Goal: Task Accomplishment & Management: Use online tool/utility

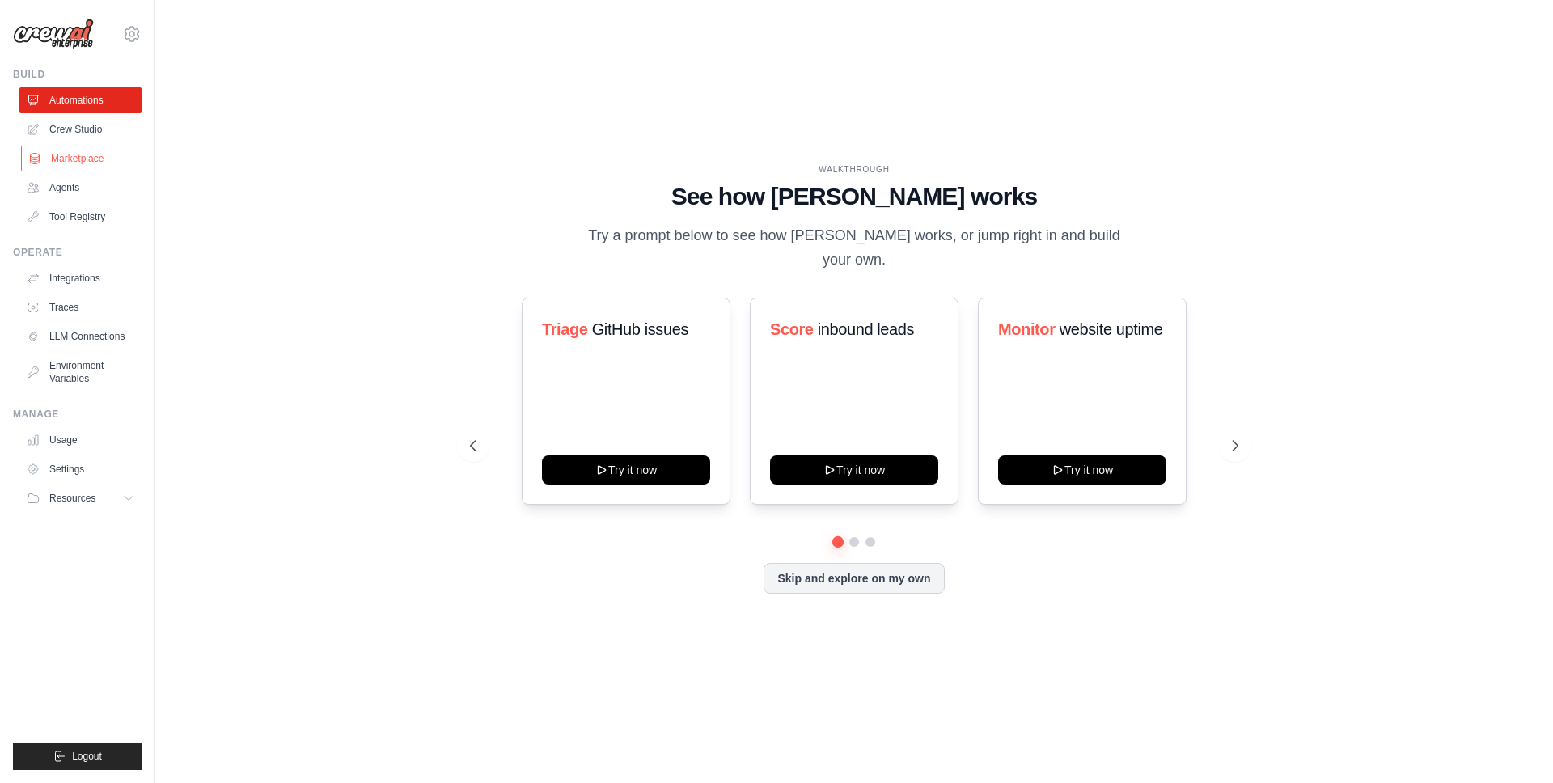
click at [95, 150] on link "Marketplace" at bounding box center [82, 159] width 122 height 26
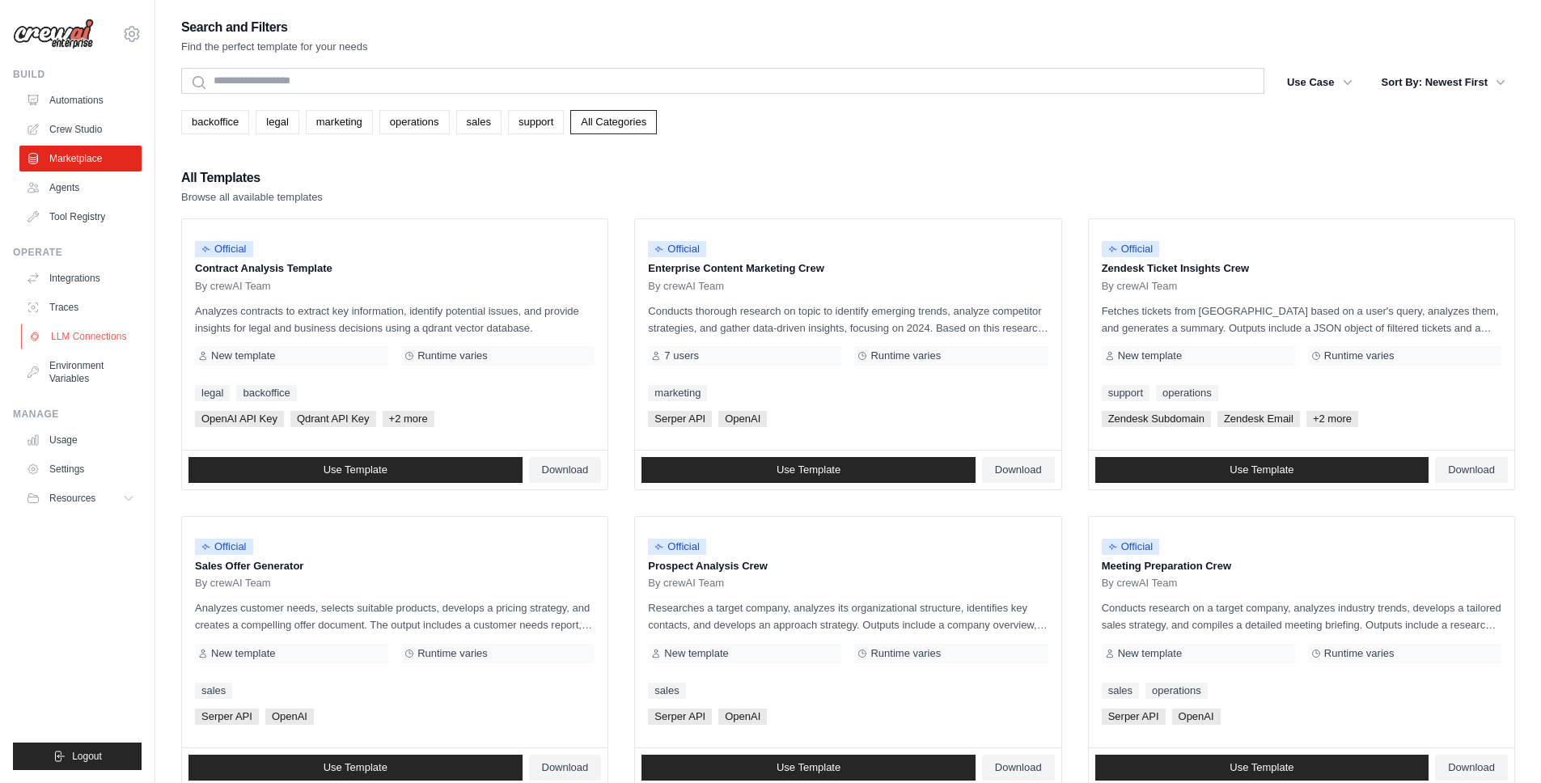
click at [112, 337] on link "LLM Connections" at bounding box center [82, 337] width 122 height 26
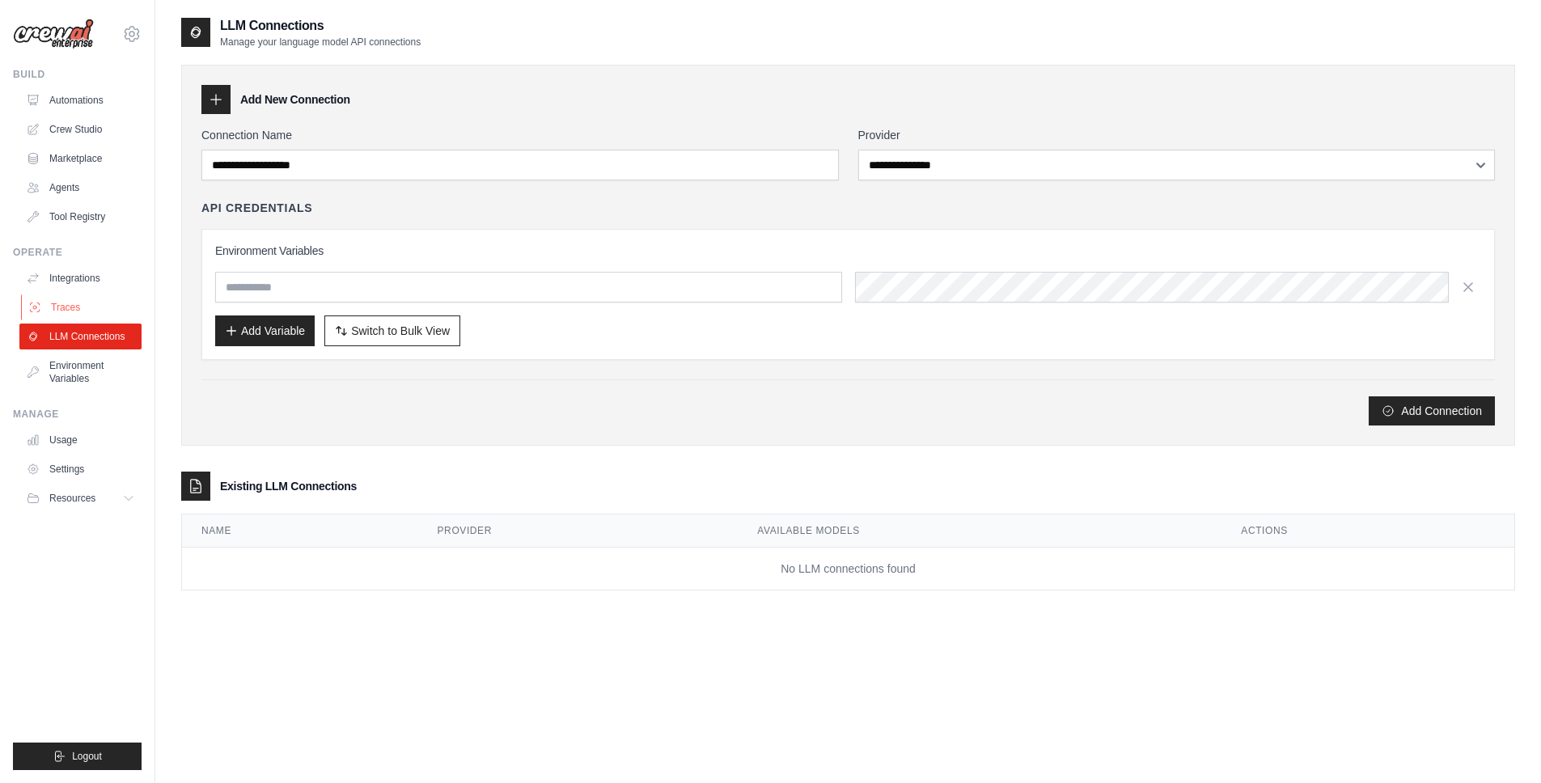
click at [95, 310] on link "Traces" at bounding box center [82, 307] width 122 height 26
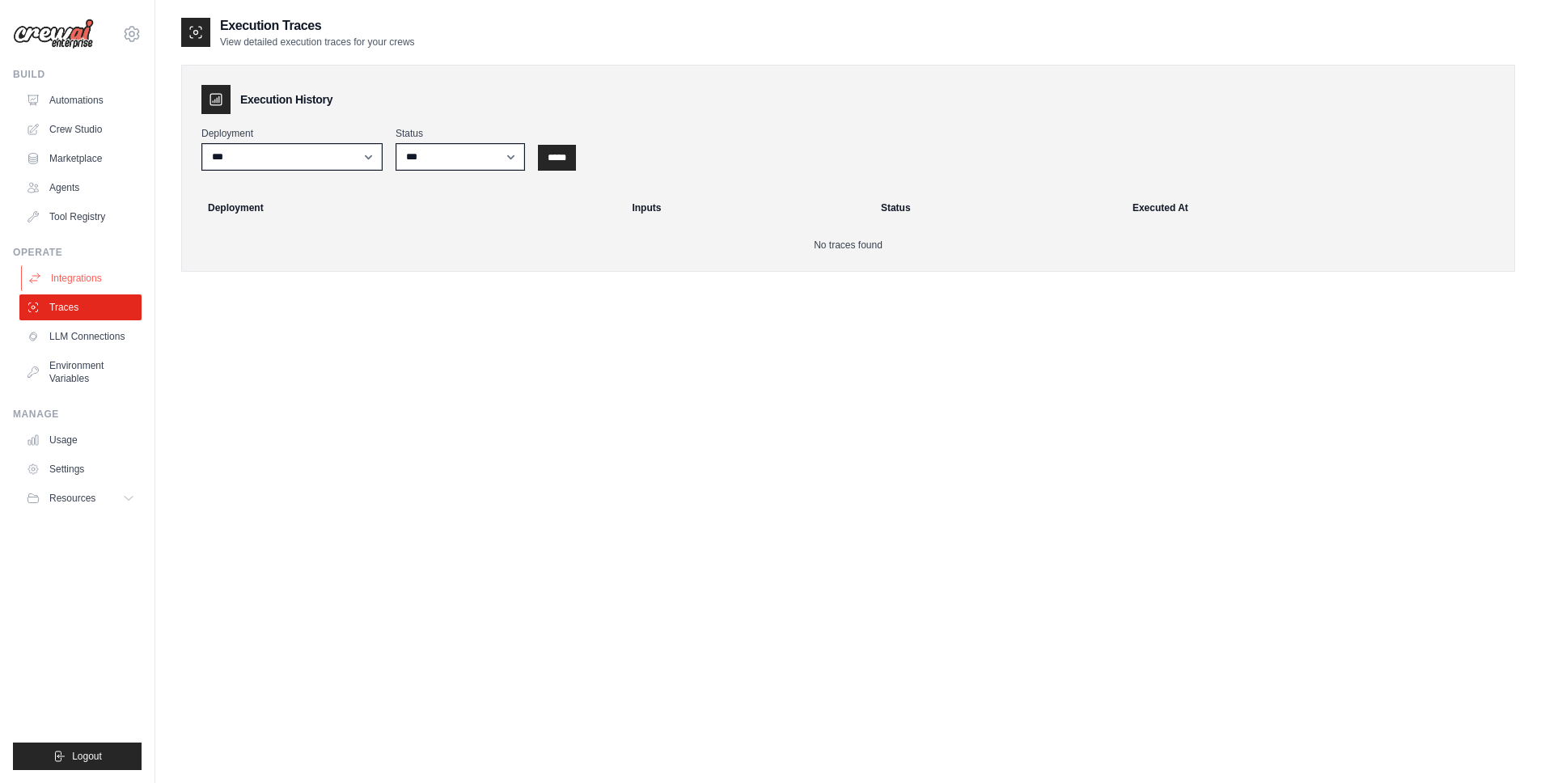
click at [101, 274] on link "Integrations" at bounding box center [82, 278] width 122 height 26
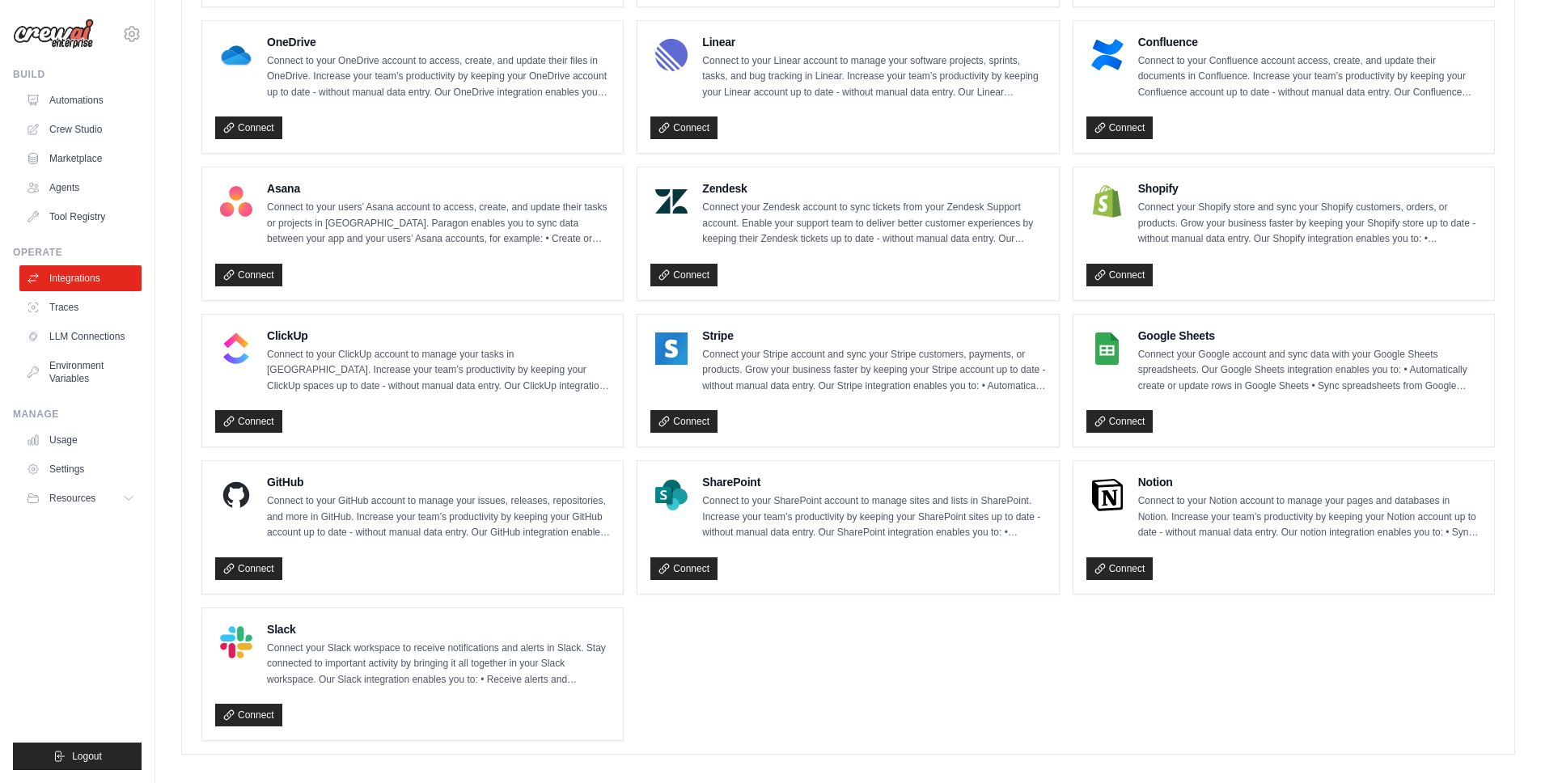
scroll to position [916, 0]
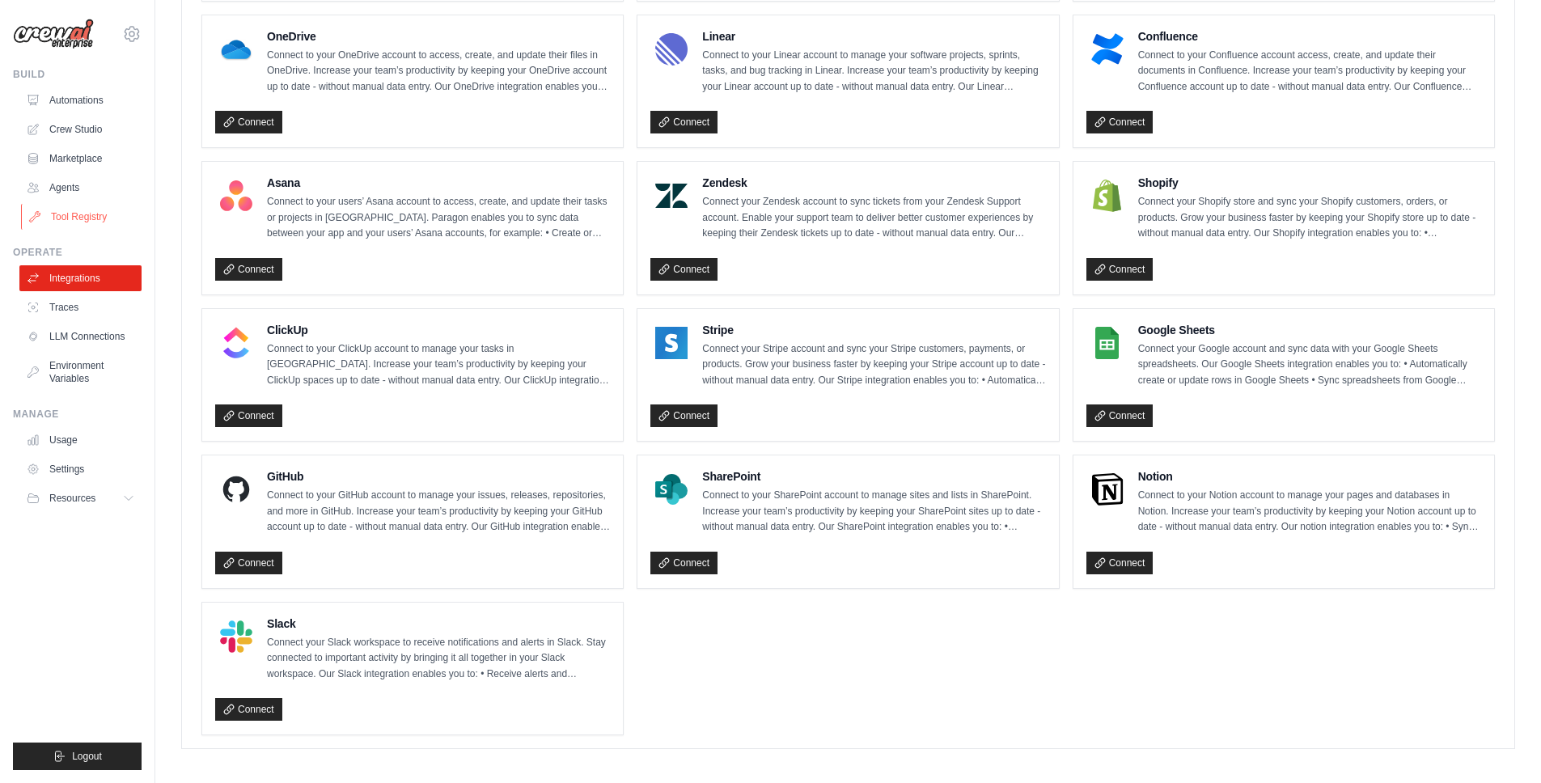
click at [83, 213] on link "Tool Registry" at bounding box center [82, 217] width 122 height 26
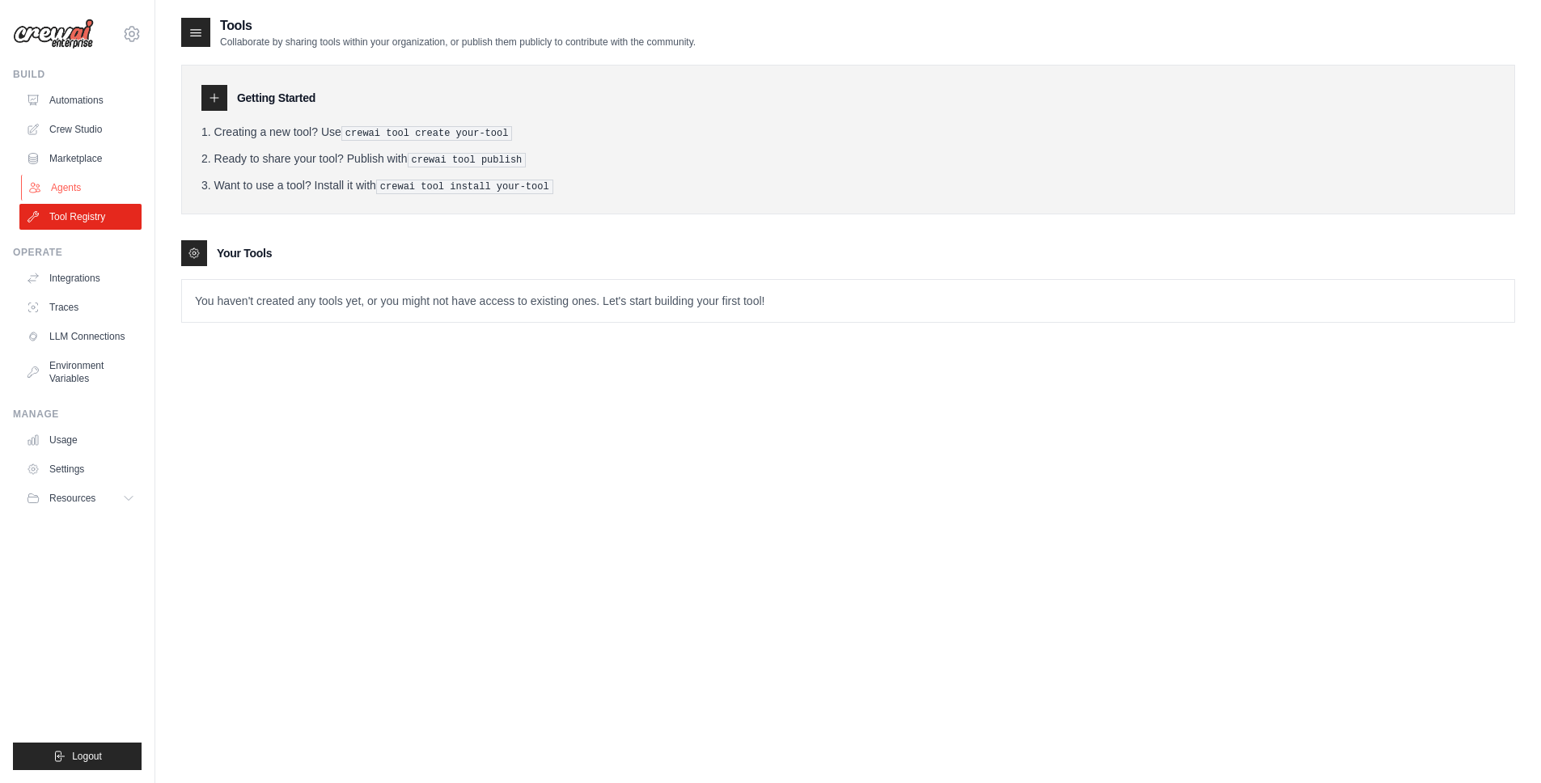
click at [88, 188] on link "Agents" at bounding box center [82, 188] width 122 height 26
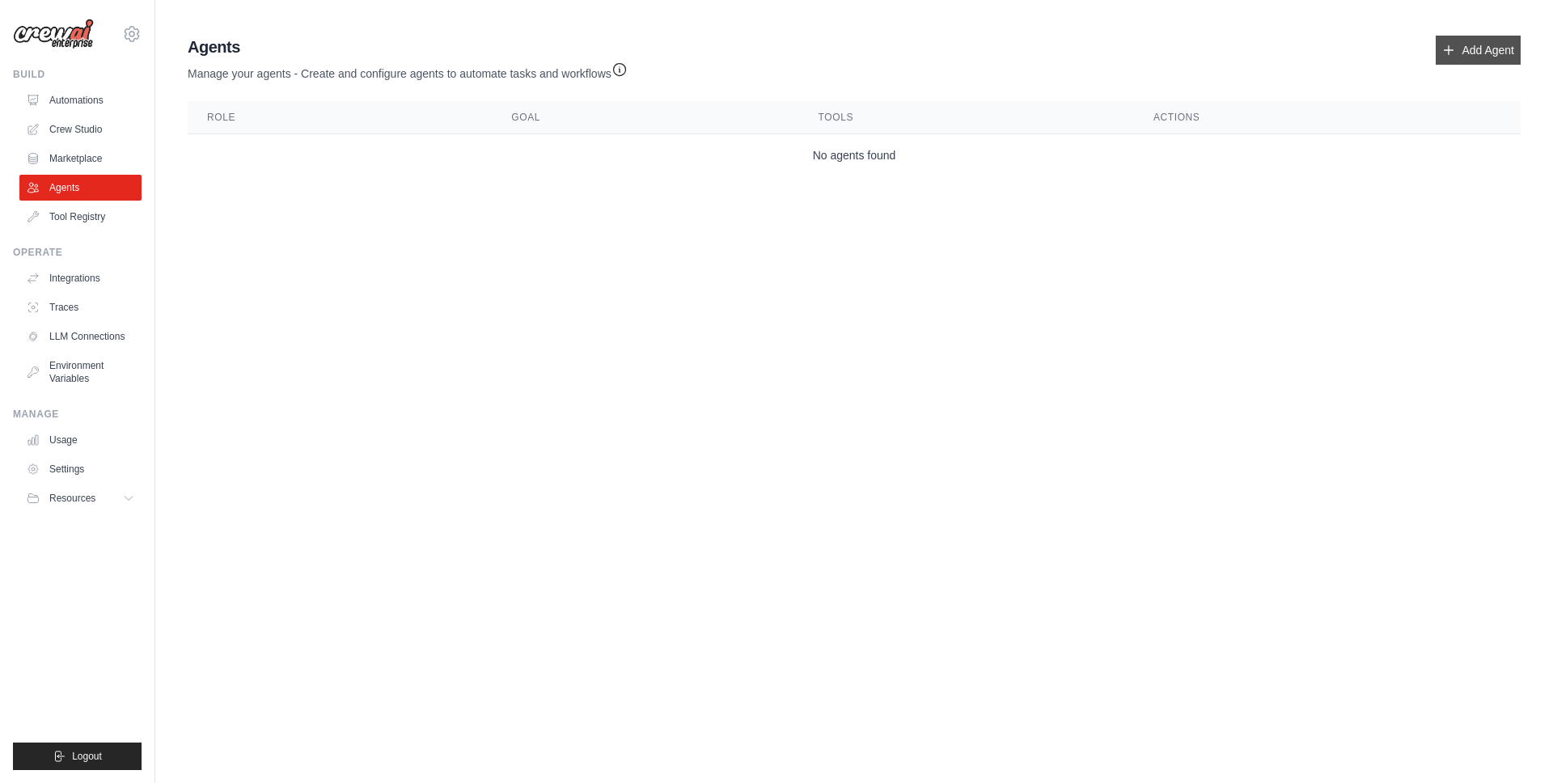
click at [1505, 43] on link "Add Agent" at bounding box center [1478, 50] width 85 height 29
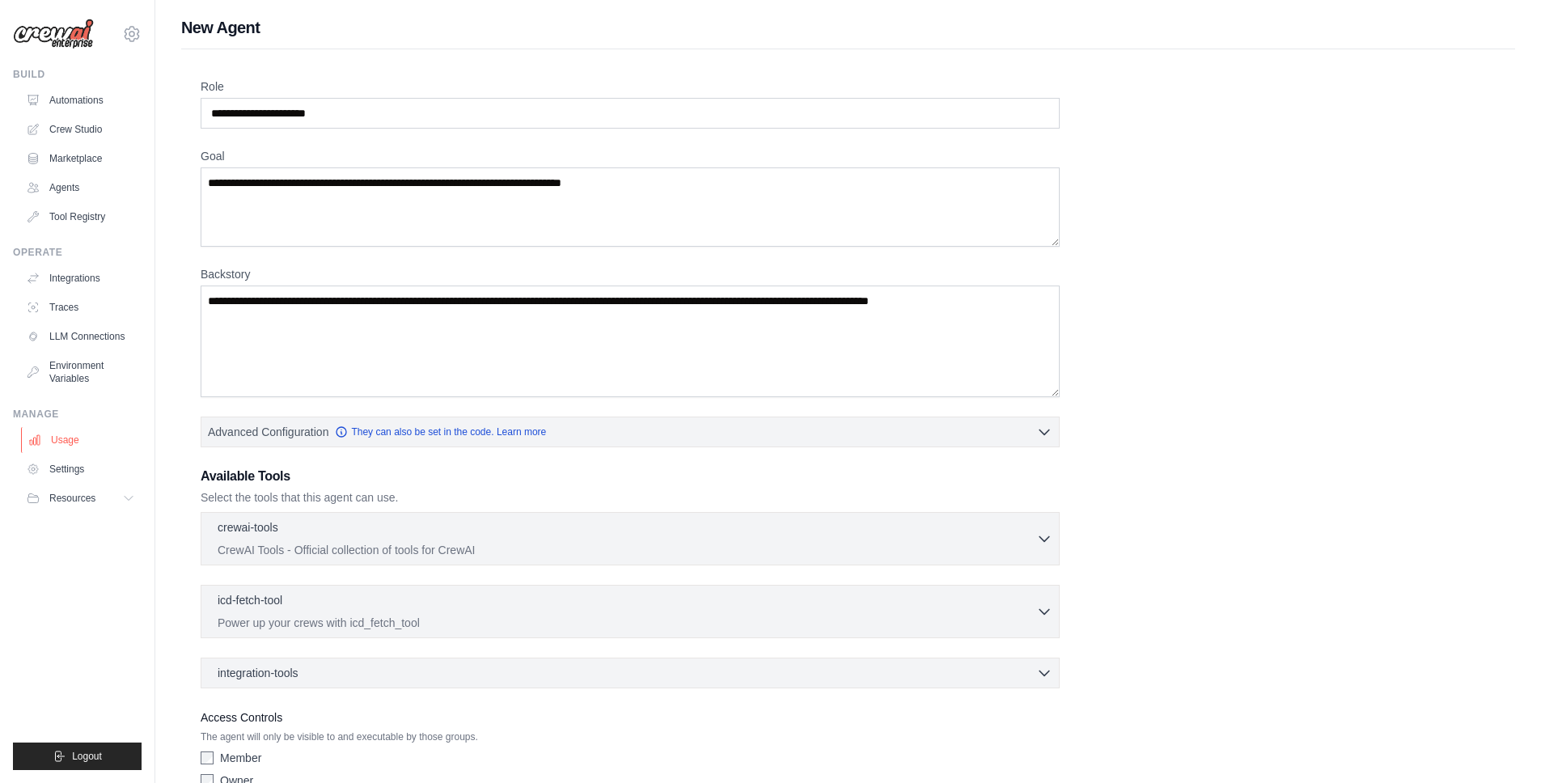
click at [61, 441] on link "Usage" at bounding box center [82, 440] width 122 height 26
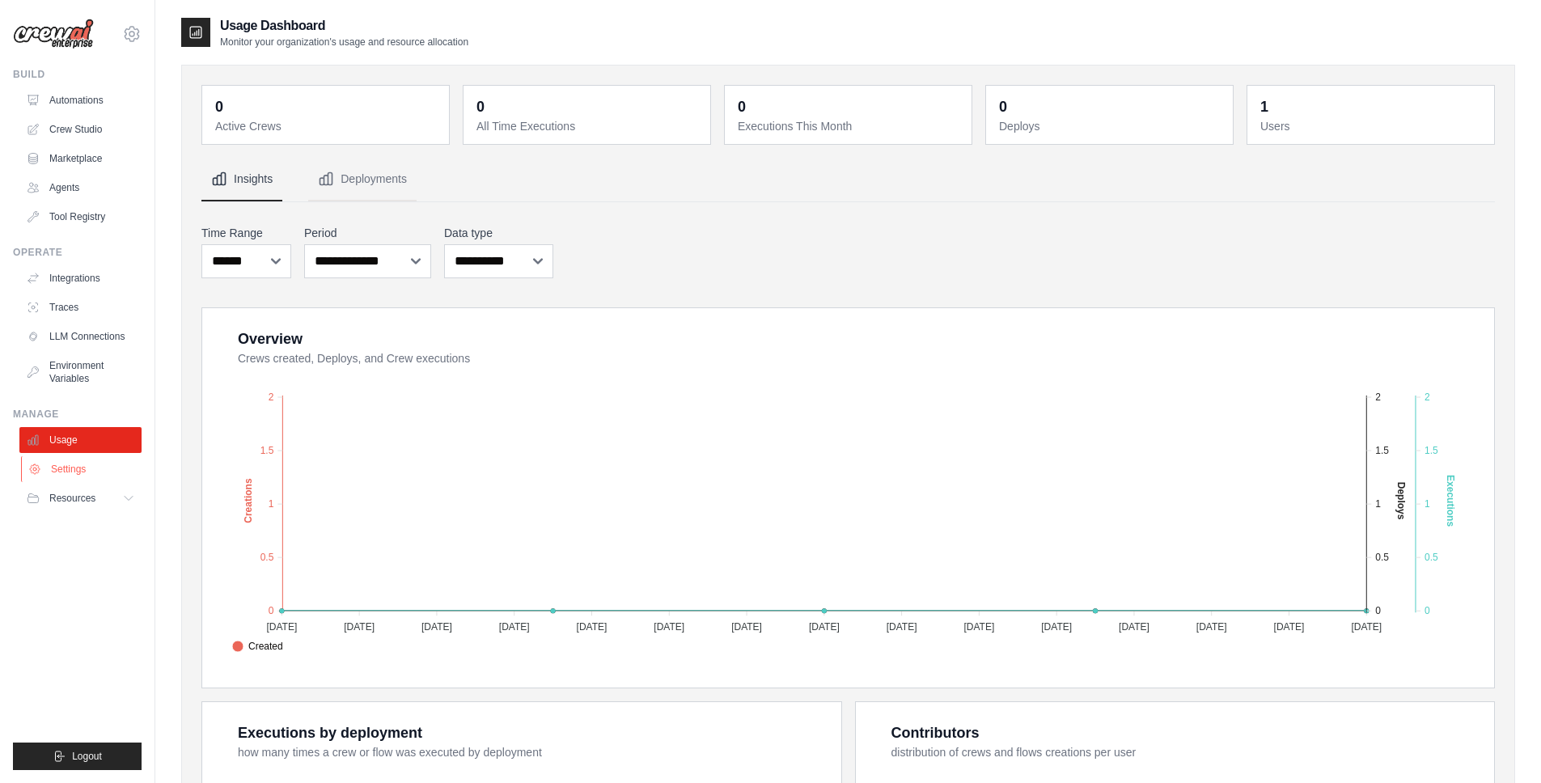
click at [83, 466] on link "Settings" at bounding box center [82, 469] width 122 height 26
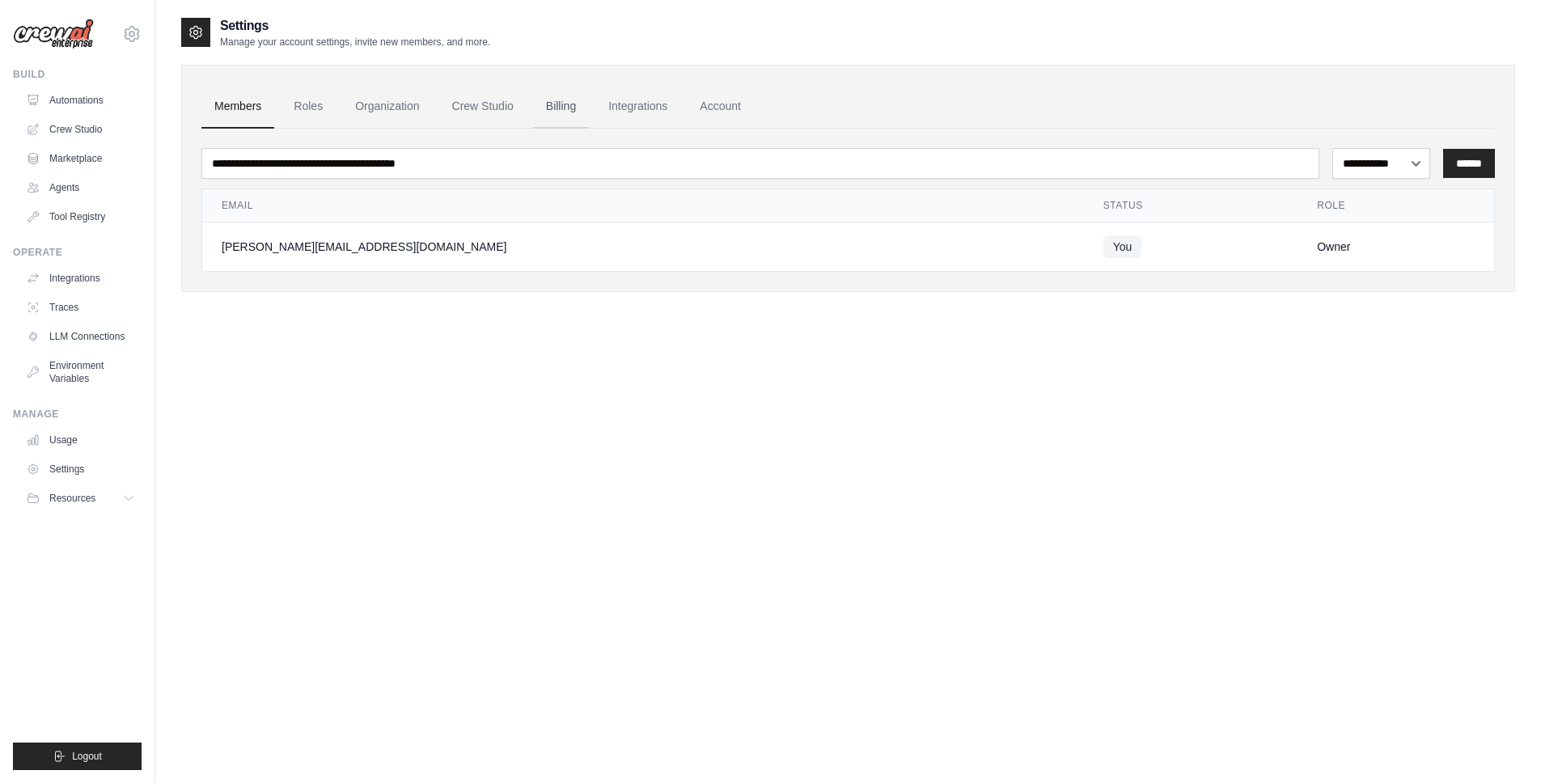
click at [548, 111] on link "Billing" at bounding box center [561, 107] width 56 height 44
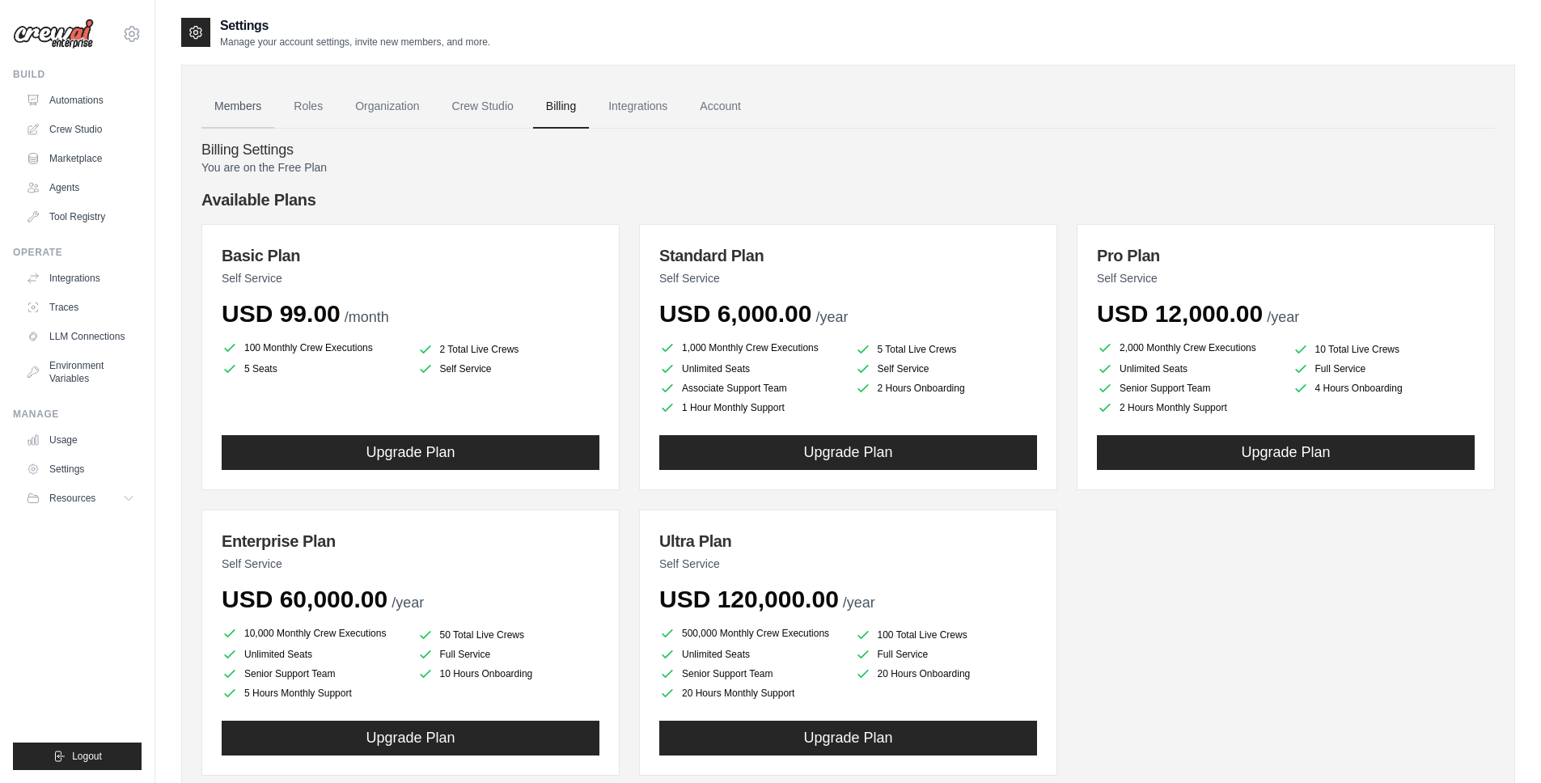
click at [241, 111] on link "Members" at bounding box center [237, 107] width 73 height 44
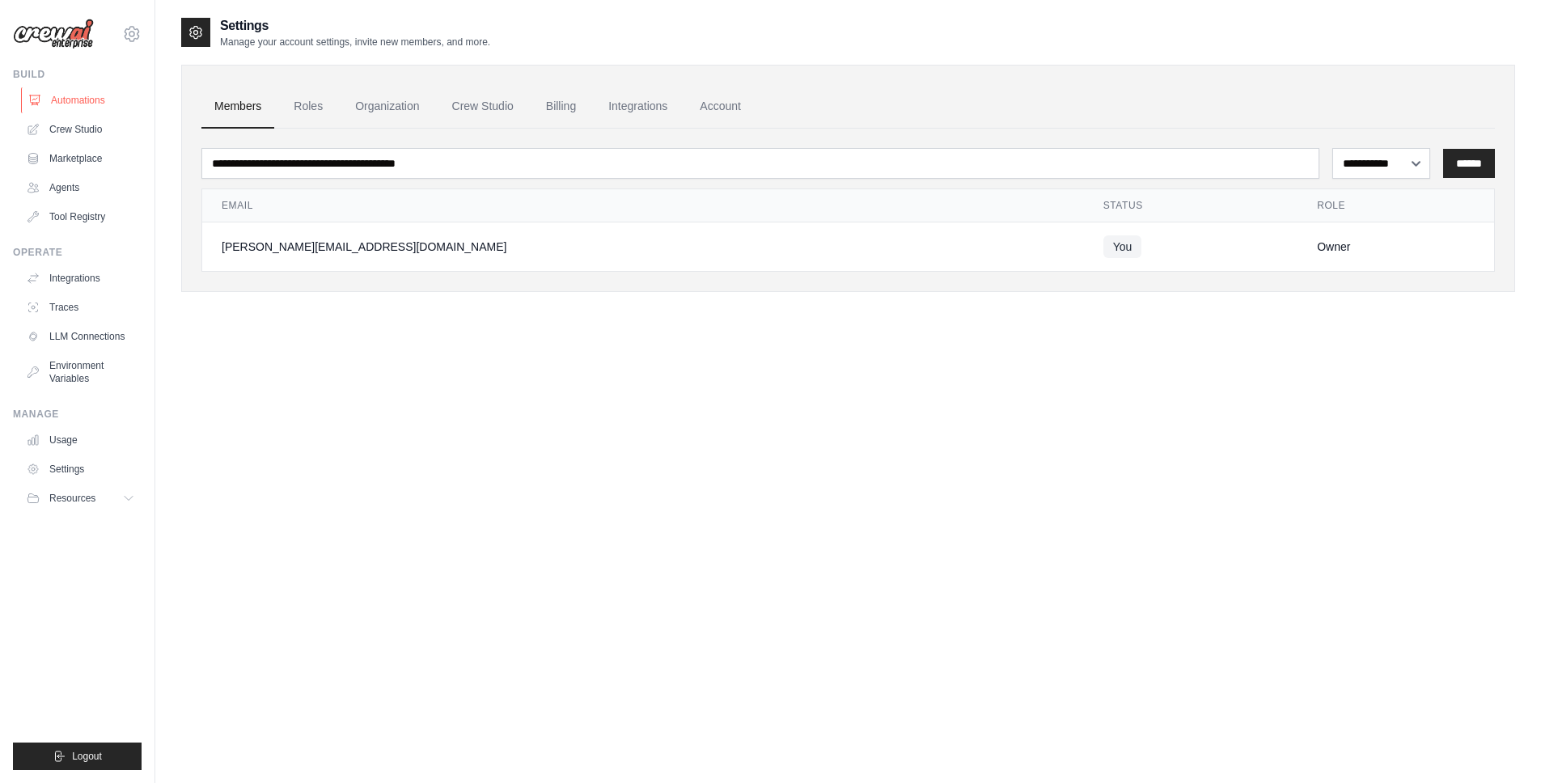
click at [89, 96] on link "Automations" at bounding box center [82, 100] width 122 height 26
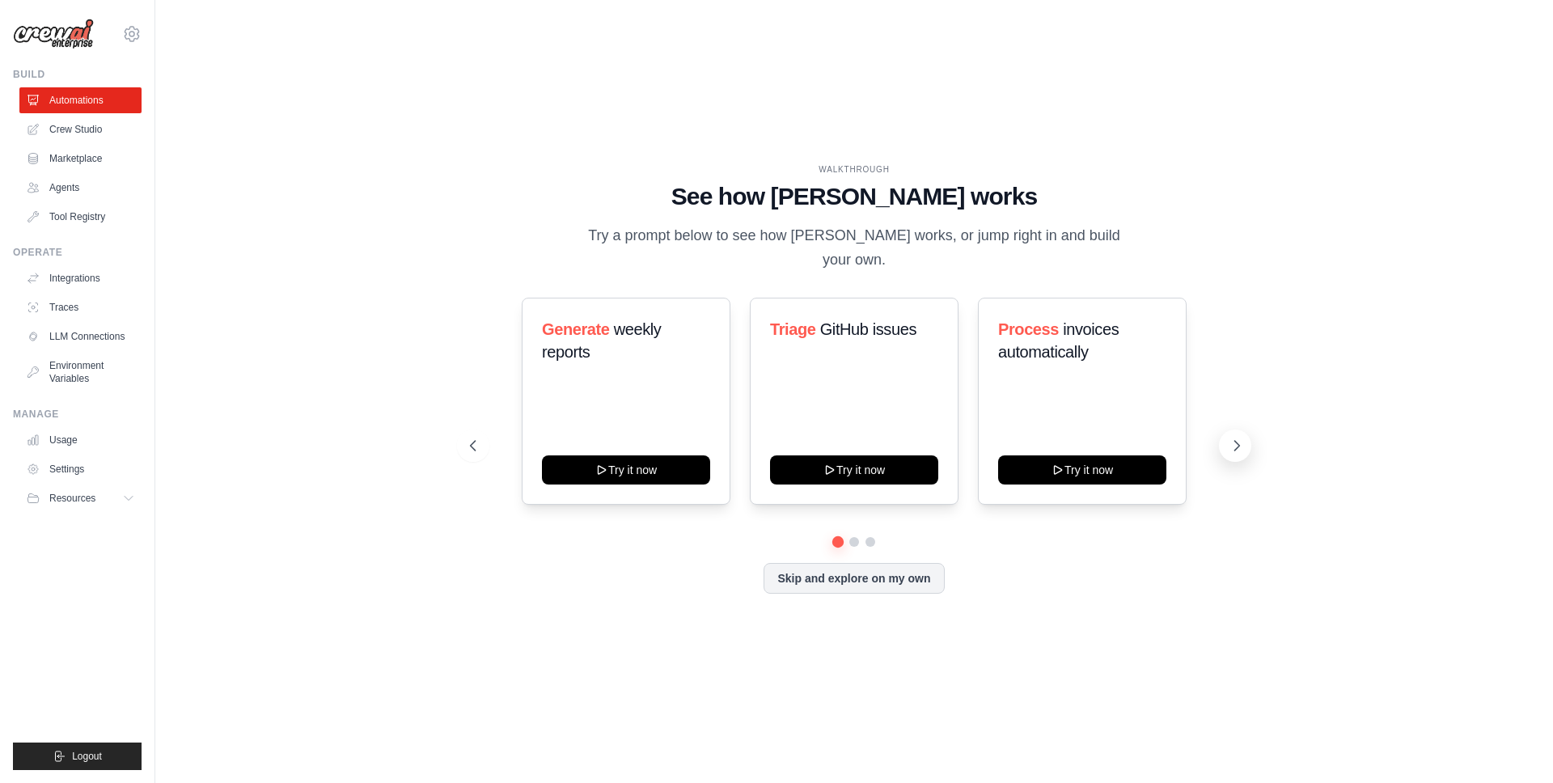
click at [1244, 438] on icon at bounding box center [1237, 446] width 16 height 16
click at [1244, 439] on icon at bounding box center [1237, 446] width 16 height 16
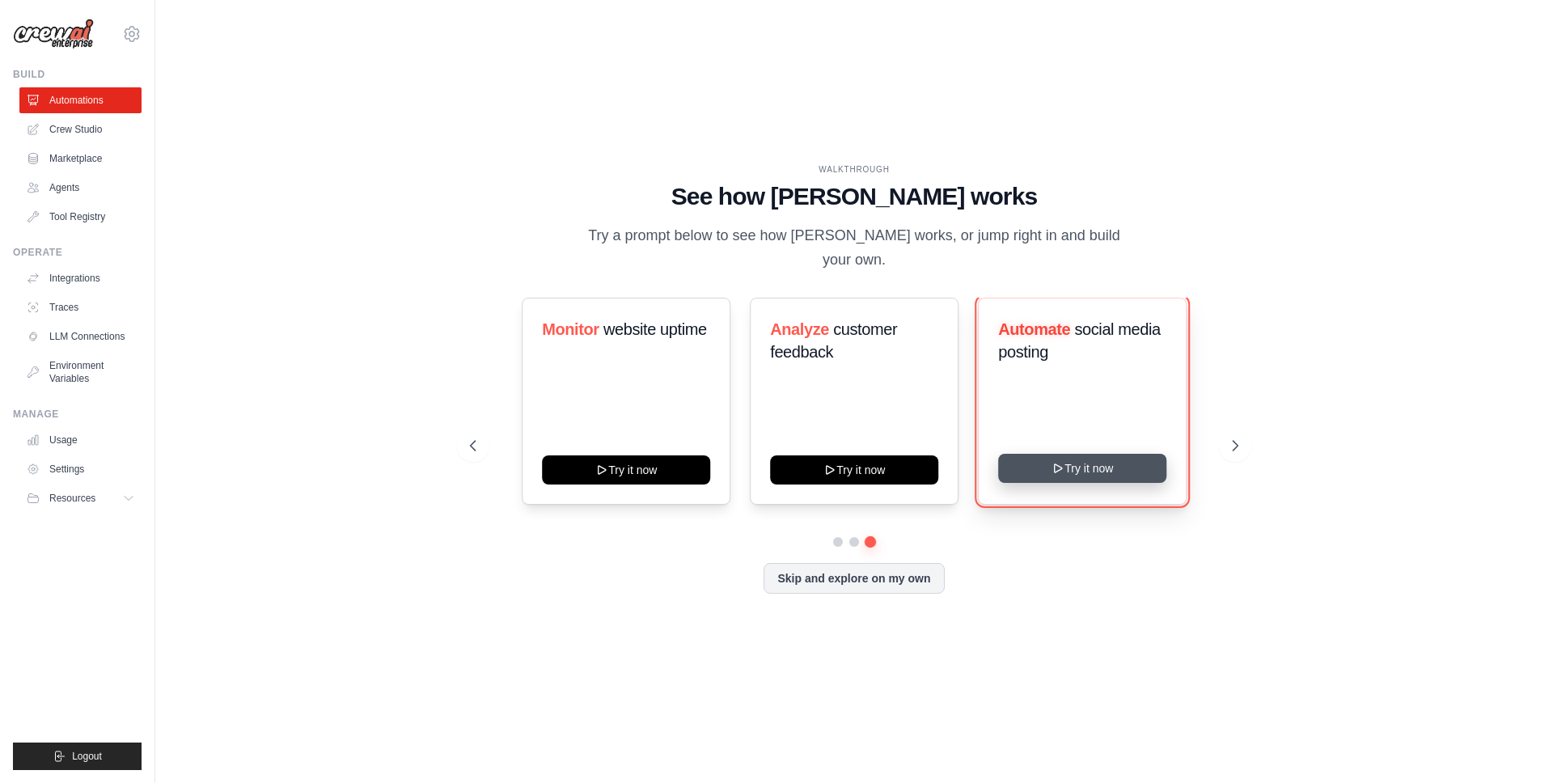
click at [1144, 461] on button "Try it now" at bounding box center [1082, 468] width 168 height 29
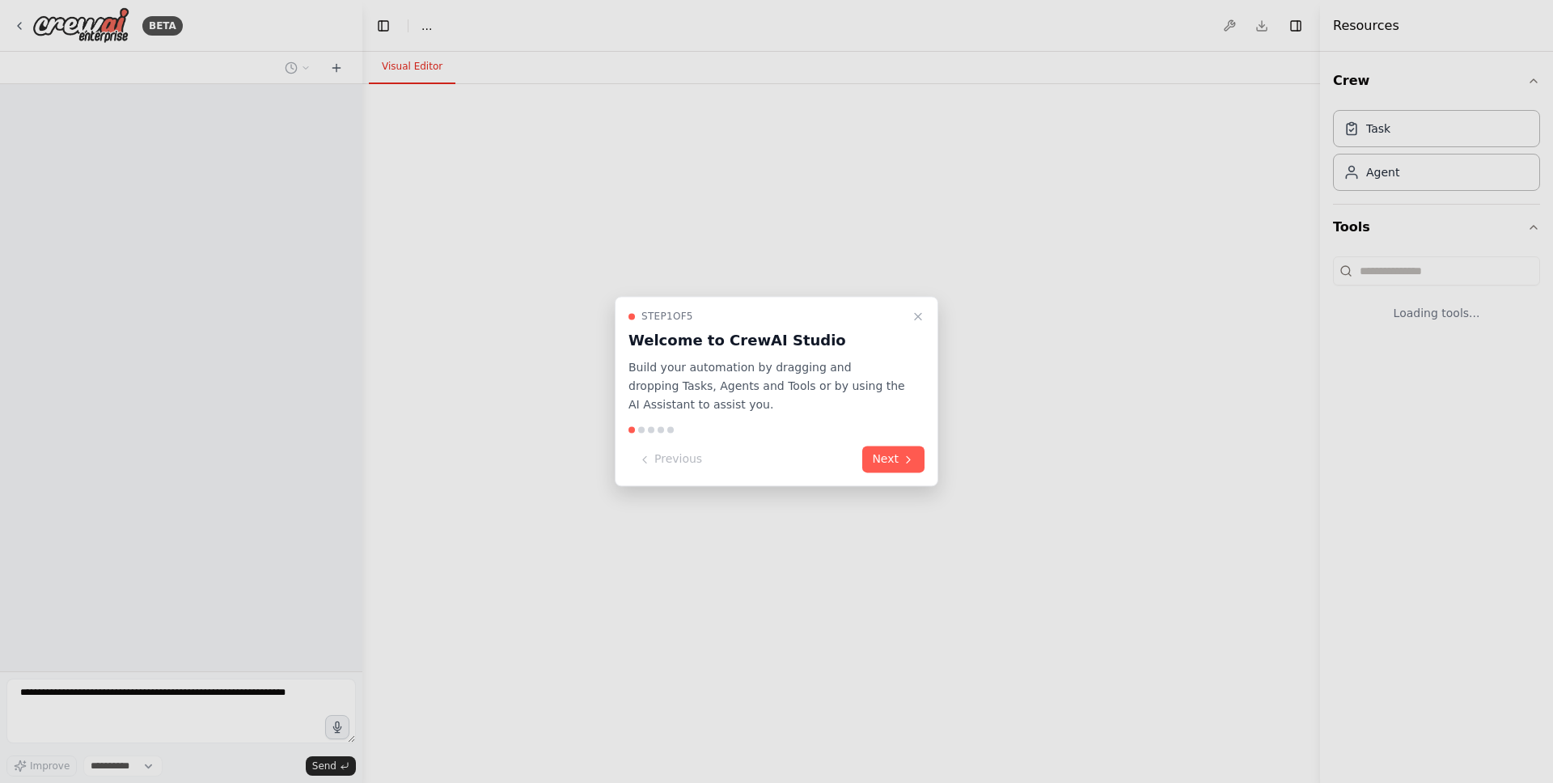
select select "****"
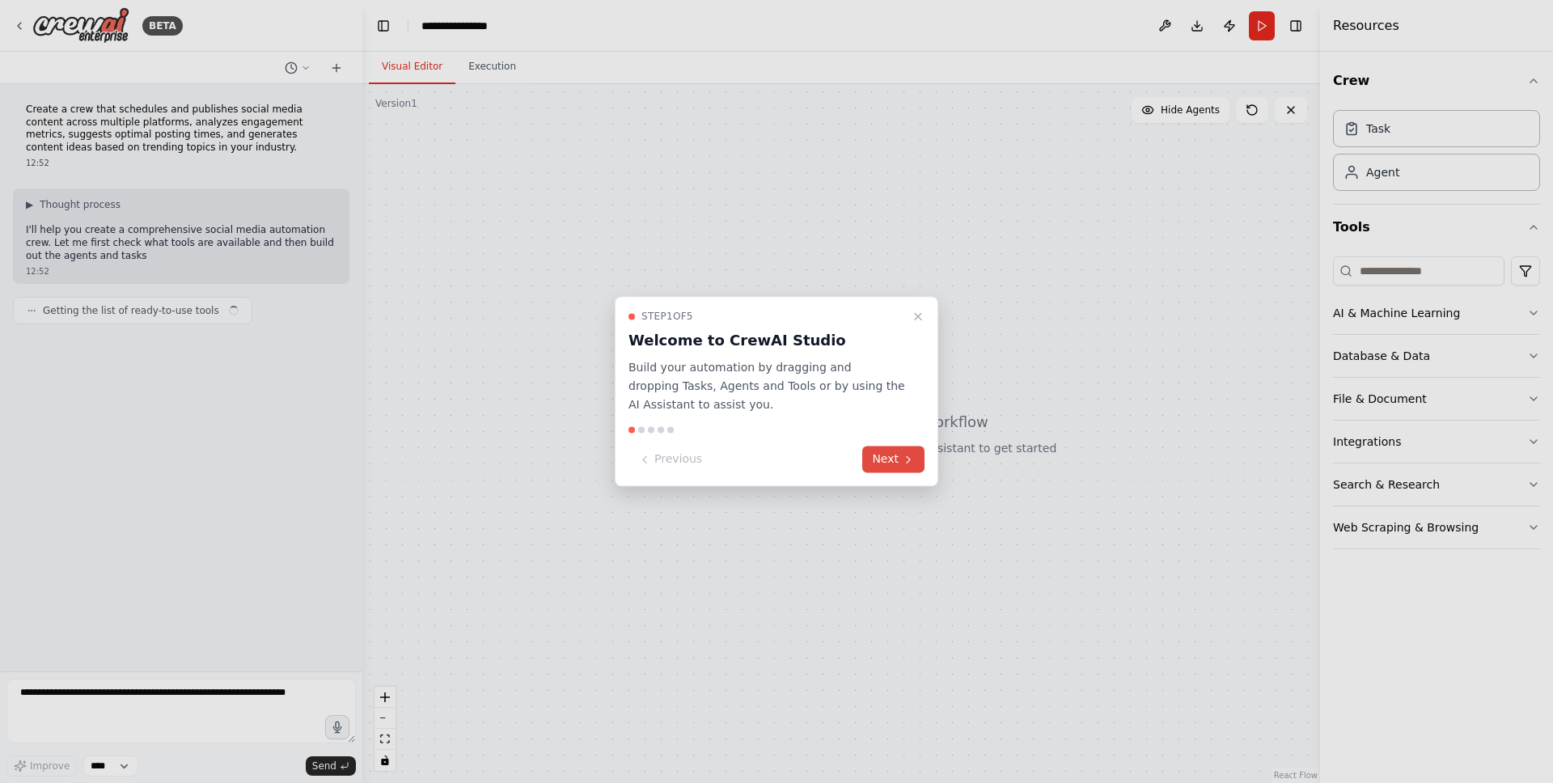
click at [896, 452] on button "Next" at bounding box center [893, 460] width 62 height 27
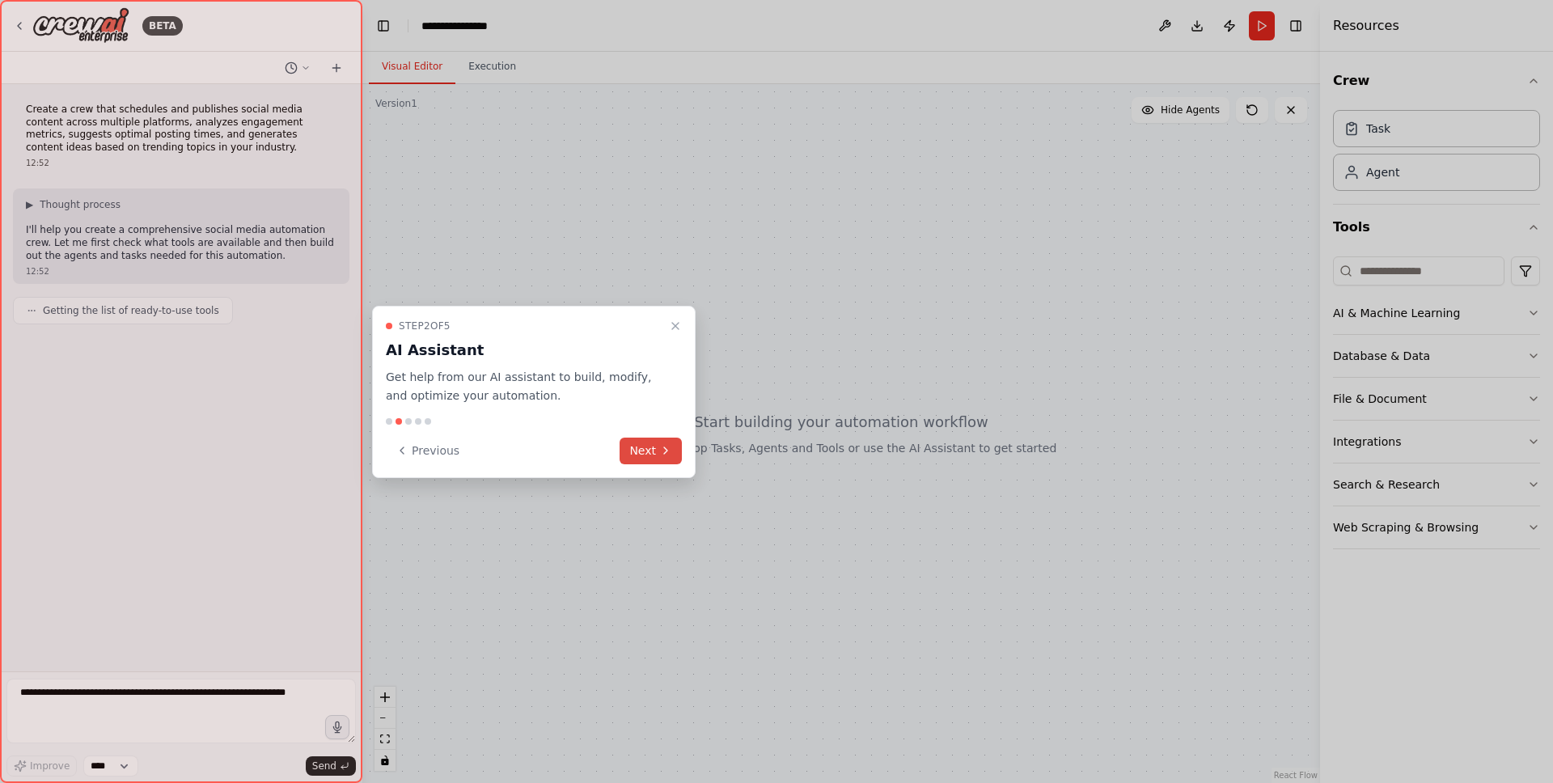
click at [646, 438] on button "Next" at bounding box center [651, 451] width 62 height 27
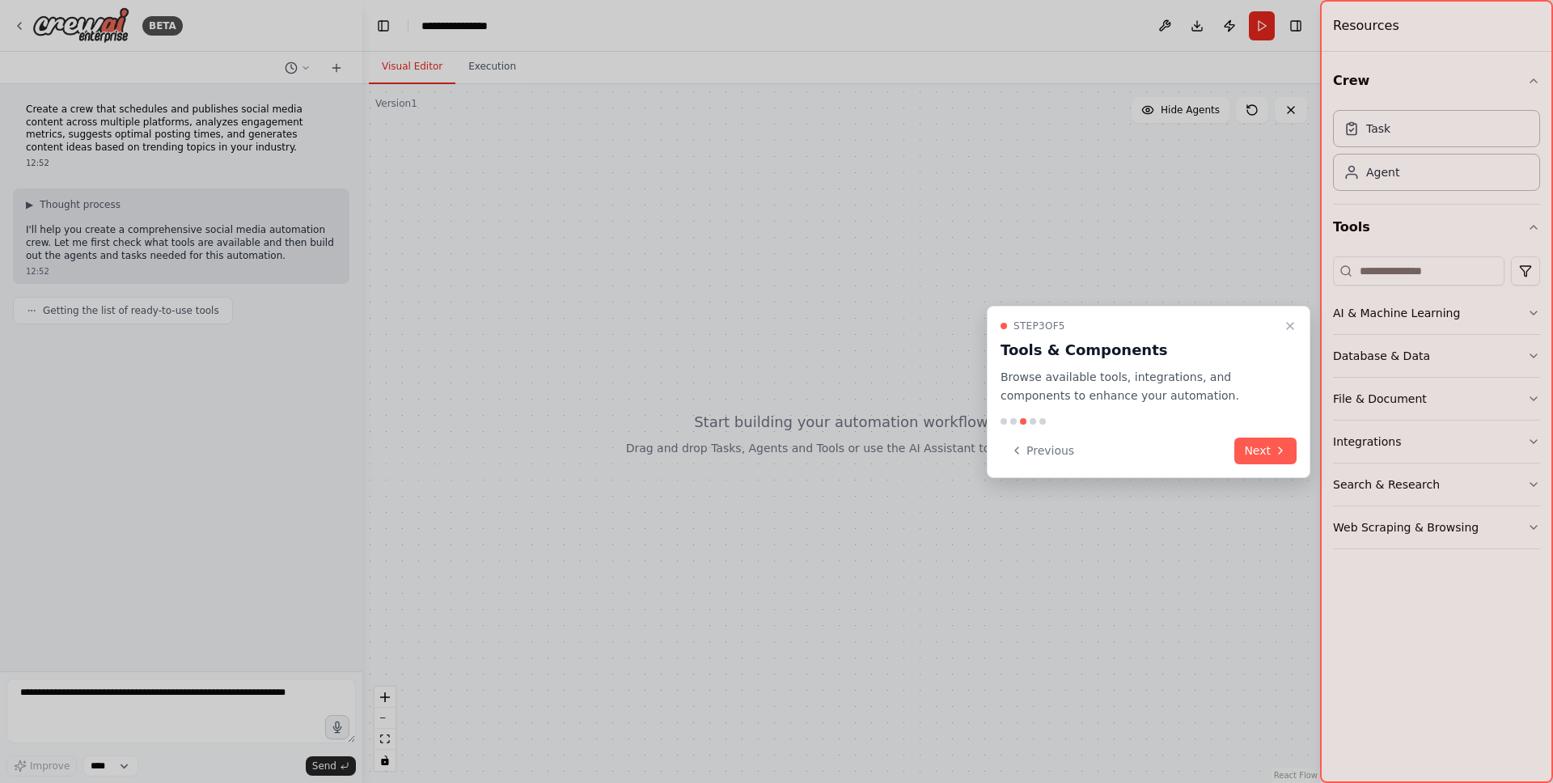
click at [1283, 450] on icon at bounding box center [1280, 450] width 13 height 13
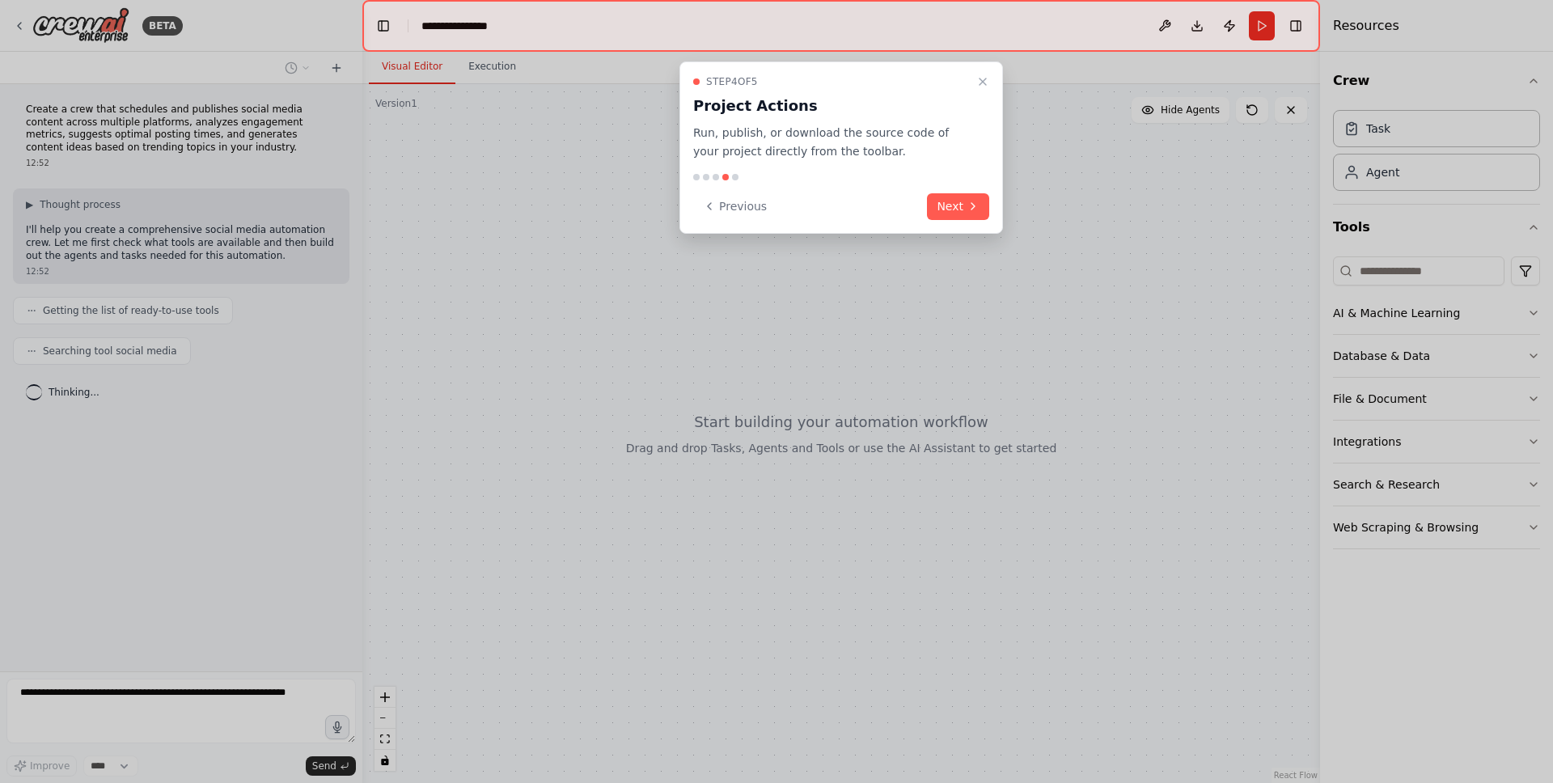
click at [960, 207] on button "Next" at bounding box center [958, 206] width 62 height 27
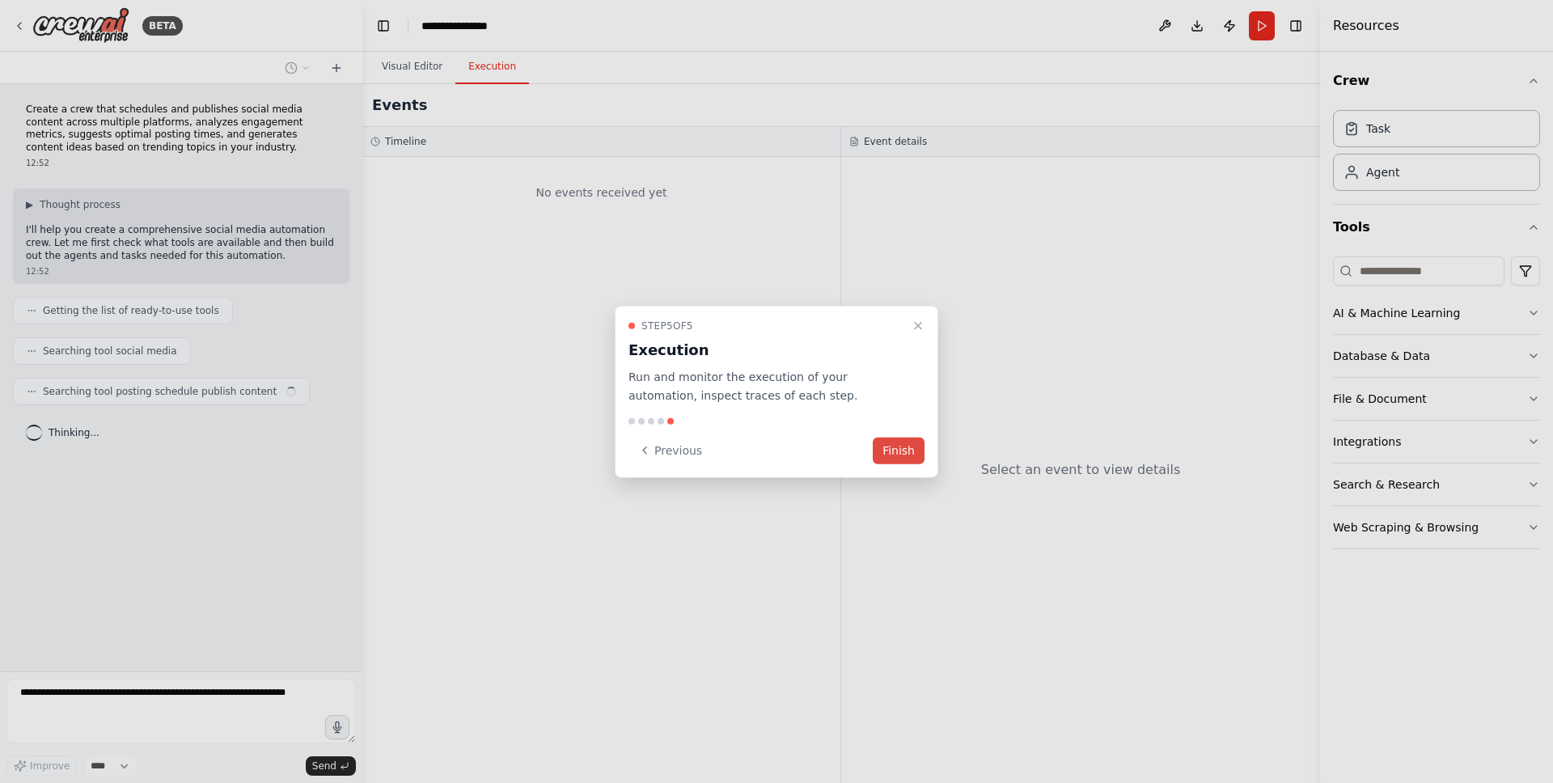
click at [900, 459] on button "Finish" at bounding box center [899, 450] width 52 height 27
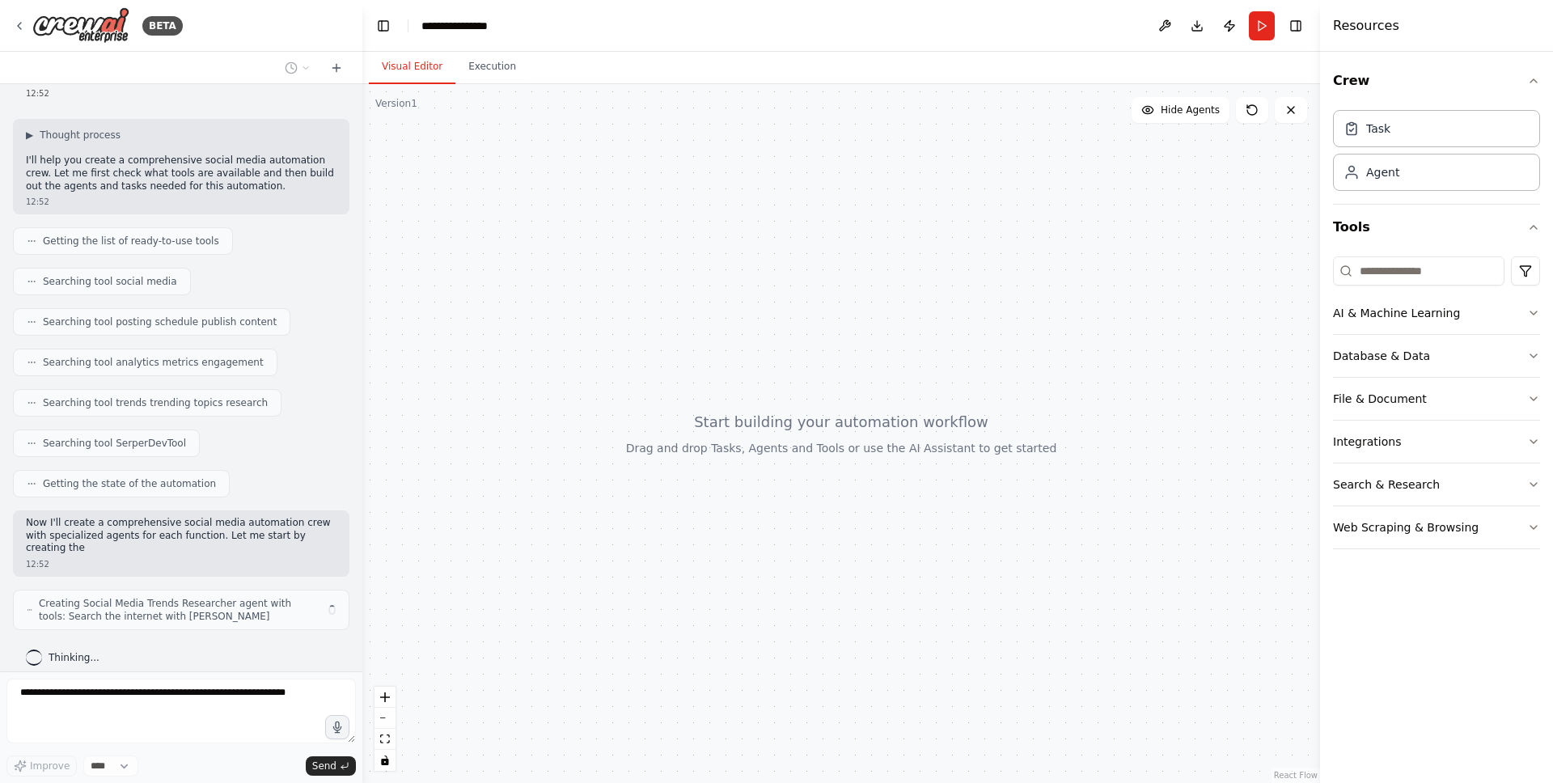
scroll to position [83, 0]
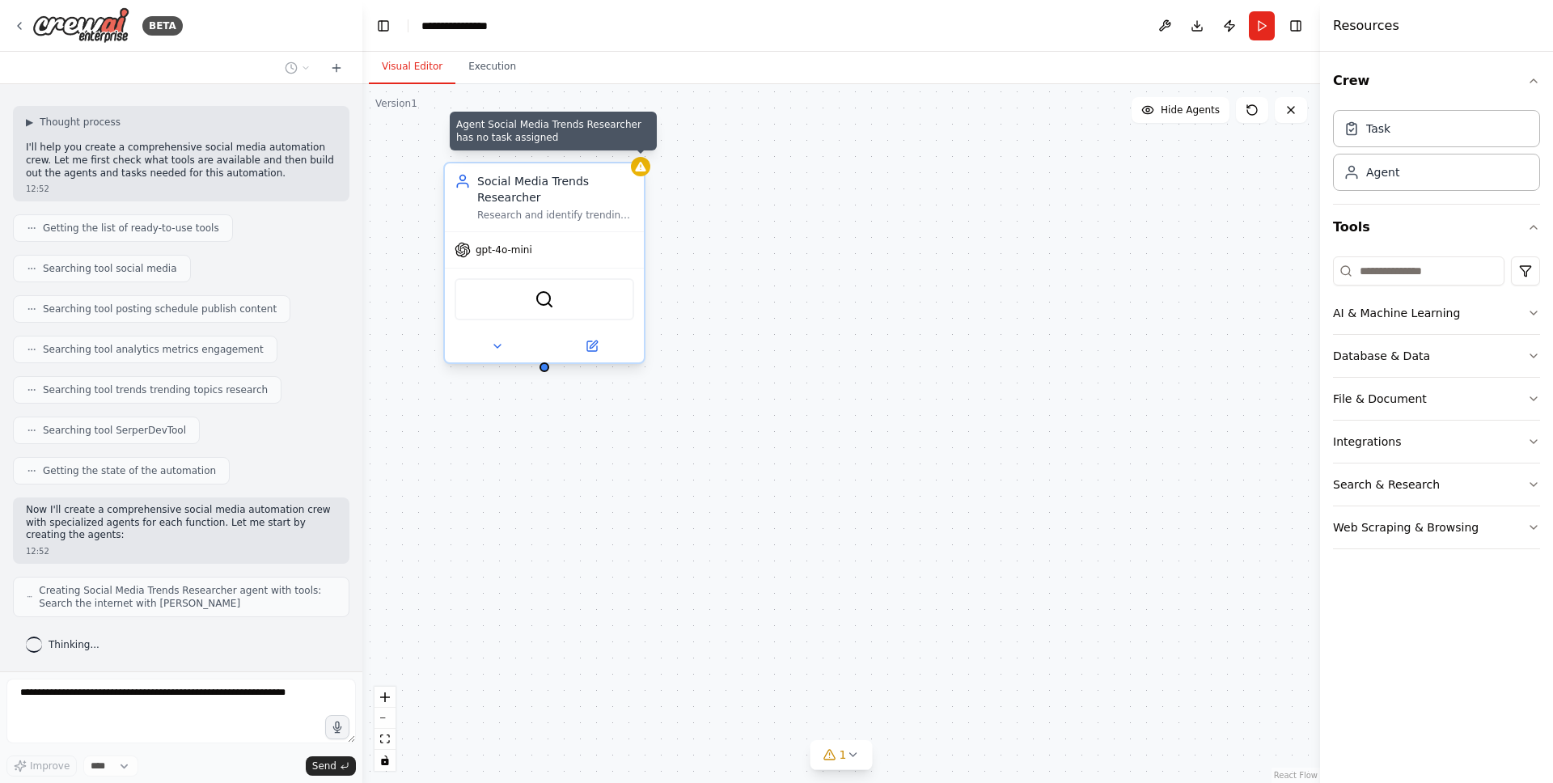
click at [642, 172] on icon at bounding box center [640, 166] width 13 height 13
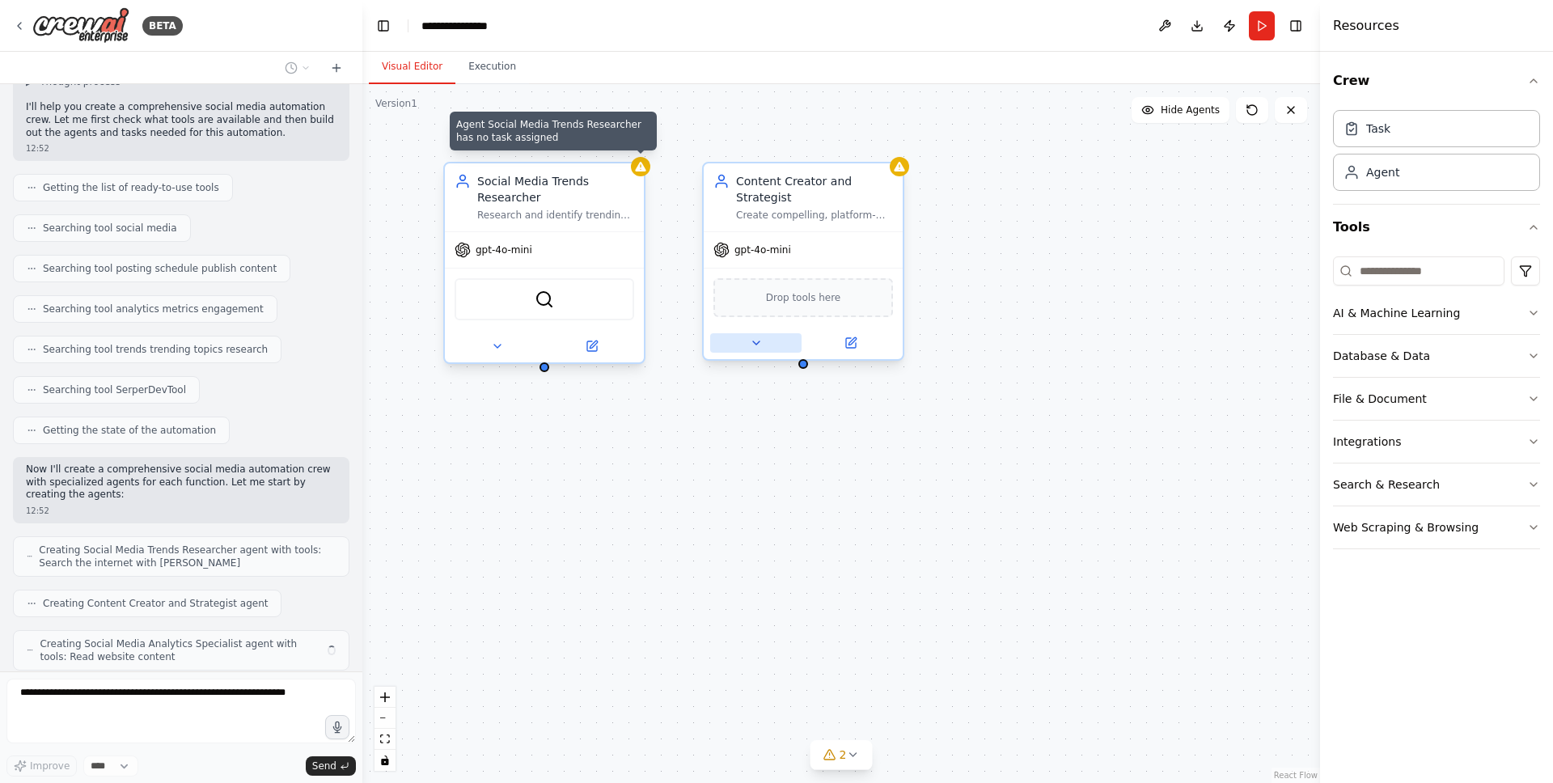
scroll to position [176, 0]
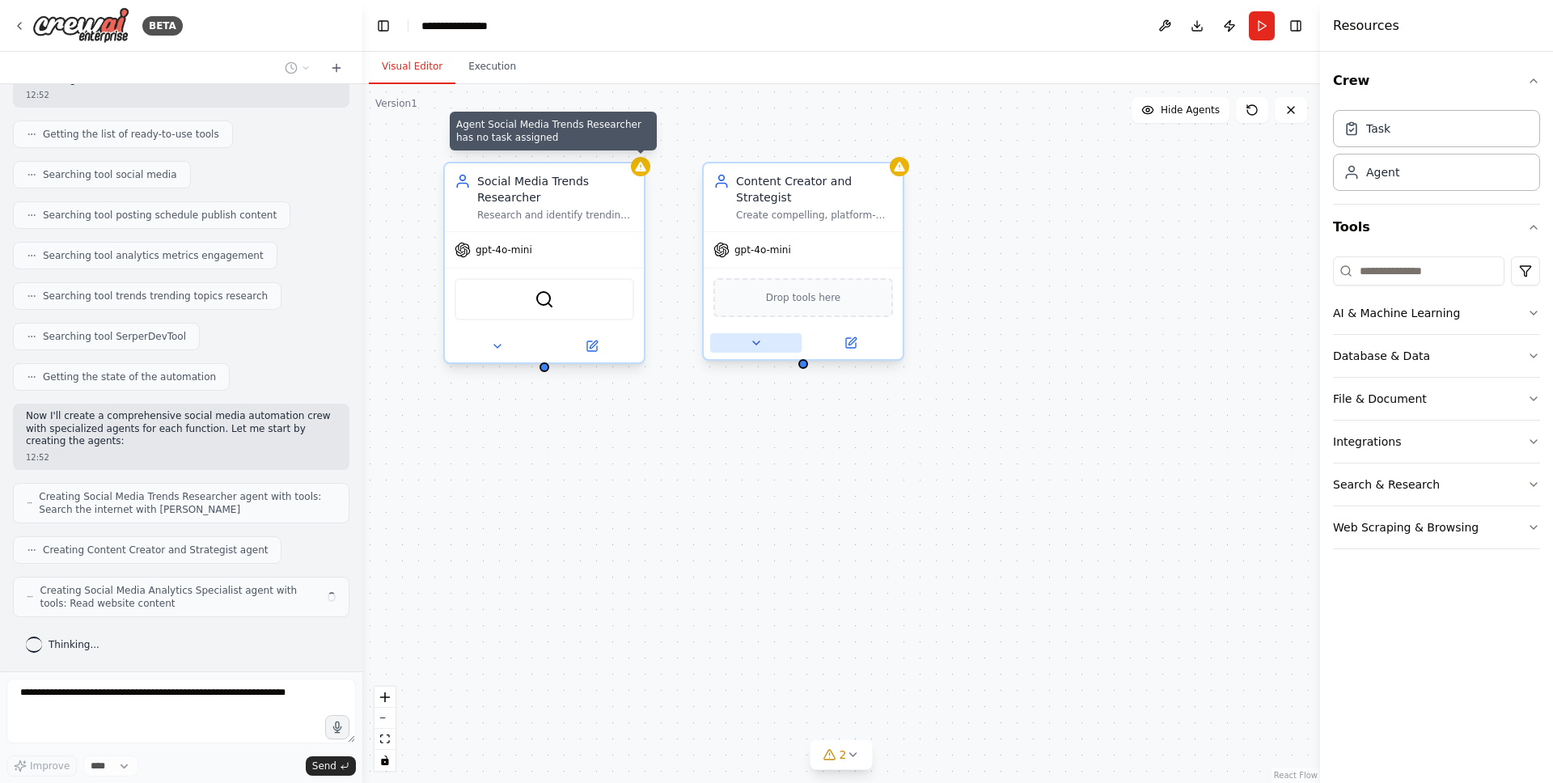
click at [740, 341] on button at bounding box center [755, 342] width 91 height 19
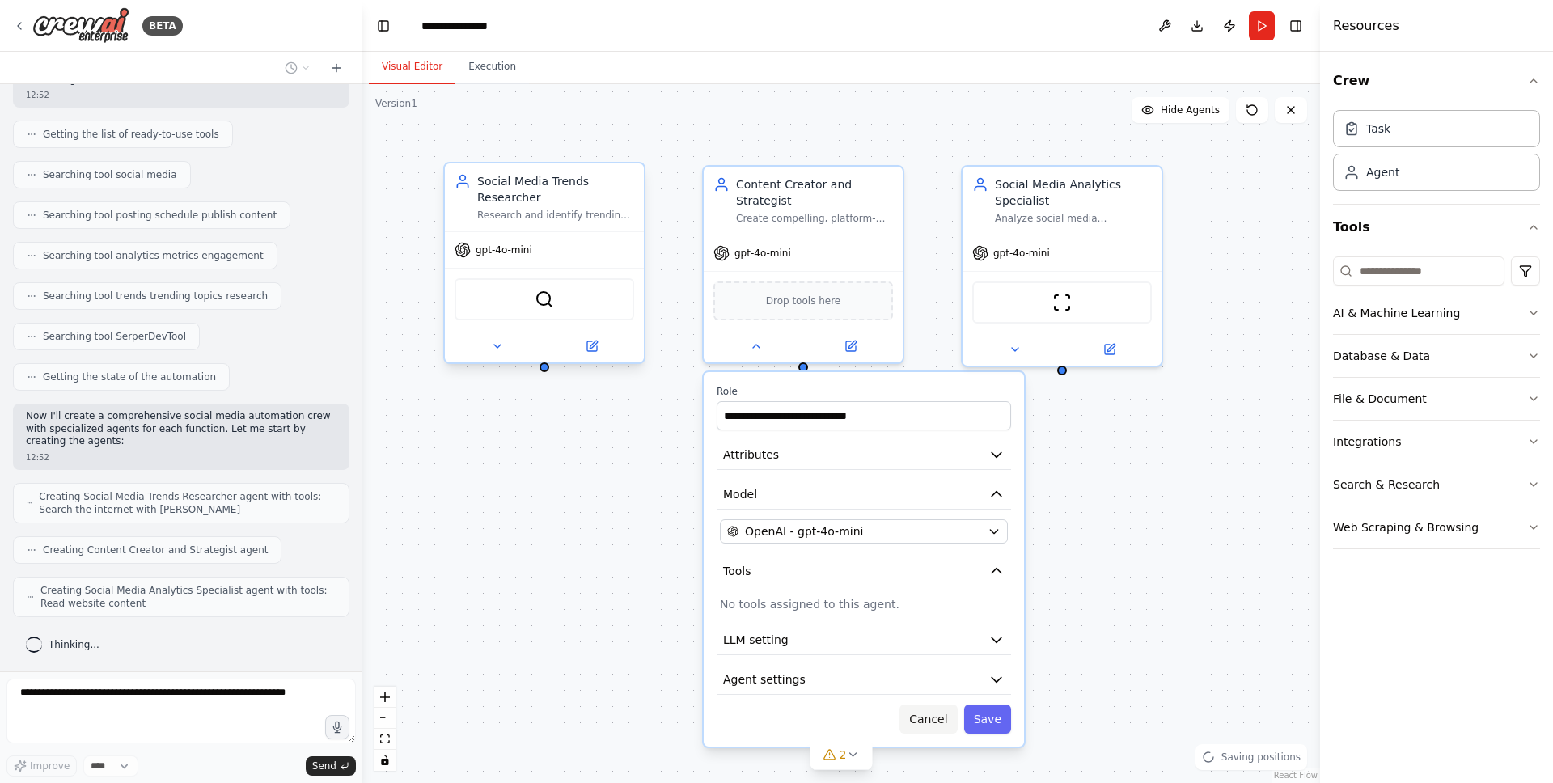
click at [919, 714] on button "Cancel" at bounding box center [928, 719] width 57 height 29
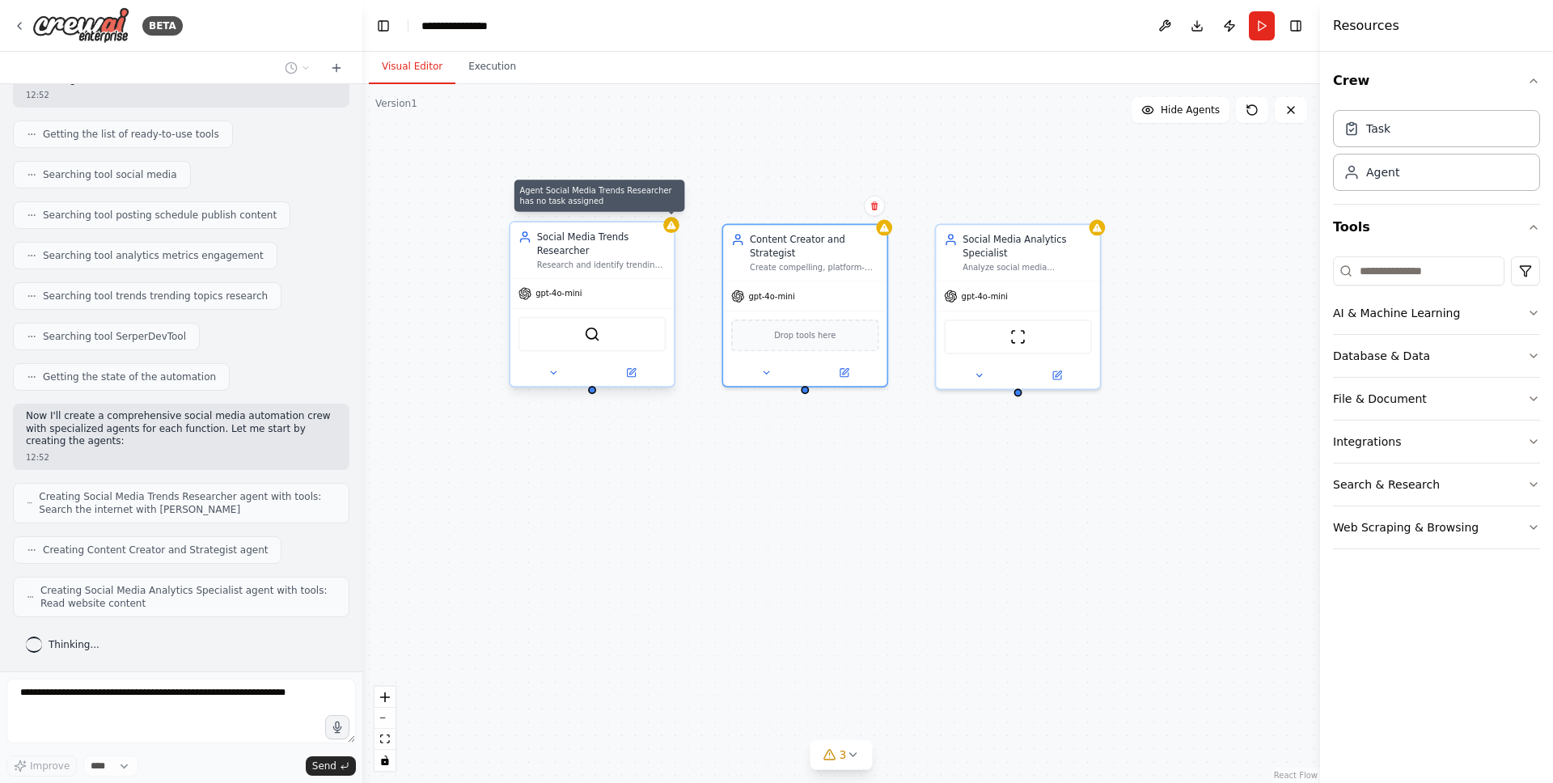
scroll to position [217, 0]
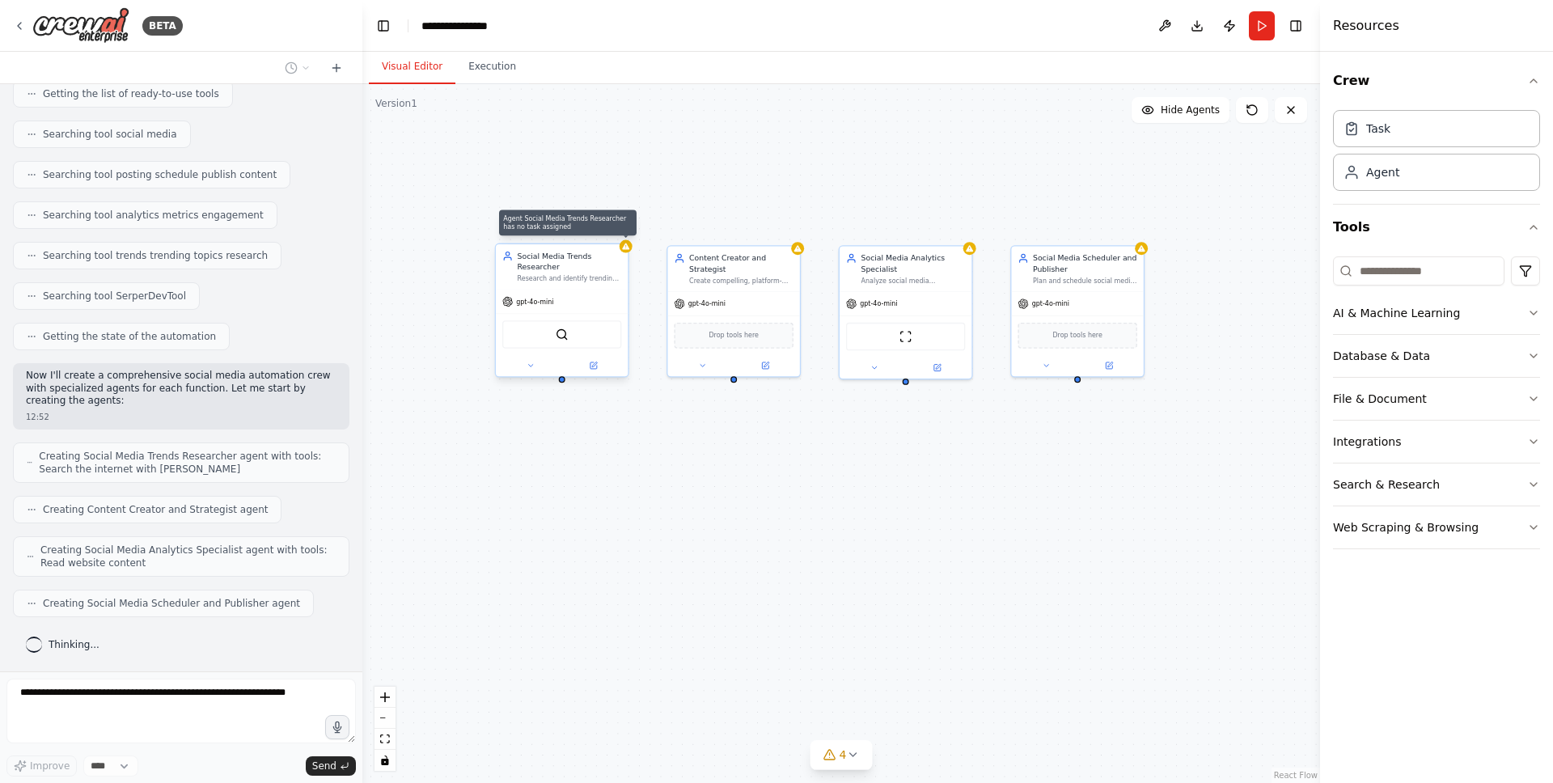
drag, startPoint x: 849, startPoint y: 504, endPoint x: 777, endPoint y: 473, distance: 79.0
click at [777, 473] on div "Agent Social Media Trends Researcher has no task assigned Social Media Trends R…" at bounding box center [841, 433] width 958 height 699
click at [553, 299] on span "gpt-4o-mini" at bounding box center [534, 302] width 37 height 9
click at [548, 304] on span "gpt-4o-mini" at bounding box center [534, 302] width 37 height 9
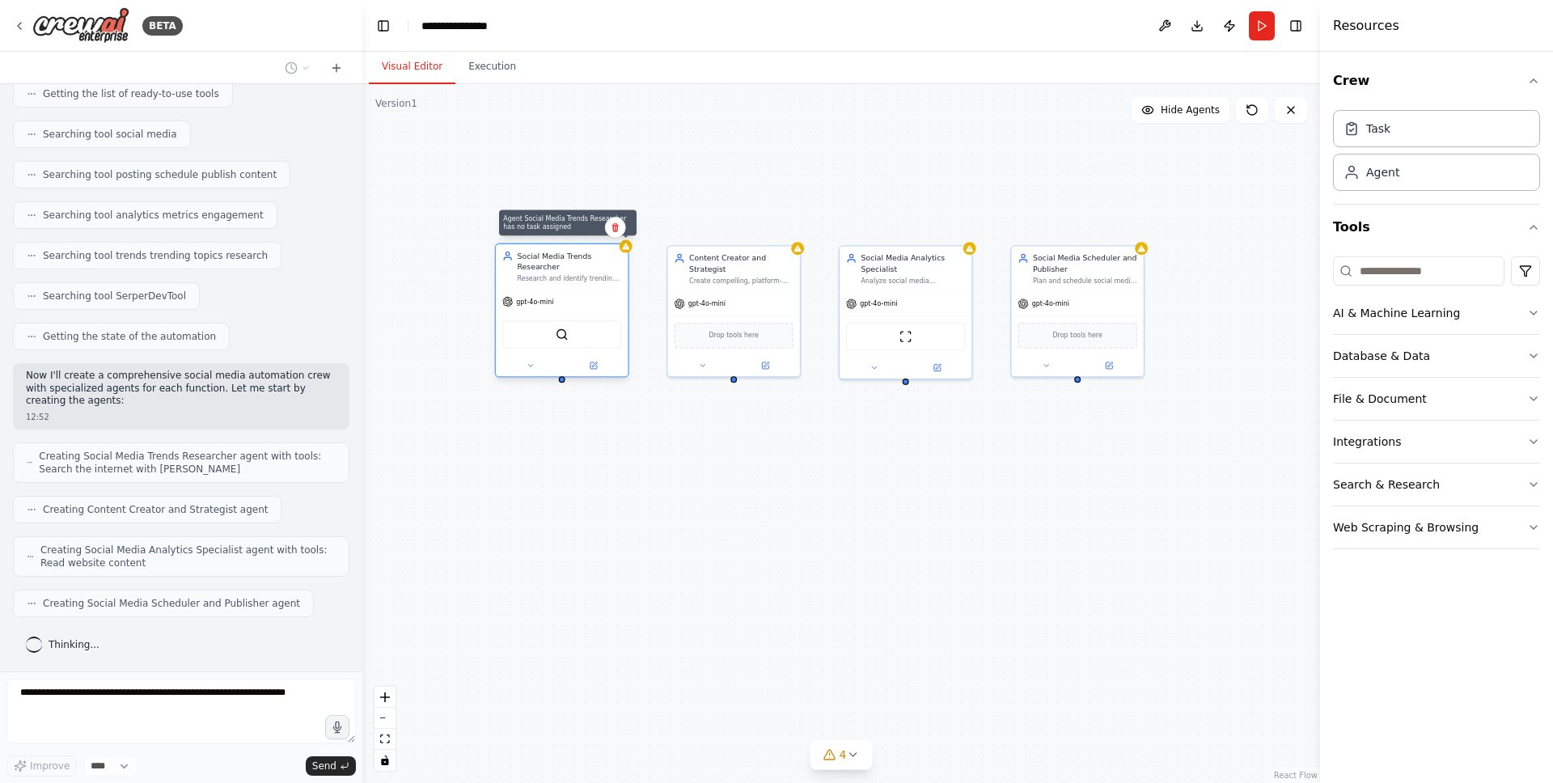
click at [548, 304] on span "gpt-4o-mini" at bounding box center [534, 302] width 37 height 9
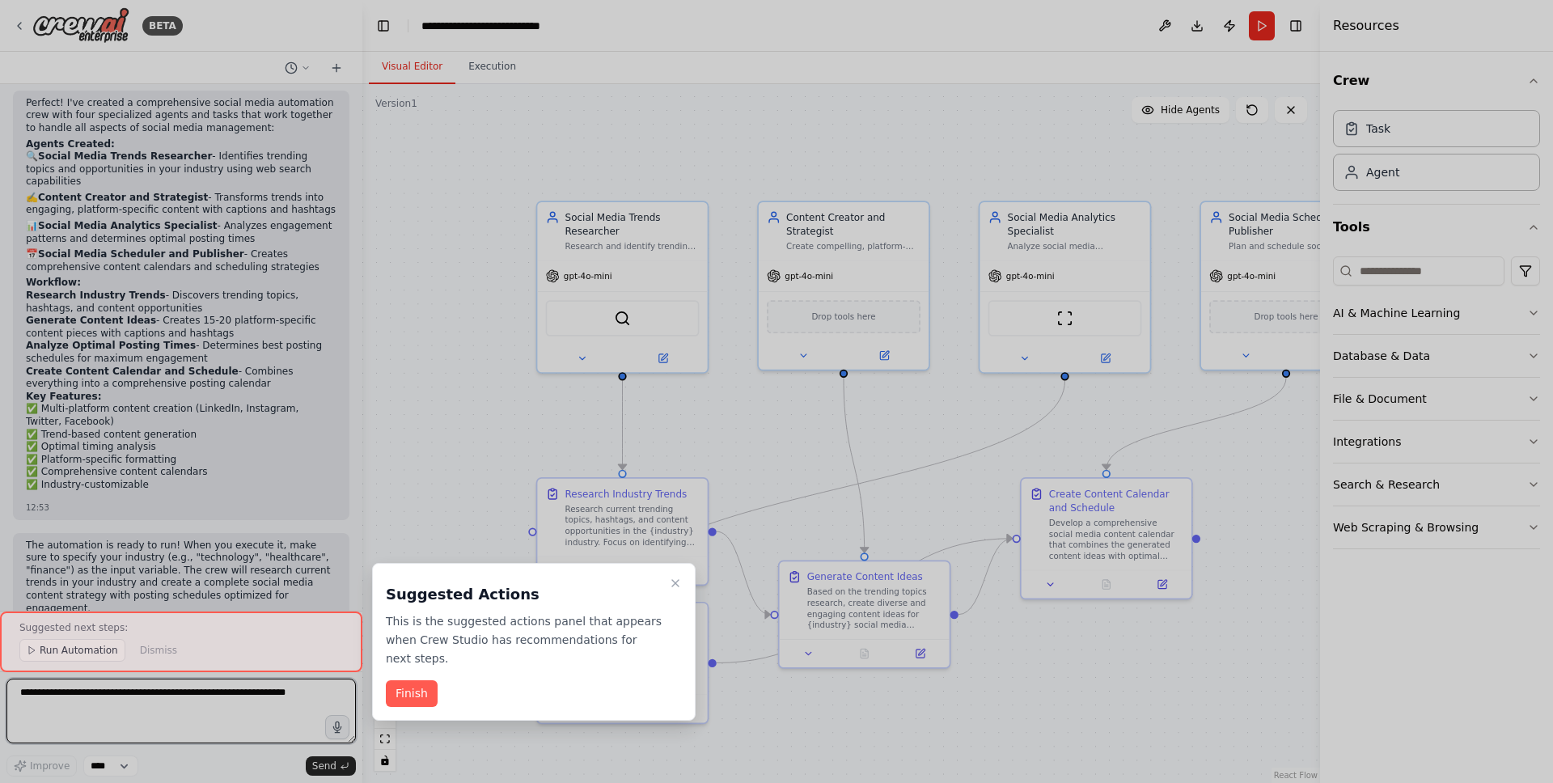
scroll to position [1146, 0]
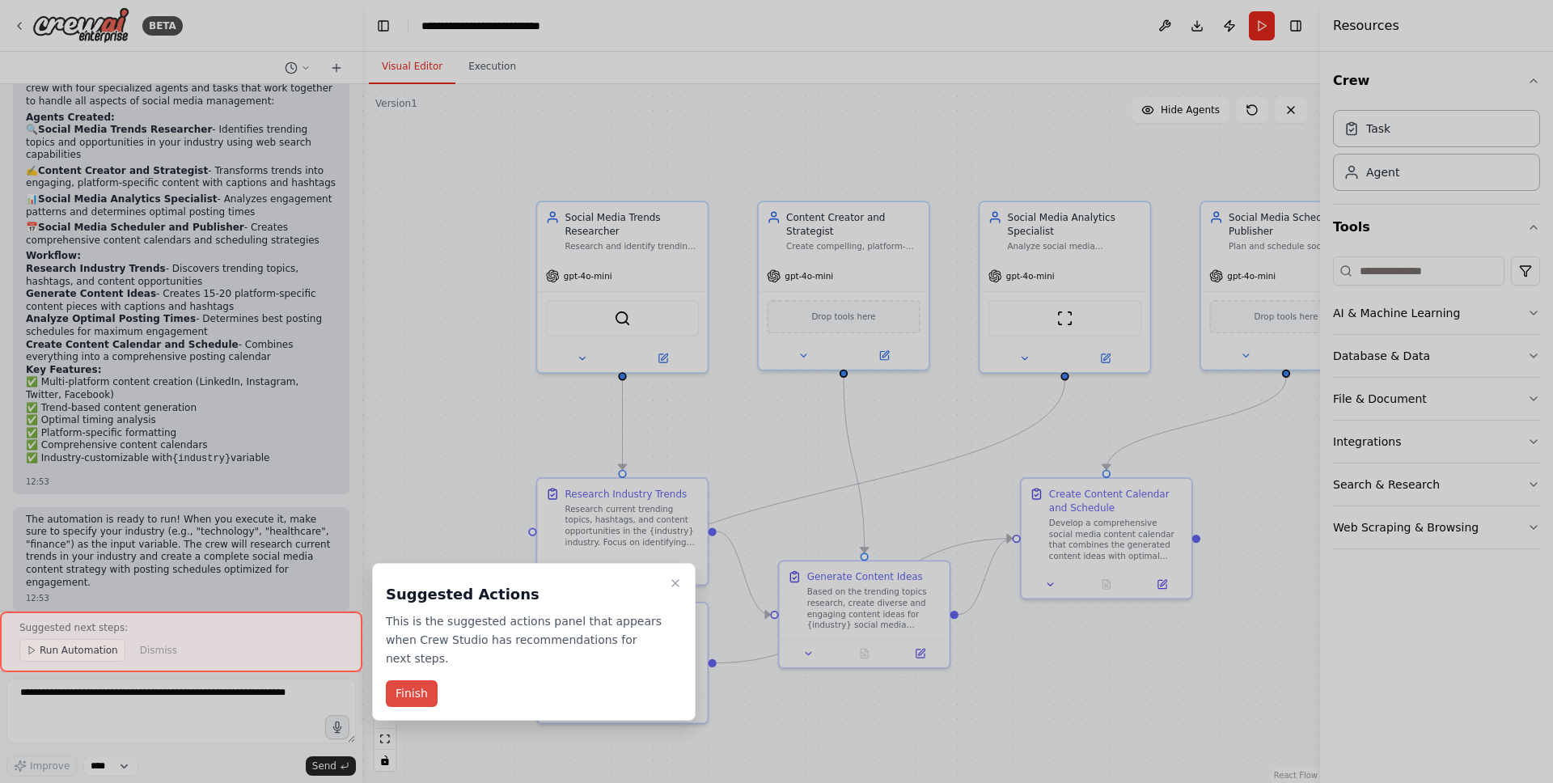
click at [399, 690] on button "Finish" at bounding box center [412, 693] width 52 height 27
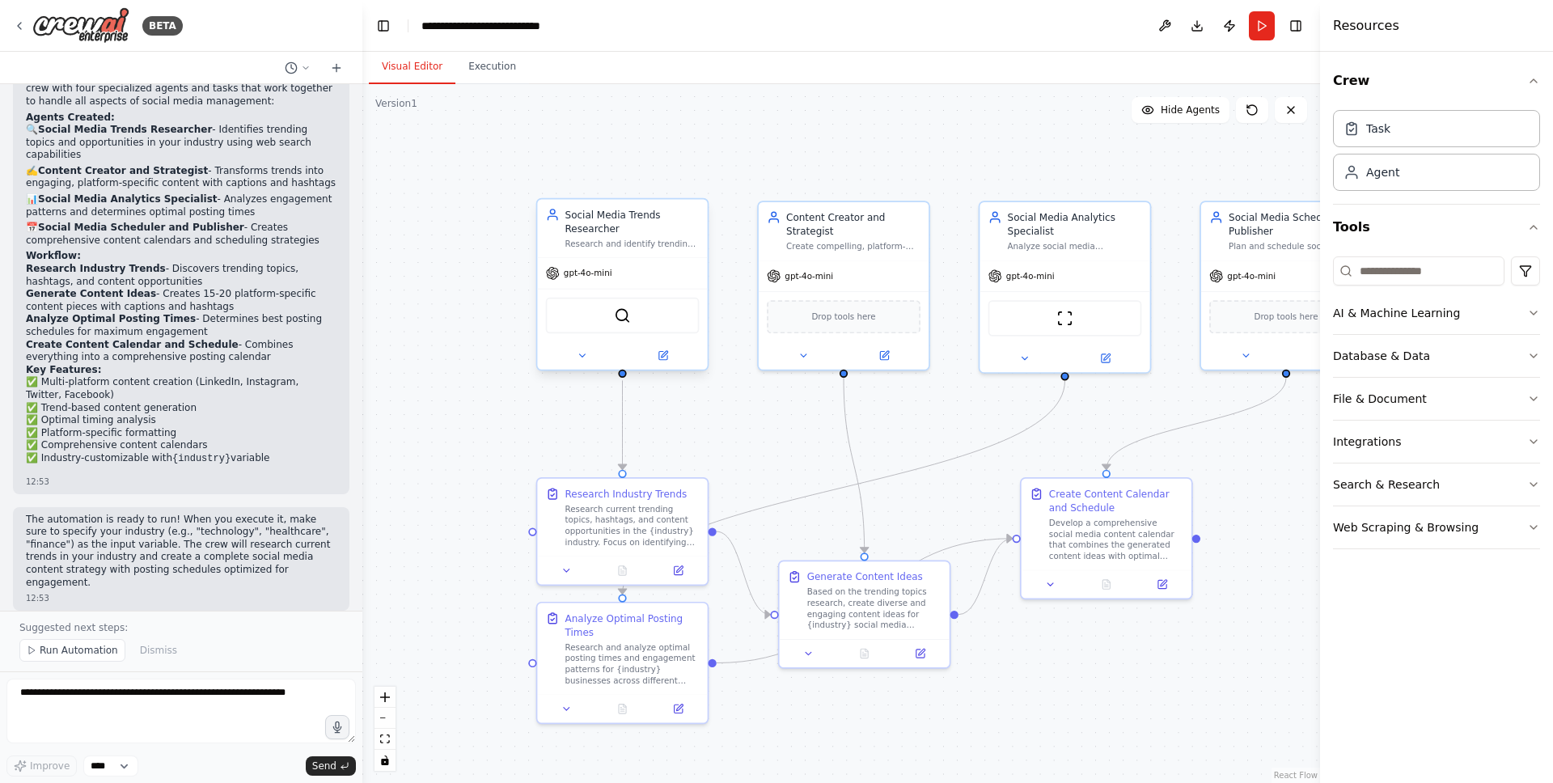
click at [583, 280] on div "gpt-4o-mini" at bounding box center [622, 273] width 170 height 31
click at [584, 276] on span "gpt-4o-mini" at bounding box center [588, 273] width 49 height 11
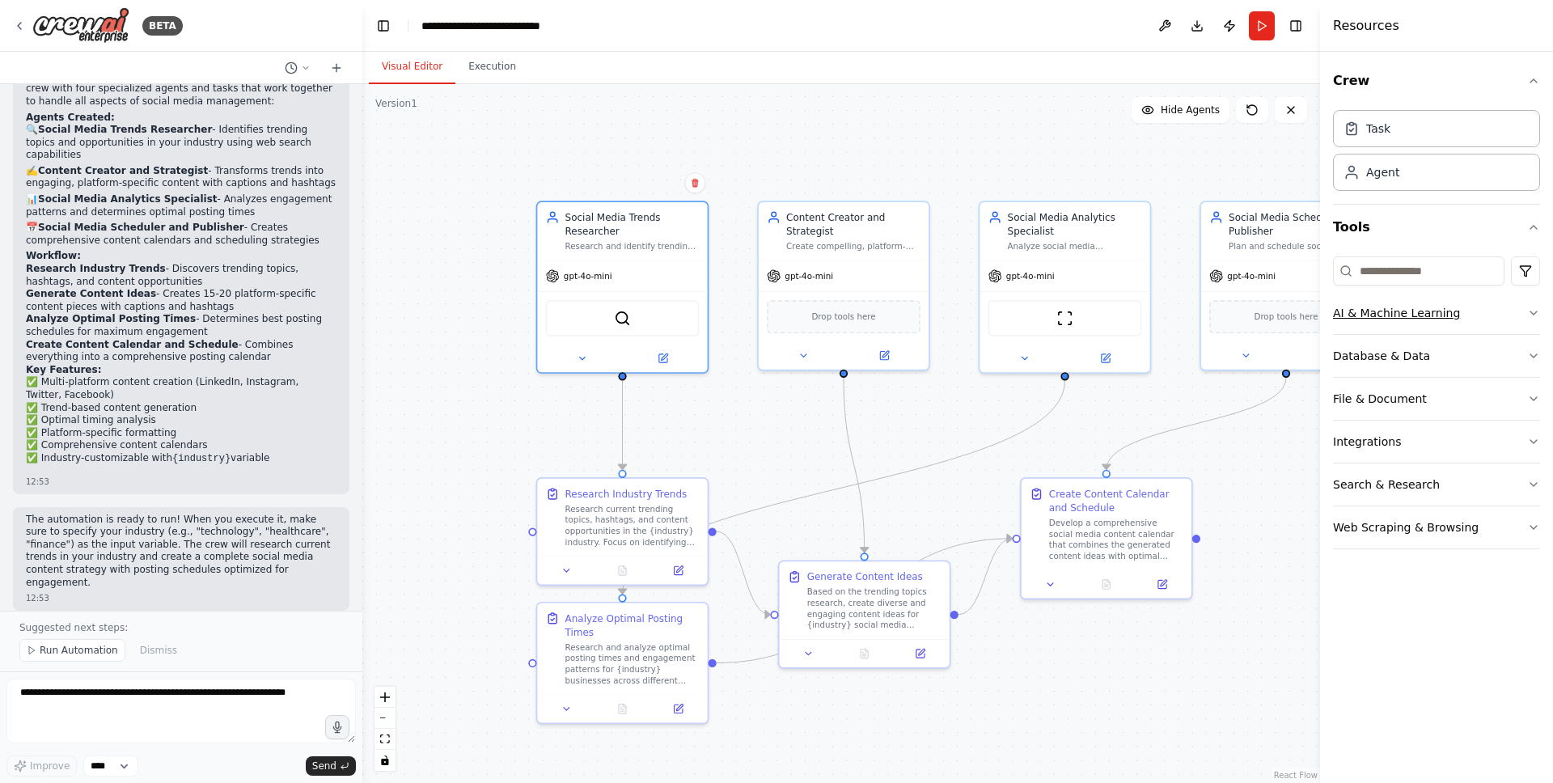
click at [1539, 312] on icon "button" at bounding box center [1533, 313] width 13 height 13
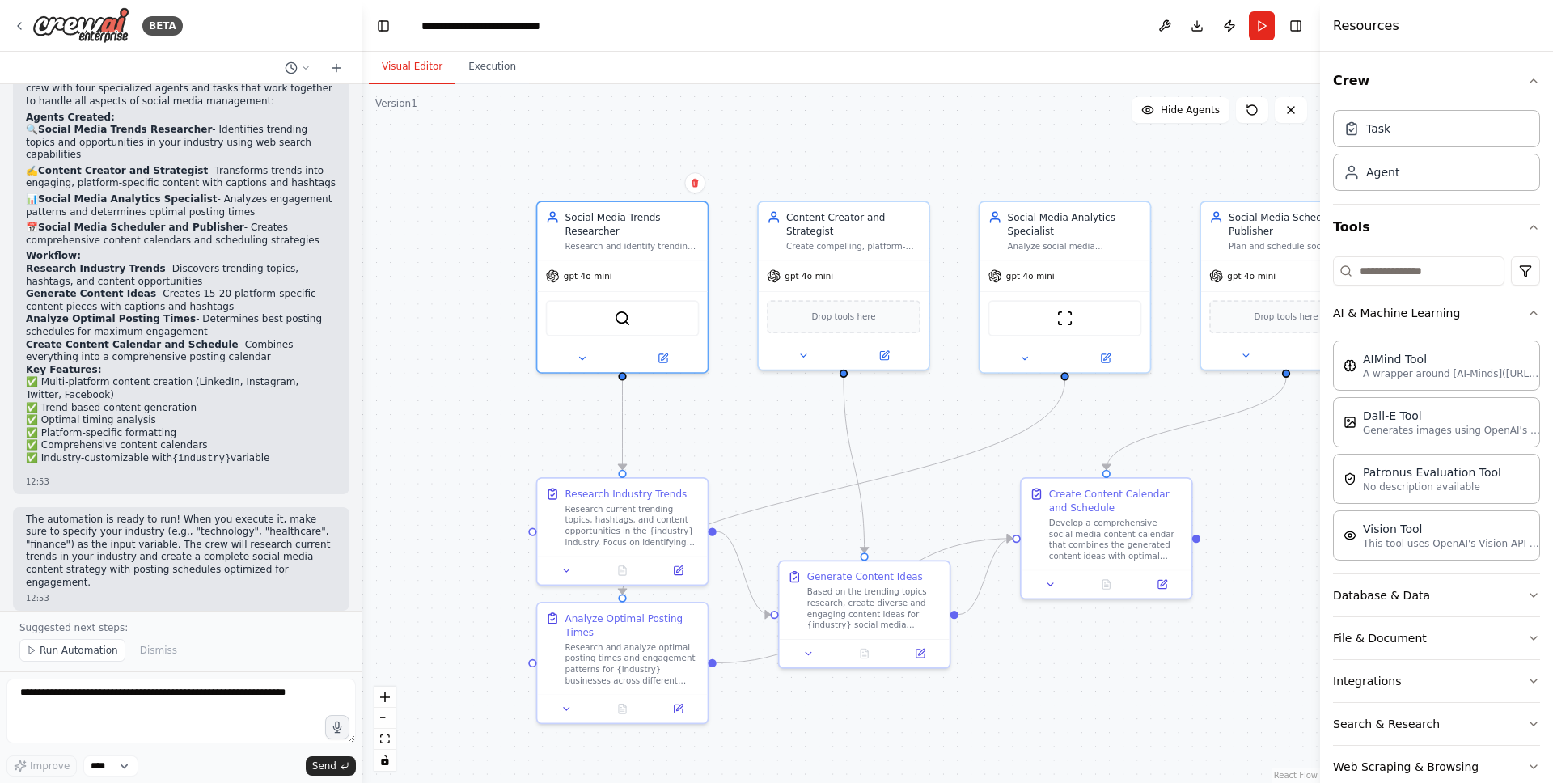
click at [1530, 314] on div "Crew Task Agent Tools AI & Machine Learning AIMind Tool A wrapper around [AI-Mi…" at bounding box center [1436, 417] width 233 height 731
click at [1527, 592] on icon "button" at bounding box center [1533, 595] width 13 height 13
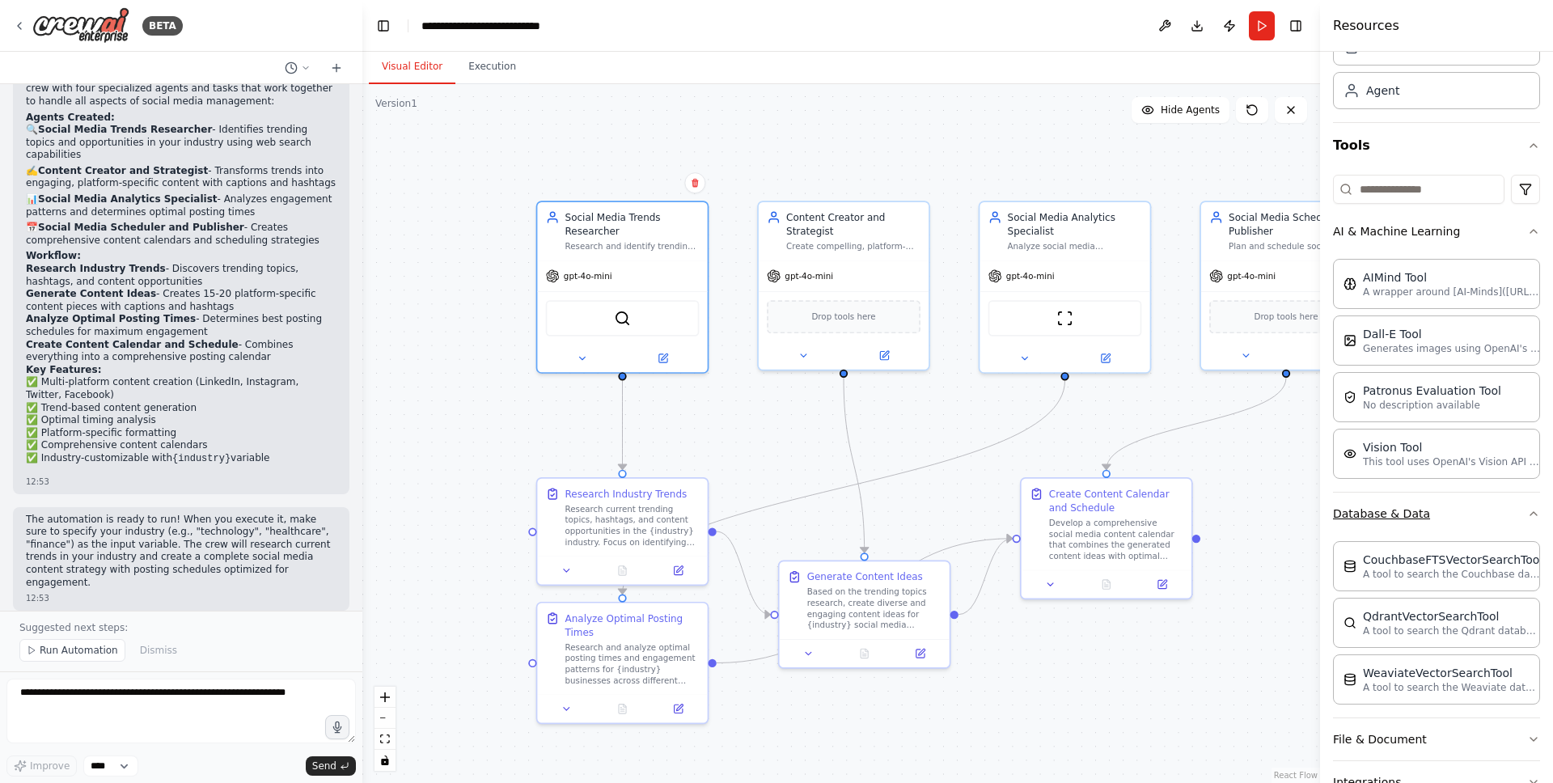
scroll to position [214, 0]
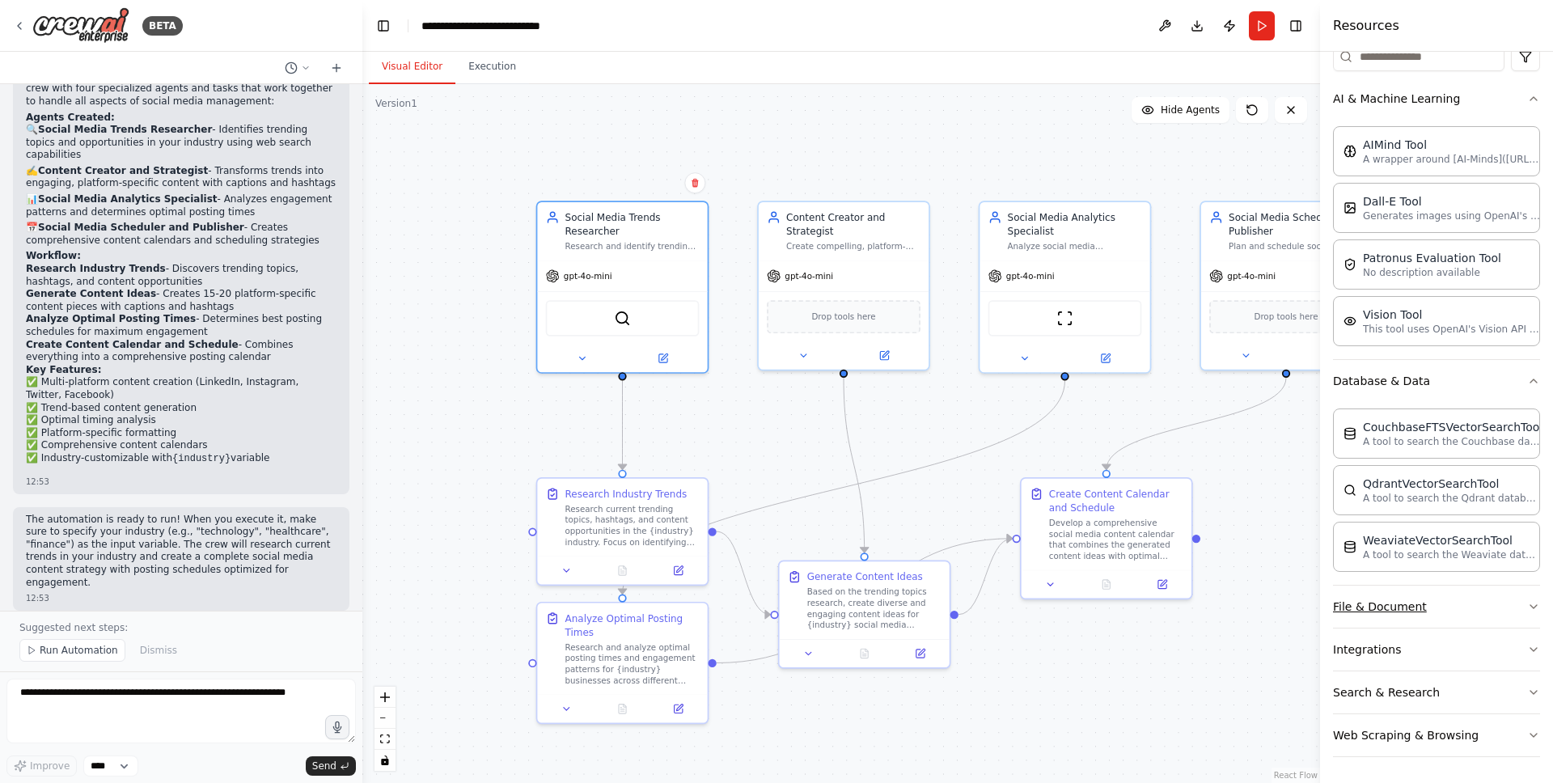
click at [1513, 592] on button "File & Document" at bounding box center [1436, 607] width 207 height 42
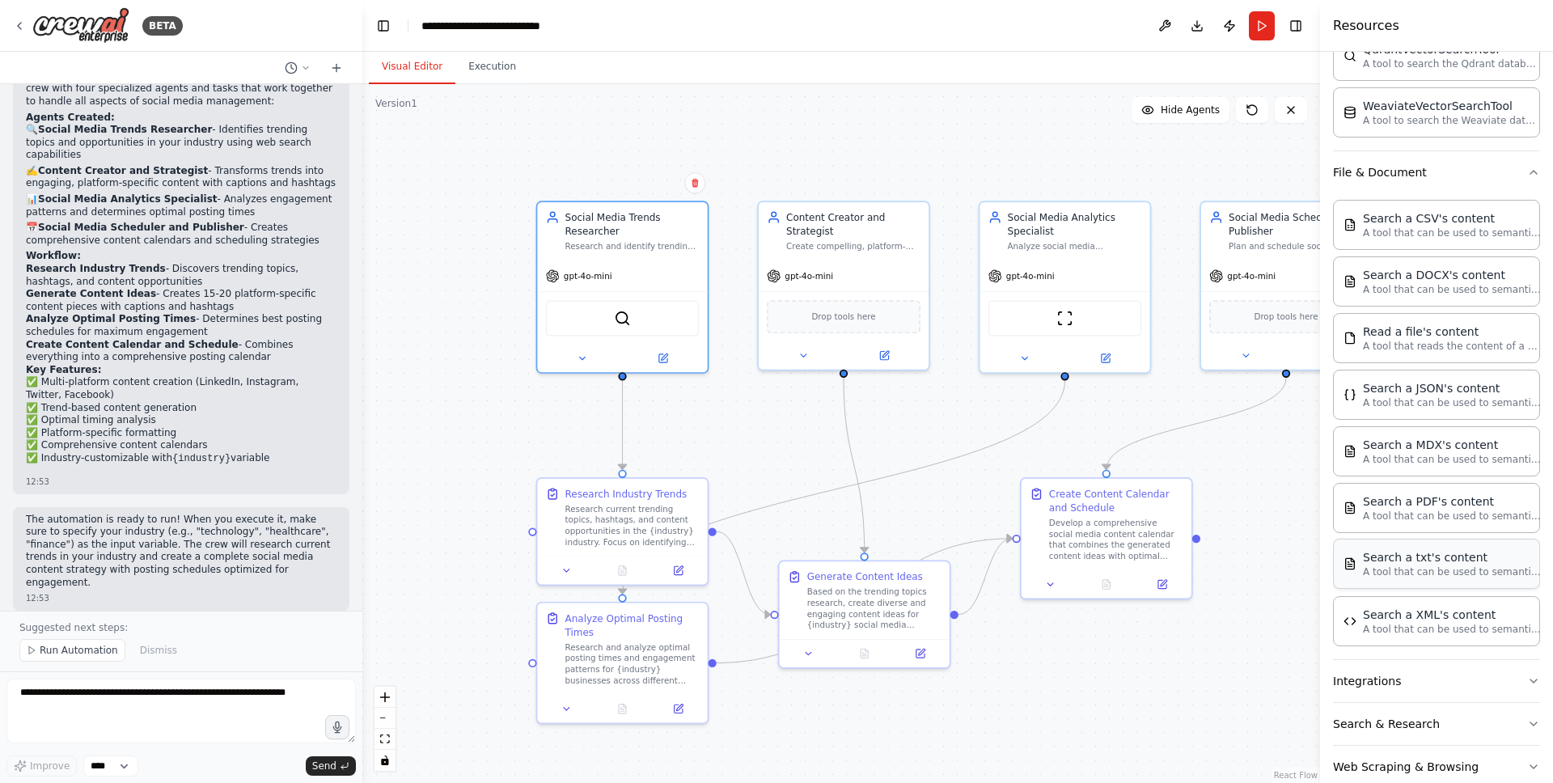
scroll to position [680, 0]
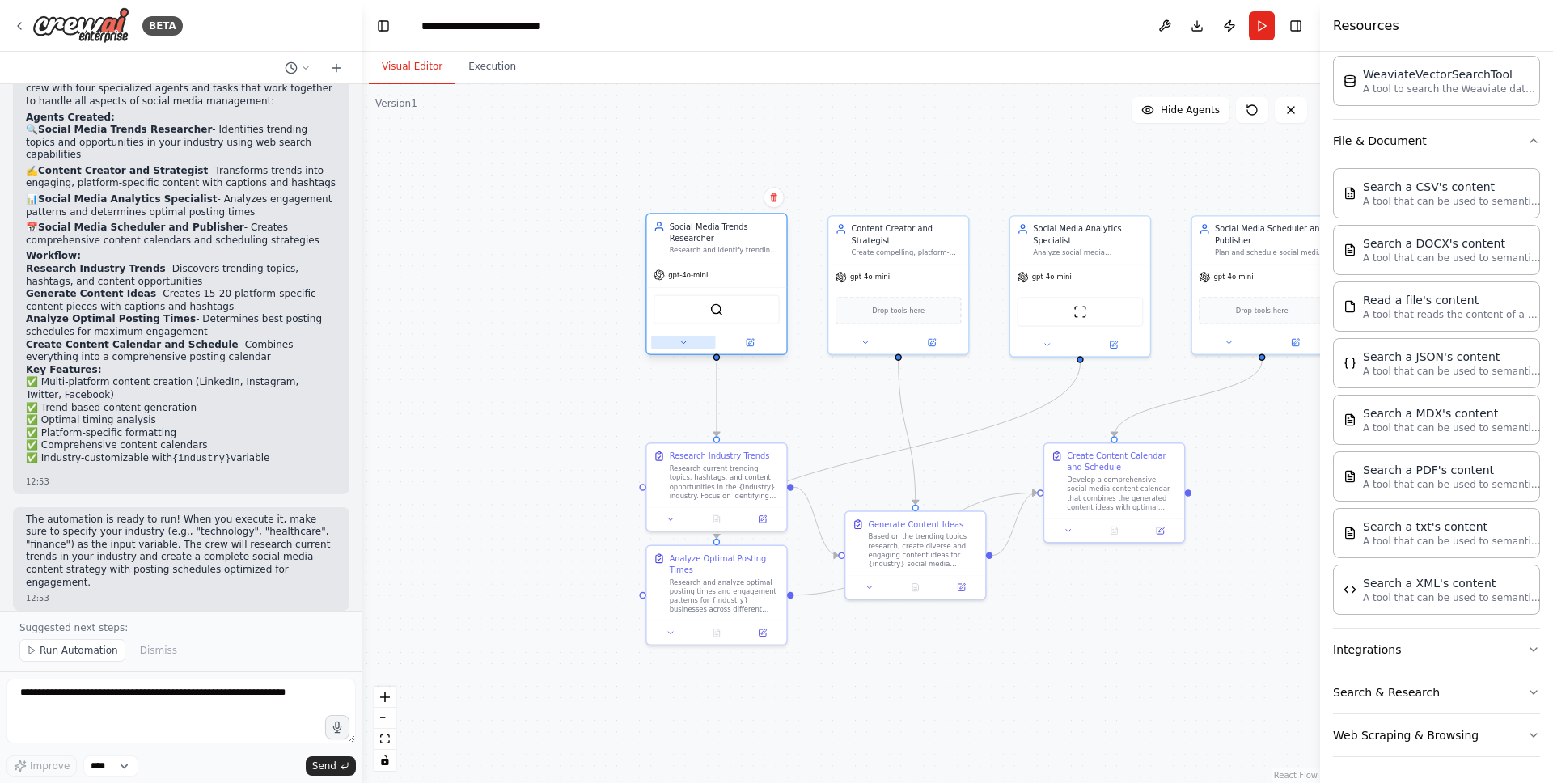
click at [655, 341] on button at bounding box center [683, 343] width 64 height 14
click at [677, 341] on button at bounding box center [683, 343] width 64 height 14
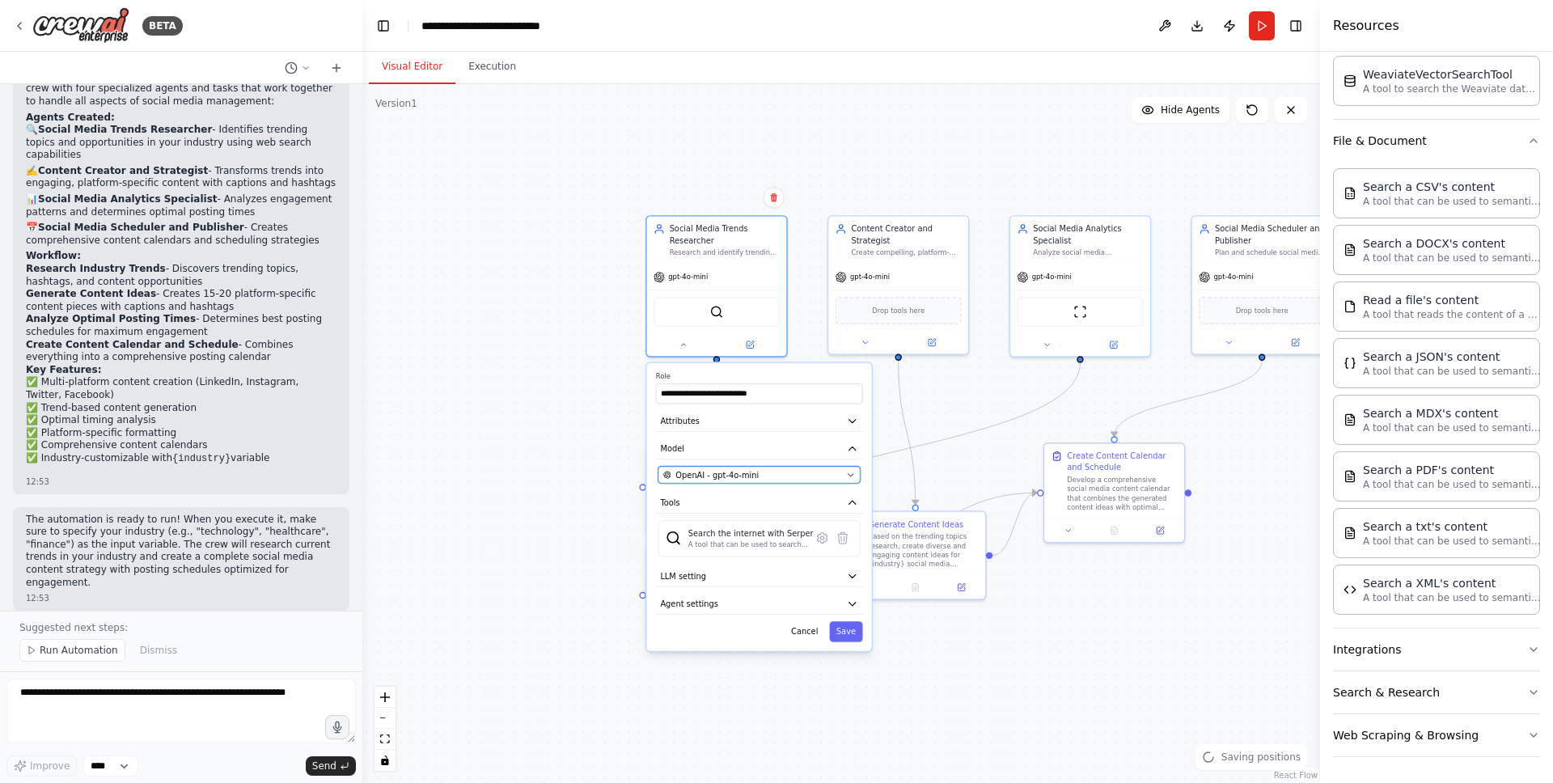
click at [783, 476] on div "OpenAI - gpt-4o-mini" at bounding box center [752, 474] width 179 height 11
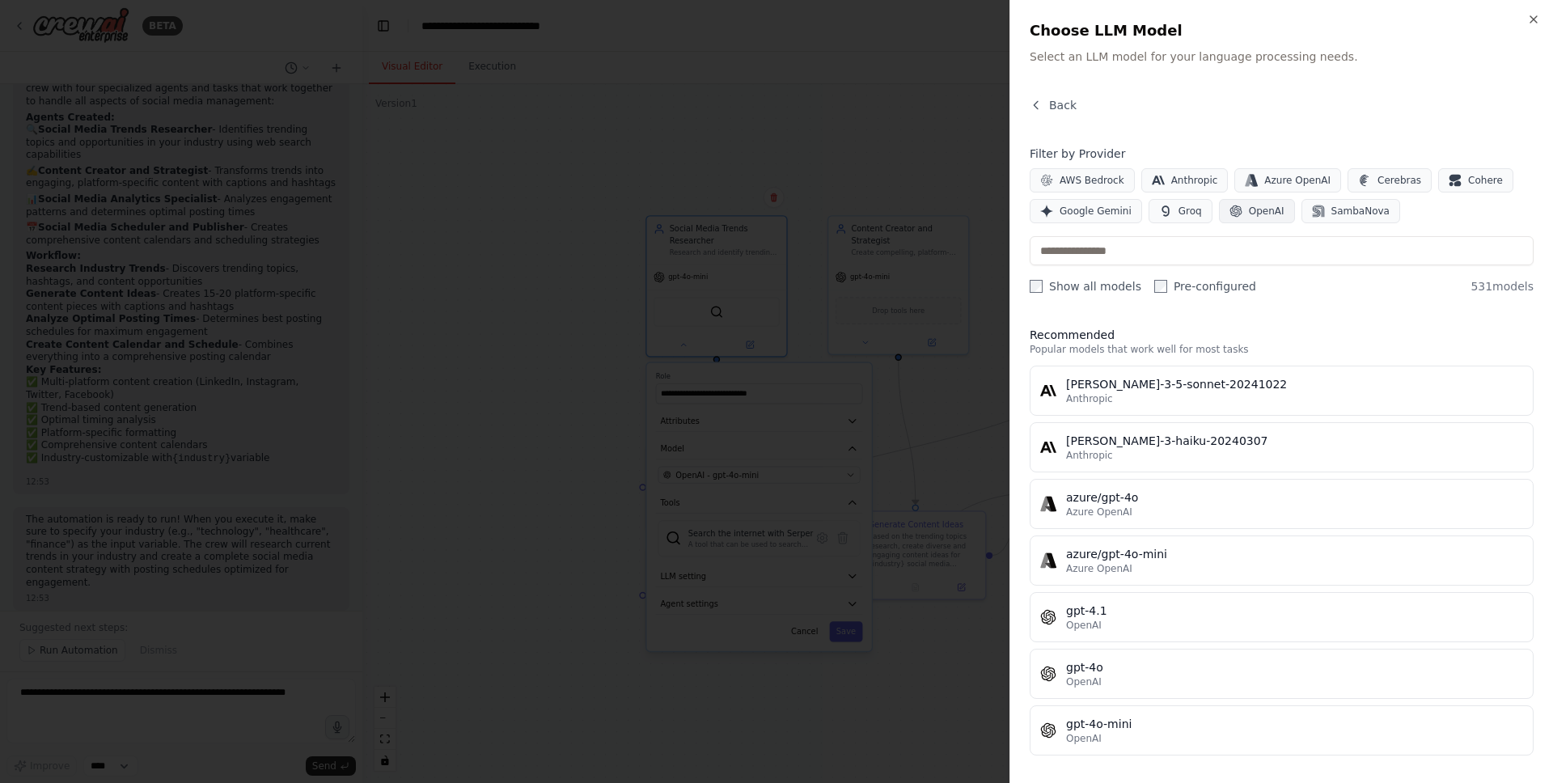
click at [1258, 205] on span "OpenAI" at bounding box center [1267, 211] width 36 height 13
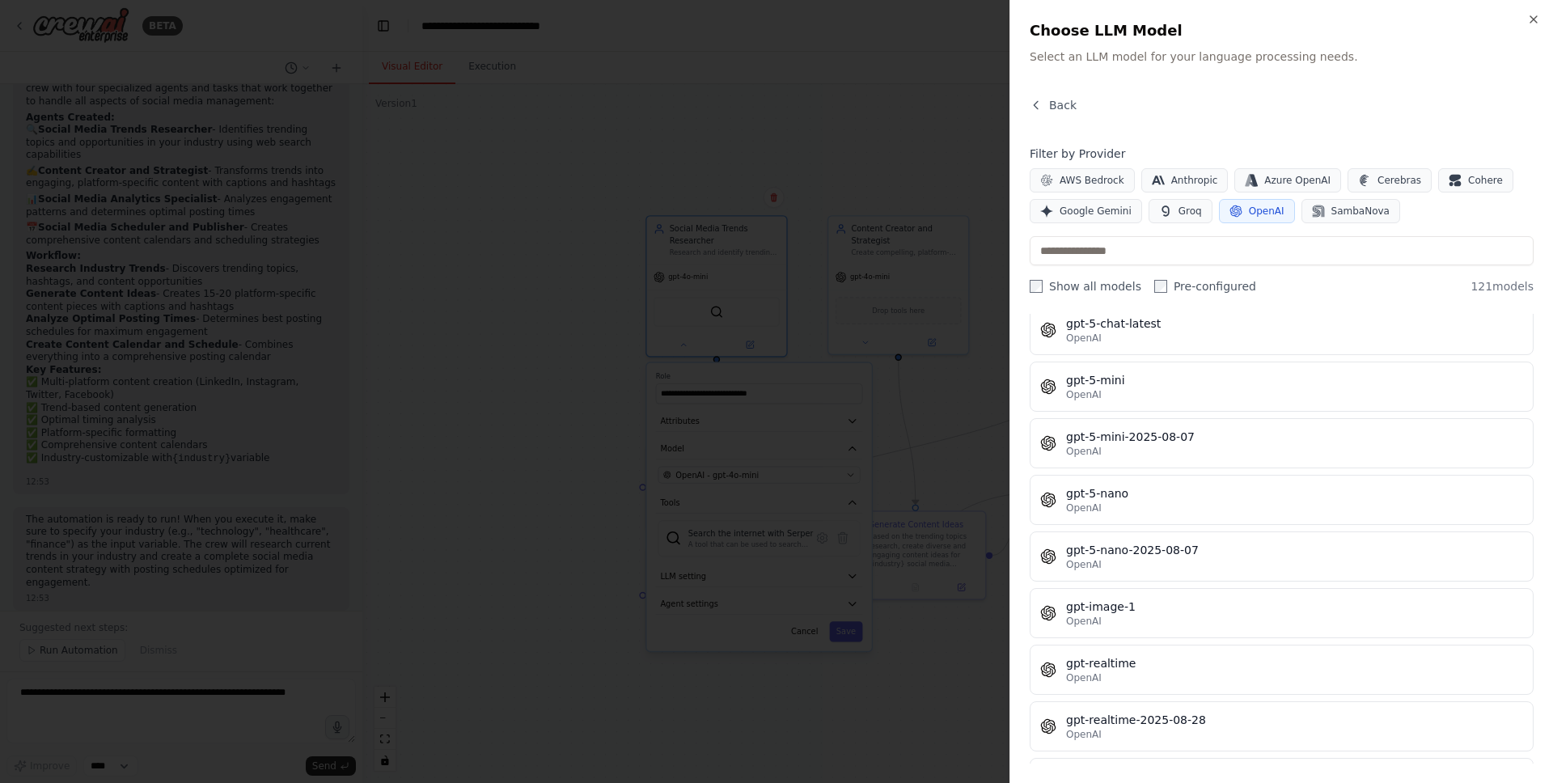
scroll to position [3810, 0]
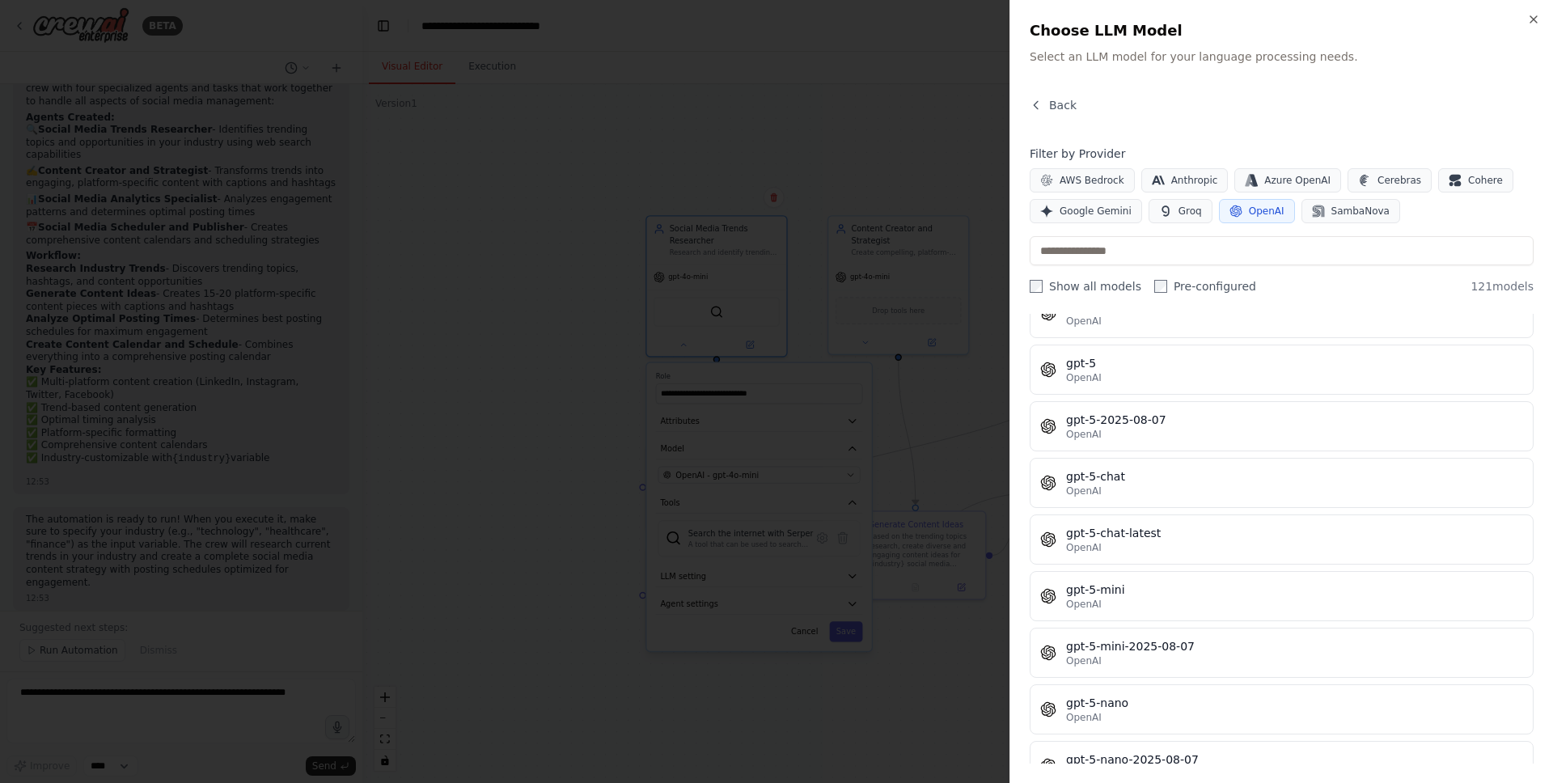
click at [958, 422] on div at bounding box center [776, 391] width 1553 height 783
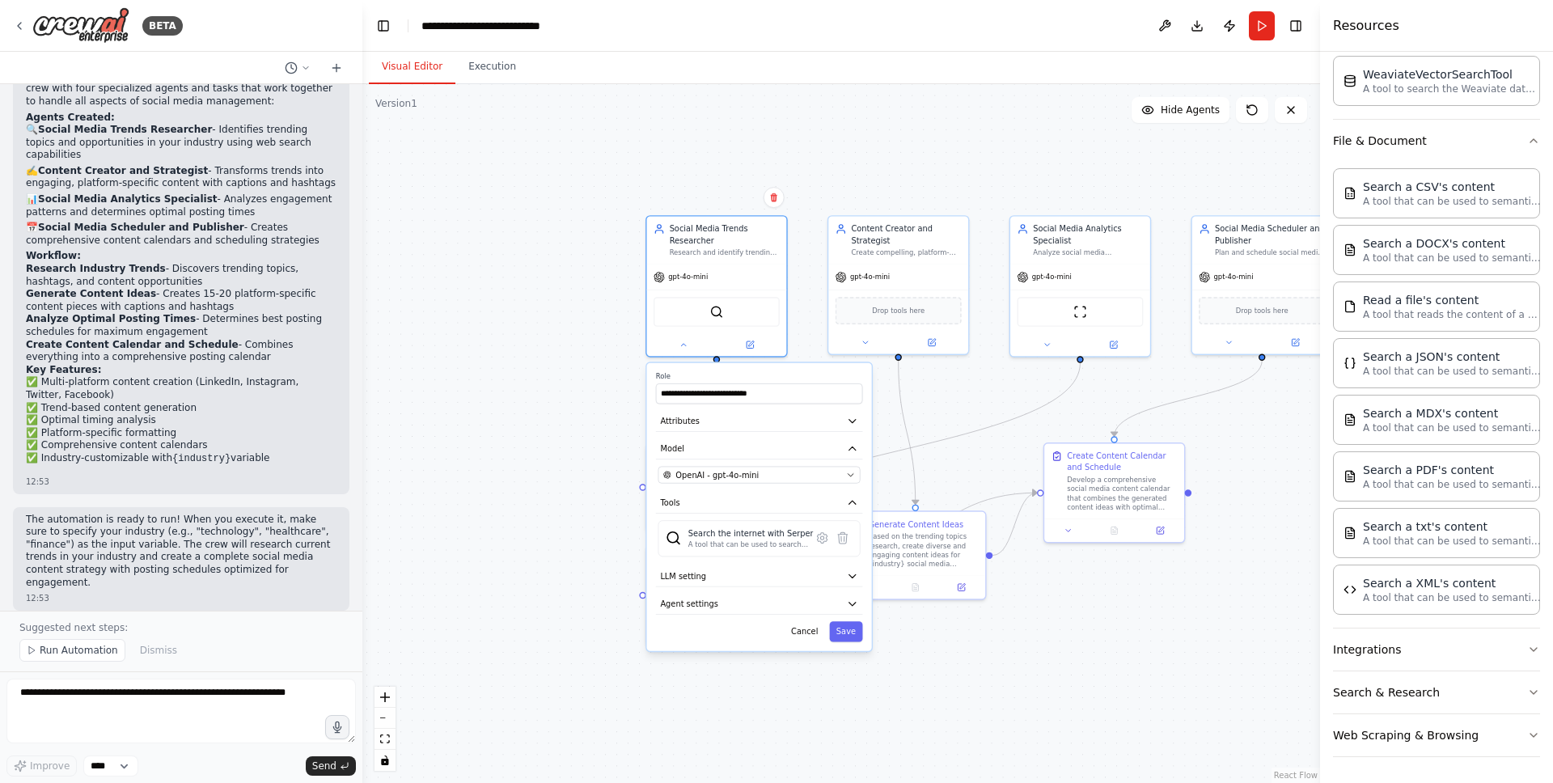
click at [579, 276] on div ".deletable-edge-delete-btn { width: 20px; height: 20px; border: 0px solid #ffff…" at bounding box center [841, 433] width 958 height 699
click at [565, 308] on div ".deletable-edge-delete-btn { width: 20px; height: 20px; border: 0px solid #ffff…" at bounding box center [841, 433] width 958 height 699
click at [541, 410] on div ".deletable-edge-delete-btn { width: 20px; height: 20px; border: 0px solid #ffff…" at bounding box center [841, 433] width 958 height 699
click at [676, 345] on button at bounding box center [683, 343] width 64 height 14
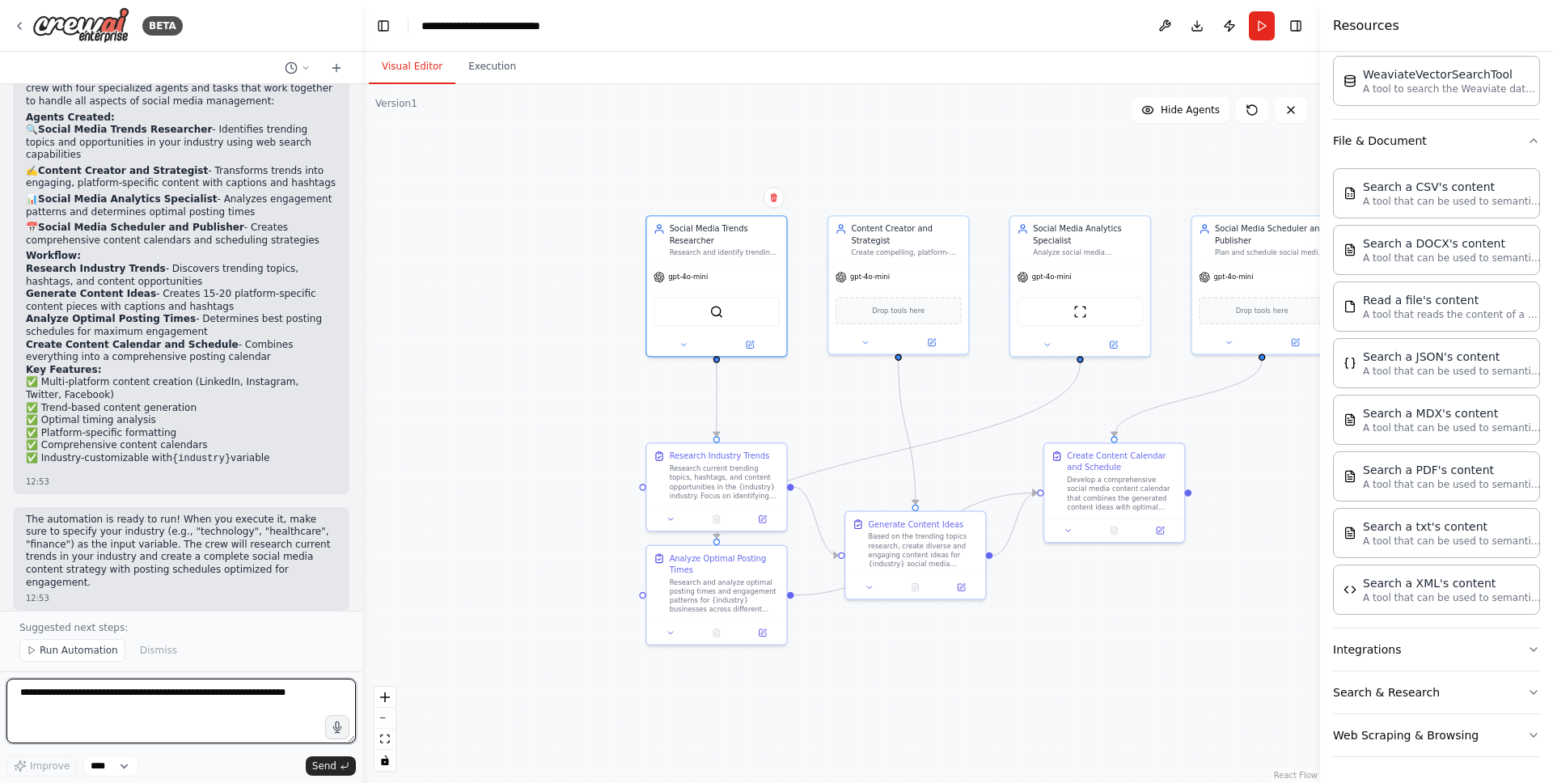
click at [183, 706] on textarea at bounding box center [180, 711] width 349 height 65
paste textarea "**********"
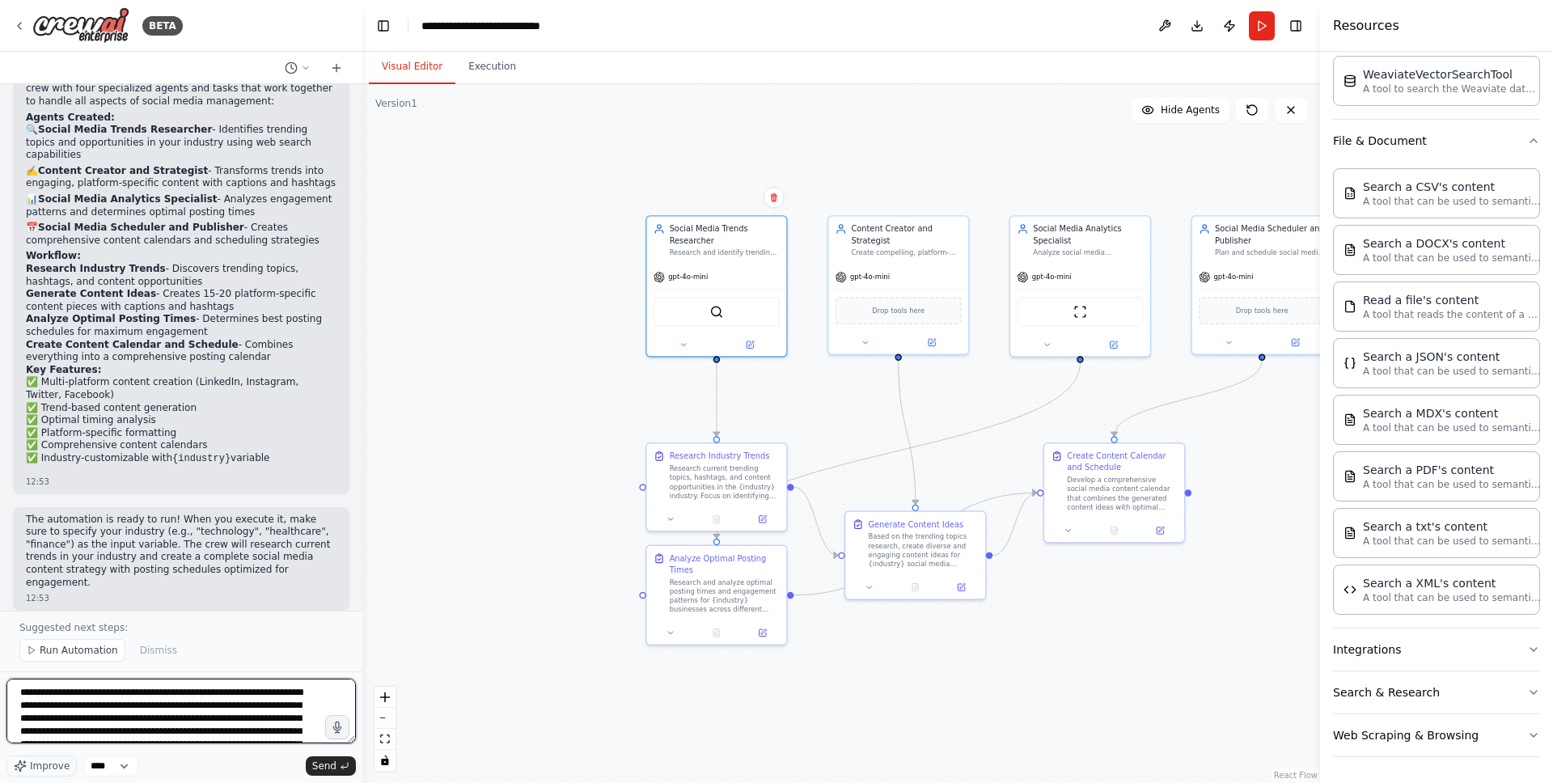
scroll to position [836, 0]
type textarea "**********"
click at [320, 766] on span "Send" at bounding box center [324, 766] width 24 height 13
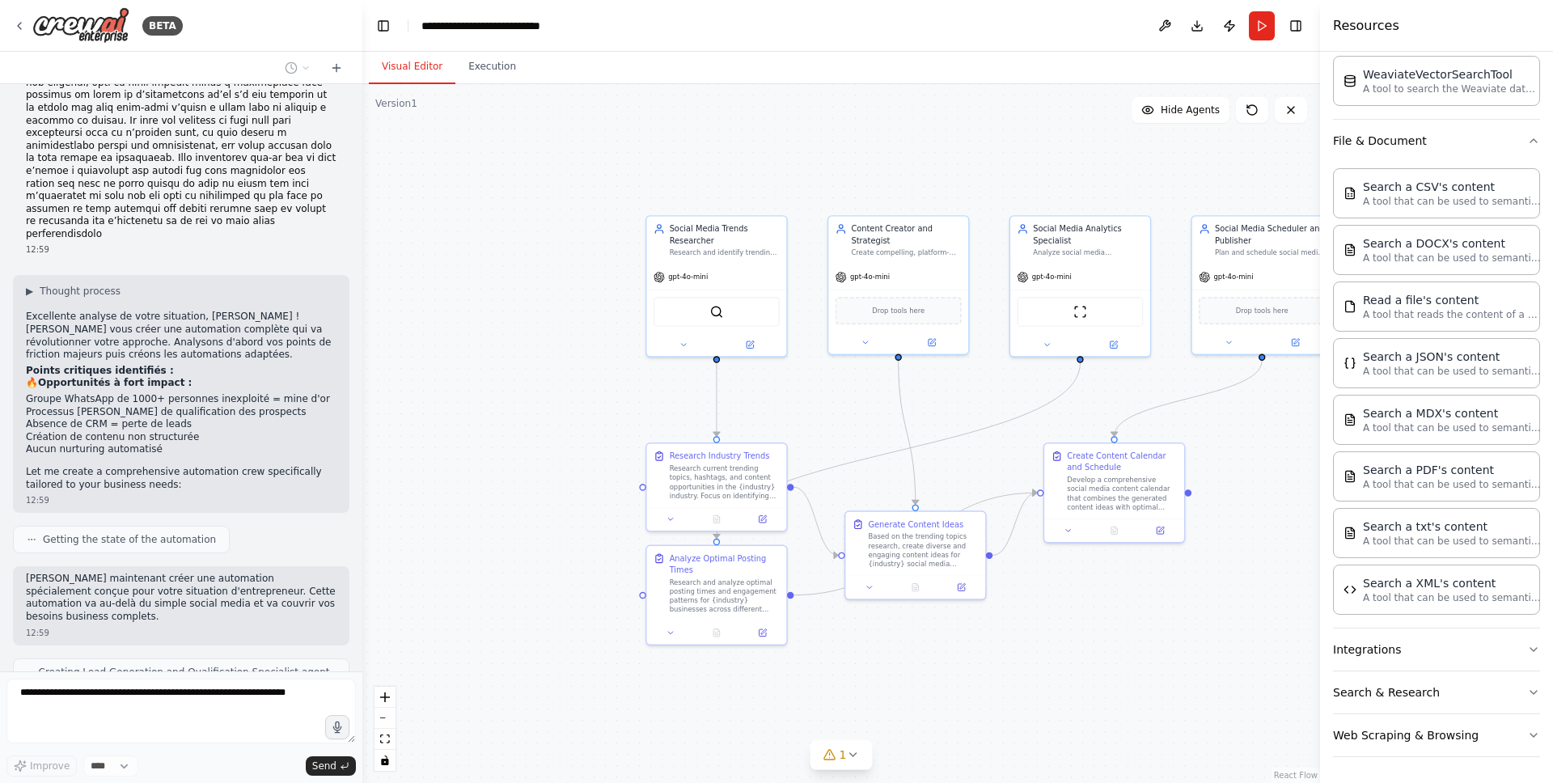
scroll to position [2478, 0]
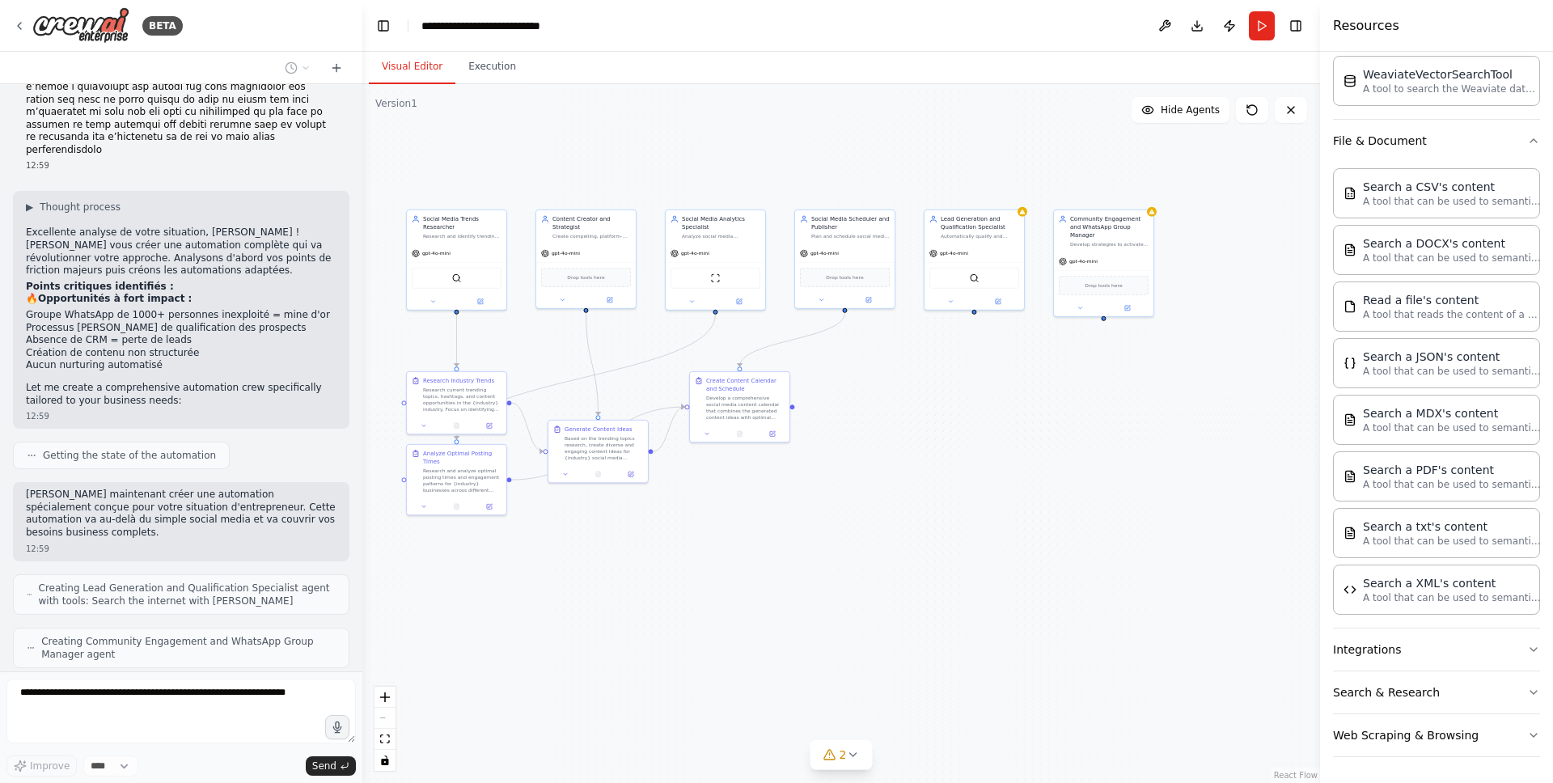
drag, startPoint x: 1184, startPoint y: 478, endPoint x: 916, endPoint y: 411, distance: 276.1
click at [916, 411] on div ".deletable-edge-delete-btn { width: 20px; height: 20px; border: 0px solid #ffff…" at bounding box center [841, 433] width 958 height 699
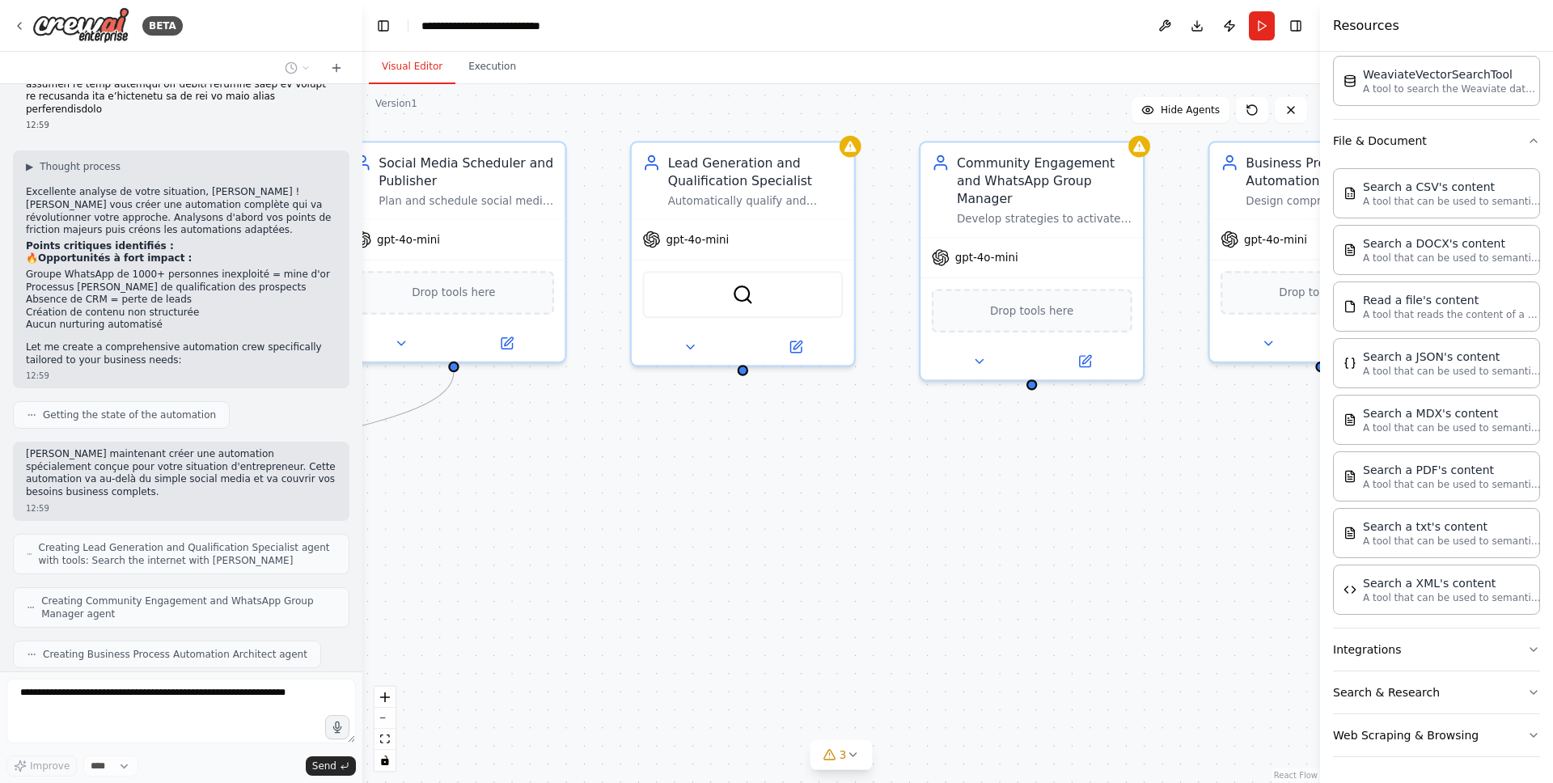
scroll to position [2572, 0]
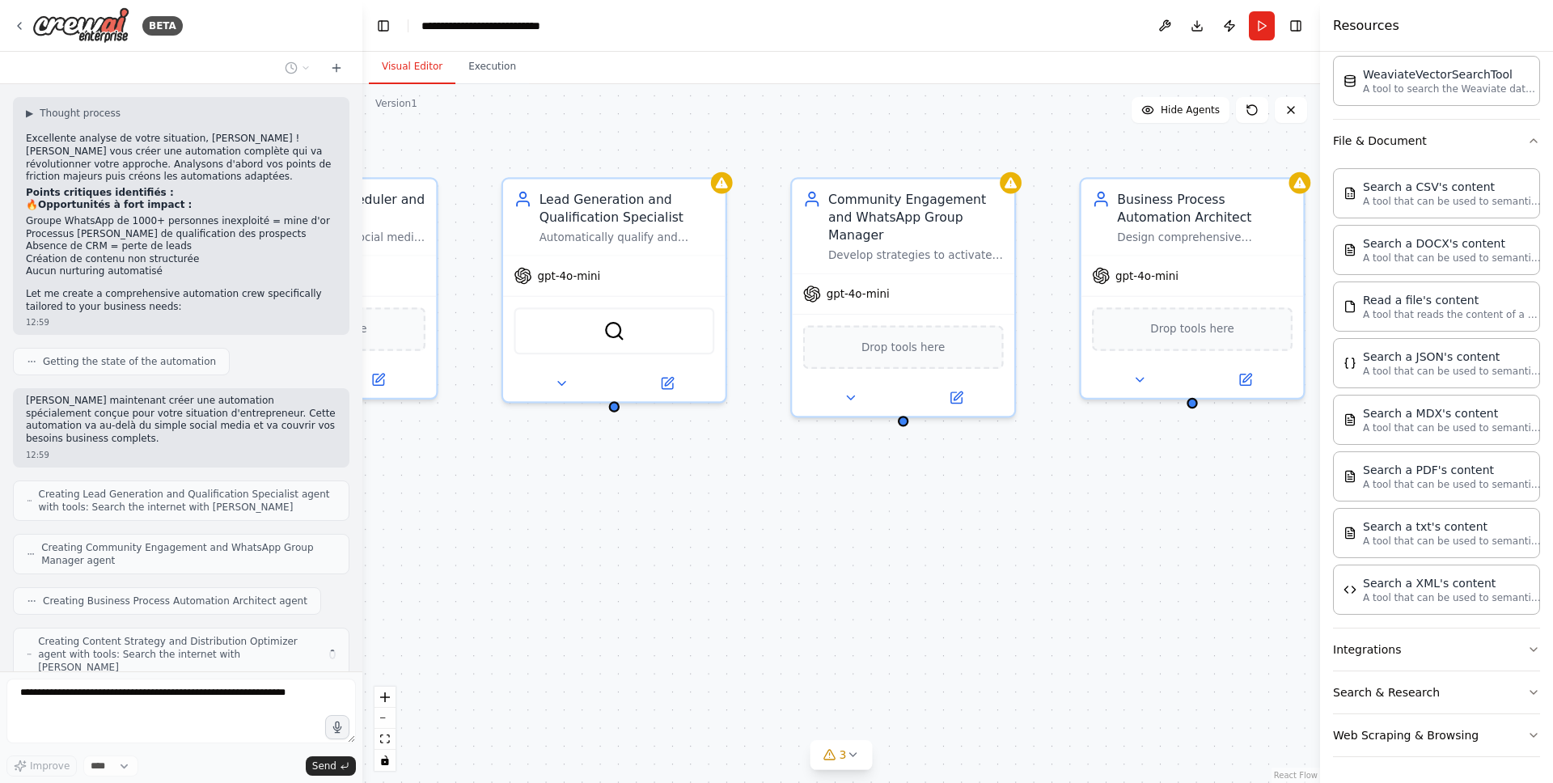
drag, startPoint x: 1105, startPoint y: 434, endPoint x: 1063, endPoint y: 454, distance: 46.3
click at [1044, 438] on div ".deletable-edge-delete-btn { width: 20px; height: 20px; border: 0px solid #ffff…" at bounding box center [841, 433] width 958 height 699
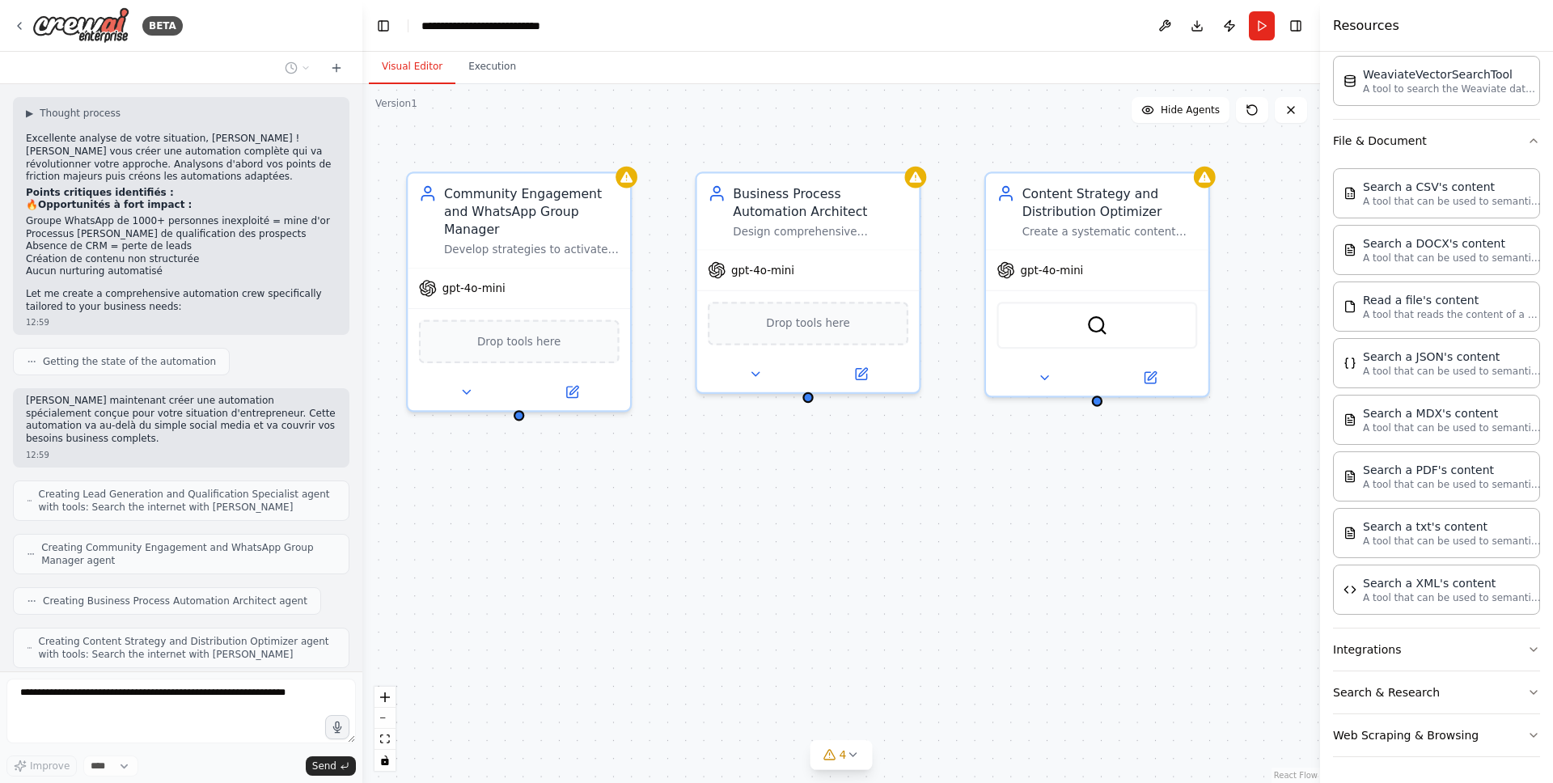
drag, startPoint x: 1121, startPoint y: 523, endPoint x: 740, endPoint y: 517, distance: 381.1
click at [740, 517] on div ".deletable-edge-delete-btn { width: 20px; height: 20px; border: 0px solid #ffff…" at bounding box center [841, 433] width 958 height 699
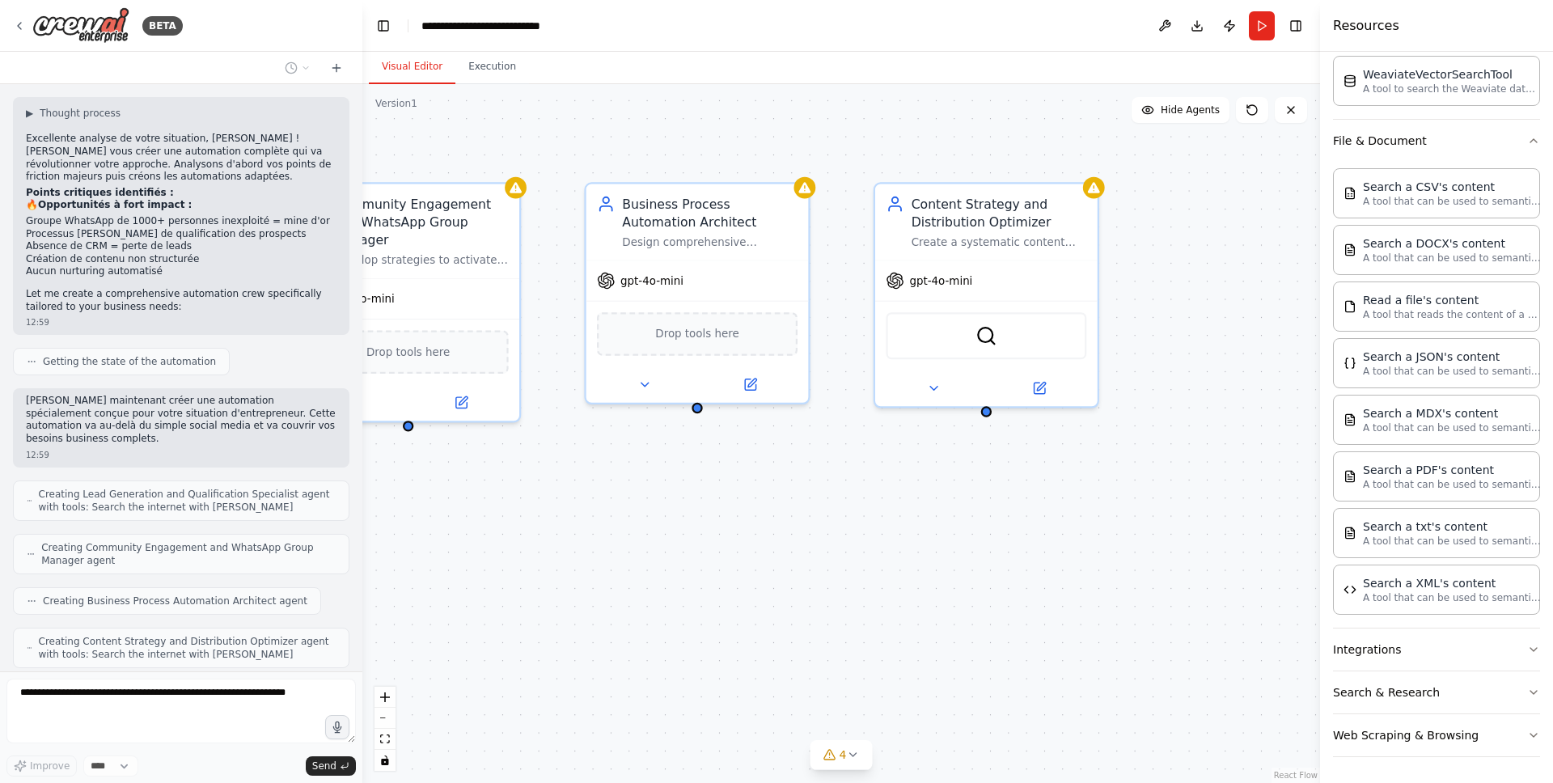
drag, startPoint x: 1067, startPoint y: 511, endPoint x: 913, endPoint y: 520, distance: 154.0
click at [913, 520] on div ".deletable-edge-delete-btn { width: 20px; height: 20px; border: 0px solid #ffff…" at bounding box center [841, 433] width 958 height 699
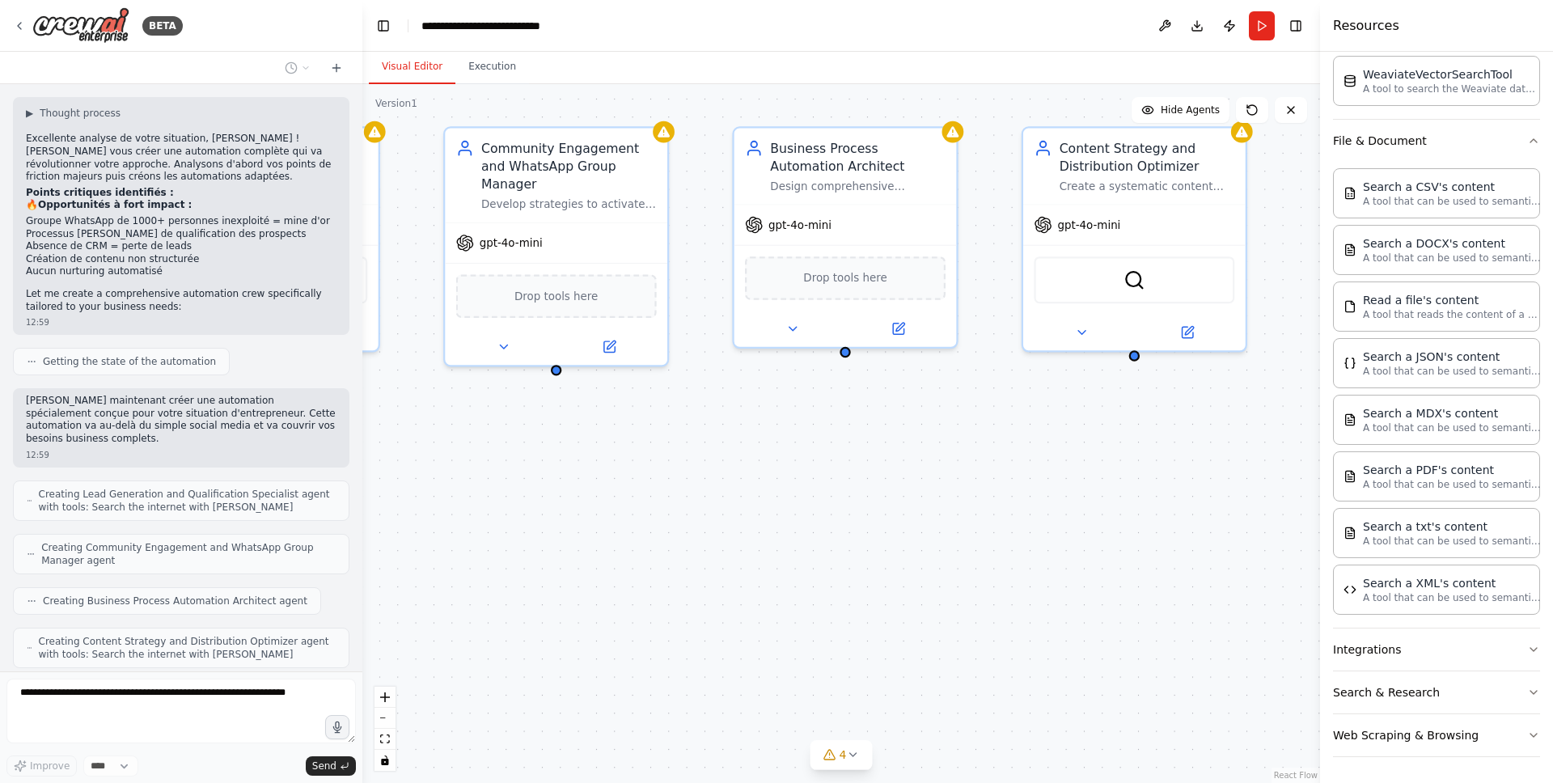
drag, startPoint x: 713, startPoint y: 515, endPoint x: 842, endPoint y: 469, distance: 137.4
click at [842, 469] on div ".deletable-edge-delete-btn { width: 20px; height: 20px; border: 0px solid #ffff…" at bounding box center [841, 433] width 958 height 699
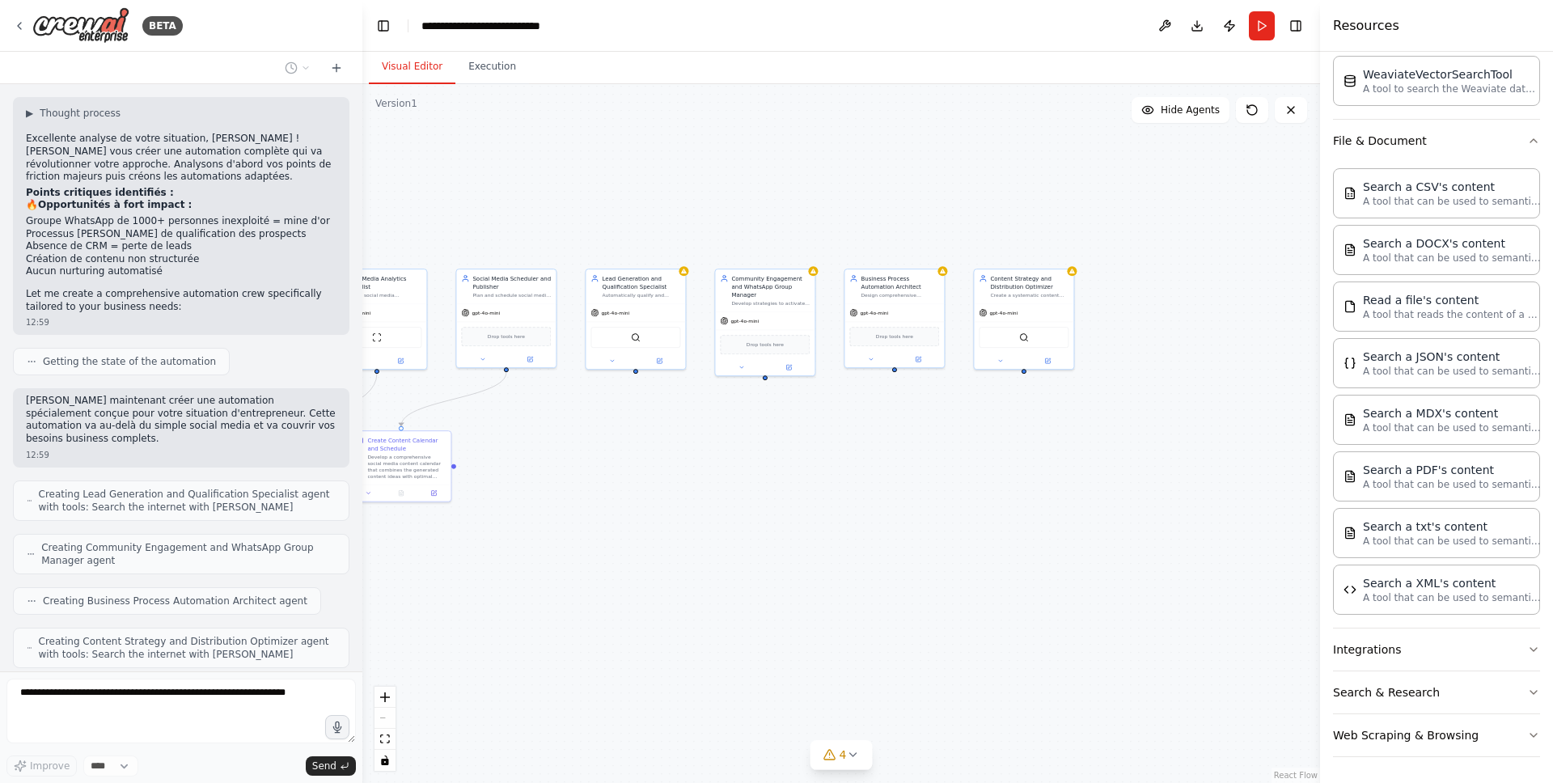
drag, startPoint x: 742, startPoint y: 542, endPoint x: 914, endPoint y: 368, distance: 244.8
click at [914, 368] on div ".deletable-edge-delete-btn { width: 20px; height: 20px; border: 0px solid #ffff…" at bounding box center [841, 433] width 958 height 699
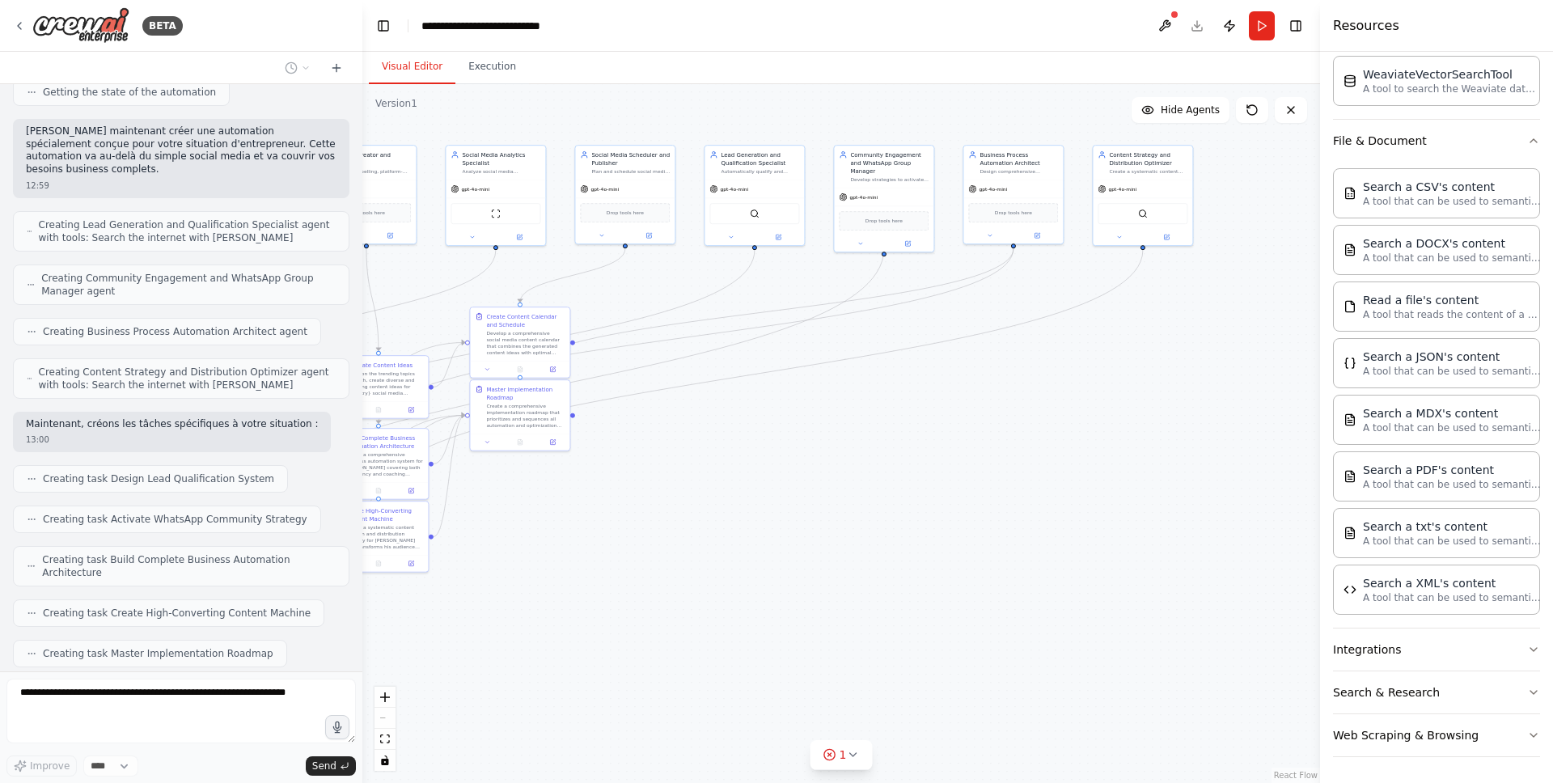
scroll to position [2882, 0]
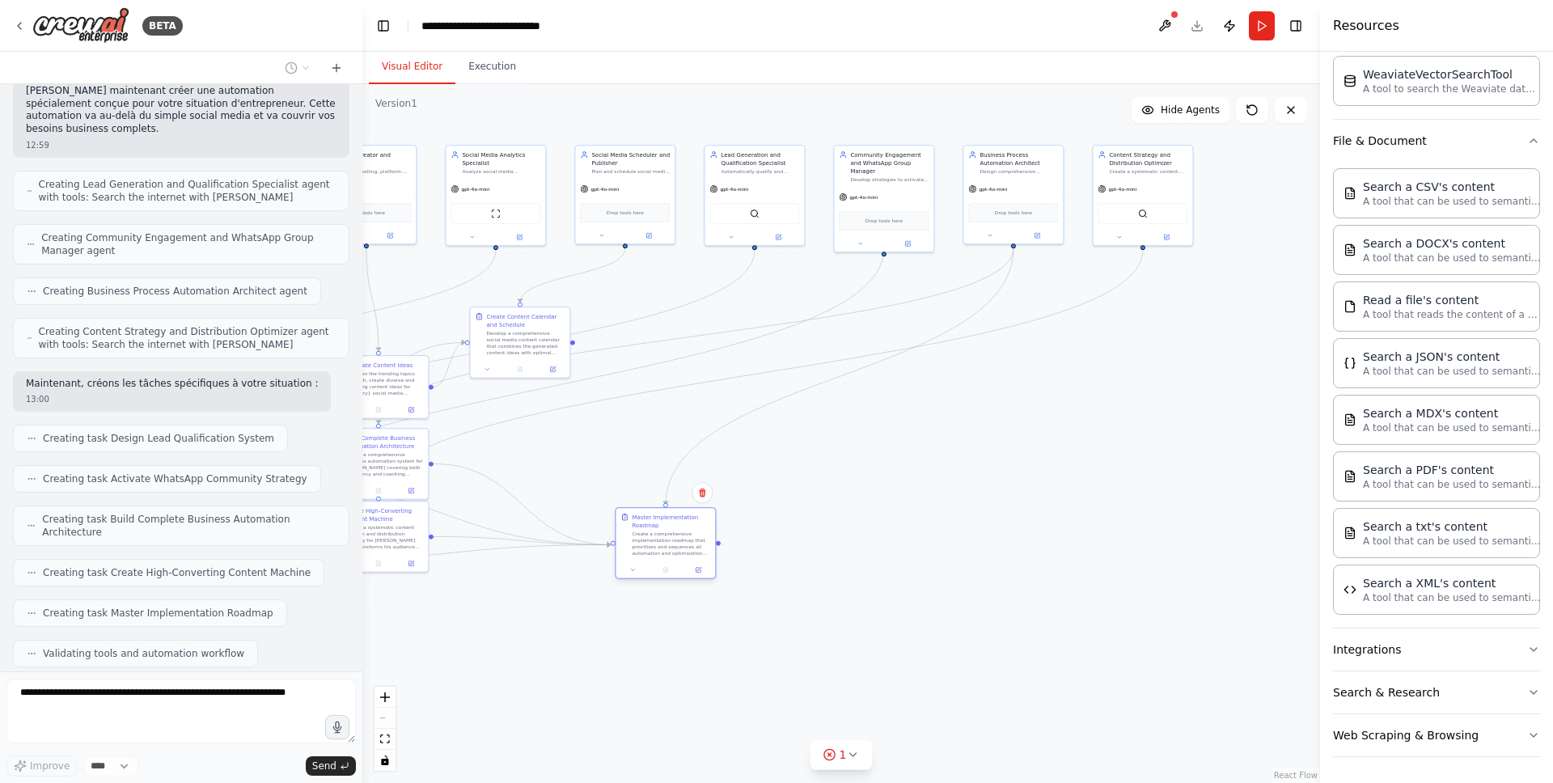
drag, startPoint x: 551, startPoint y: 463, endPoint x: 648, endPoint y: 526, distance: 115.8
click at [652, 548] on div "Create a comprehensive implementation roadmap that prioritizes and sequences al…" at bounding box center [671, 544] width 78 height 26
drag, startPoint x: 527, startPoint y: 351, endPoint x: 651, endPoint y: 411, distance: 138.2
click at [651, 411] on div "Develop a comprehensive social media content calendar that combines the generat…" at bounding box center [647, 406] width 78 height 26
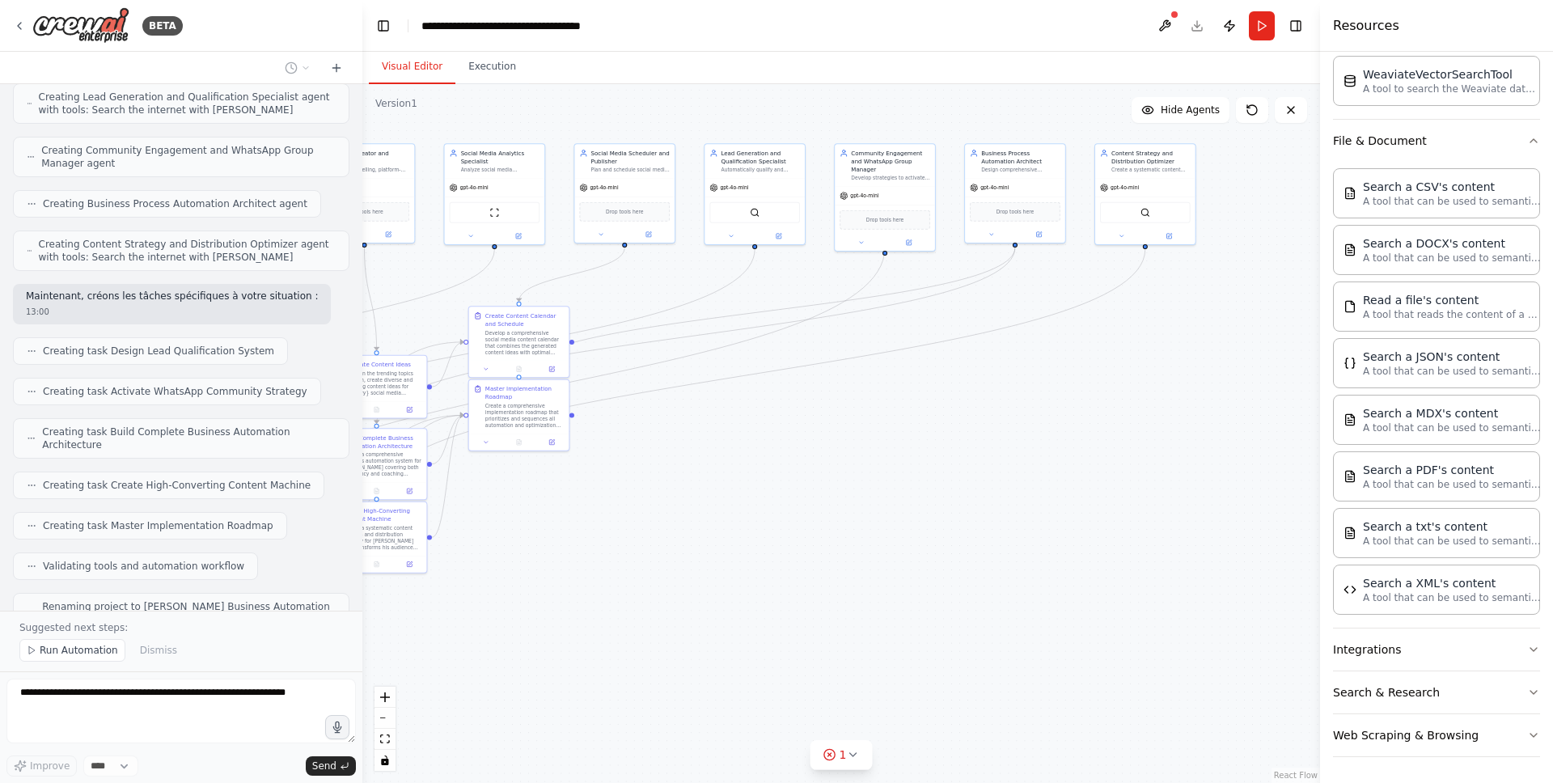
scroll to position [2996, 0]
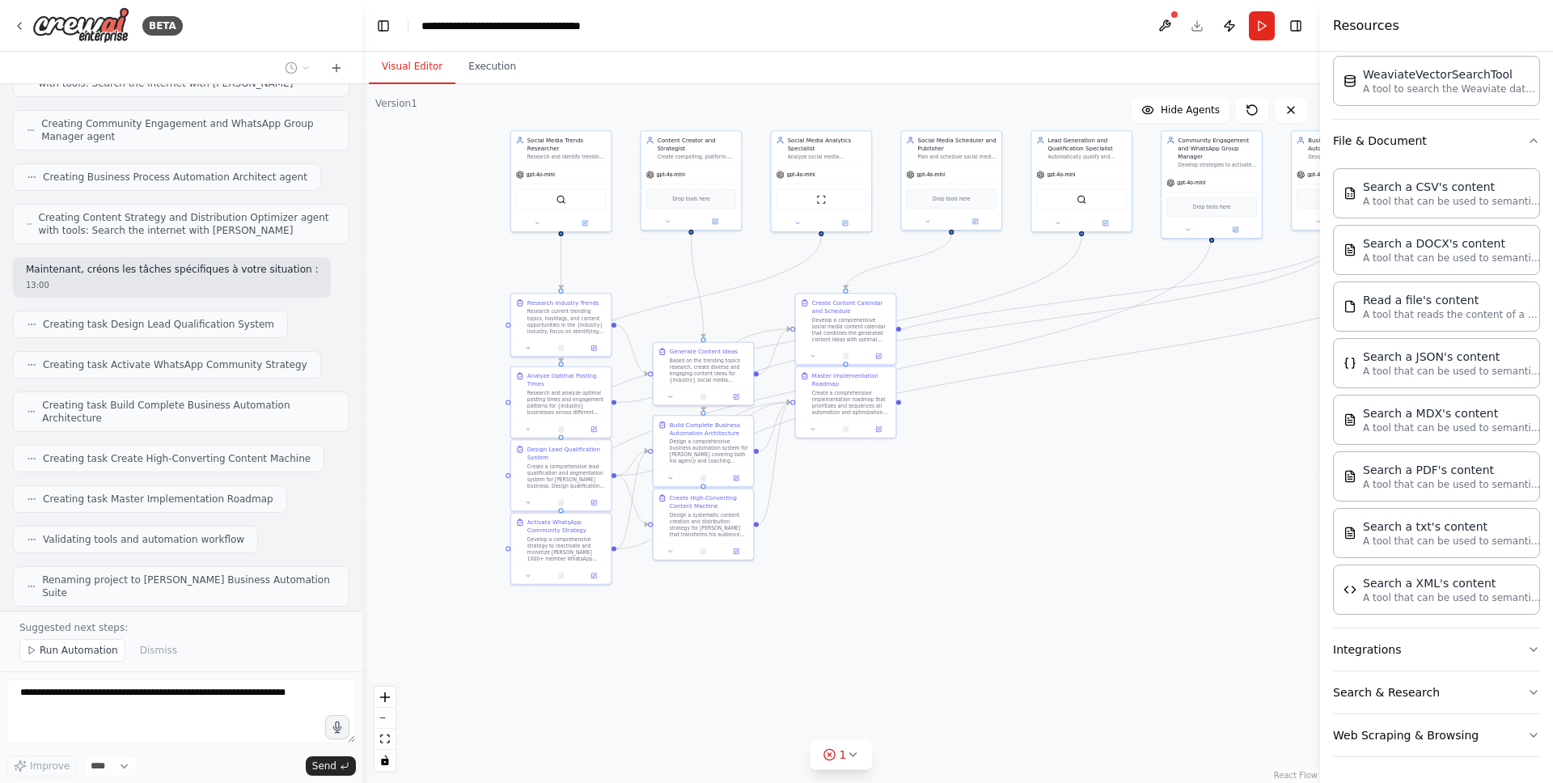
drag, startPoint x: 861, startPoint y: 490, endPoint x: 989, endPoint y: 489, distance: 128.6
click at [989, 489] on div ".deletable-edge-delete-btn { width: 20px; height: 20px; border: 0px solid #ffff…" at bounding box center [841, 433] width 958 height 699
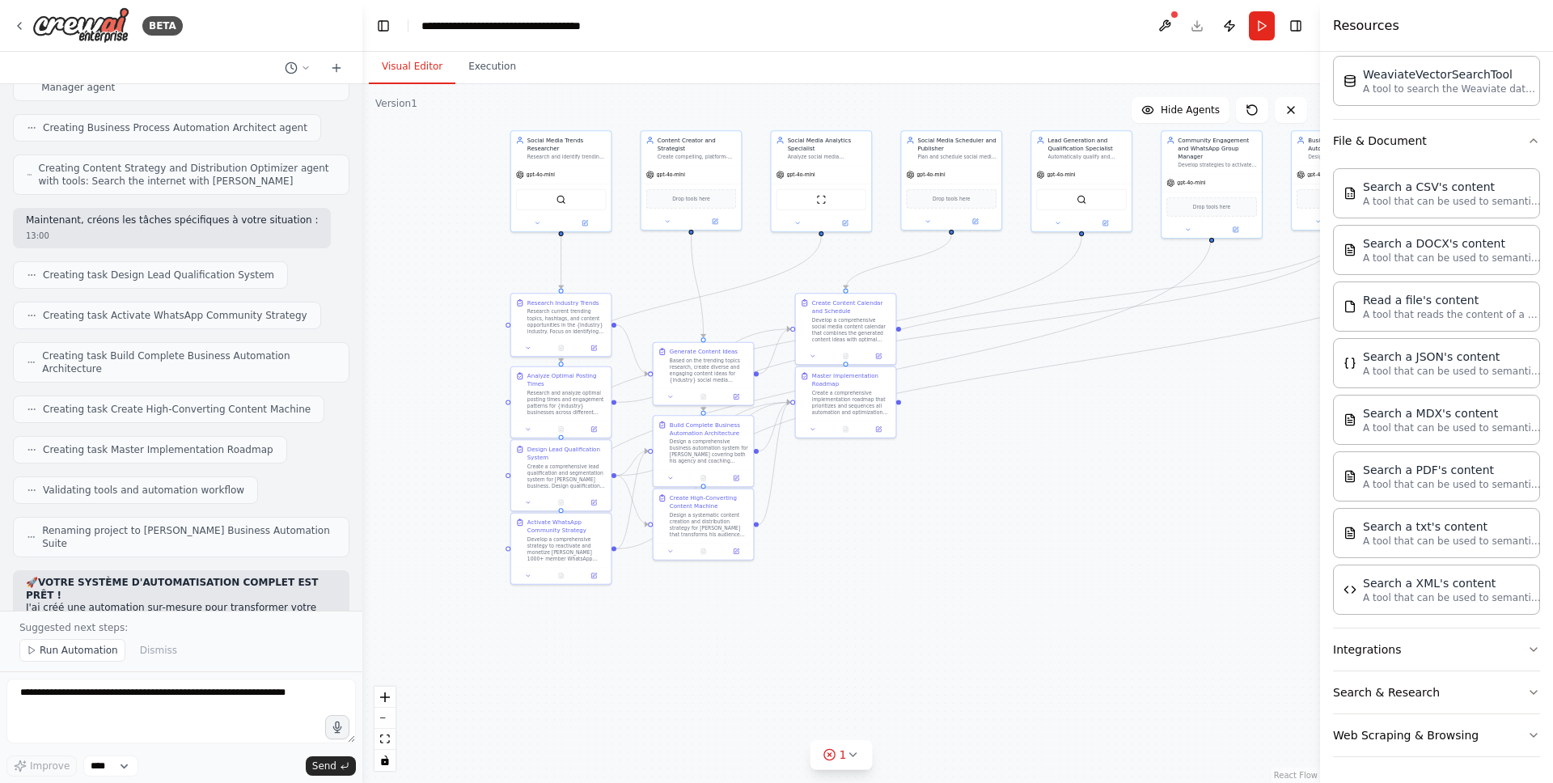
click at [1164, 28] on button at bounding box center [1165, 25] width 26 height 29
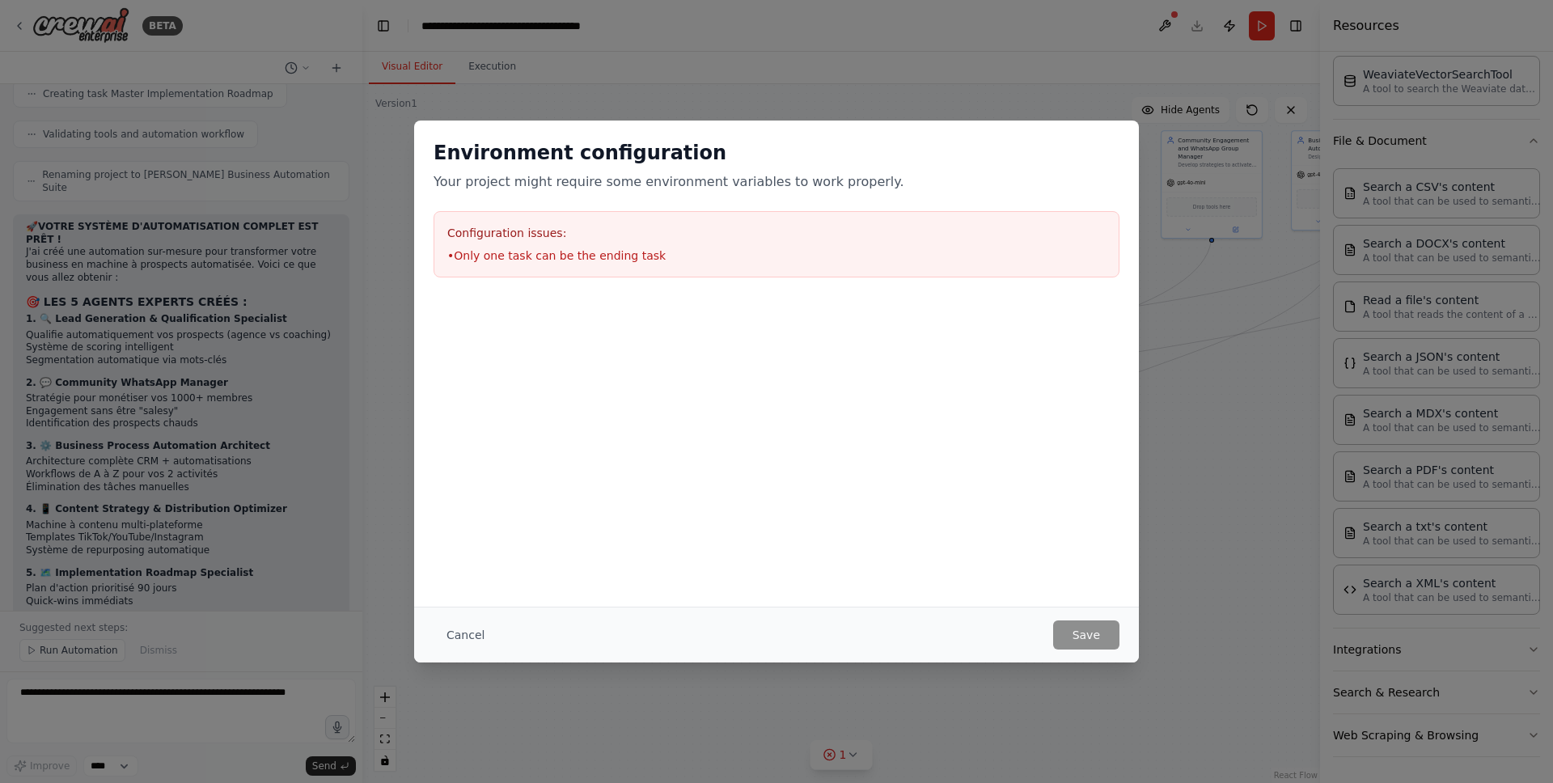
click at [1174, 603] on div "Environment configuration Your project might require some environment variables…" at bounding box center [776, 391] width 1553 height 783
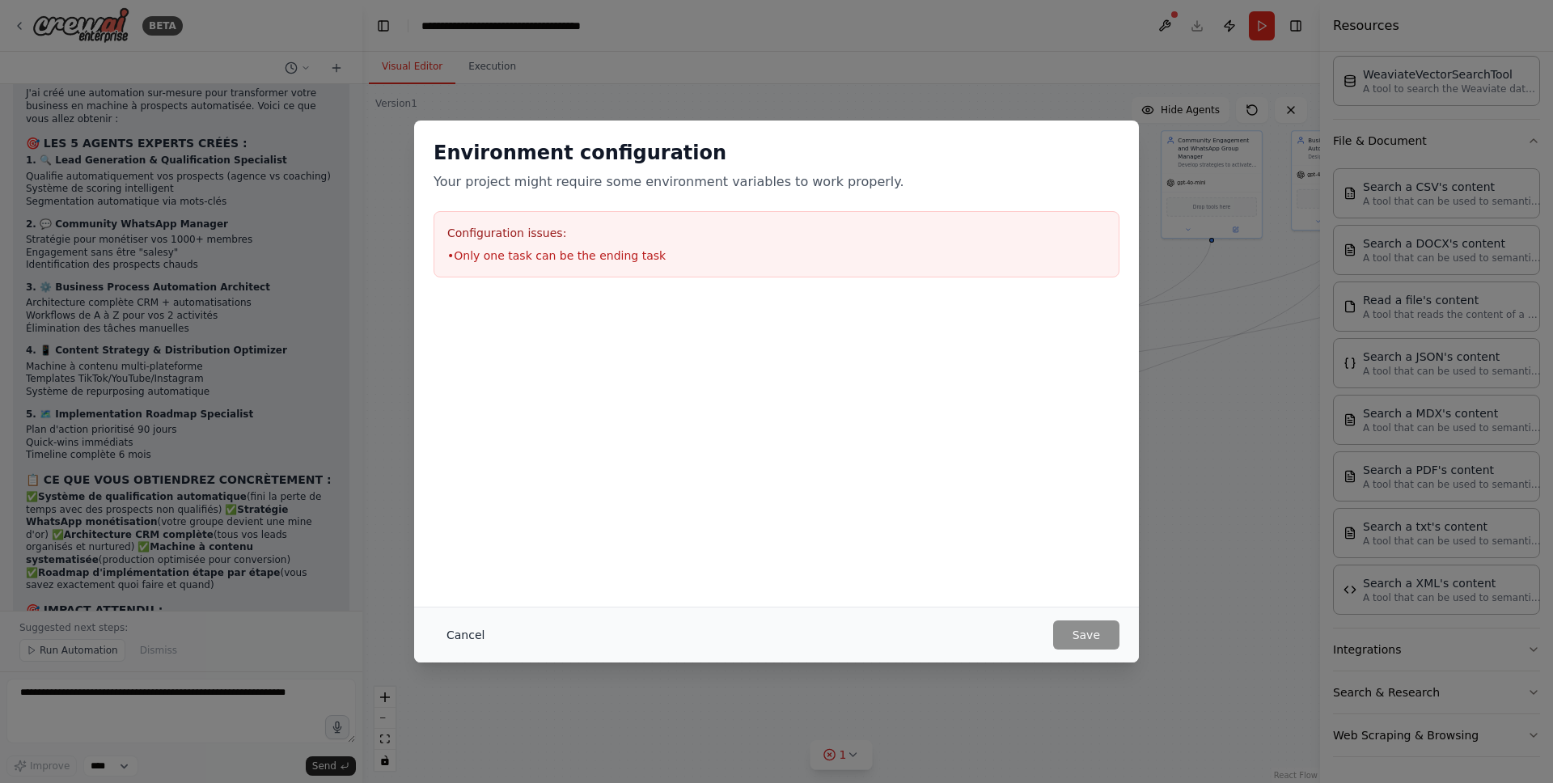
click at [451, 627] on button "Cancel" at bounding box center [466, 634] width 64 height 29
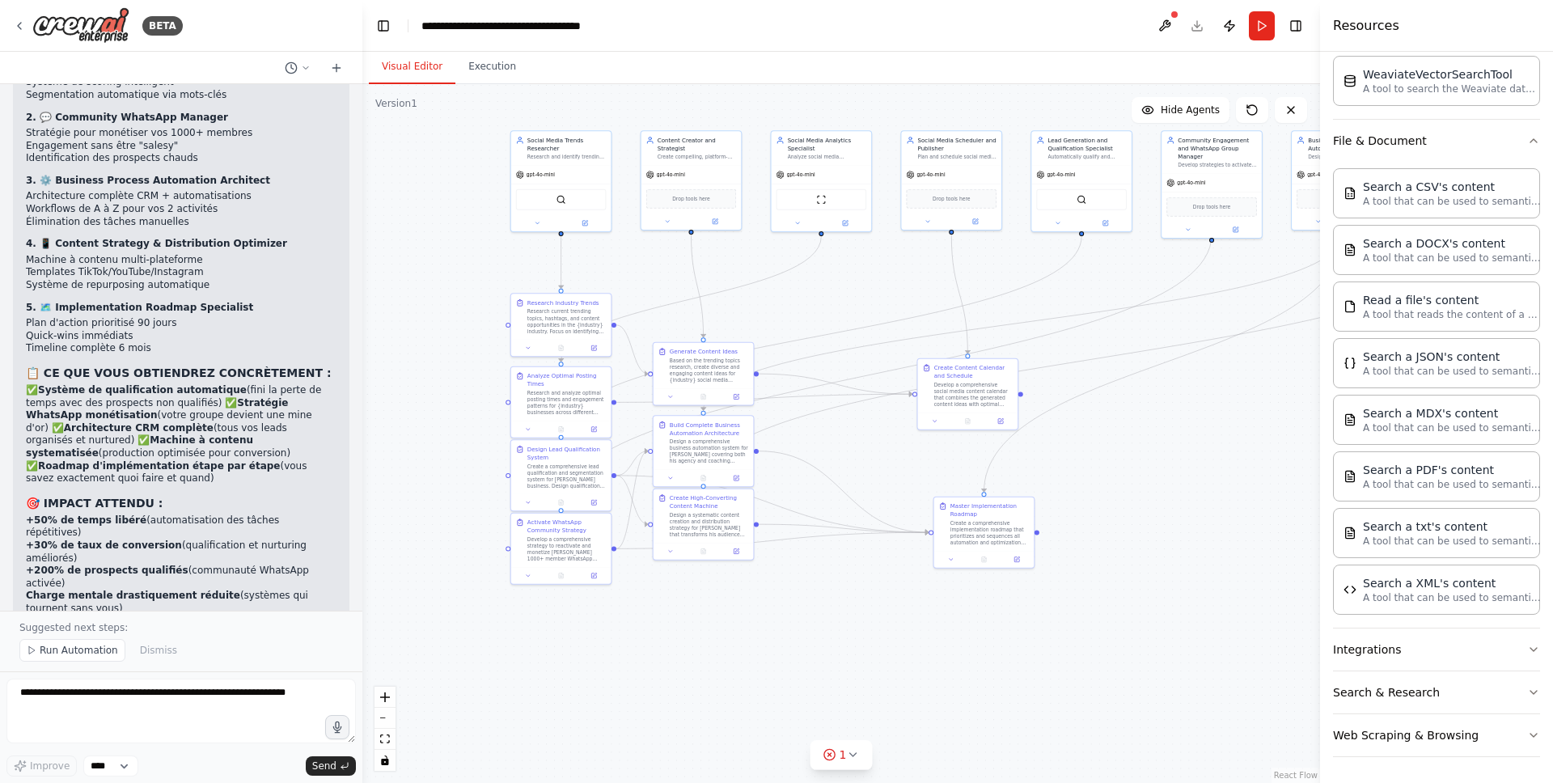
scroll to position [3720, 0]
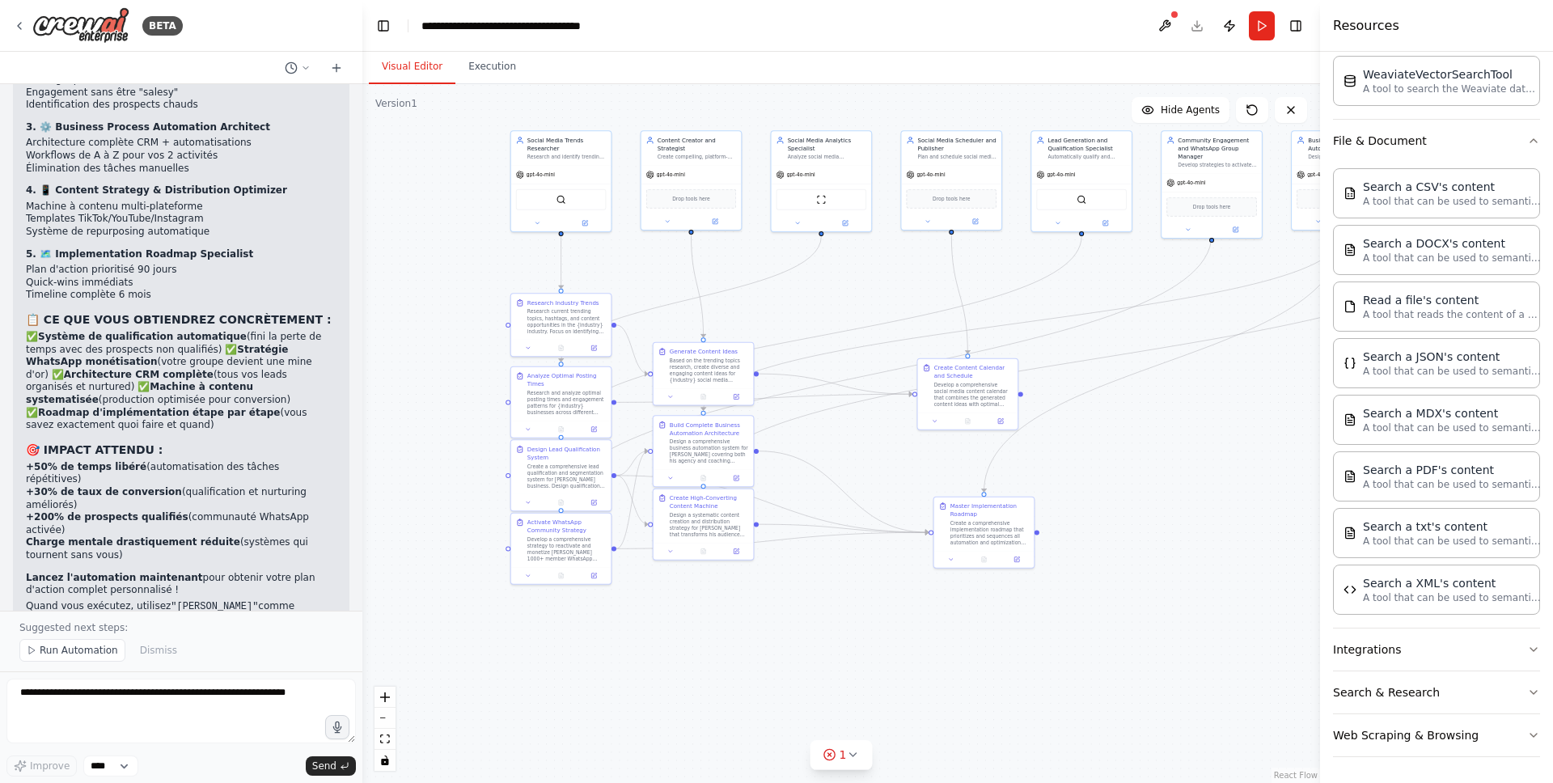
click at [71, 648] on span "Run Automation" at bounding box center [79, 650] width 78 height 13
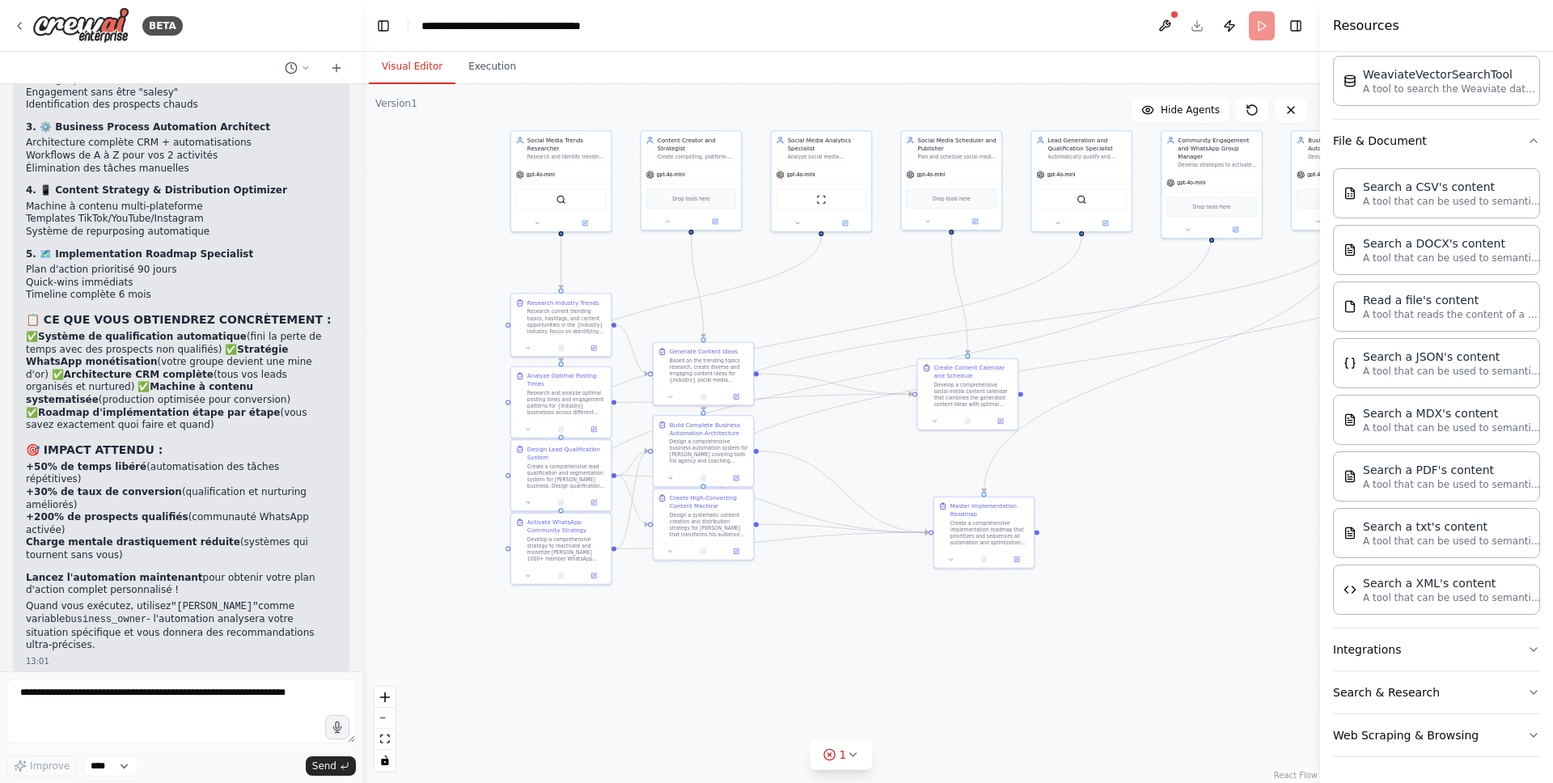
scroll to position [3659, 0]
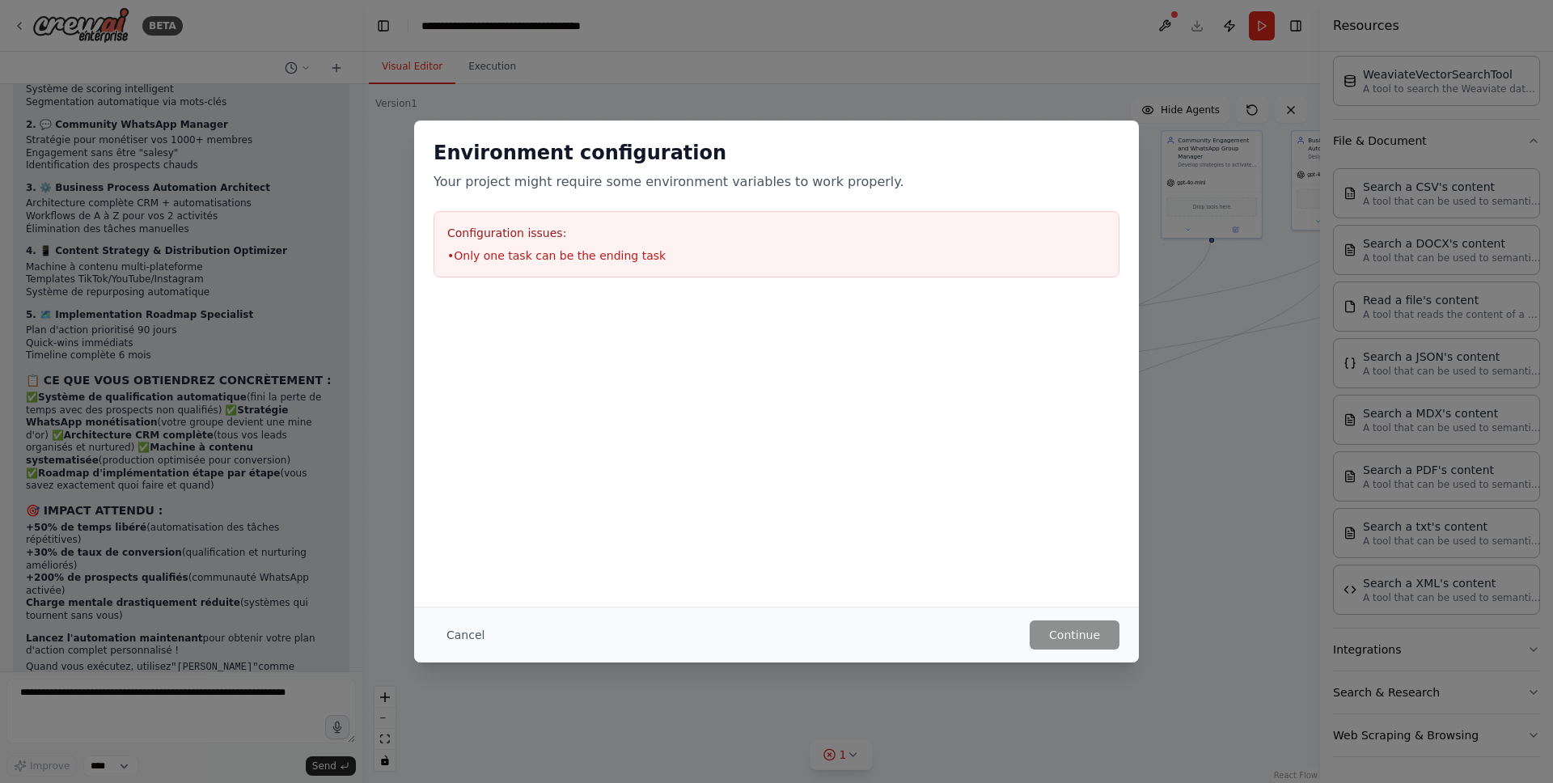
click at [464, 646] on button "Cancel" at bounding box center [466, 634] width 64 height 29
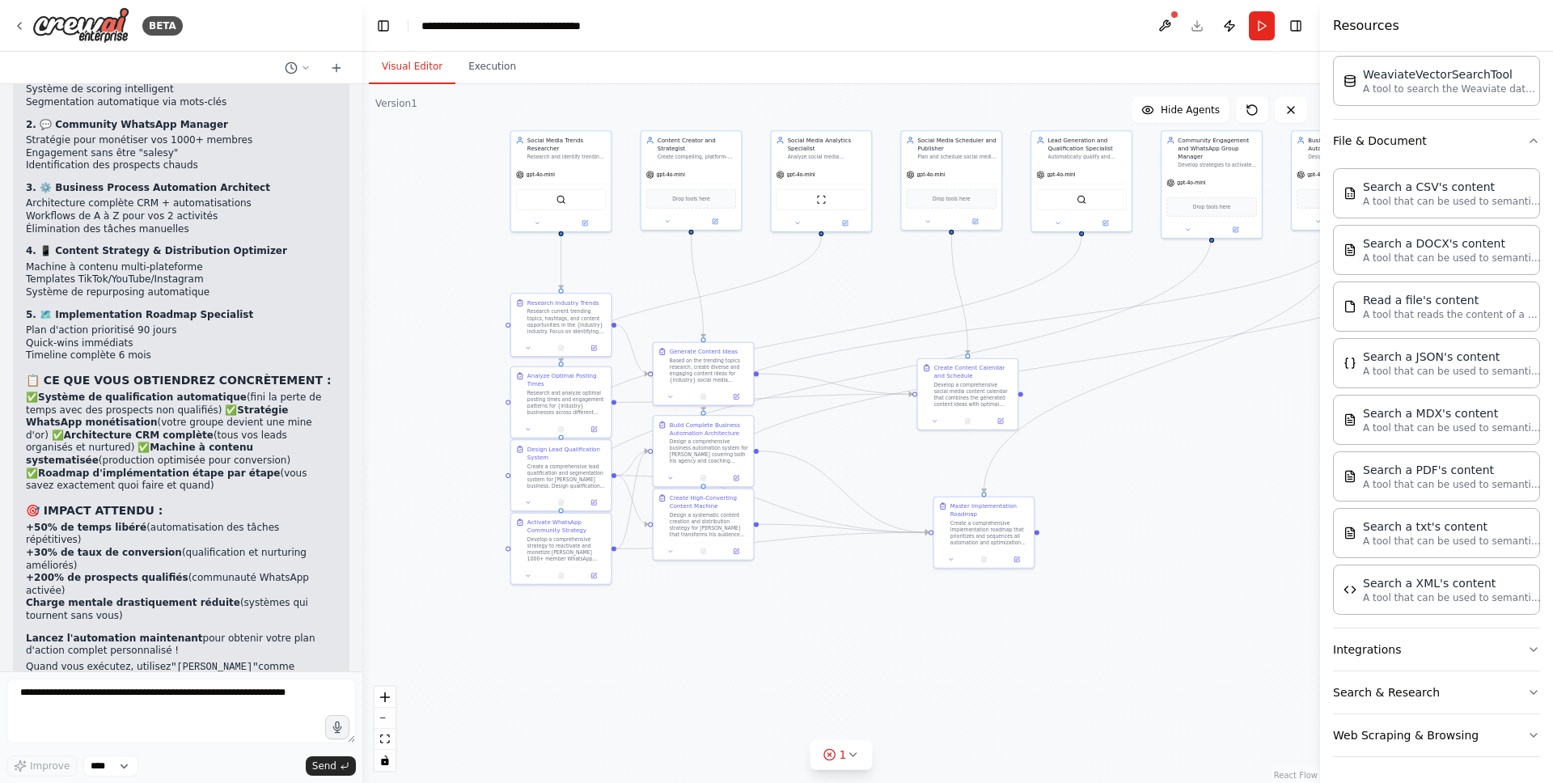
click at [1001, 578] on div ".deletable-edge-delete-btn { width: 20px; height: 20px; border: 0px solid #ffff…" at bounding box center [841, 433] width 958 height 699
click at [853, 756] on icon at bounding box center [852, 754] width 6 height 3
click at [929, 717] on button at bounding box center [928, 713] width 28 height 19
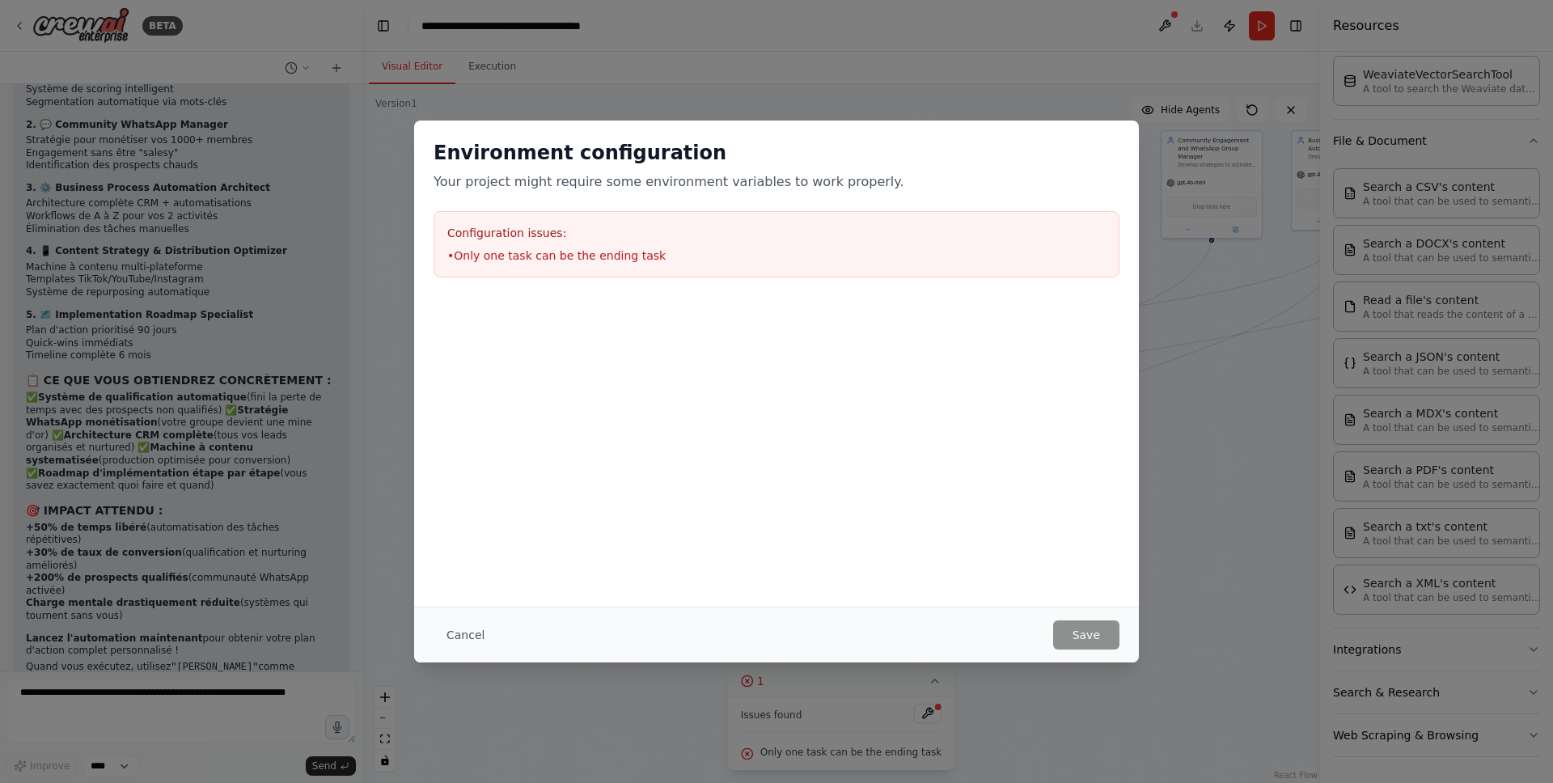
click at [472, 632] on button "Cancel" at bounding box center [466, 634] width 64 height 29
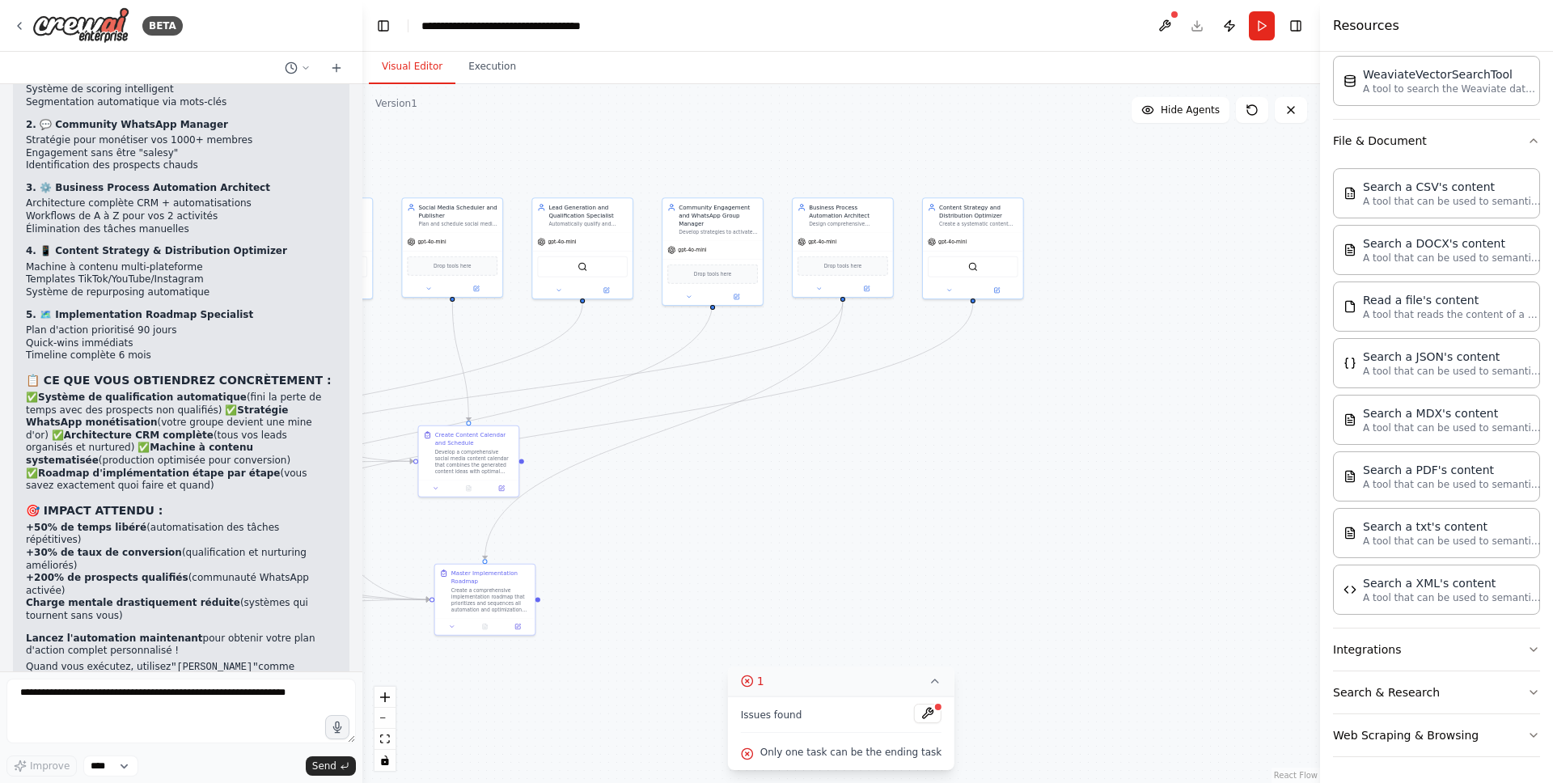
drag, startPoint x: 1047, startPoint y: 400, endPoint x: 675, endPoint y: 445, distance: 374.9
click at [663, 444] on div ".deletable-edge-delete-btn { width: 20px; height: 20px; border: 0px solid #ffff…" at bounding box center [841, 433] width 958 height 699
click at [887, 498] on div ".deletable-edge-delete-btn { width: 20px; height: 20px; border: 0px solid #ffff…" at bounding box center [841, 433] width 958 height 699
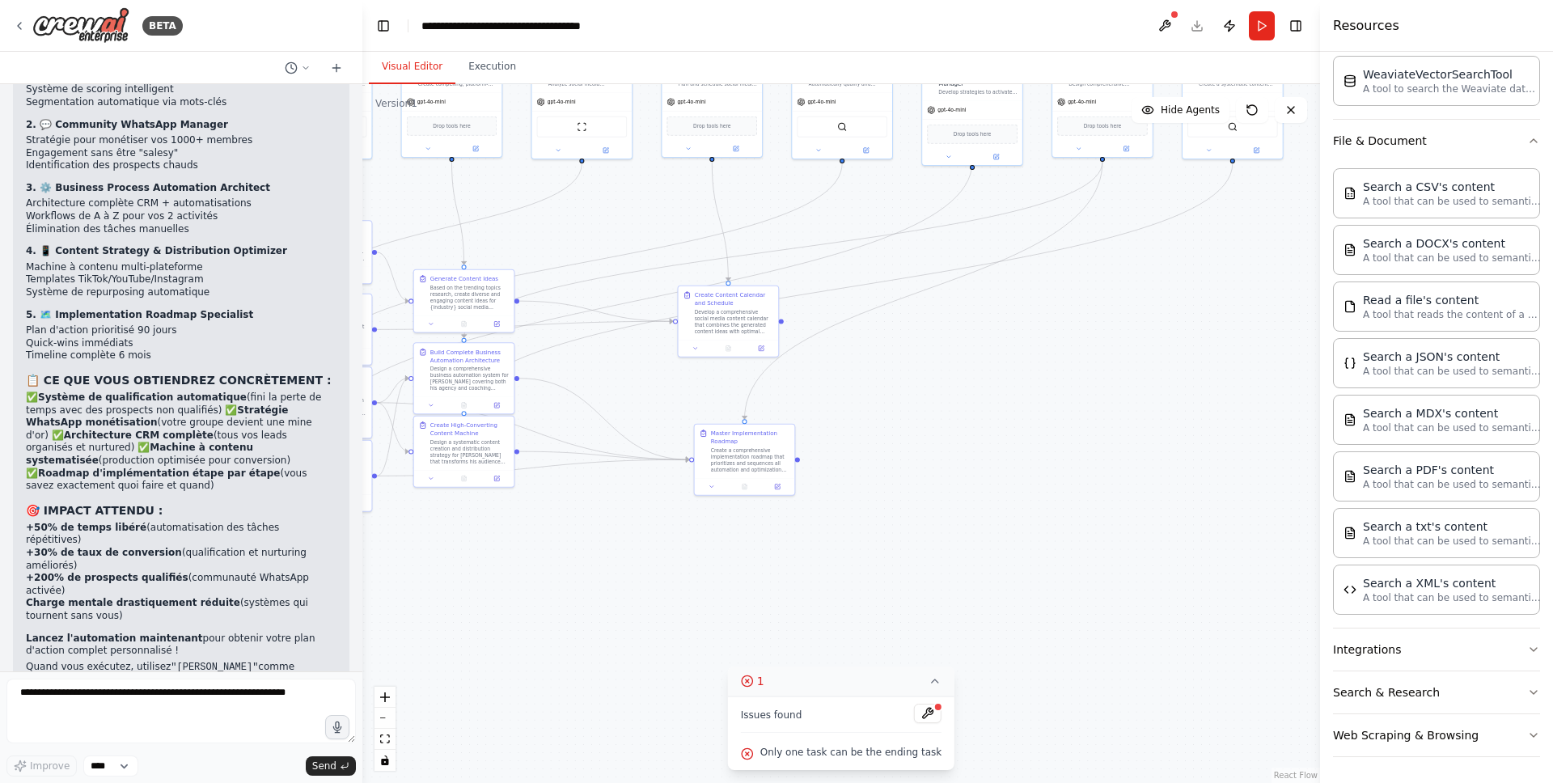
drag, startPoint x: 832, startPoint y: 525, endPoint x: 1043, endPoint y: 409, distance: 240.0
click at [1076, 390] on div ".deletable-edge-delete-btn { width: 20px; height: 20px; border: 0px solid #ffff…" at bounding box center [841, 433] width 958 height 699
drag, startPoint x: 762, startPoint y: 460, endPoint x: 791, endPoint y: 523, distance: 68.8
click at [791, 520] on div "Create a comprehensive implementation roadmap that prioritizes and sequences al…" at bounding box center [791, 507] width 79 height 26
click at [1001, 410] on div ".deletable-edge-delete-btn { width: 20px; height: 20px; border: 0px solid #ffff…" at bounding box center [841, 433] width 958 height 699
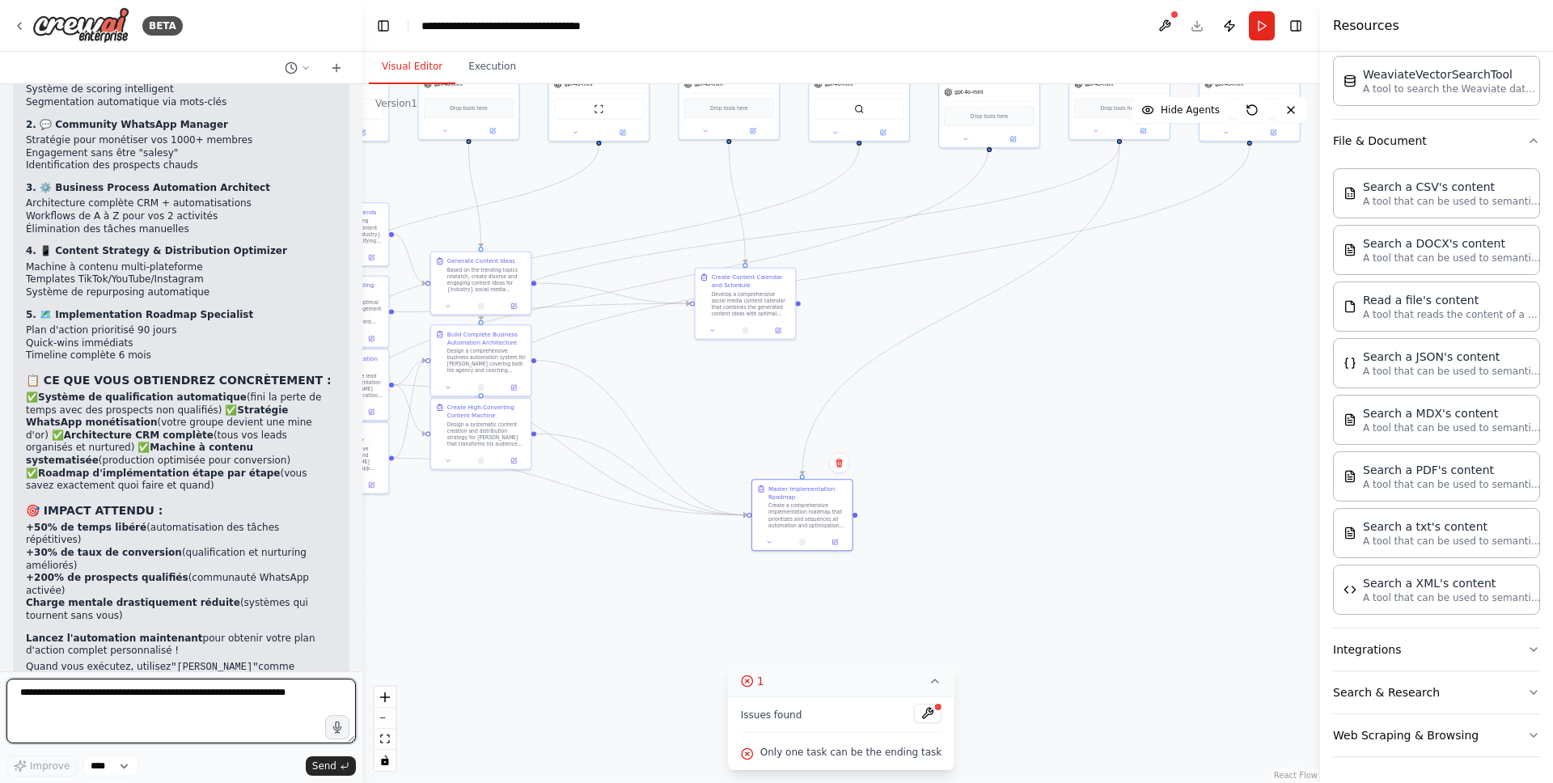
click at [228, 698] on textarea at bounding box center [180, 711] width 349 height 65
click at [777, 756] on span "Only one task can be the ending task" at bounding box center [850, 752] width 181 height 13
click at [781, 755] on span "Only one task can be the ending task" at bounding box center [850, 752] width 181 height 13
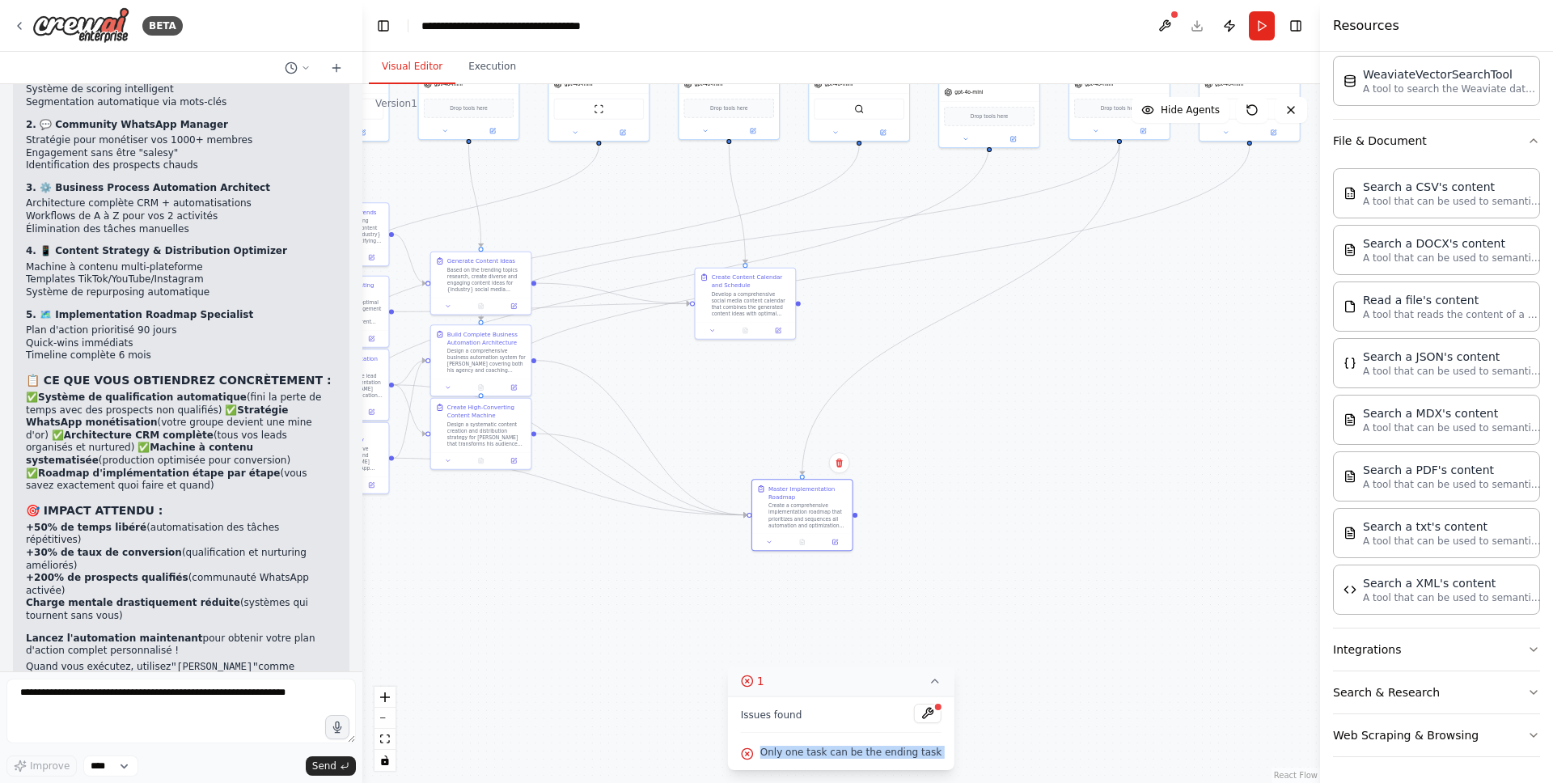
click at [781, 755] on span "Only one task can be the ending task" at bounding box center [850, 752] width 181 height 13
copy div "Only one task can be the ending task Events Timeline No events received yet Eve…"
click at [203, 688] on textarea at bounding box center [180, 711] width 349 height 65
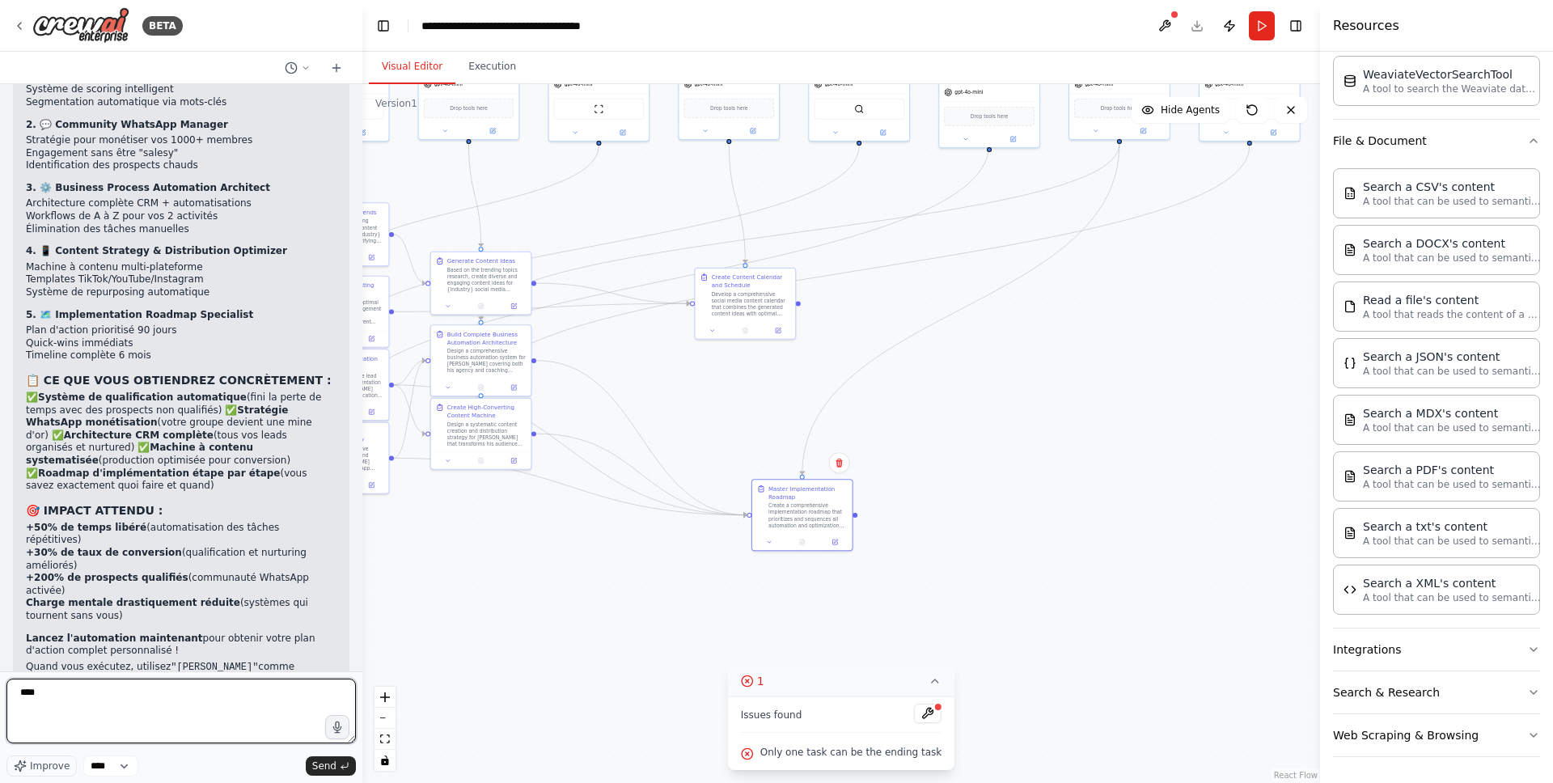
paste textarea "**********"
type textarea "**********"
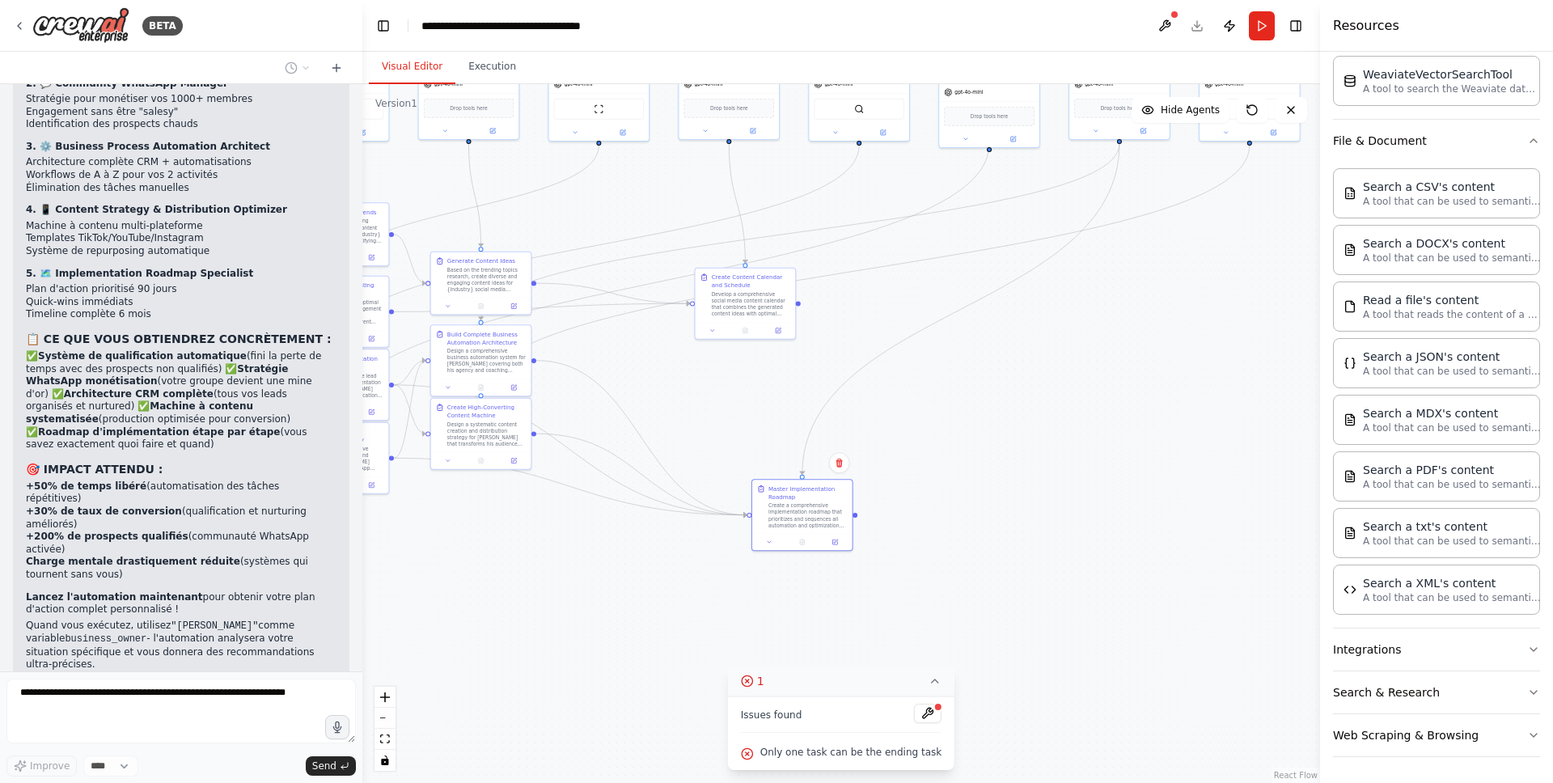
scroll to position [3754, 0]
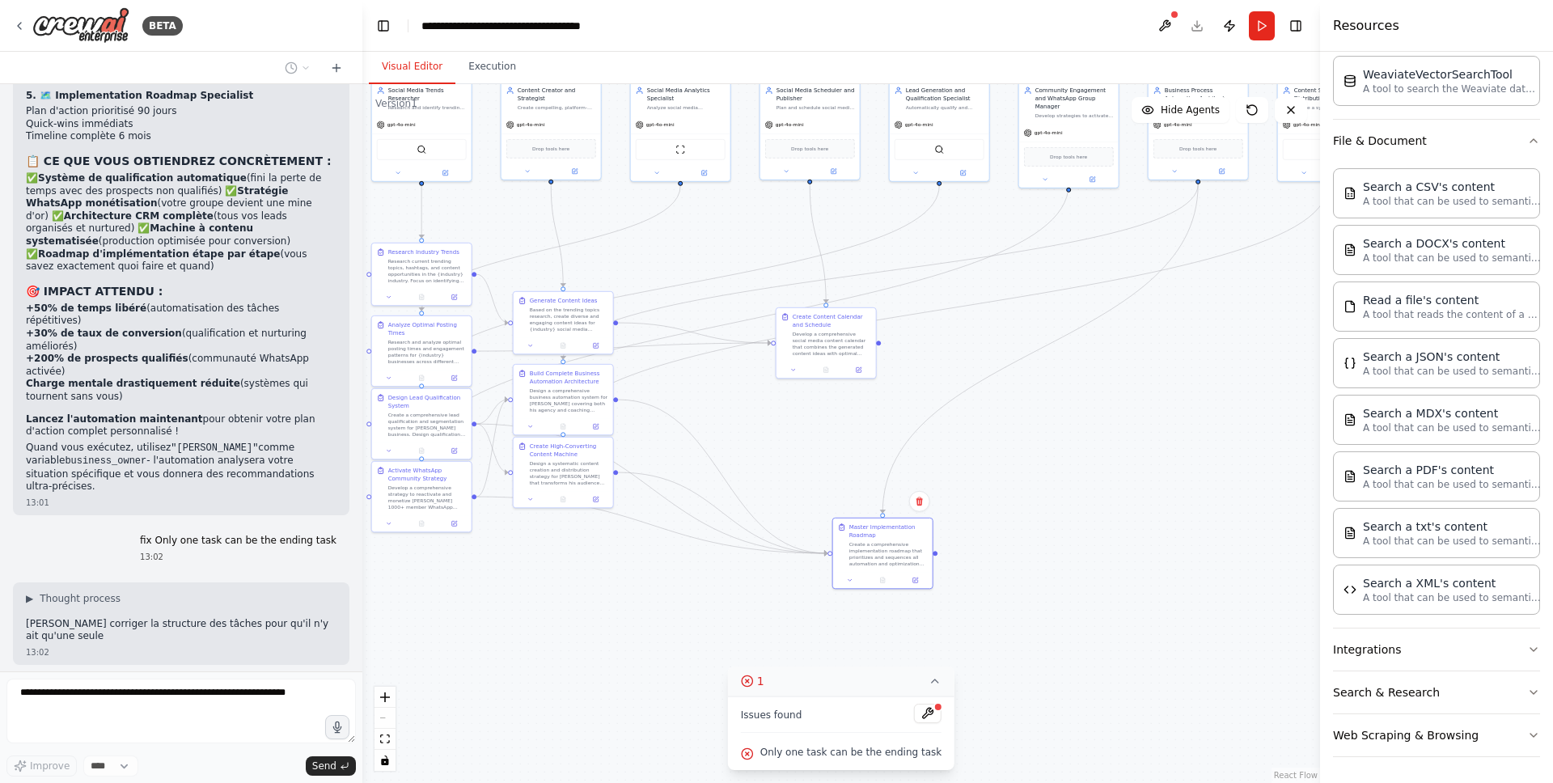
drag, startPoint x: 574, startPoint y: 567, endPoint x: 646, endPoint y: 604, distance: 81.0
click at [646, 604] on div ".deletable-edge-delete-btn { width: 20px; height: 20px; border: 0px solid #ffff…" at bounding box center [841, 433] width 958 height 699
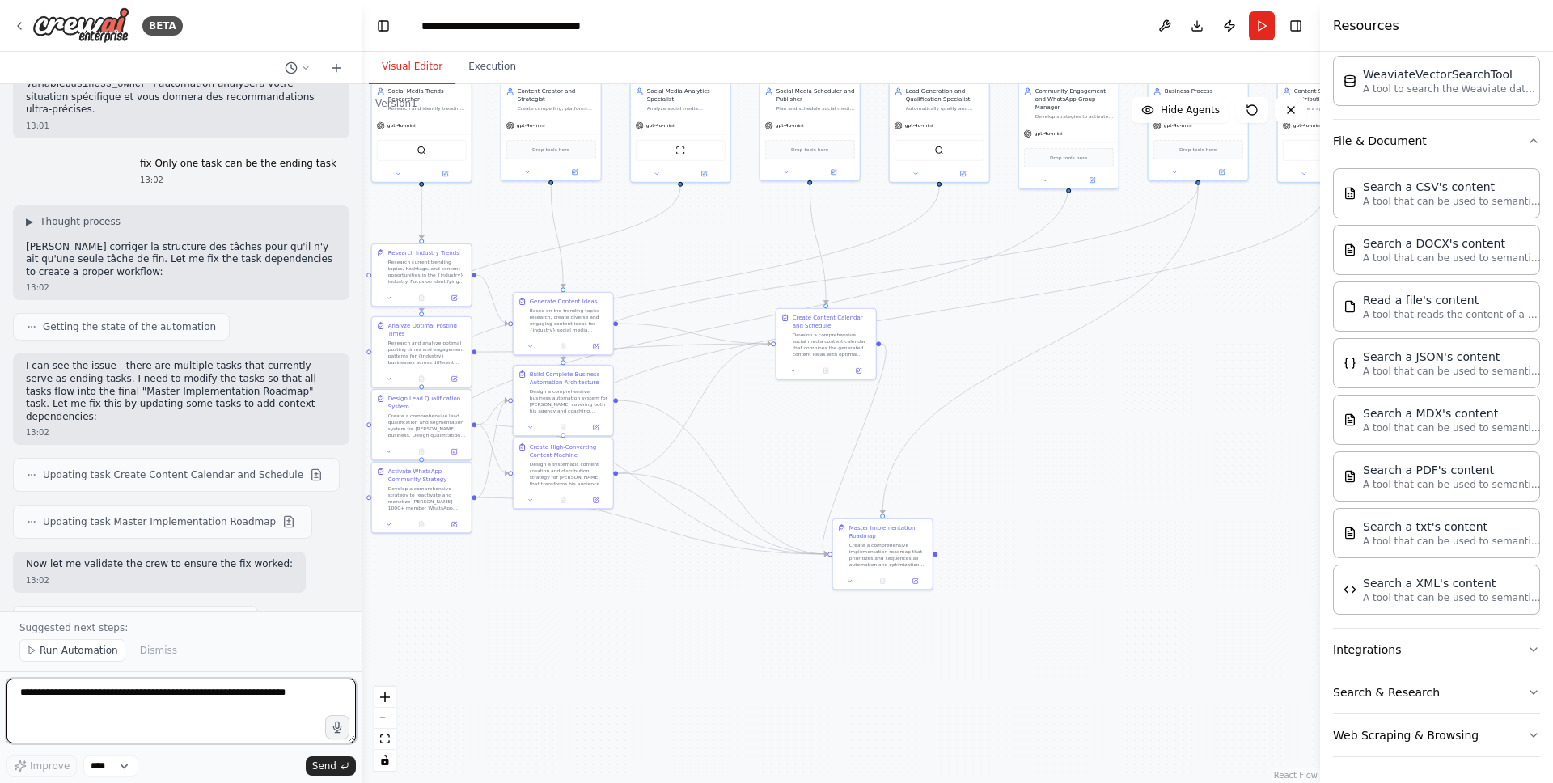
scroll to position [4268, 0]
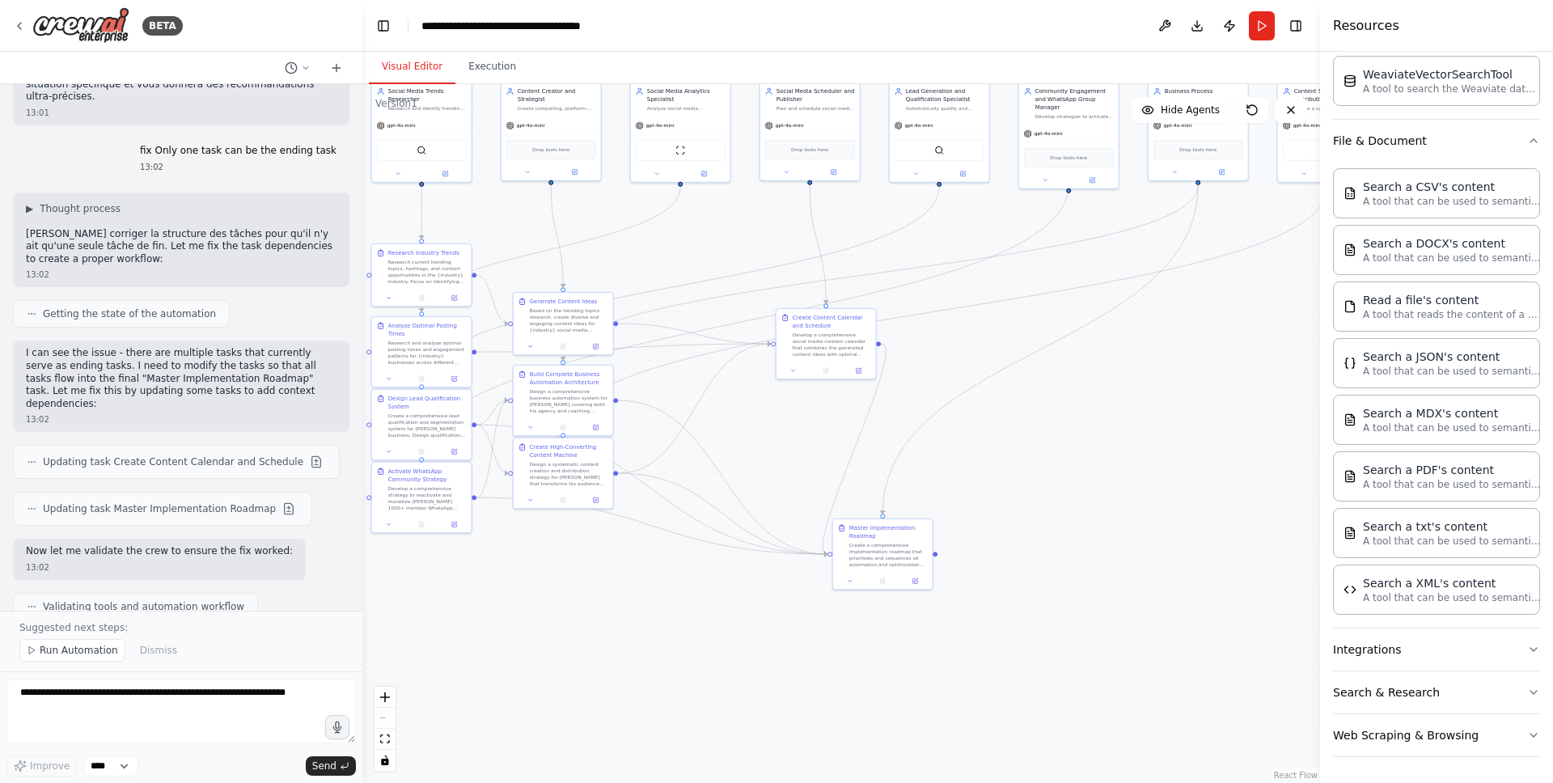
click at [1261, 32] on button "Run" at bounding box center [1262, 25] width 26 height 29
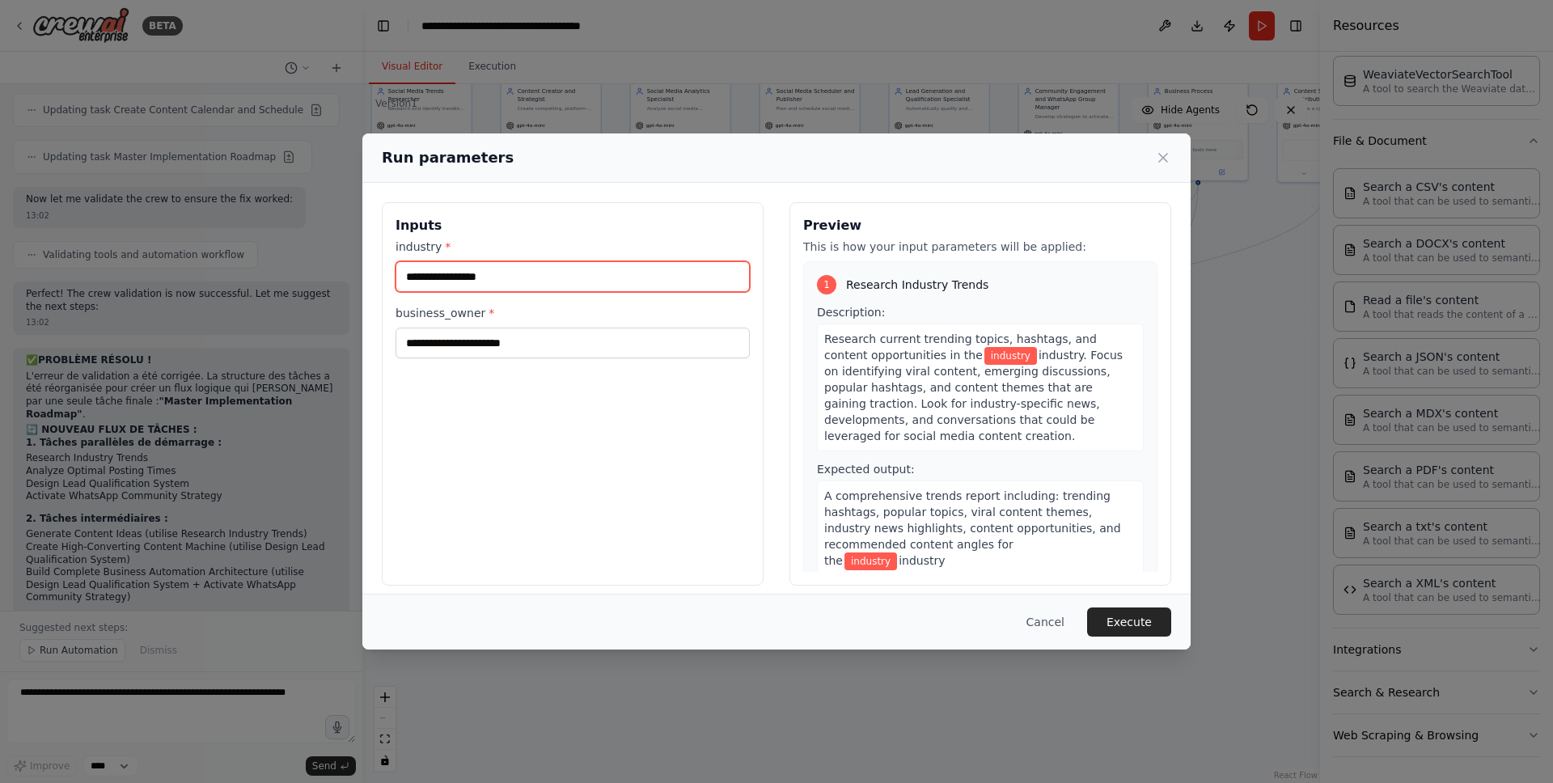
click at [500, 276] on input "industry *" at bounding box center [573, 276] width 354 height 31
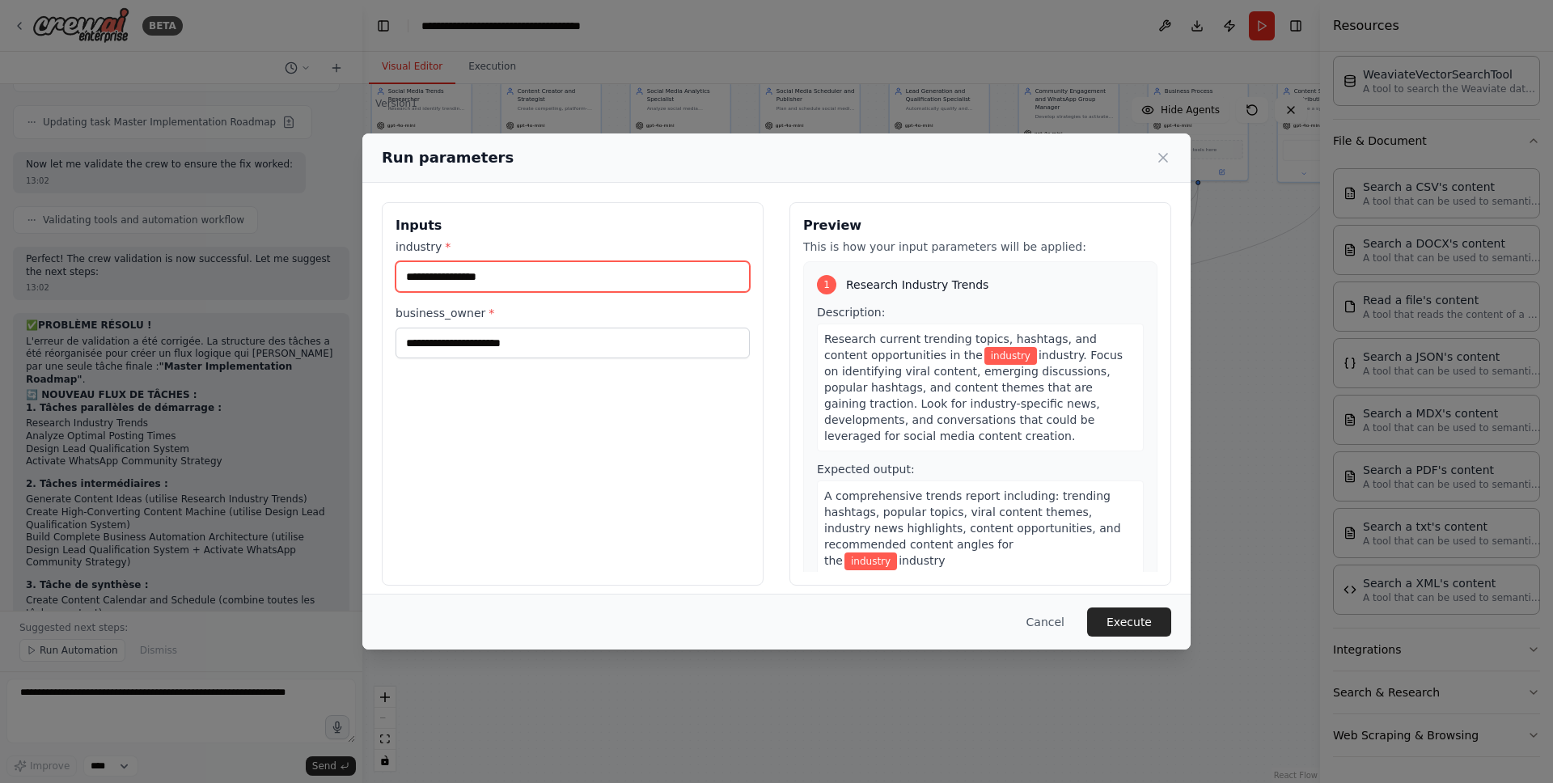
click at [507, 280] on input "industry *" at bounding box center [573, 276] width 354 height 31
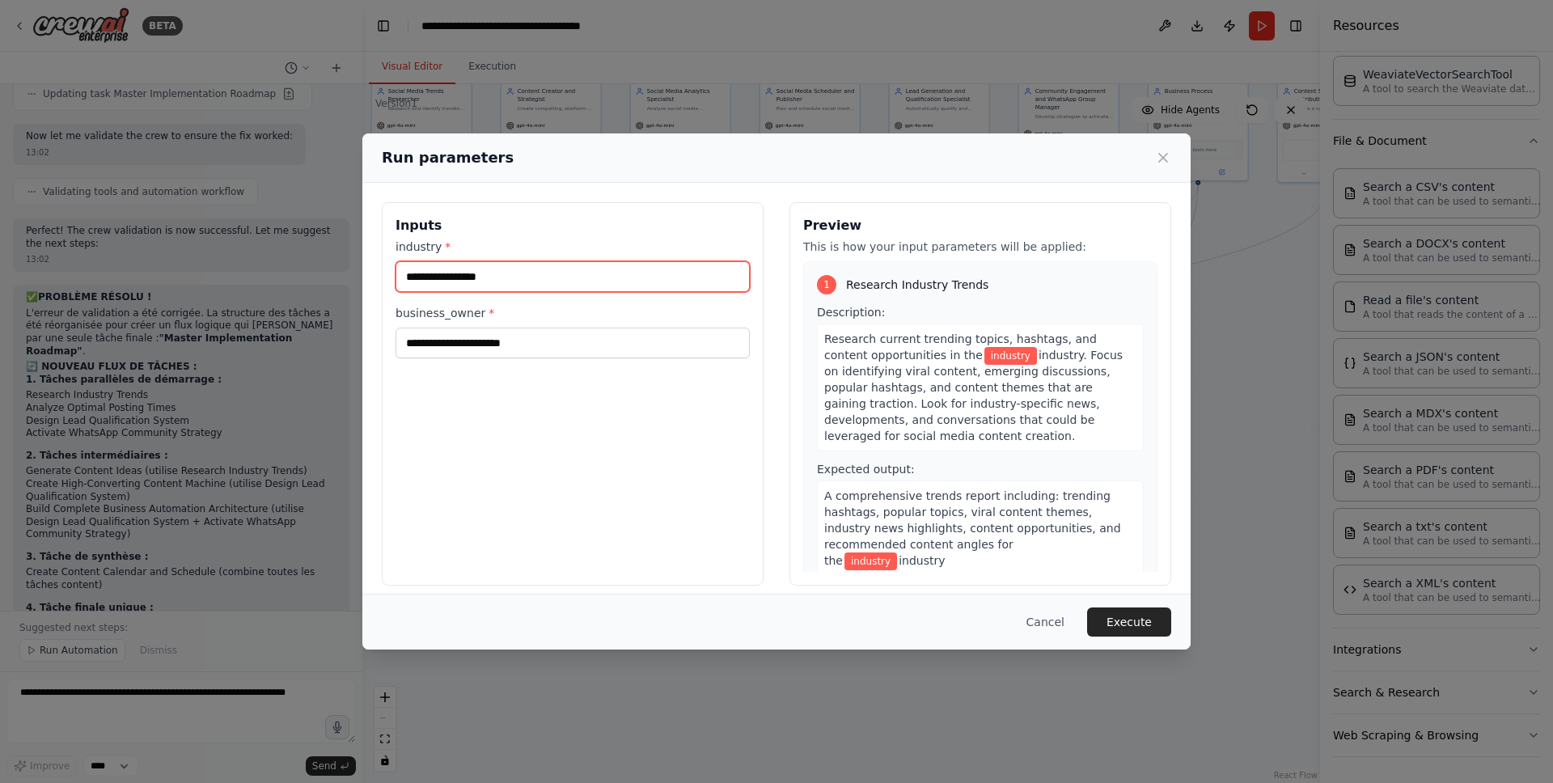
click at [507, 280] on input "industry *" at bounding box center [573, 276] width 354 height 31
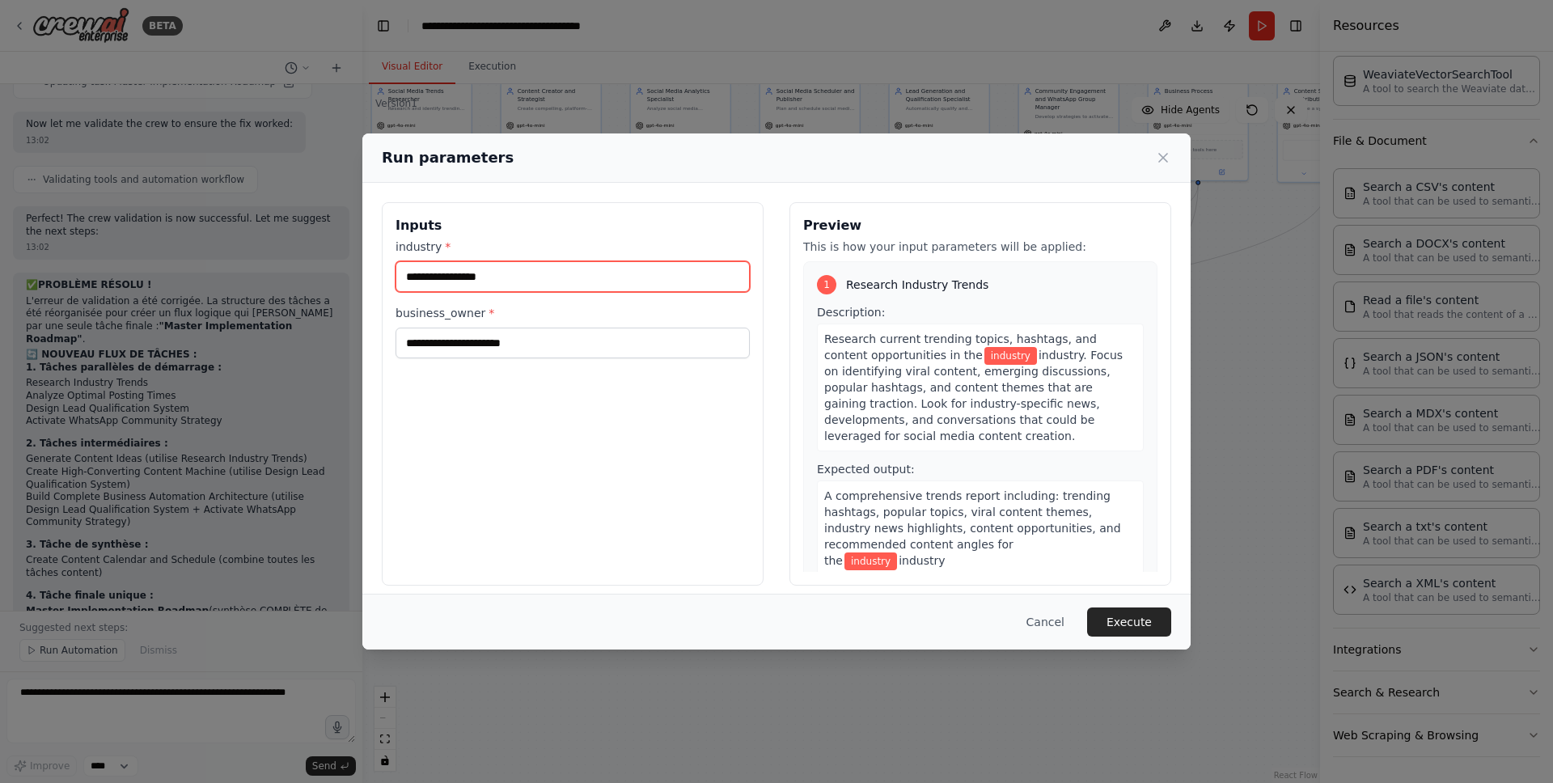
click at [507, 280] on input "industry *" at bounding box center [573, 276] width 354 height 31
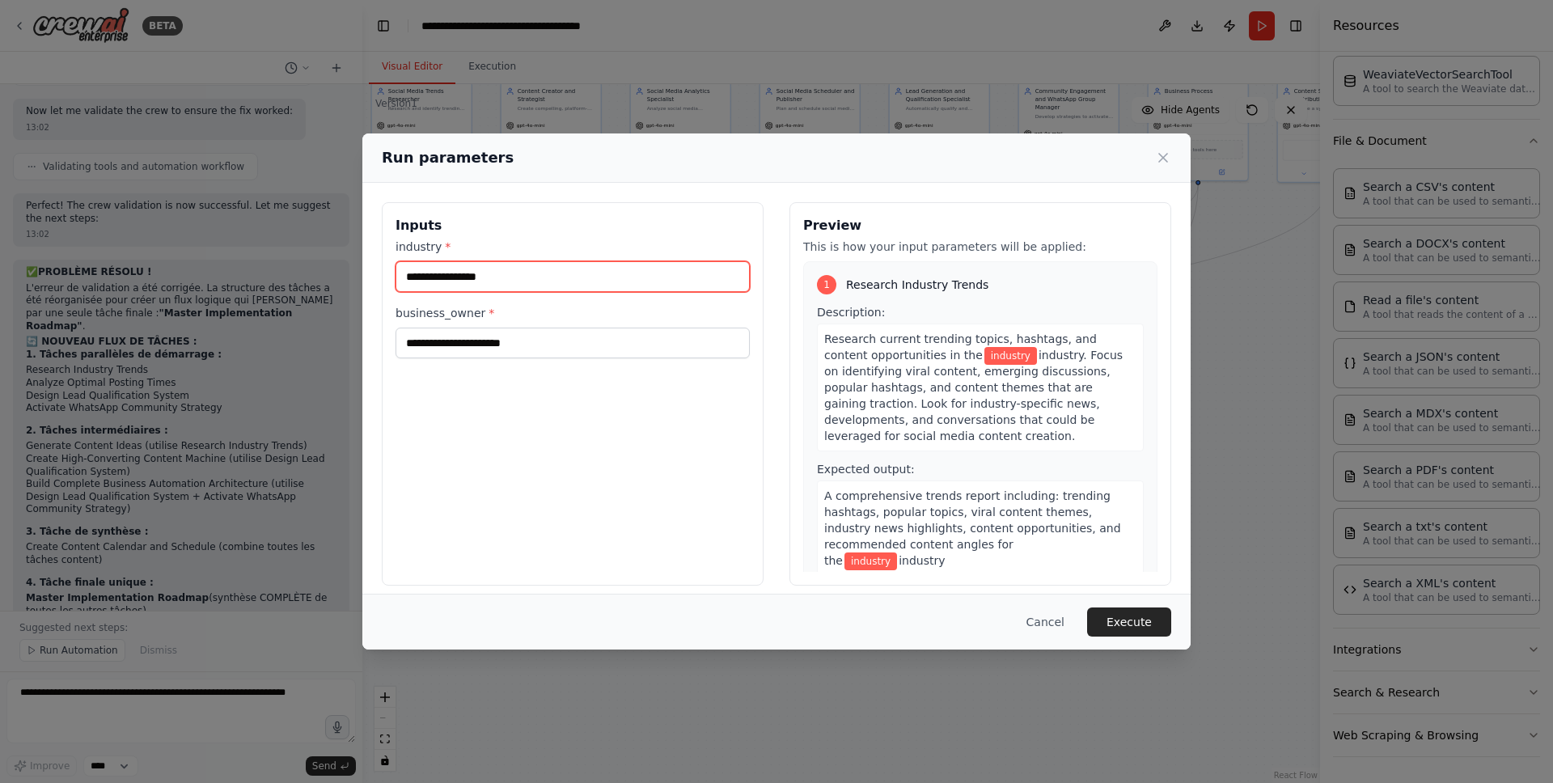
click at [507, 280] on input "industry *" at bounding box center [573, 276] width 354 height 31
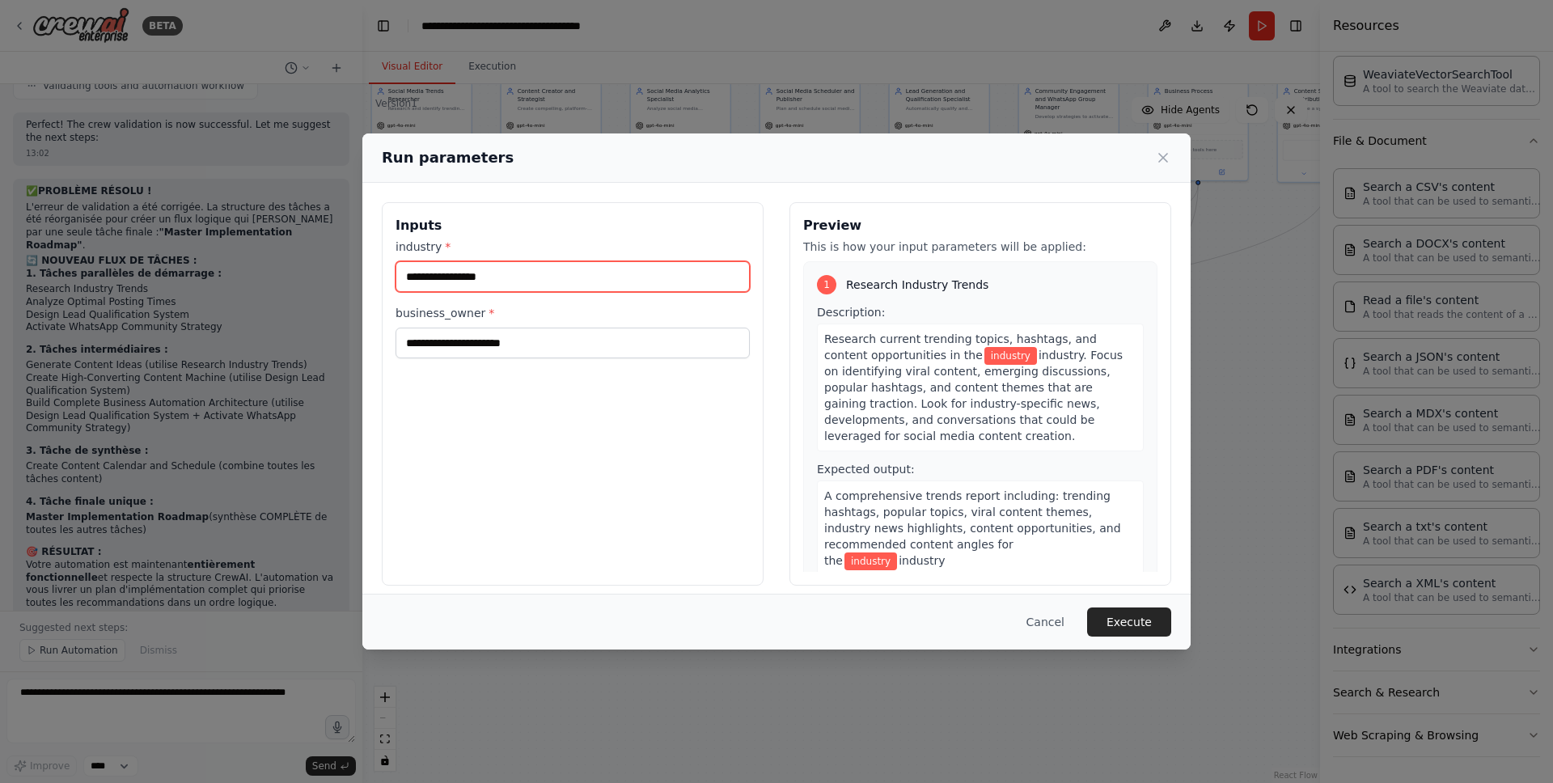
scroll to position [4802, 0]
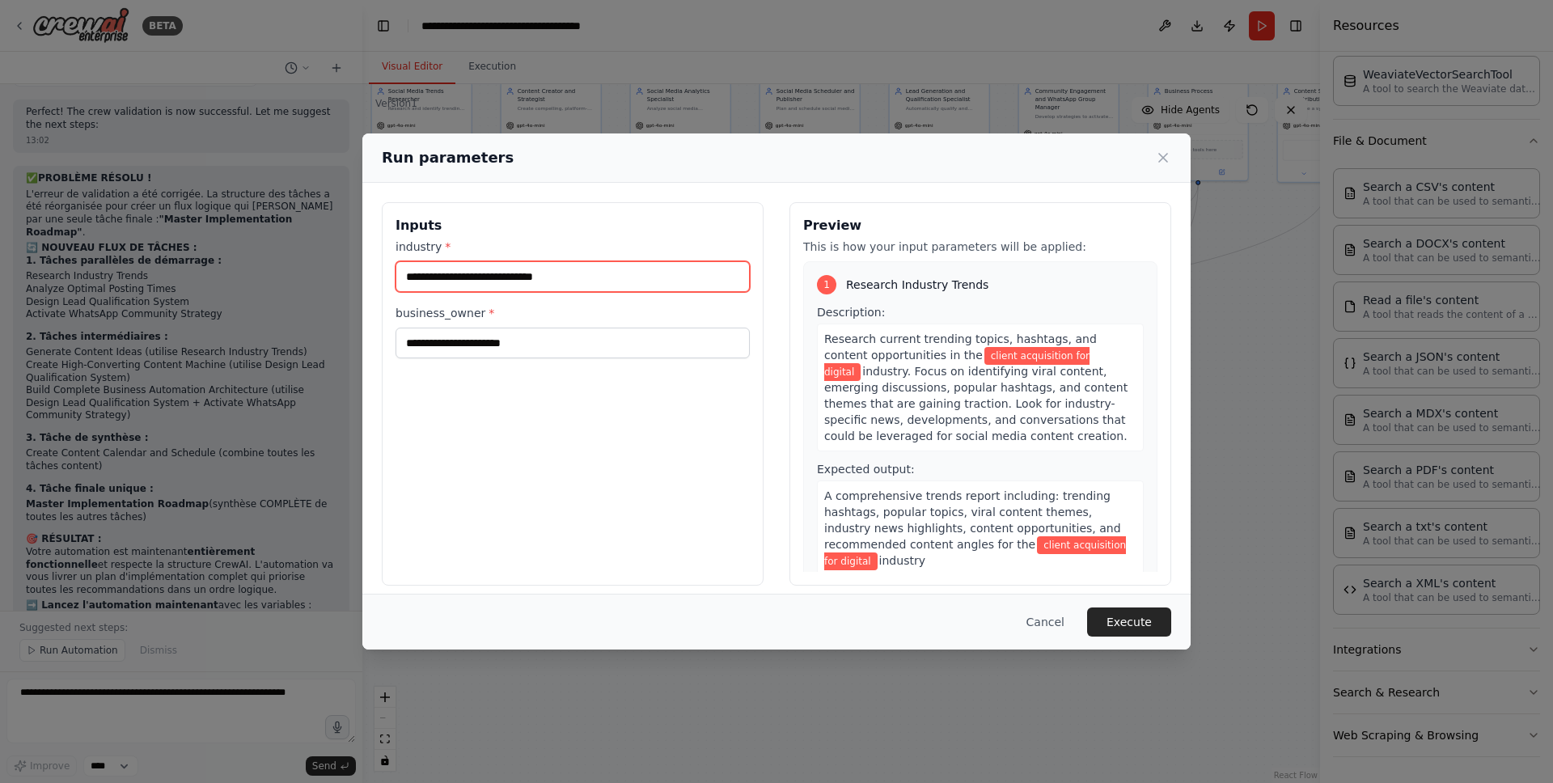
click at [525, 275] on input "**********" at bounding box center [573, 276] width 354 height 31
click at [524, 275] on input "**********" at bounding box center [573, 276] width 354 height 31
type input "**********"
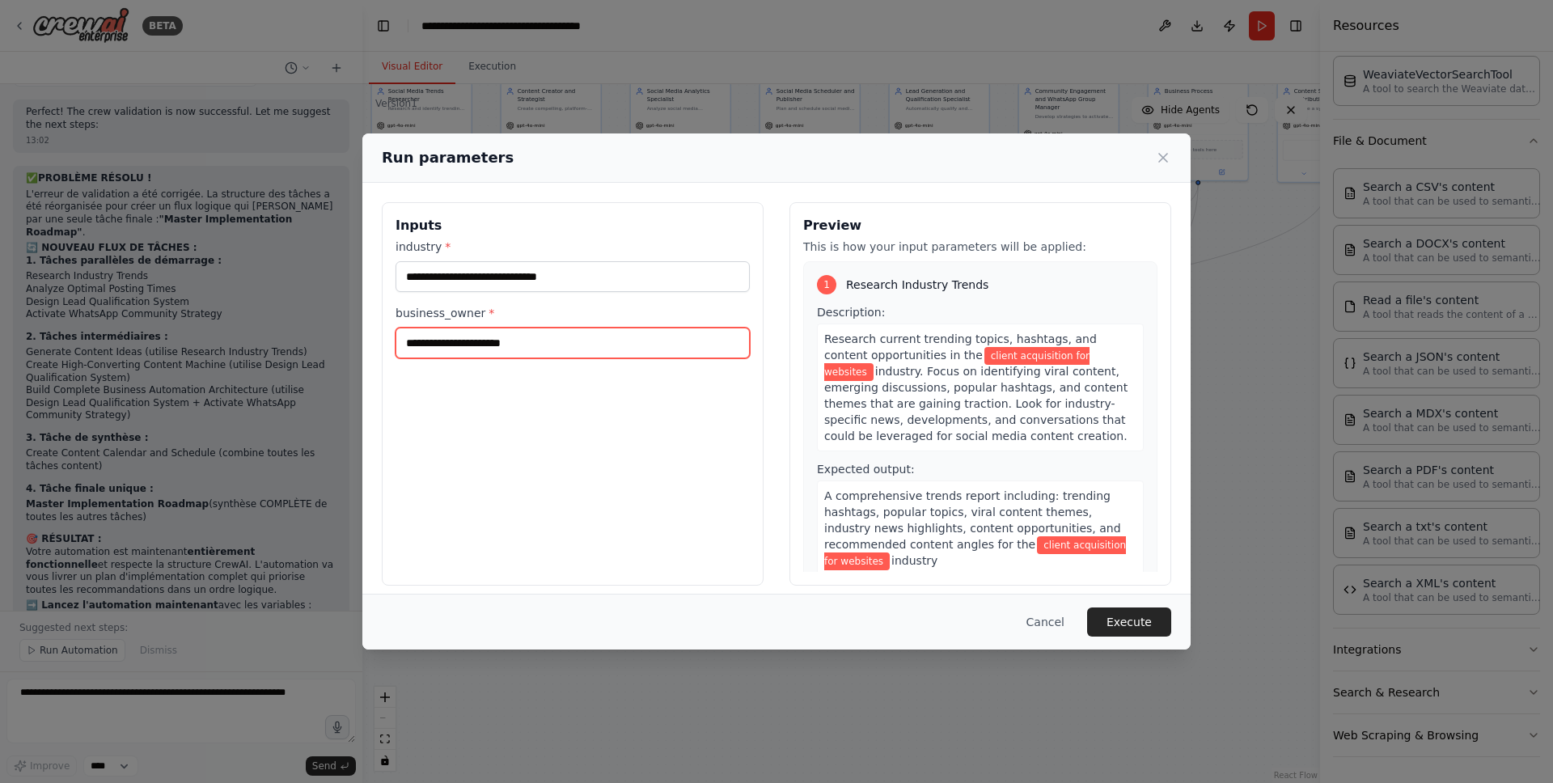
click at [564, 337] on input "business_owner *" at bounding box center [573, 343] width 354 height 31
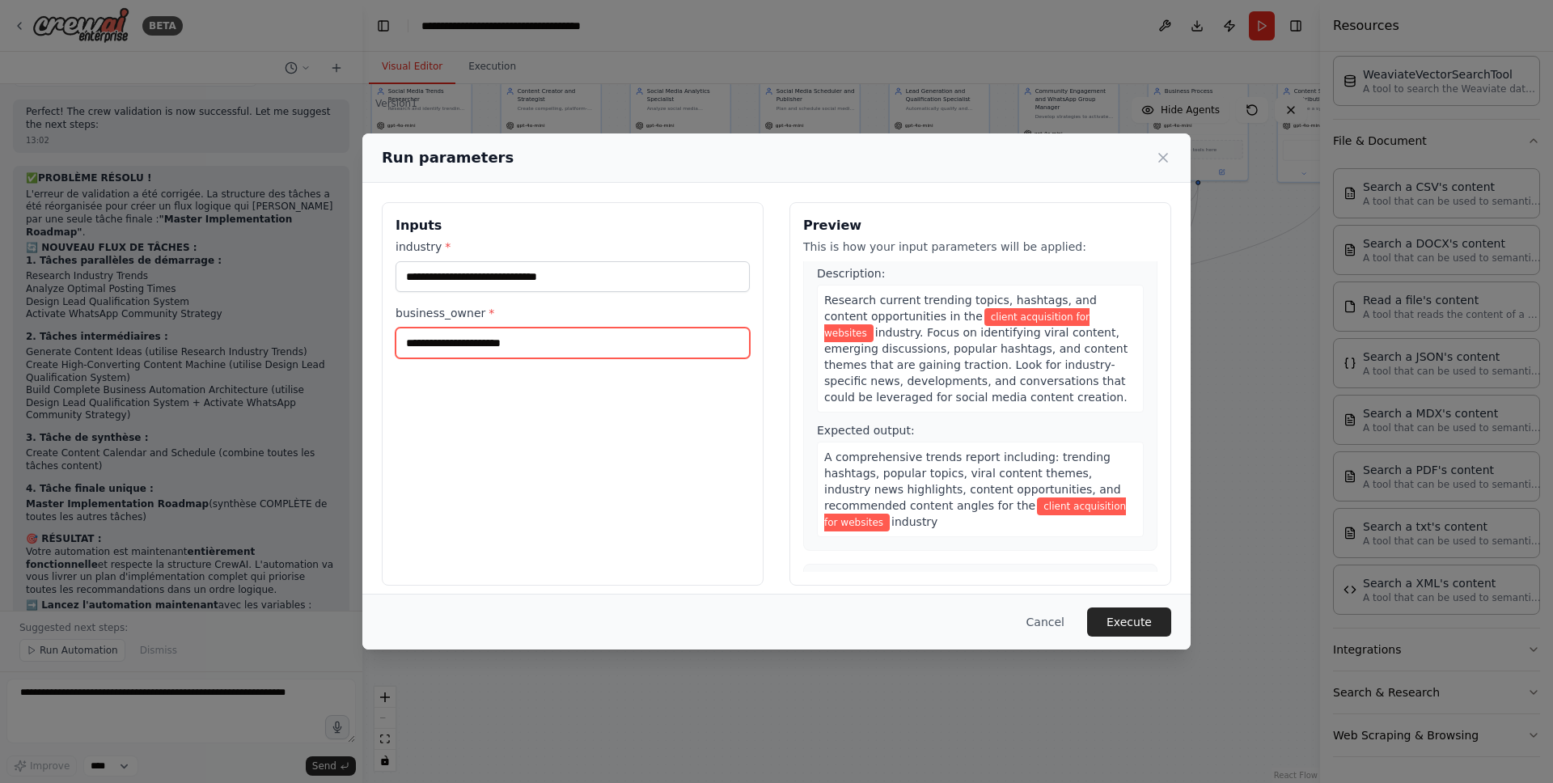
scroll to position [40, 0]
drag, startPoint x: 451, startPoint y: 311, endPoint x: 463, endPoint y: 330, distance: 21.8
click at [451, 312] on label "business_owner *" at bounding box center [573, 313] width 354 height 16
click at [451, 328] on input "business_owner *" at bounding box center [573, 343] width 354 height 31
click at [468, 354] on input "business_owner *" at bounding box center [573, 343] width 354 height 31
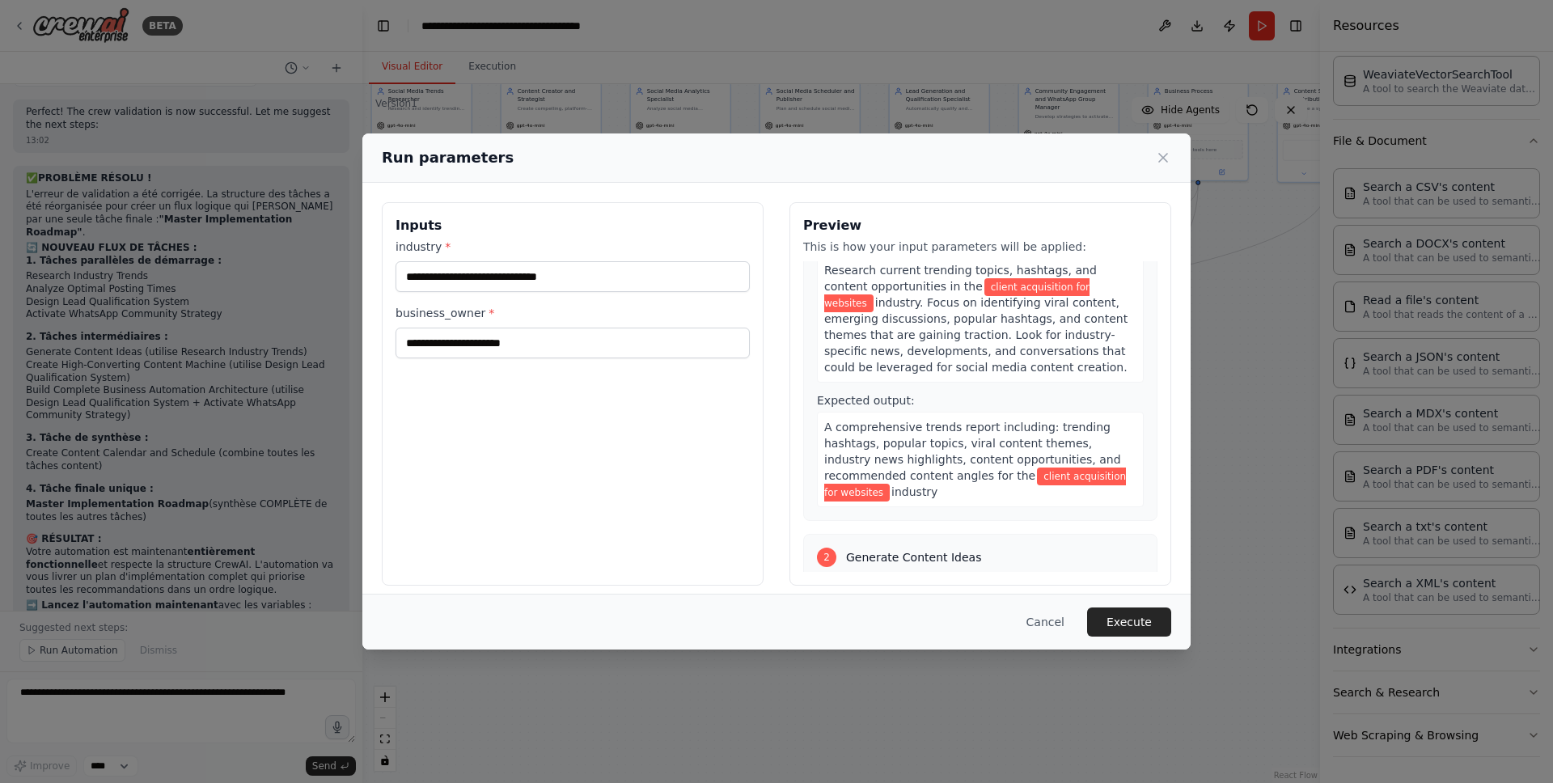
click at [945, 494] on div "A comprehensive trends report including: trending hashtags, popular topics, vir…" at bounding box center [980, 459] width 327 height 95
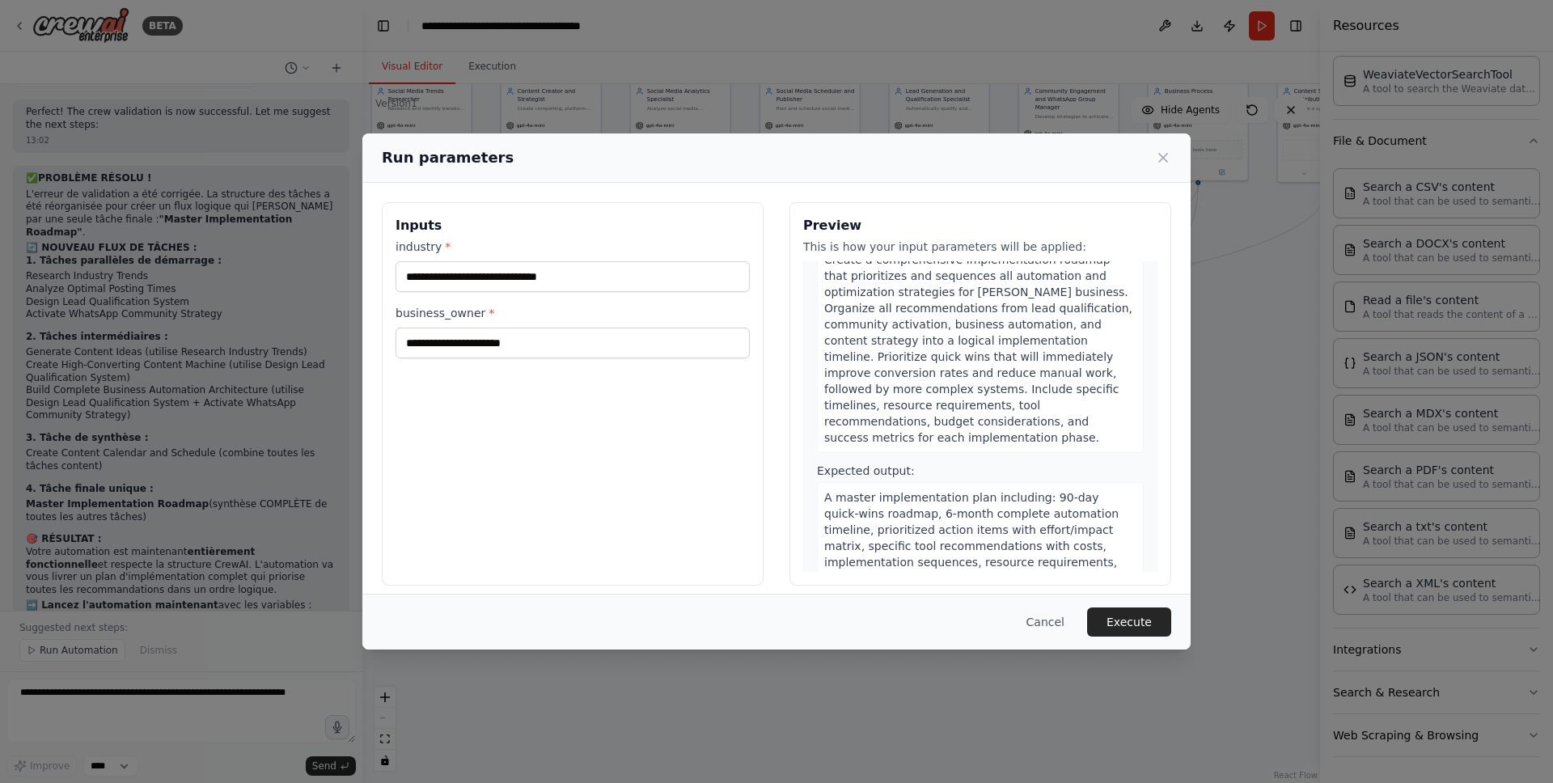
scroll to position [3380, 0]
drag, startPoint x: 525, startPoint y: 336, endPoint x: 500, endPoint y: 334, distance: 25.1
click at [525, 336] on input "business_owner *" at bounding box center [573, 343] width 354 height 31
click at [479, 310] on label "business_owner *" at bounding box center [573, 313] width 354 height 16
click at [479, 328] on input "business_owner *" at bounding box center [573, 343] width 354 height 31
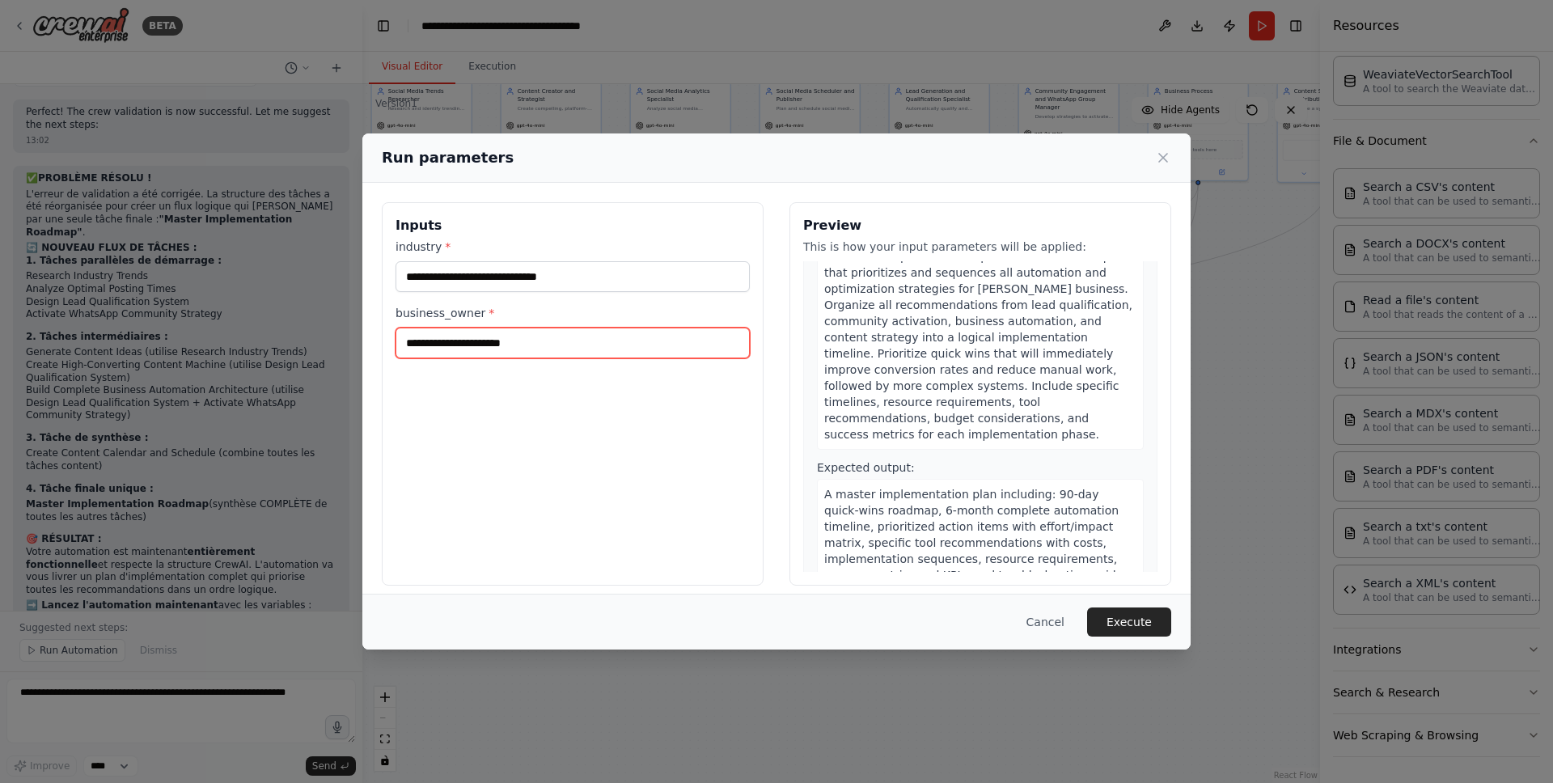
click at [481, 334] on input "business_owner *" at bounding box center [573, 343] width 354 height 31
click at [486, 342] on input "business_owner *" at bounding box center [573, 343] width 354 height 31
type input "*"
type input "**********"
click at [1136, 627] on button "Execute" at bounding box center [1129, 622] width 84 height 29
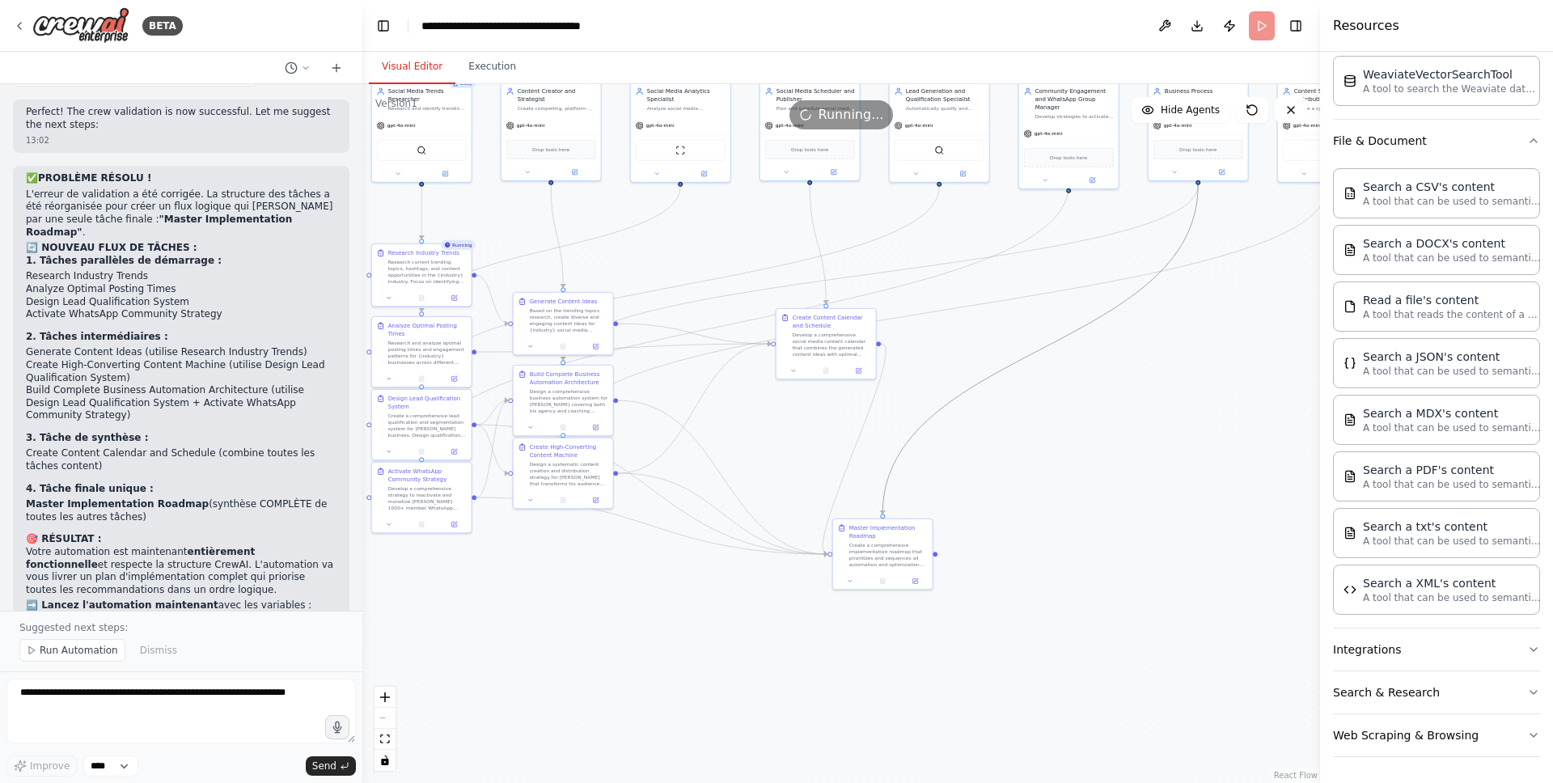
drag, startPoint x: 1000, startPoint y: 377, endPoint x: 1082, endPoint y: 409, distance: 87.6
click at [1082, 409] on div ".deletable-edge-delete-btn { width: 20px; height: 20px; border: 0px solid #ffff…" at bounding box center [841, 433] width 958 height 699
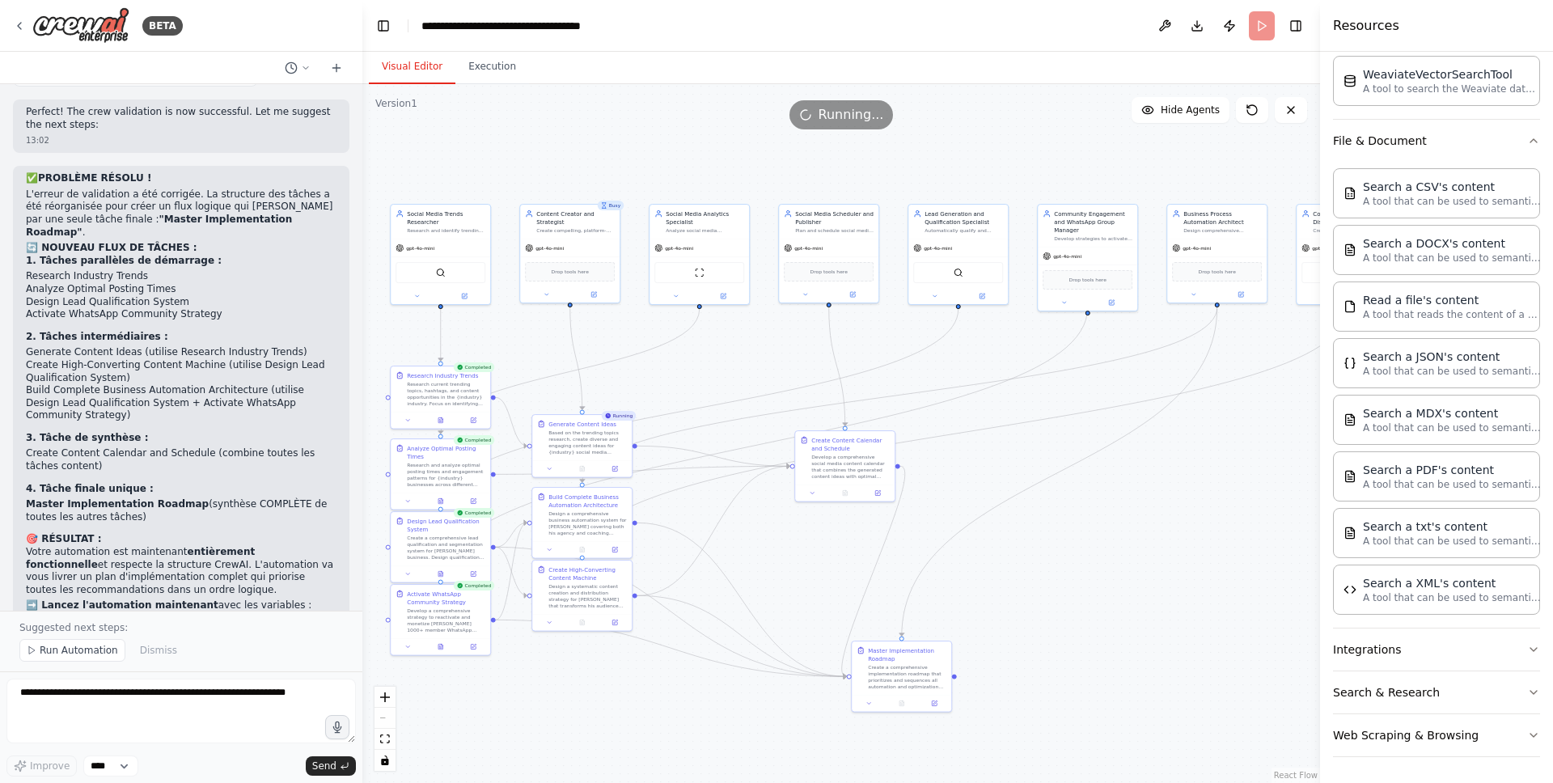
drag, startPoint x: 1060, startPoint y: 437, endPoint x: 1062, endPoint y: 451, distance: 14.8
click at [1061, 448] on div ".deletable-edge-delete-btn { width: 20px; height: 20px; border: 0px solid #ffff…" at bounding box center [841, 433] width 958 height 699
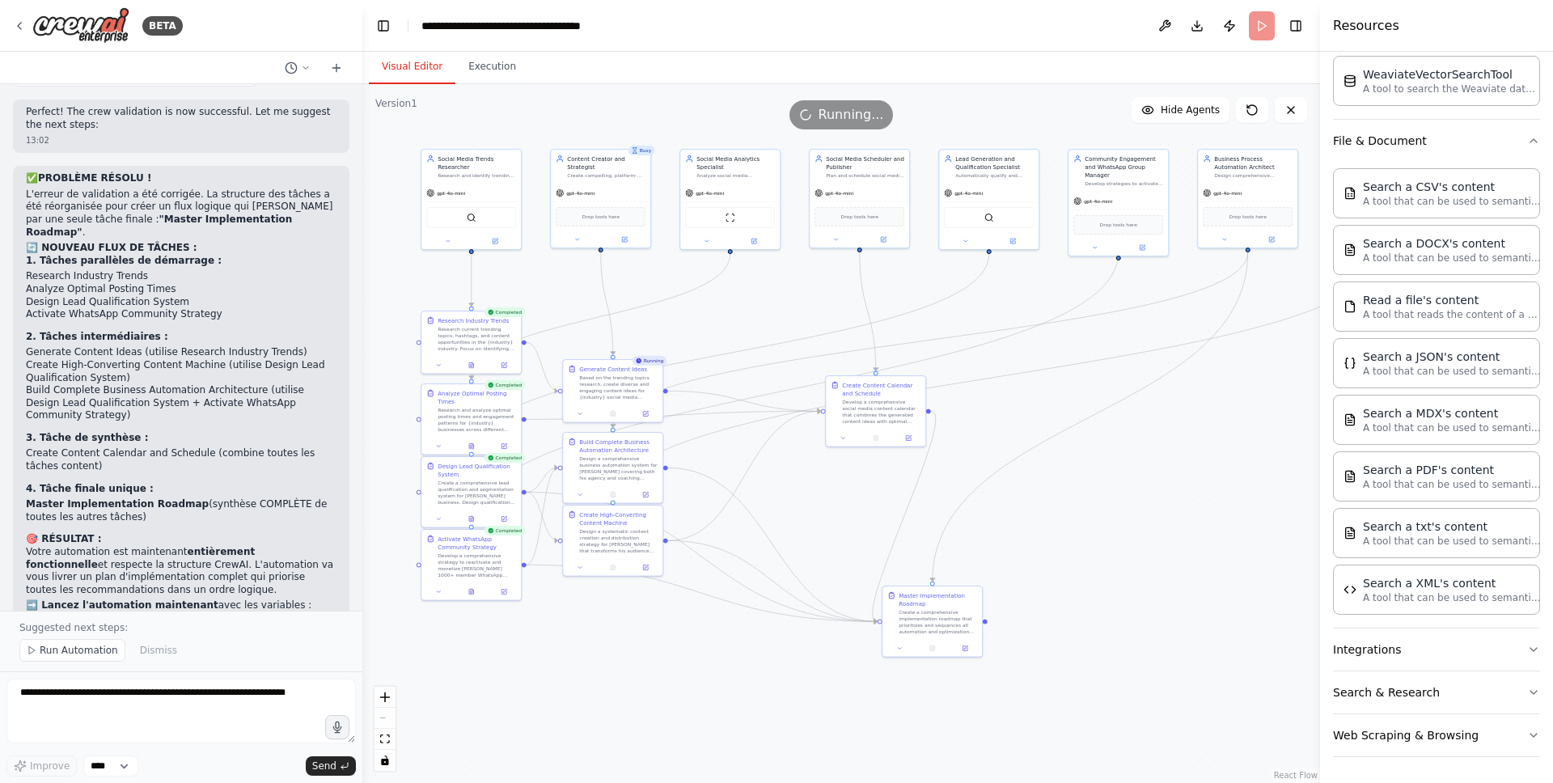
drag, startPoint x: 1087, startPoint y: 523, endPoint x: 1118, endPoint y: 468, distance: 63.0
click at [1118, 468] on div ".deletable-edge-delete-btn { width: 20px; height: 20px; border: 0px solid #ffff…" at bounding box center [841, 433] width 958 height 699
drag, startPoint x: 1117, startPoint y: 468, endPoint x: 1108, endPoint y: 467, distance: 9.0
click at [1108, 467] on div ".deletable-edge-delete-btn { width: 20px; height: 20px; border: 0px solid #ffff…" at bounding box center [841, 433] width 958 height 699
click at [508, 70] on button "Execution" at bounding box center [492, 67] width 74 height 34
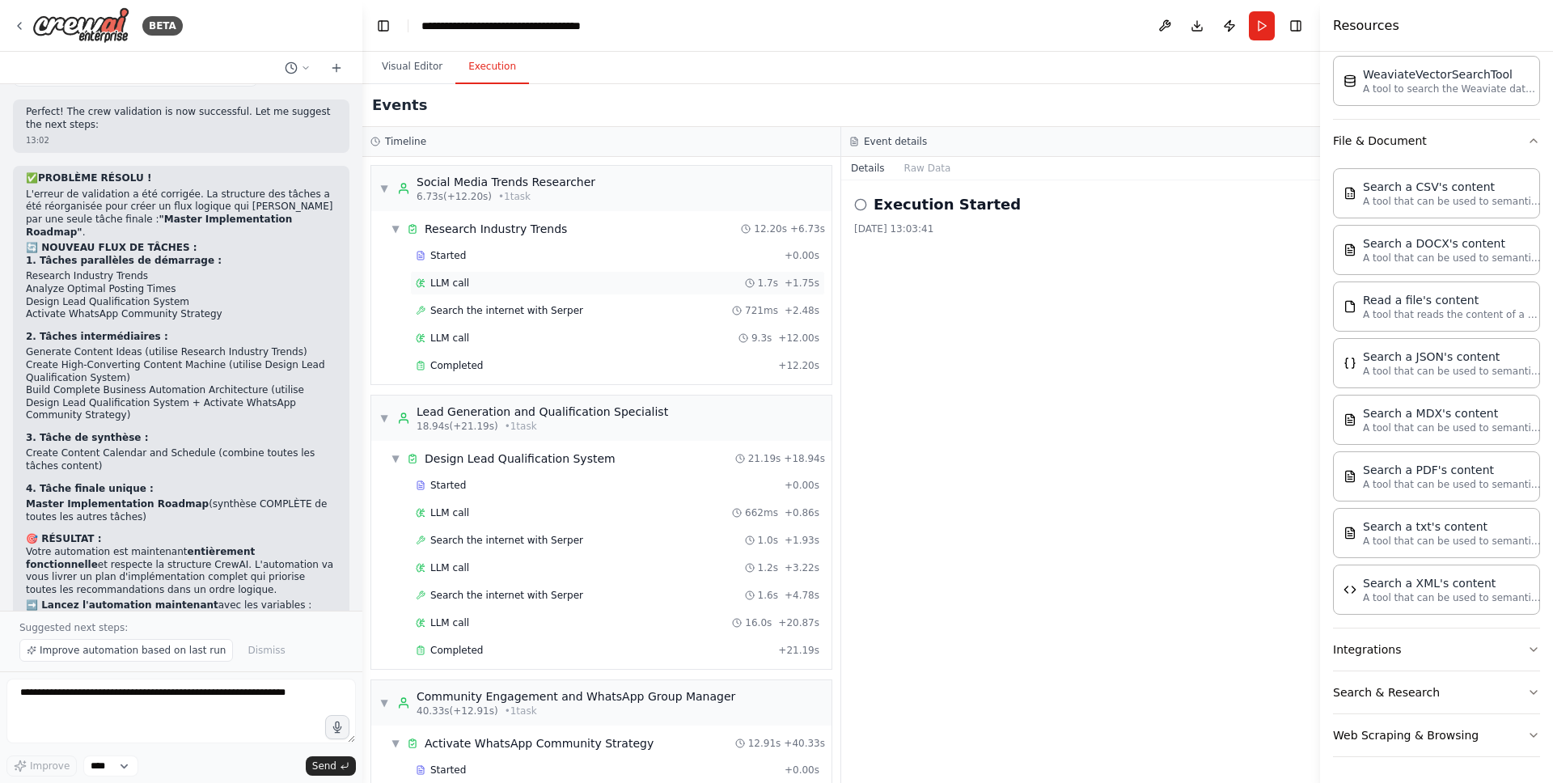
click at [575, 274] on div "LLM call 1.7s + 1.75s" at bounding box center [617, 283] width 415 height 24
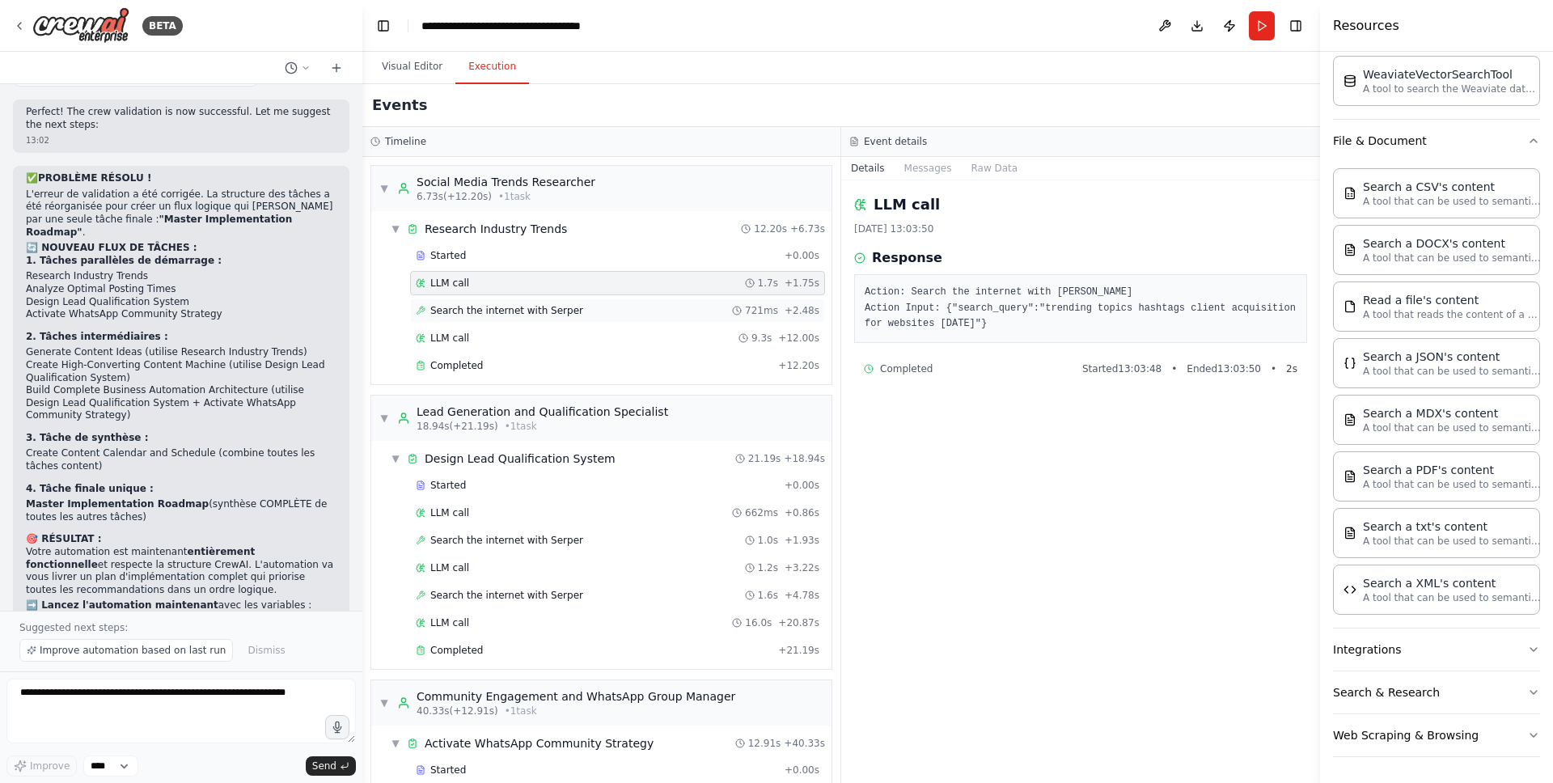
click at [572, 299] on div "Search the internet with Serper 721ms + 2.48s" at bounding box center [617, 311] width 415 height 24
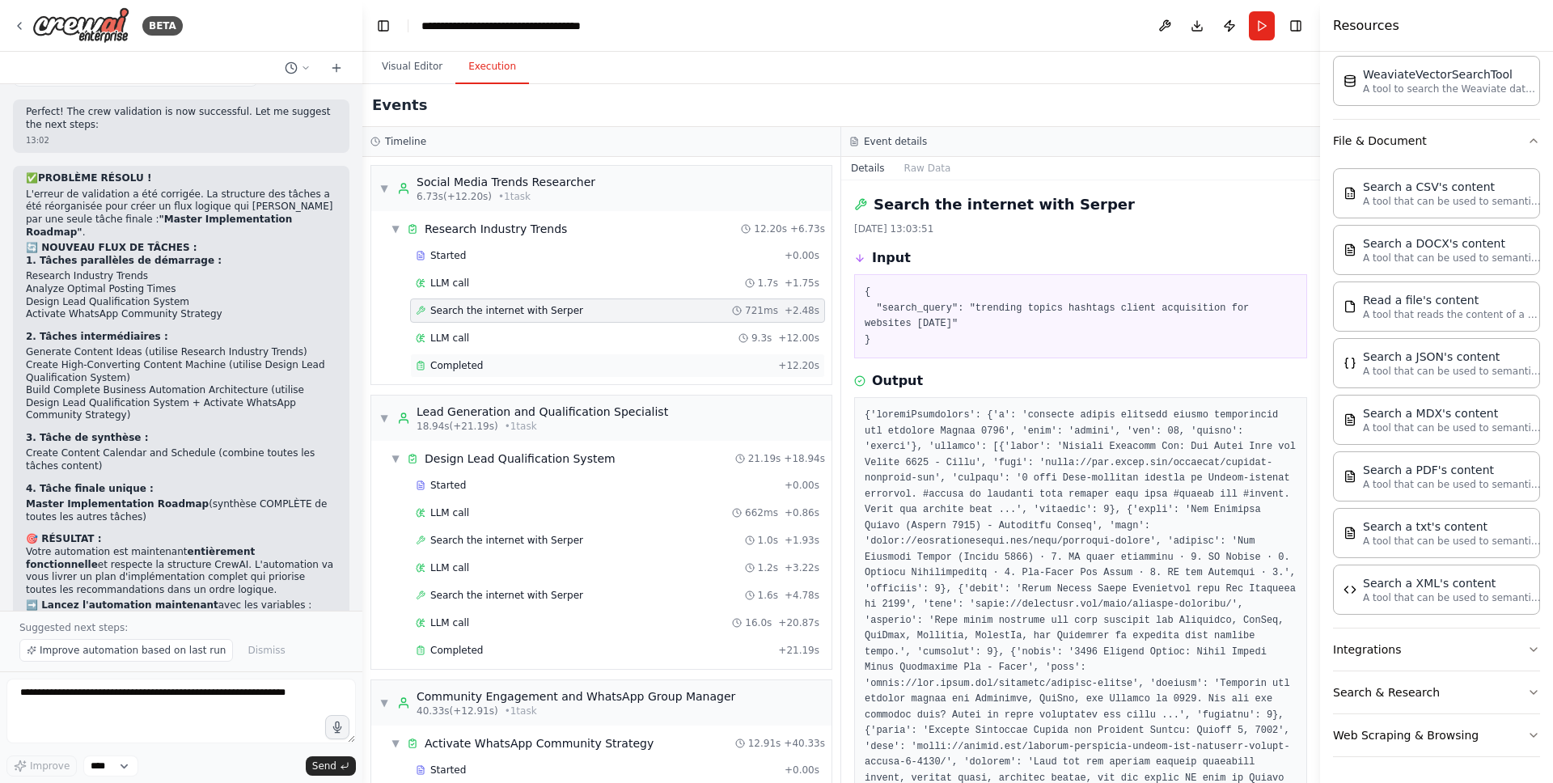
drag, startPoint x: 566, startPoint y: 345, endPoint x: 565, endPoint y: 361, distance: 15.4
click at [566, 346] on div "LLM call 9.3s + 12.00s" at bounding box center [617, 338] width 415 height 24
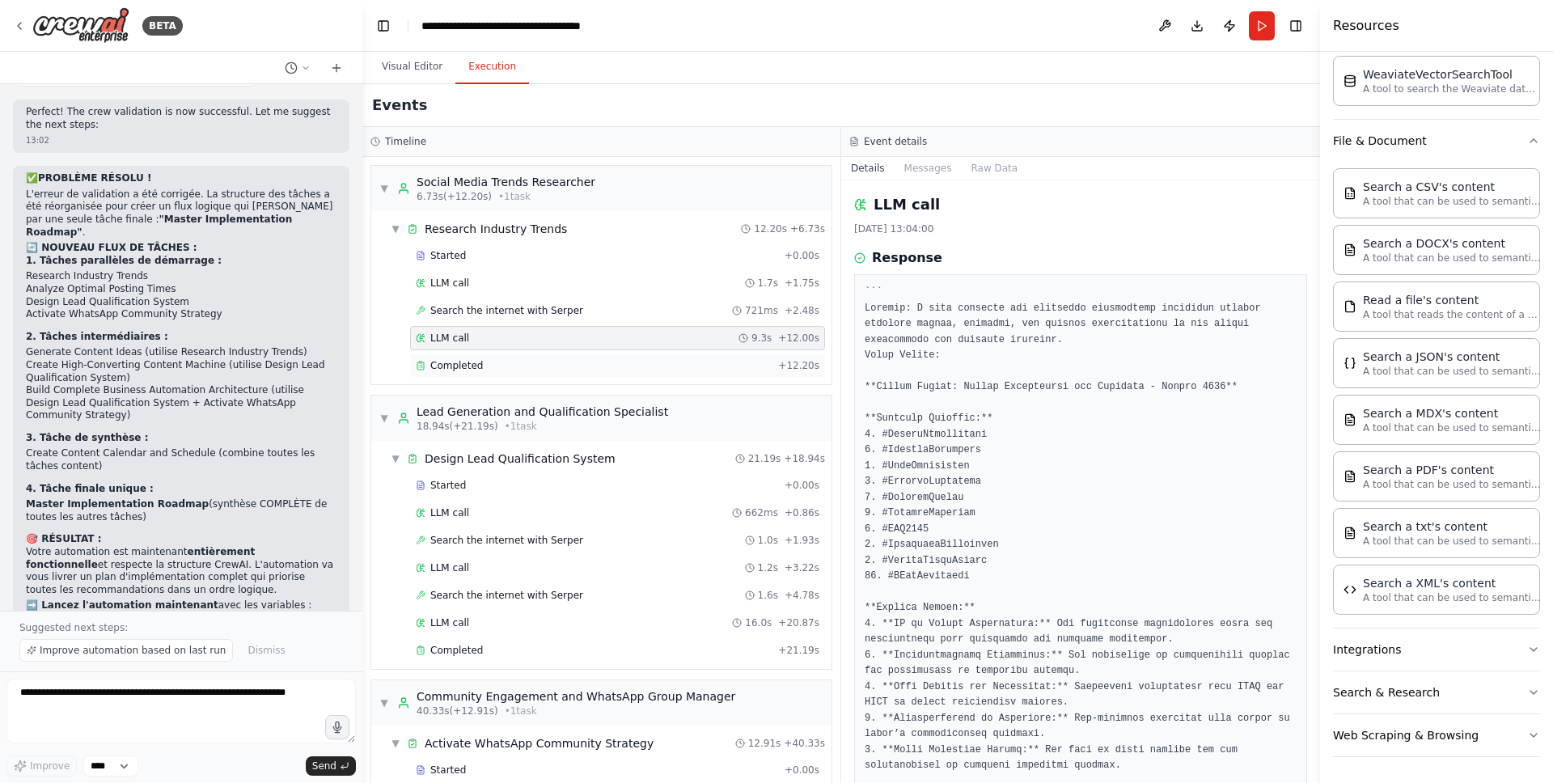
click at [566, 362] on div "Completed" at bounding box center [594, 365] width 356 height 13
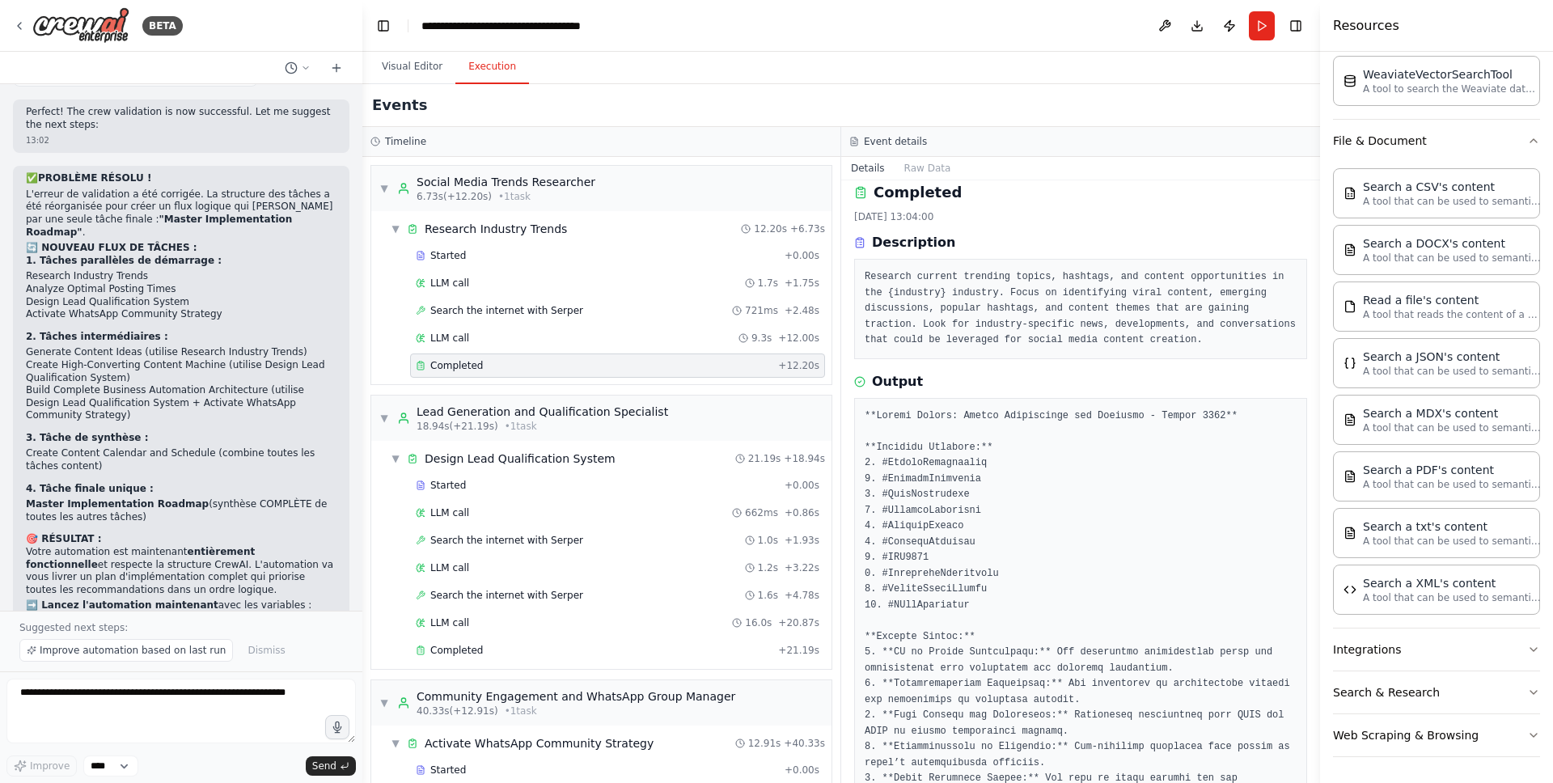
scroll to position [0, 0]
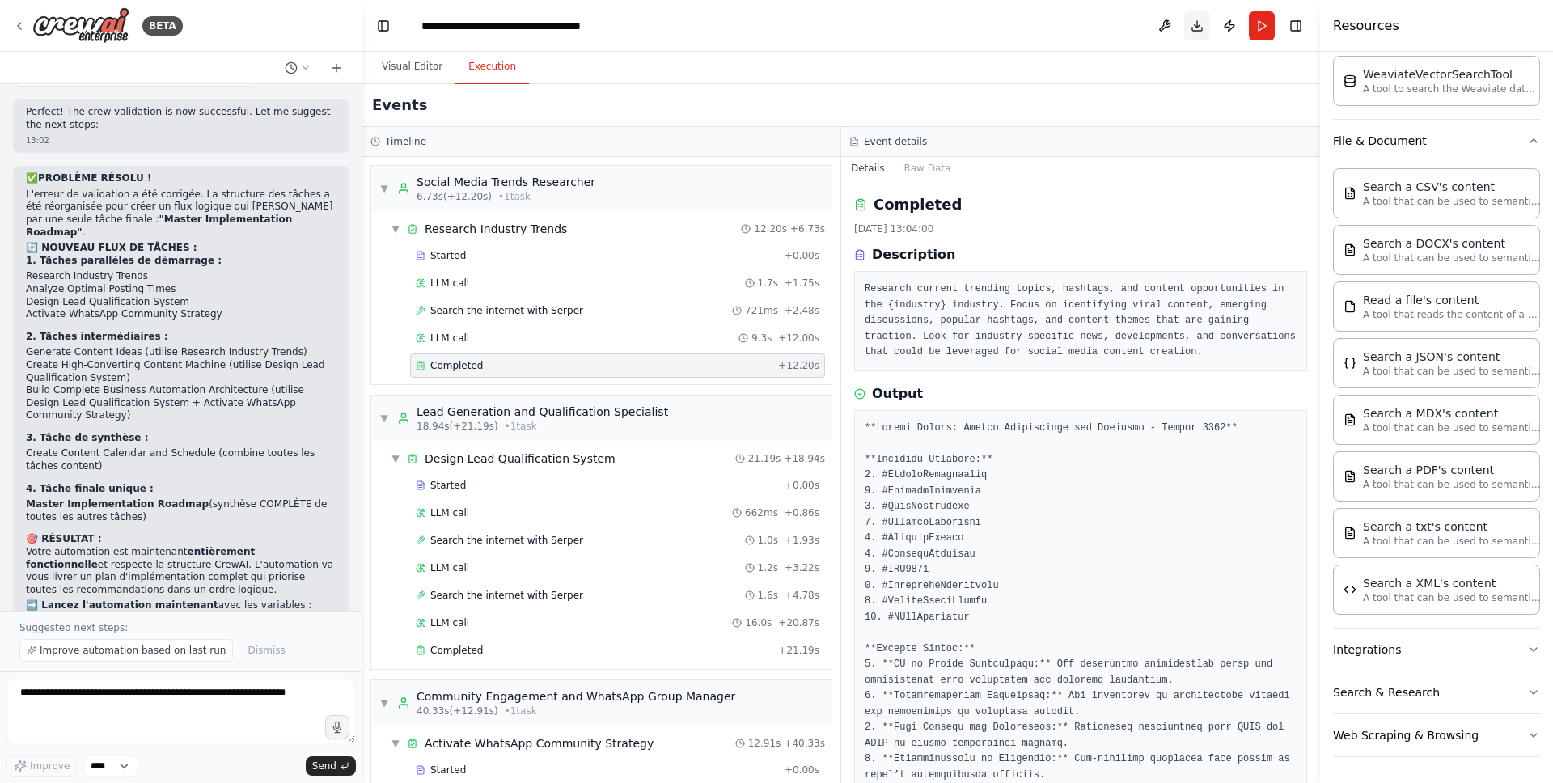
click at [1292, 26] on button "Toggle Right Sidebar" at bounding box center [1296, 26] width 23 height 23
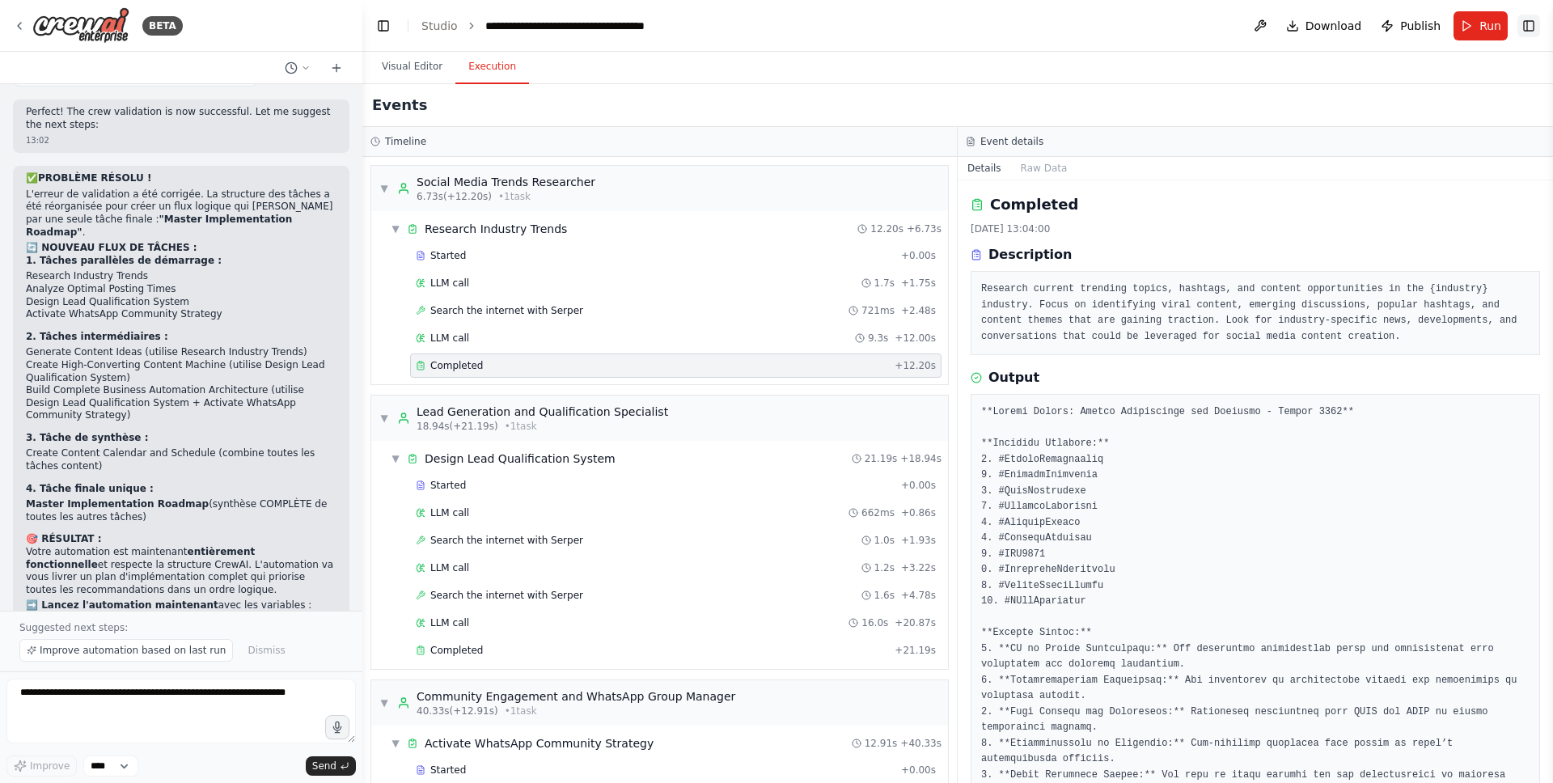
click at [1535, 31] on button "Toggle Right Sidebar" at bounding box center [1529, 26] width 23 height 23
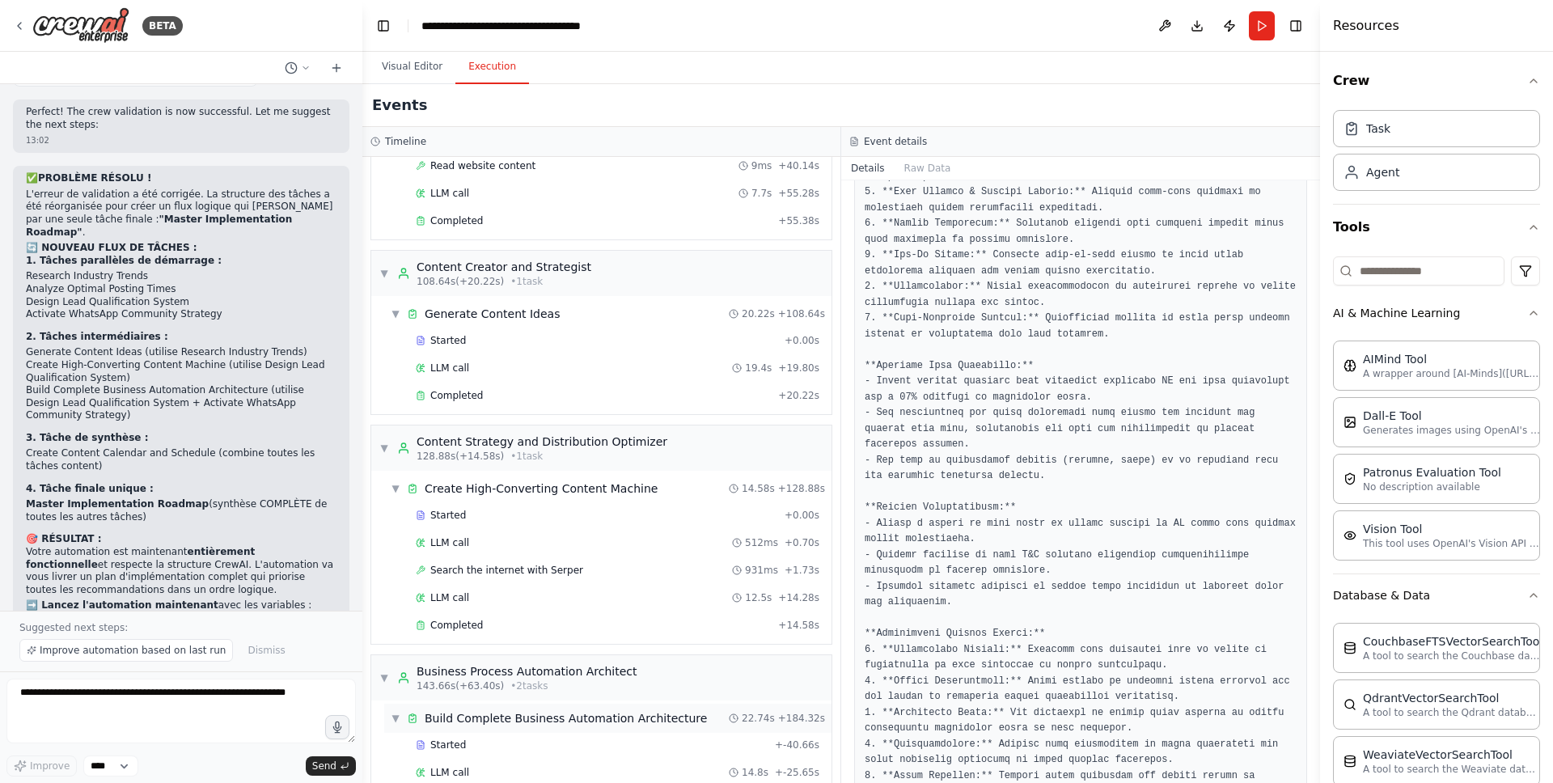
scroll to position [2383, 0]
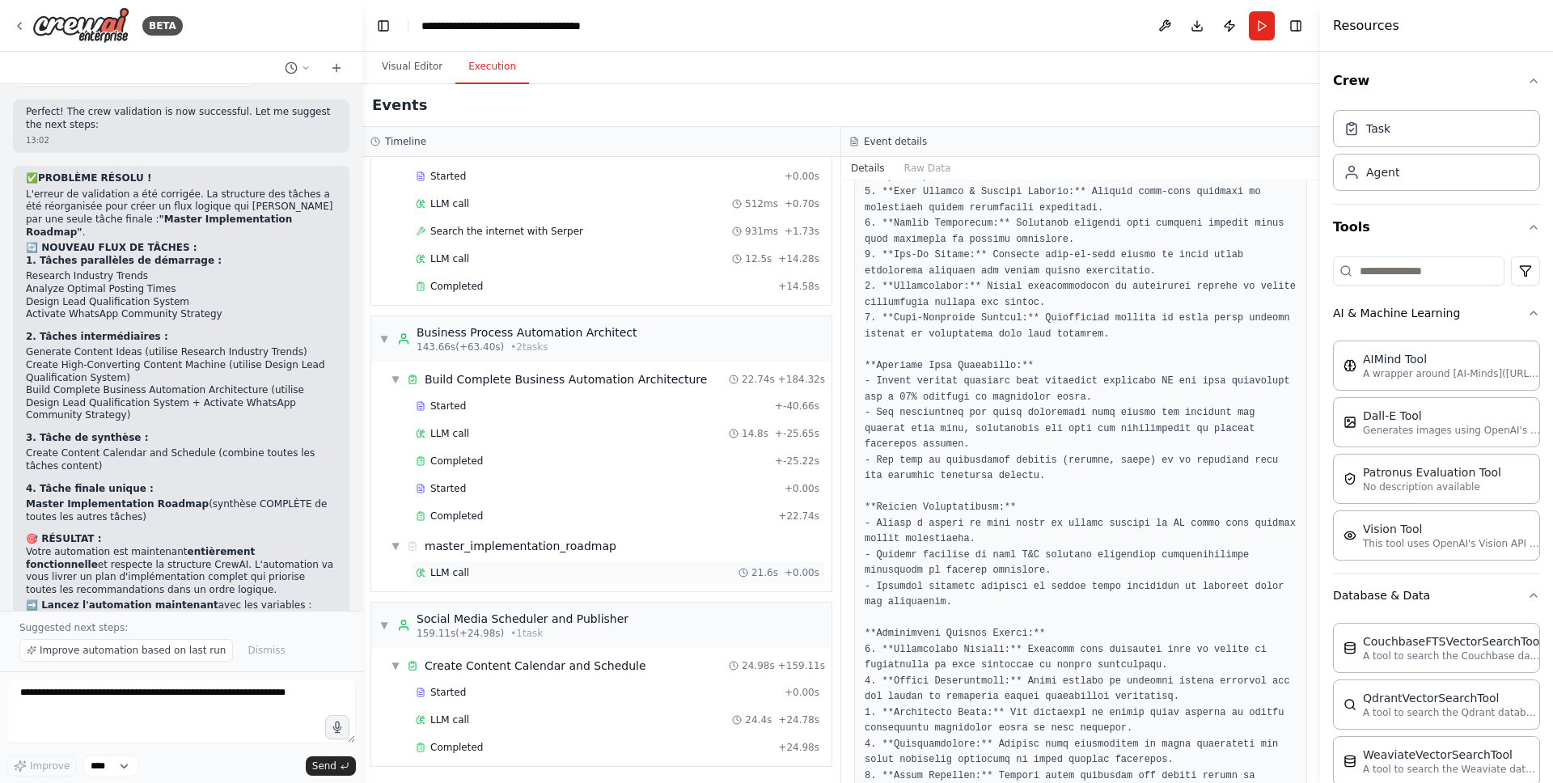
click at [472, 568] on div "LLM call 21.6s + 0.00s" at bounding box center [618, 572] width 404 height 13
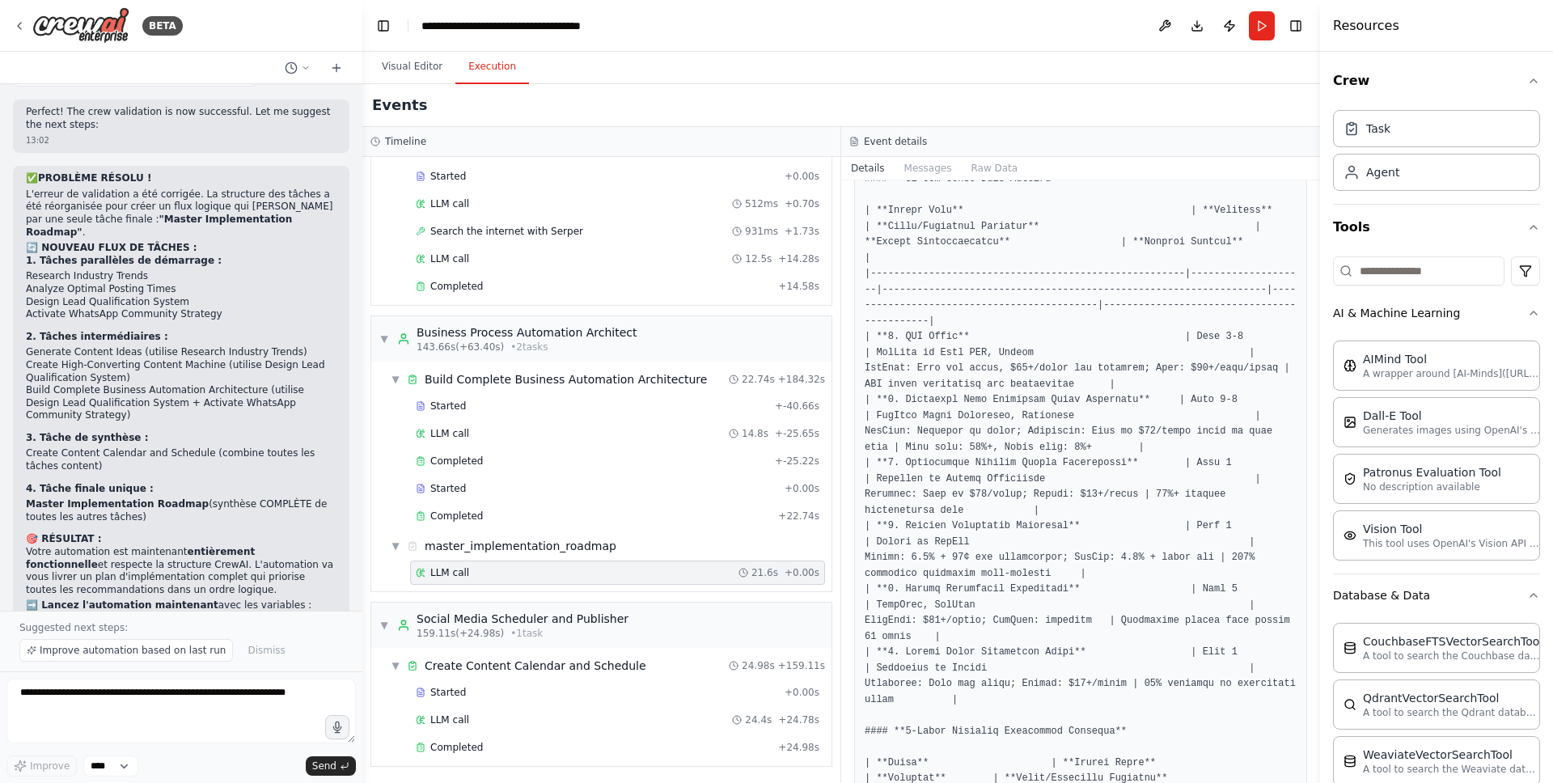
scroll to position [277, 0]
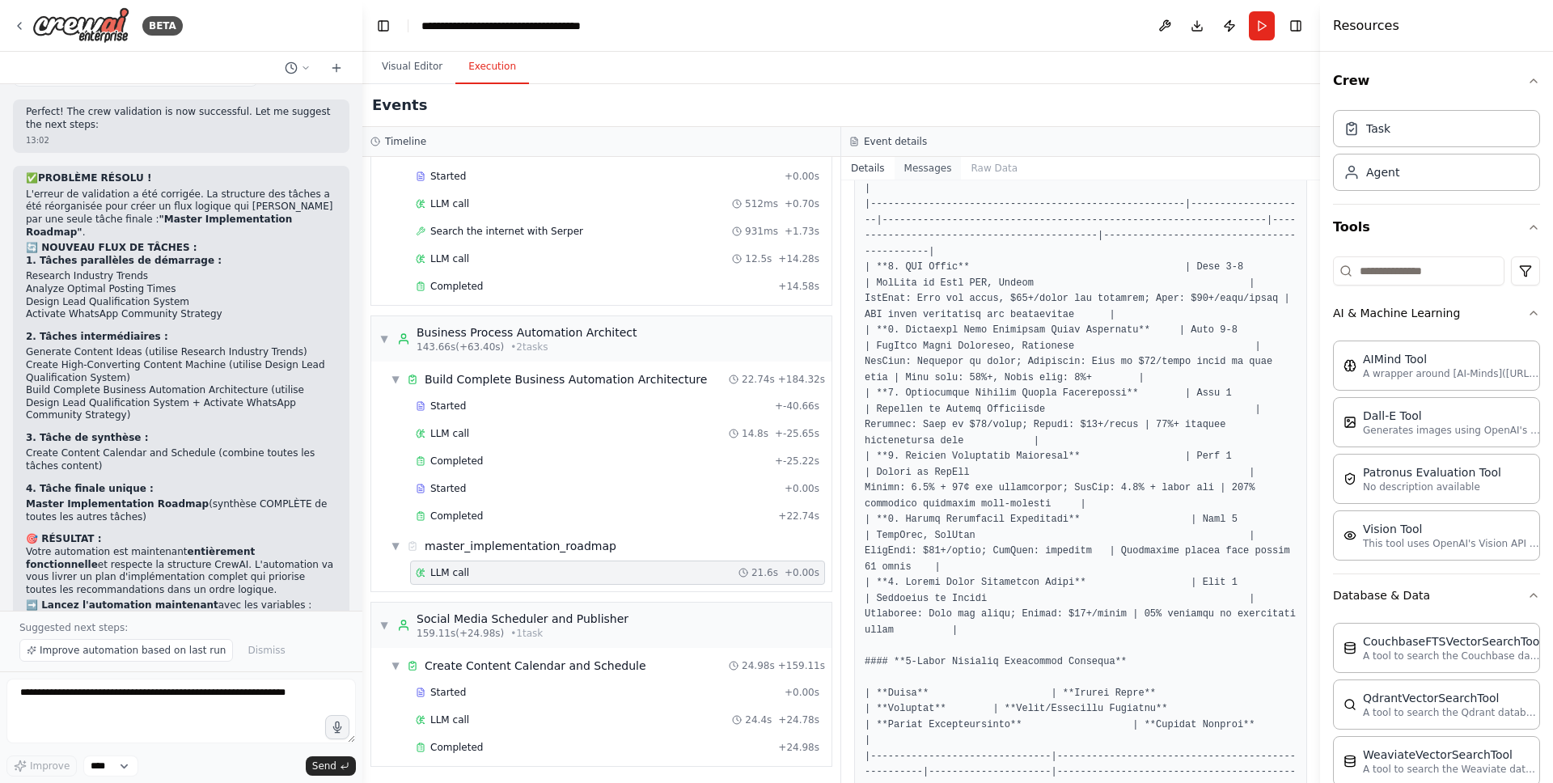
click at [934, 167] on button "Messages" at bounding box center [928, 168] width 67 height 23
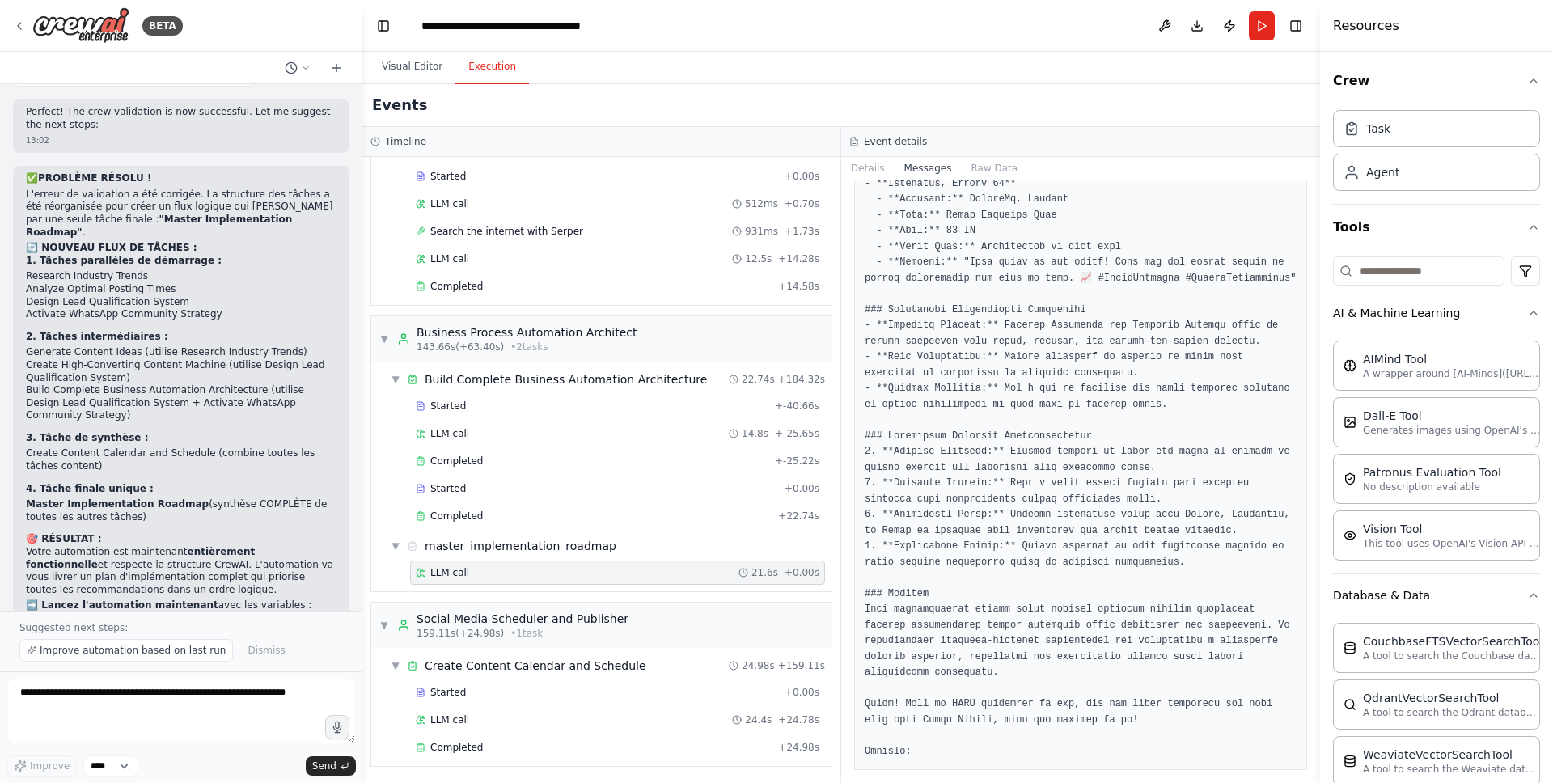
scroll to position [9983, 0]
click at [423, 69] on button "Visual Editor" at bounding box center [412, 67] width 87 height 34
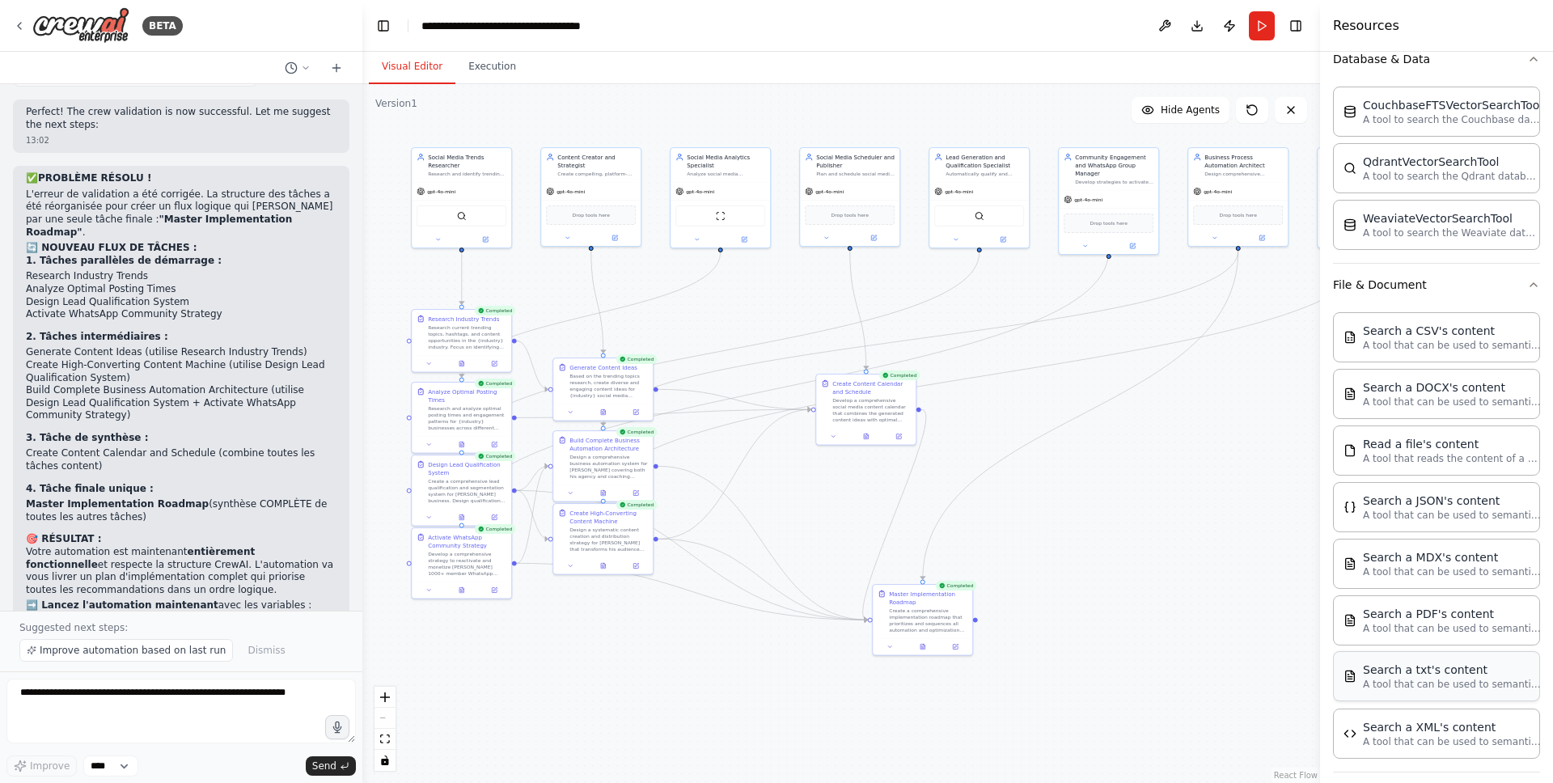
scroll to position [680, 0]
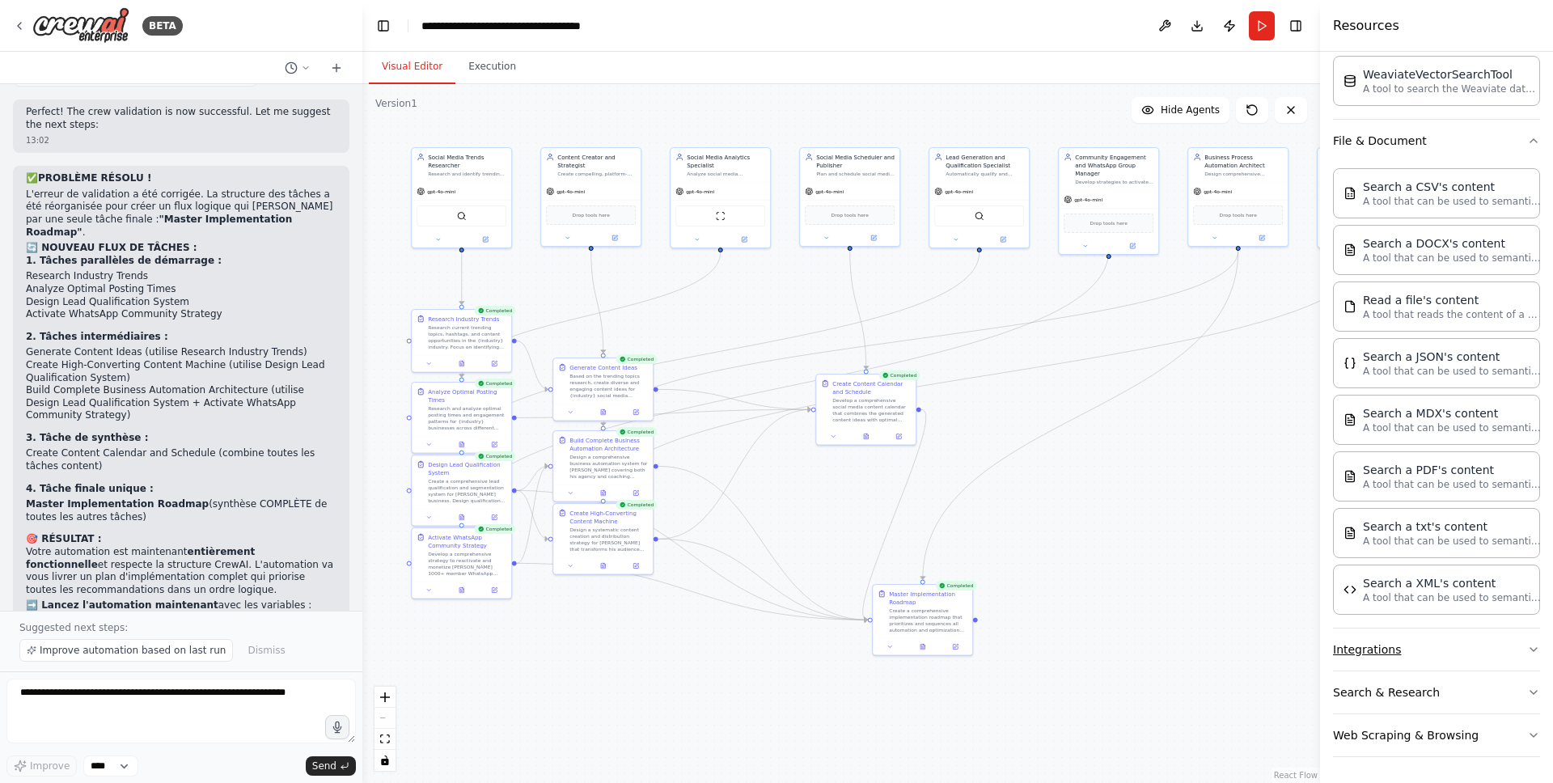
click at [1440, 655] on button "Integrations" at bounding box center [1436, 650] width 207 height 42
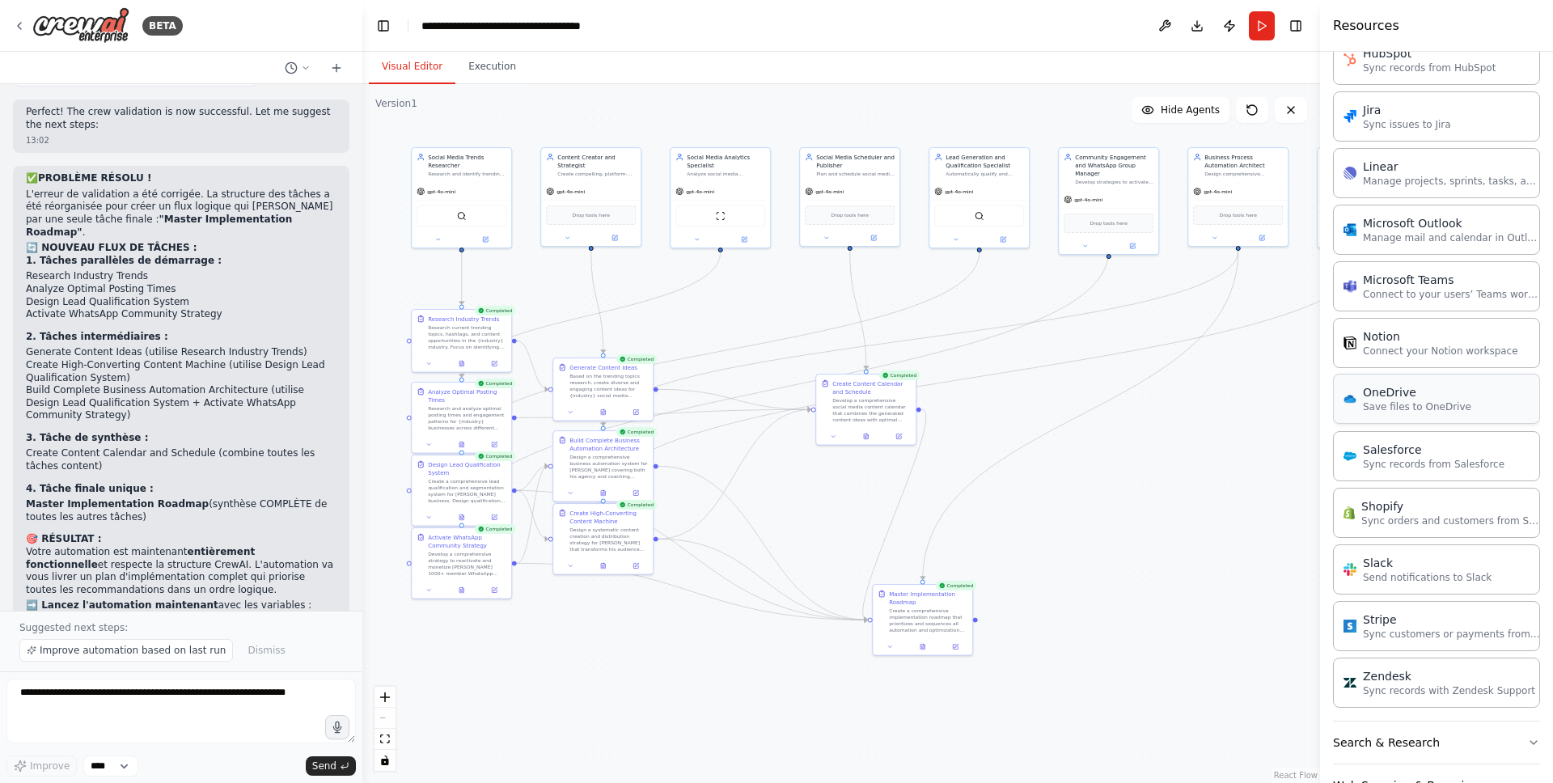
scroll to position [1882, 0]
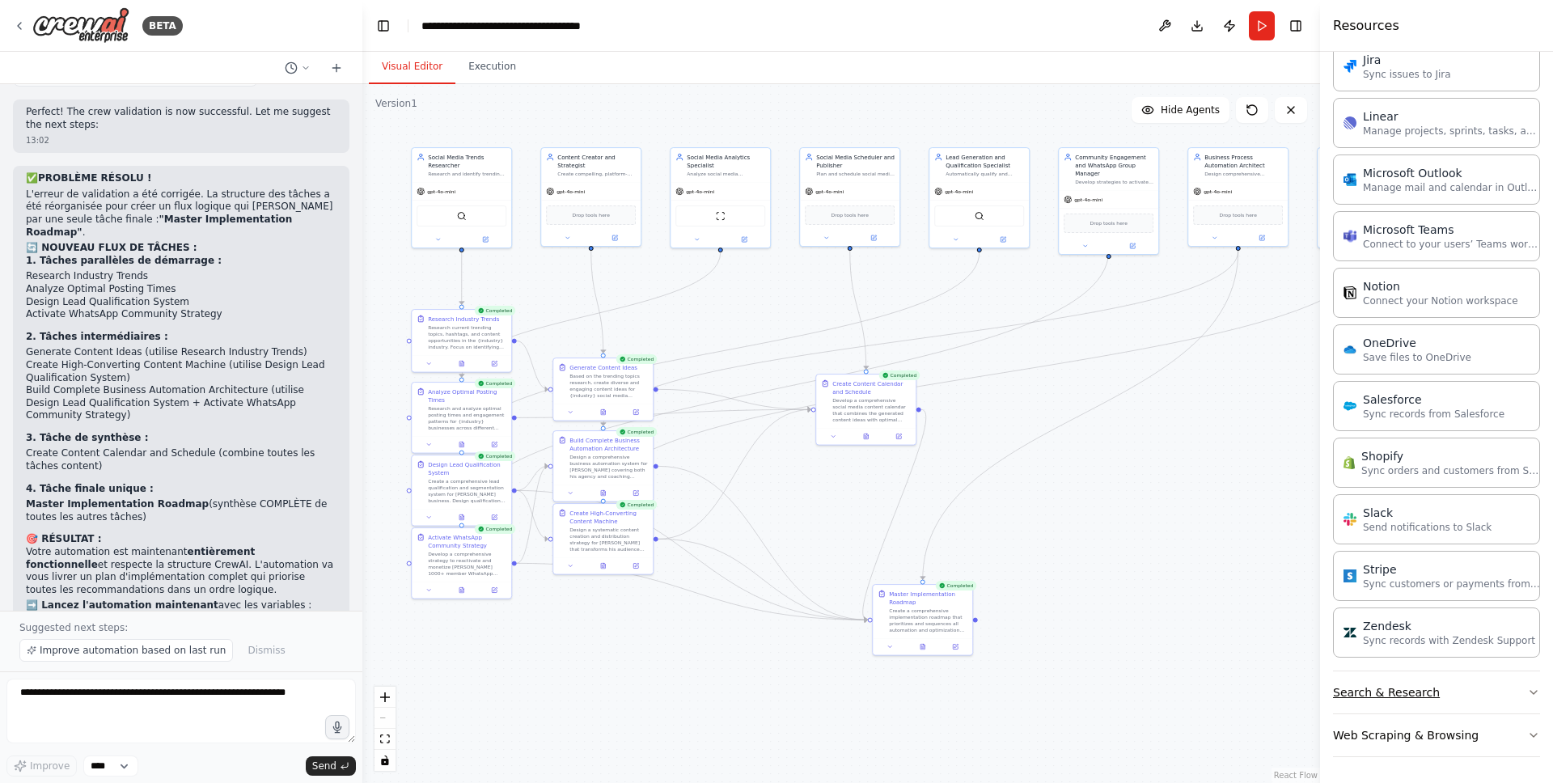
click at [1467, 691] on button "Search & Research" at bounding box center [1436, 692] width 207 height 42
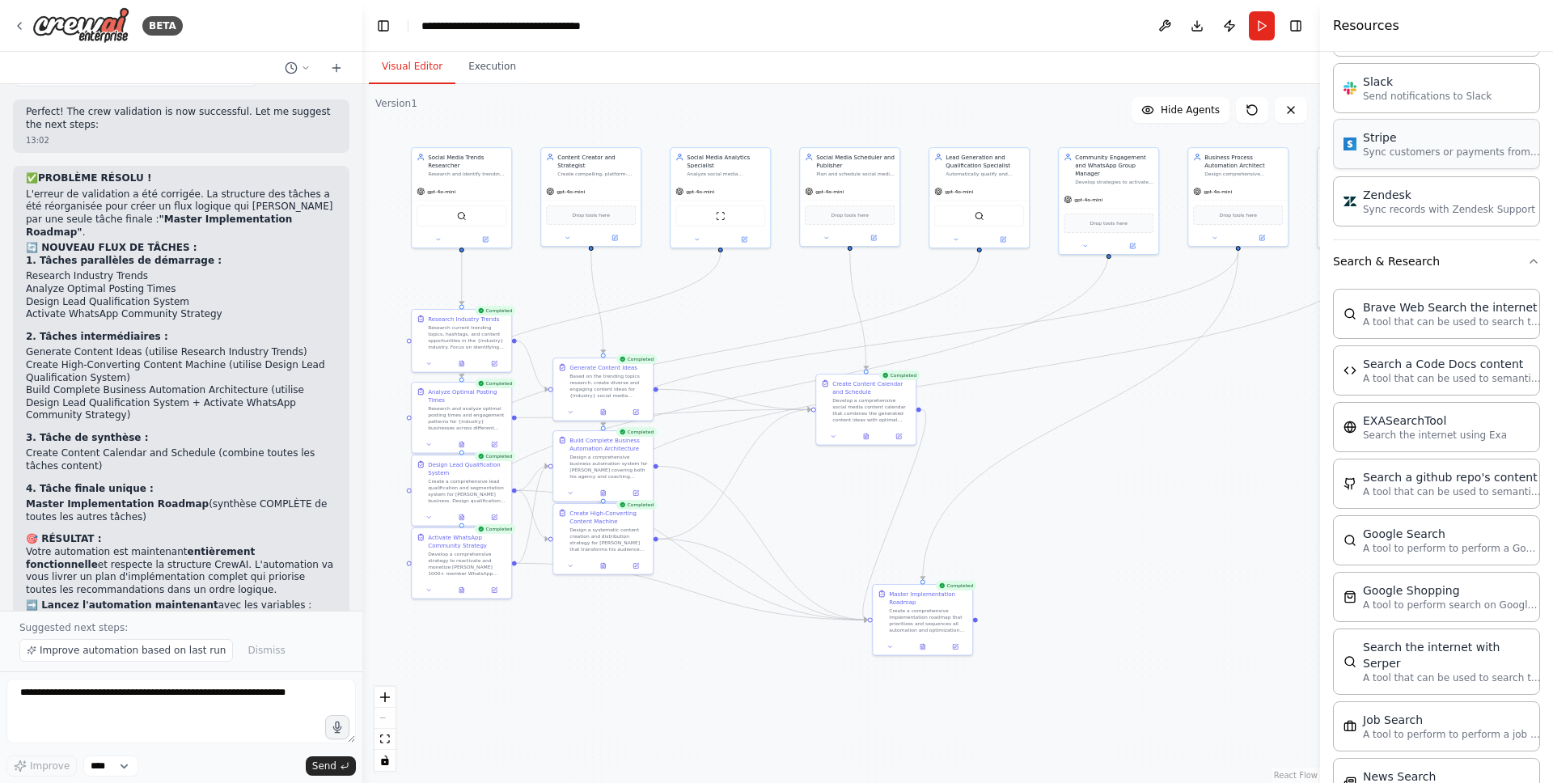
scroll to position [2244, 0]
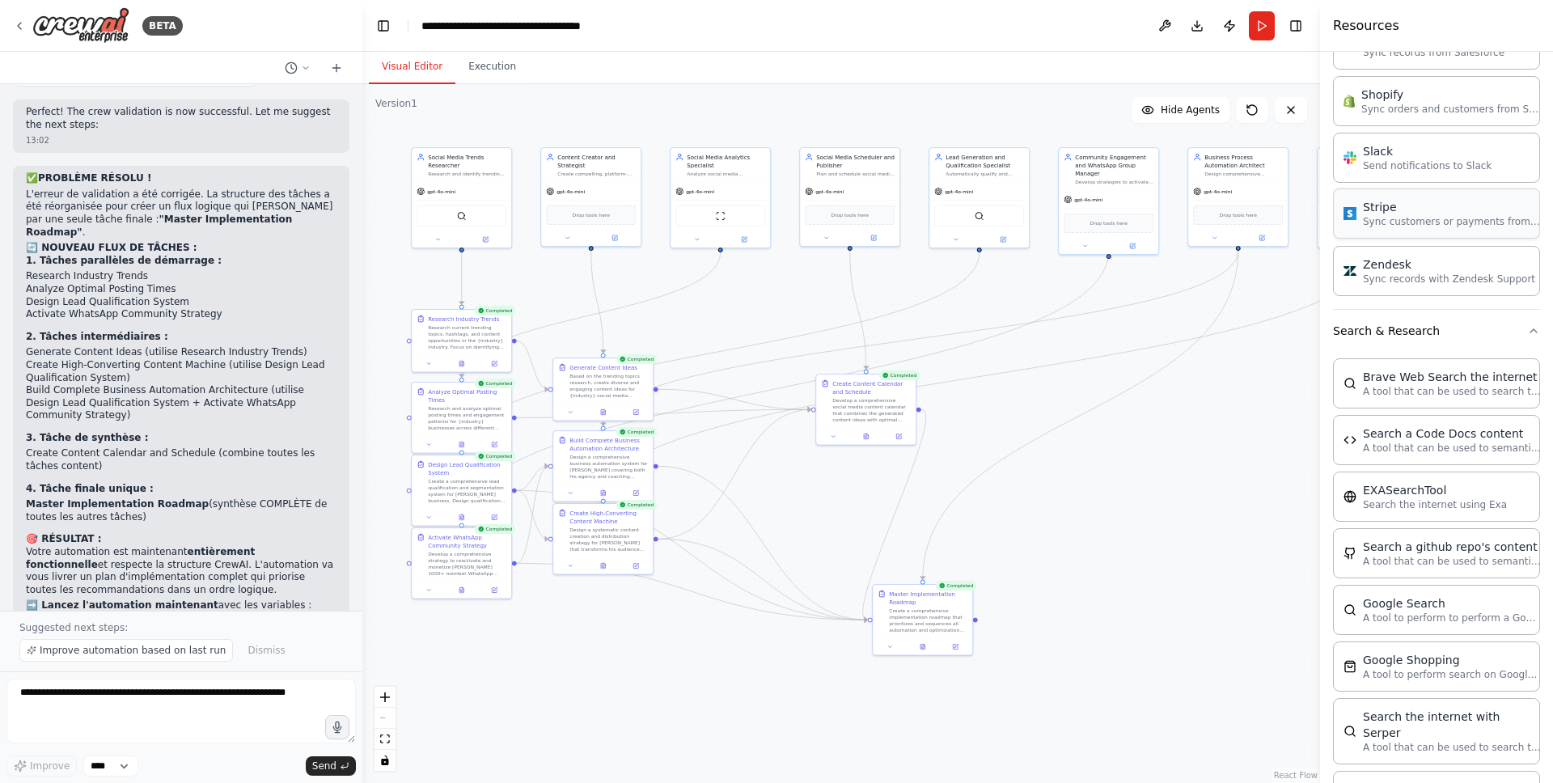
click at [1388, 217] on p "Sync customers or payments from Stripe" at bounding box center [1452, 221] width 178 height 13
click at [1420, 217] on p "Sync customers or payments from Stripe" at bounding box center [1452, 221] width 178 height 13
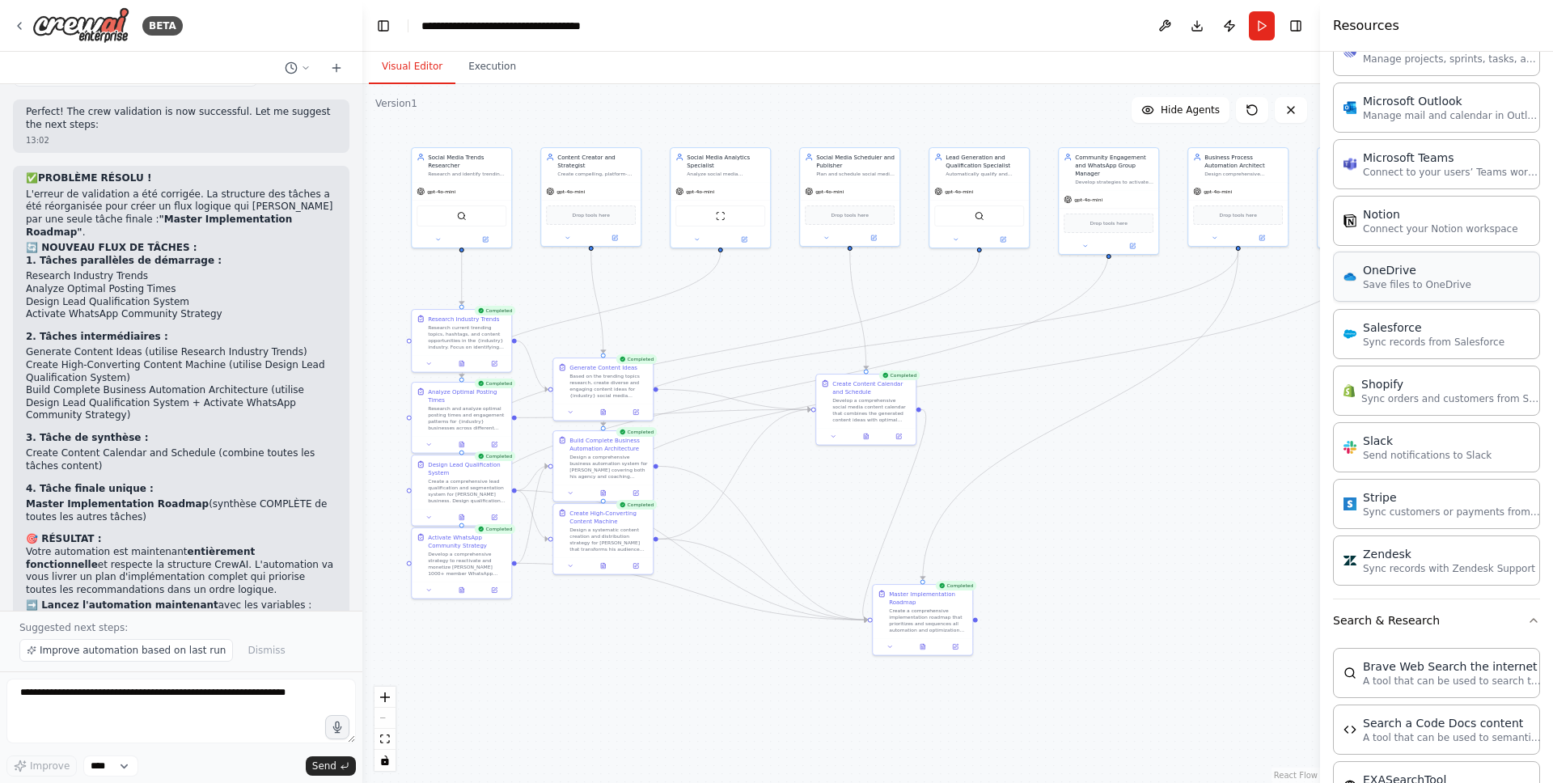
scroll to position [1946, 0]
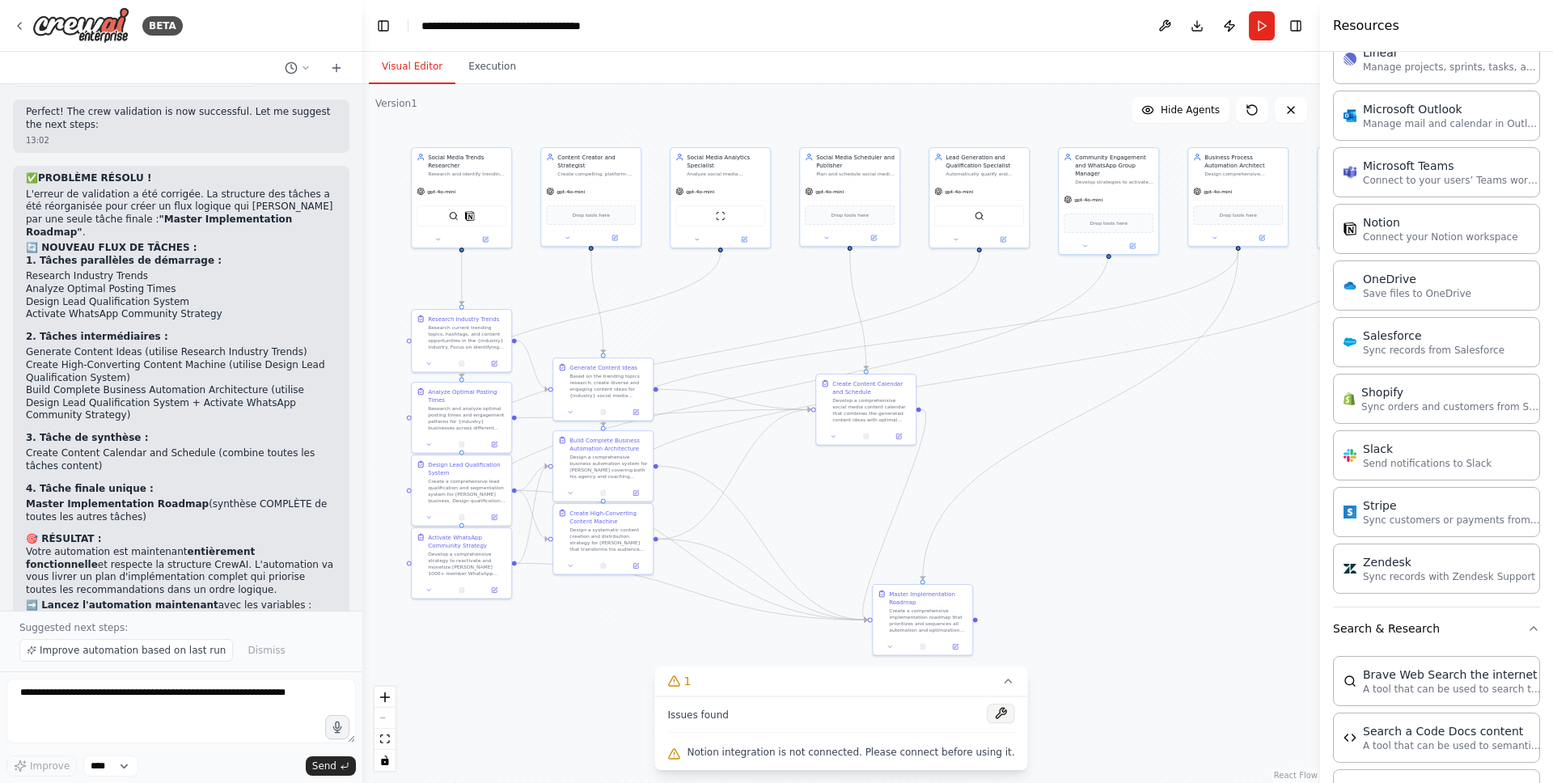
click at [991, 706] on button at bounding box center [1002, 713] width 28 height 19
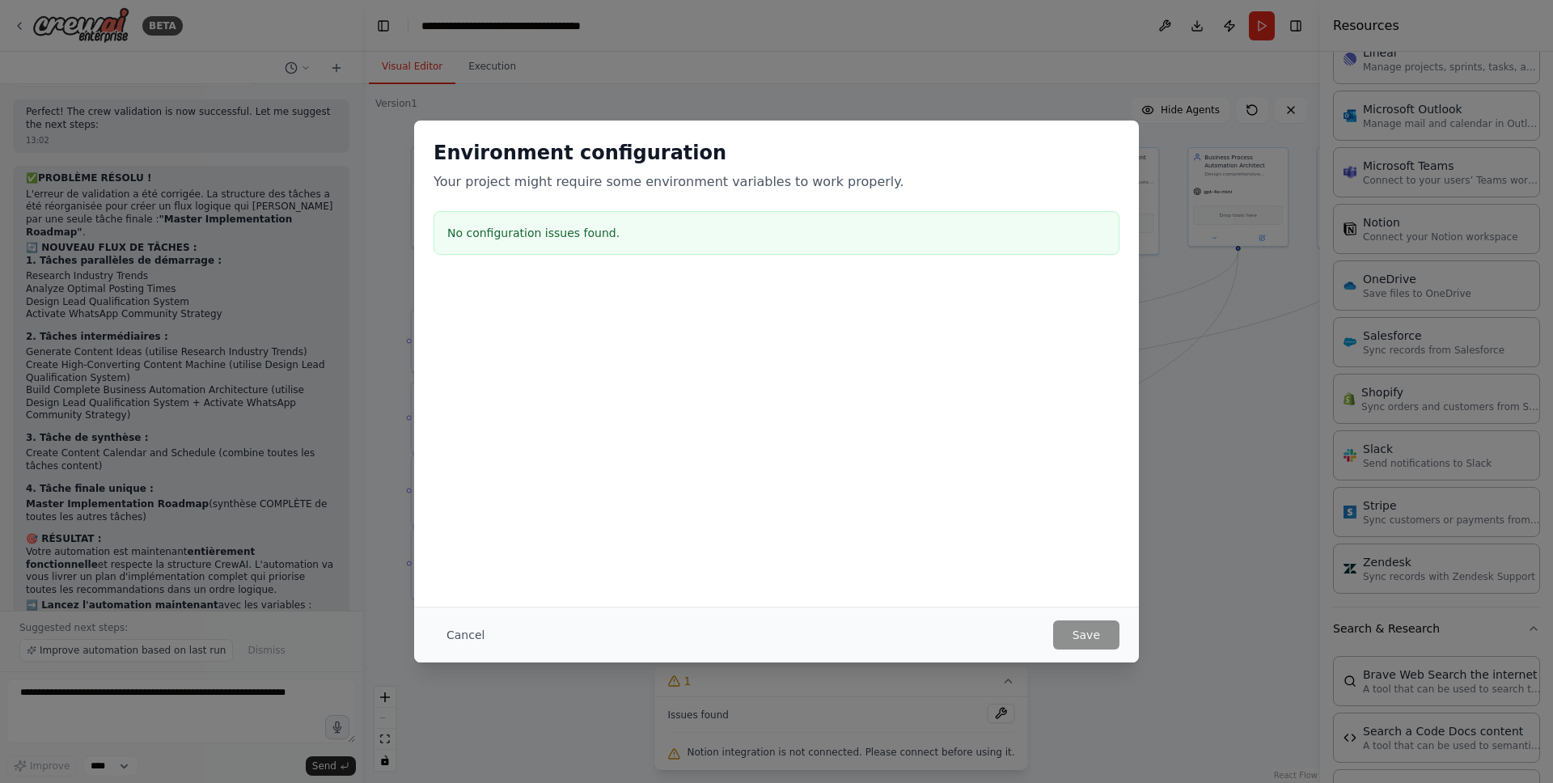
click at [469, 211] on div "No configuration issues found." at bounding box center [777, 233] width 686 height 44
drag, startPoint x: 533, startPoint y: 233, endPoint x: 659, endPoint y: 328, distance: 158.2
click at [533, 233] on h3 "No configuration issues found." at bounding box center [776, 233] width 658 height 16
drag, startPoint x: 464, startPoint y: 627, endPoint x: 476, endPoint y: 623, distance: 12.8
click at [465, 627] on button "Cancel" at bounding box center [466, 634] width 64 height 29
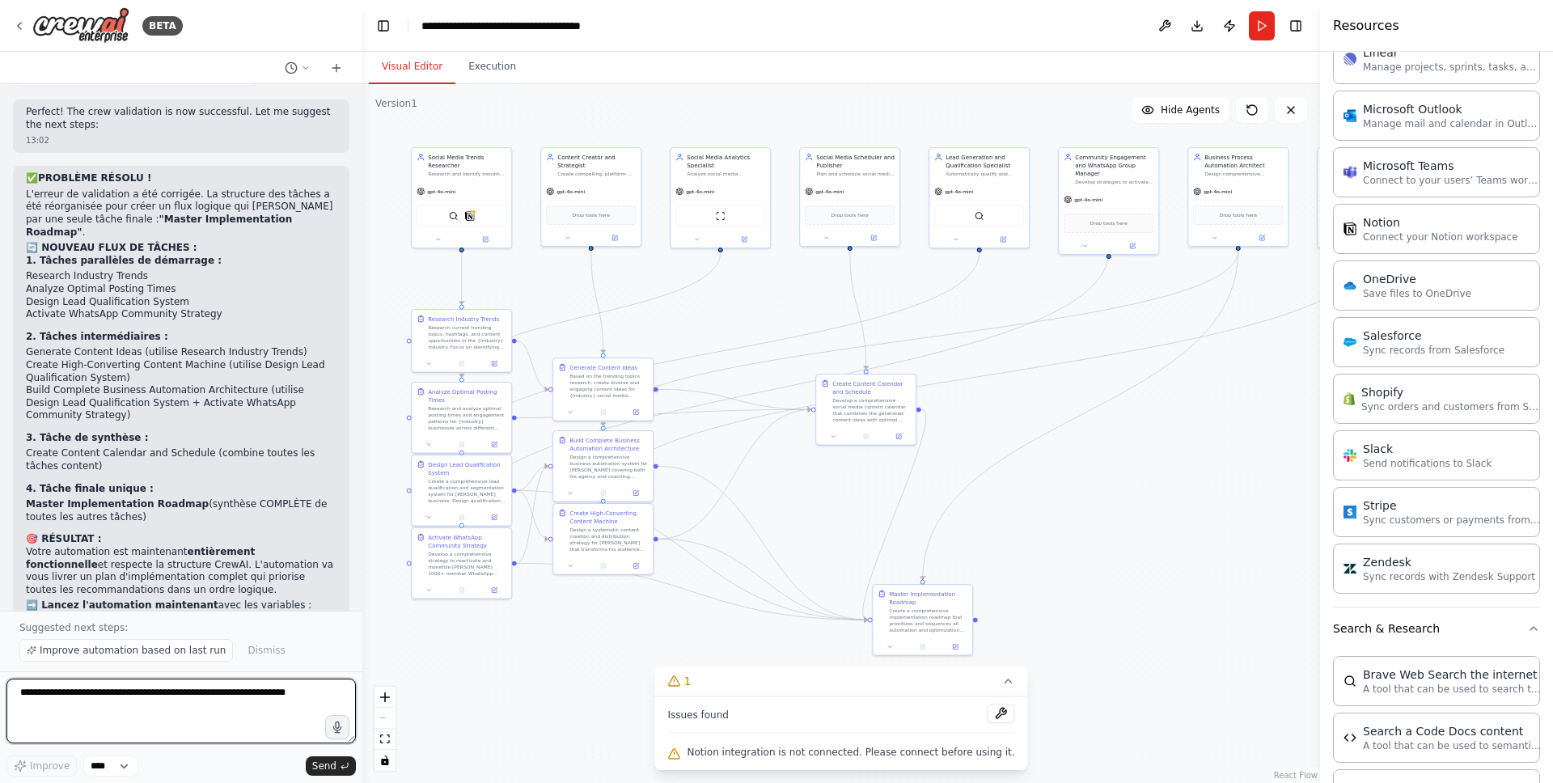
click at [166, 707] on textarea at bounding box center [180, 711] width 349 height 65
type textarea "**********"
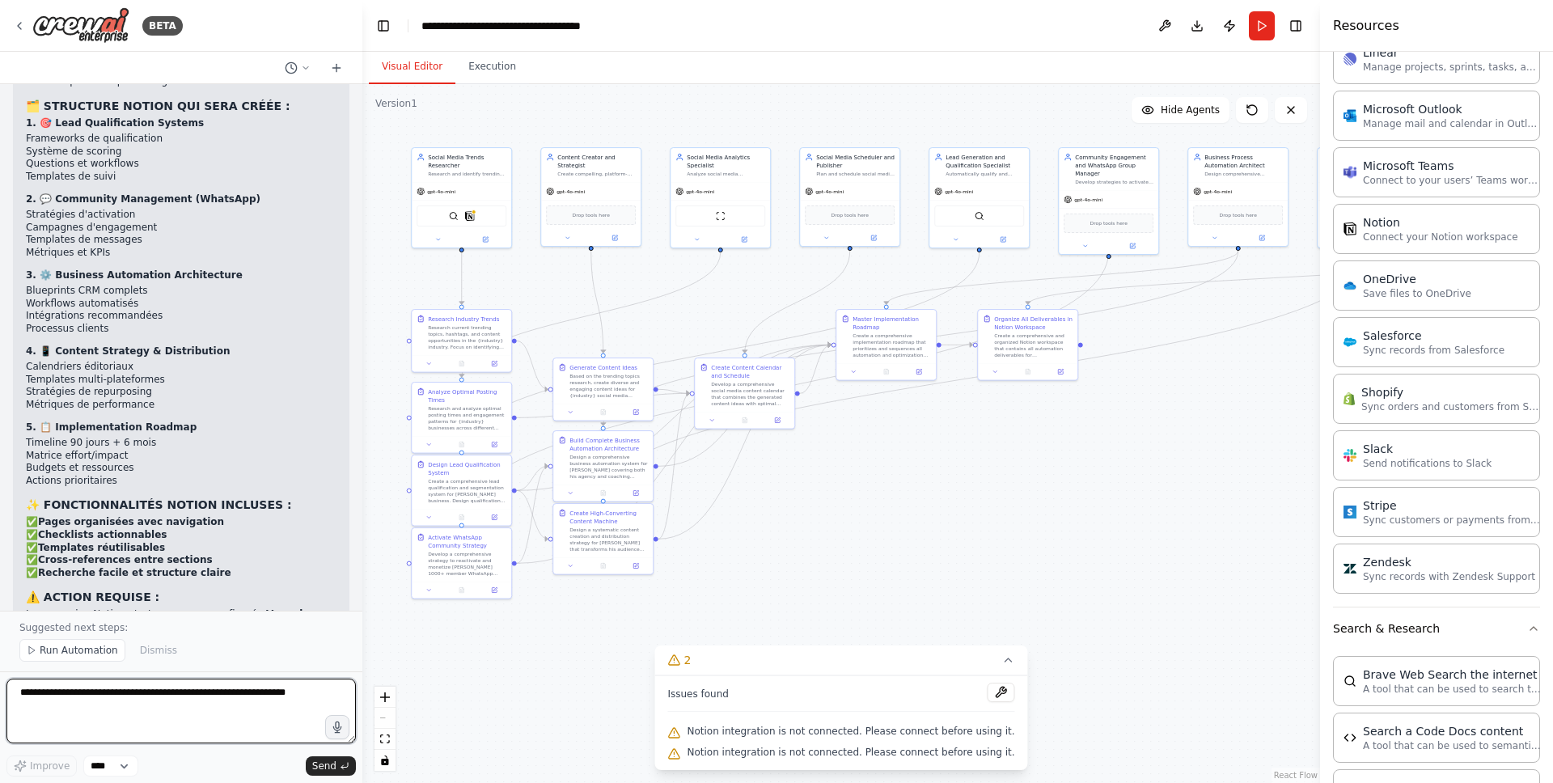
scroll to position [6358, 0]
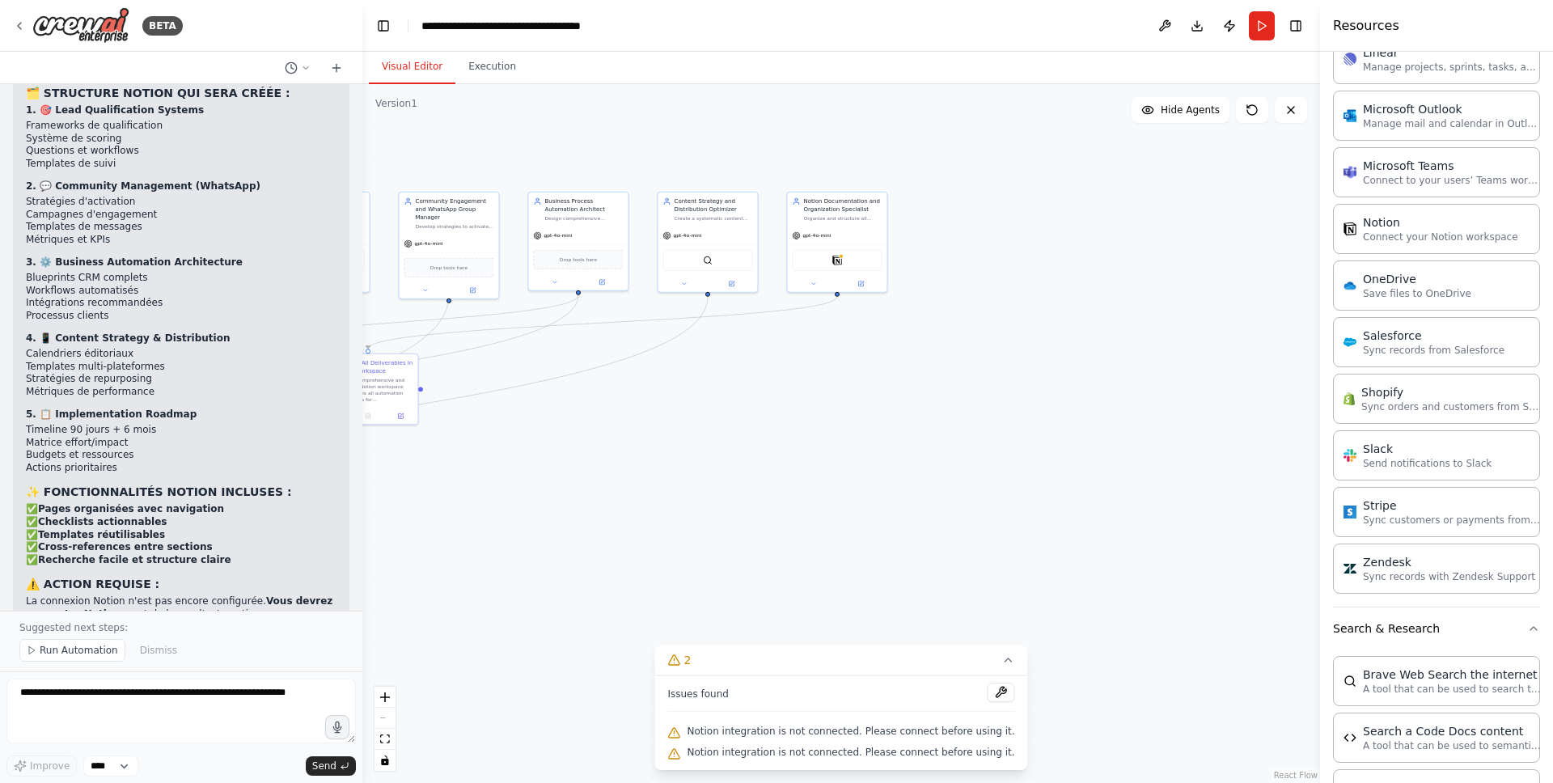
drag, startPoint x: 1099, startPoint y: 428, endPoint x: 434, endPoint y: 484, distance: 667.3
click at [434, 484] on div ".deletable-edge-delete-btn { width: 20px; height: 20px; border: 0px solid #ffff…" at bounding box center [841, 433] width 958 height 699
click at [833, 214] on div "Organize and structure all automation deliverables into a comprehensive Notion …" at bounding box center [842, 217] width 78 height 6
click at [836, 257] on img at bounding box center [837, 259] width 10 height 10
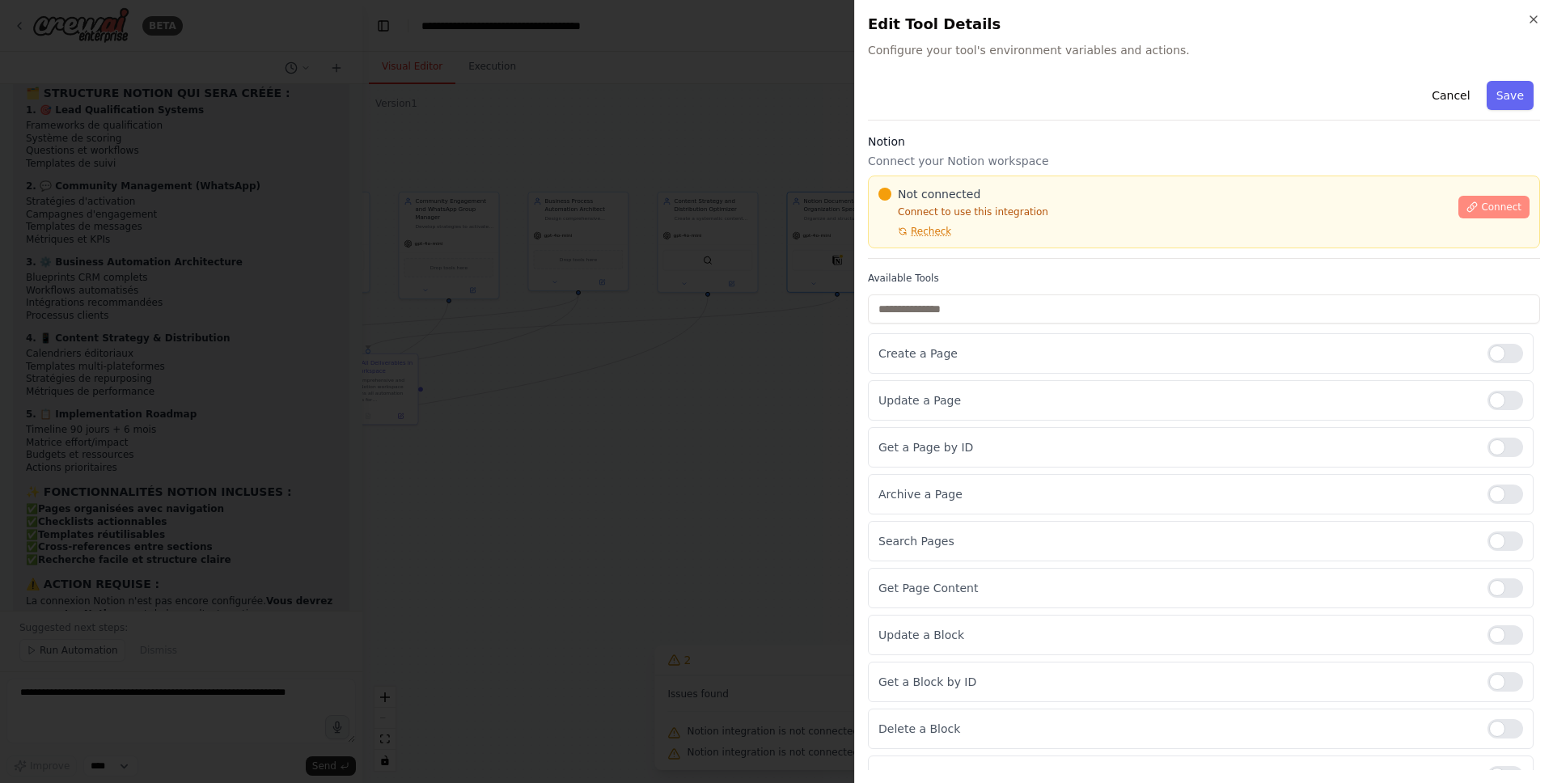
click at [1481, 205] on span "Connect" at bounding box center [1501, 207] width 40 height 13
click at [1482, 209] on span "Connect" at bounding box center [1501, 207] width 40 height 13
click at [649, 341] on div at bounding box center [776, 391] width 1553 height 783
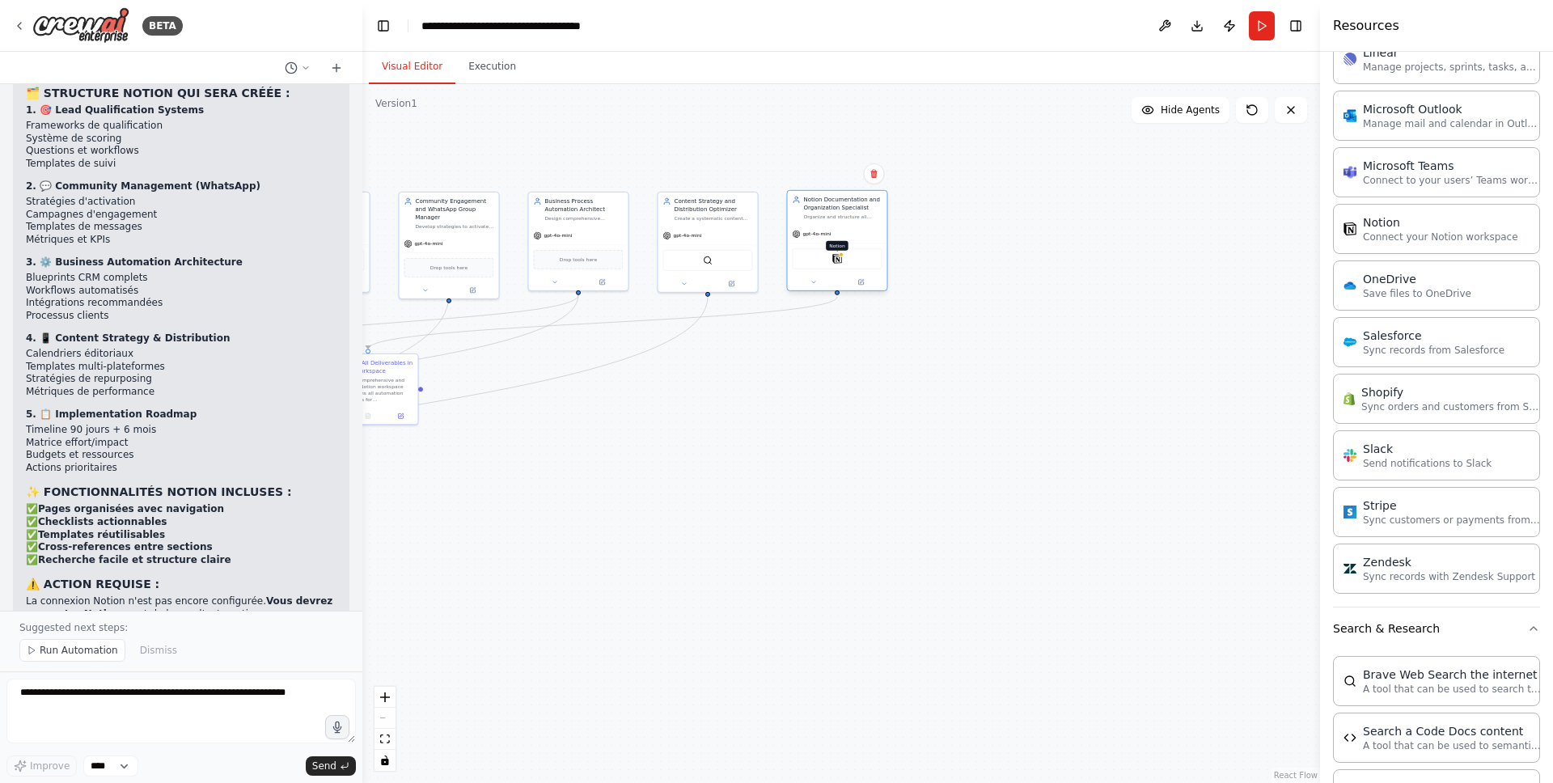
click at [835, 258] on img at bounding box center [837, 259] width 10 height 10
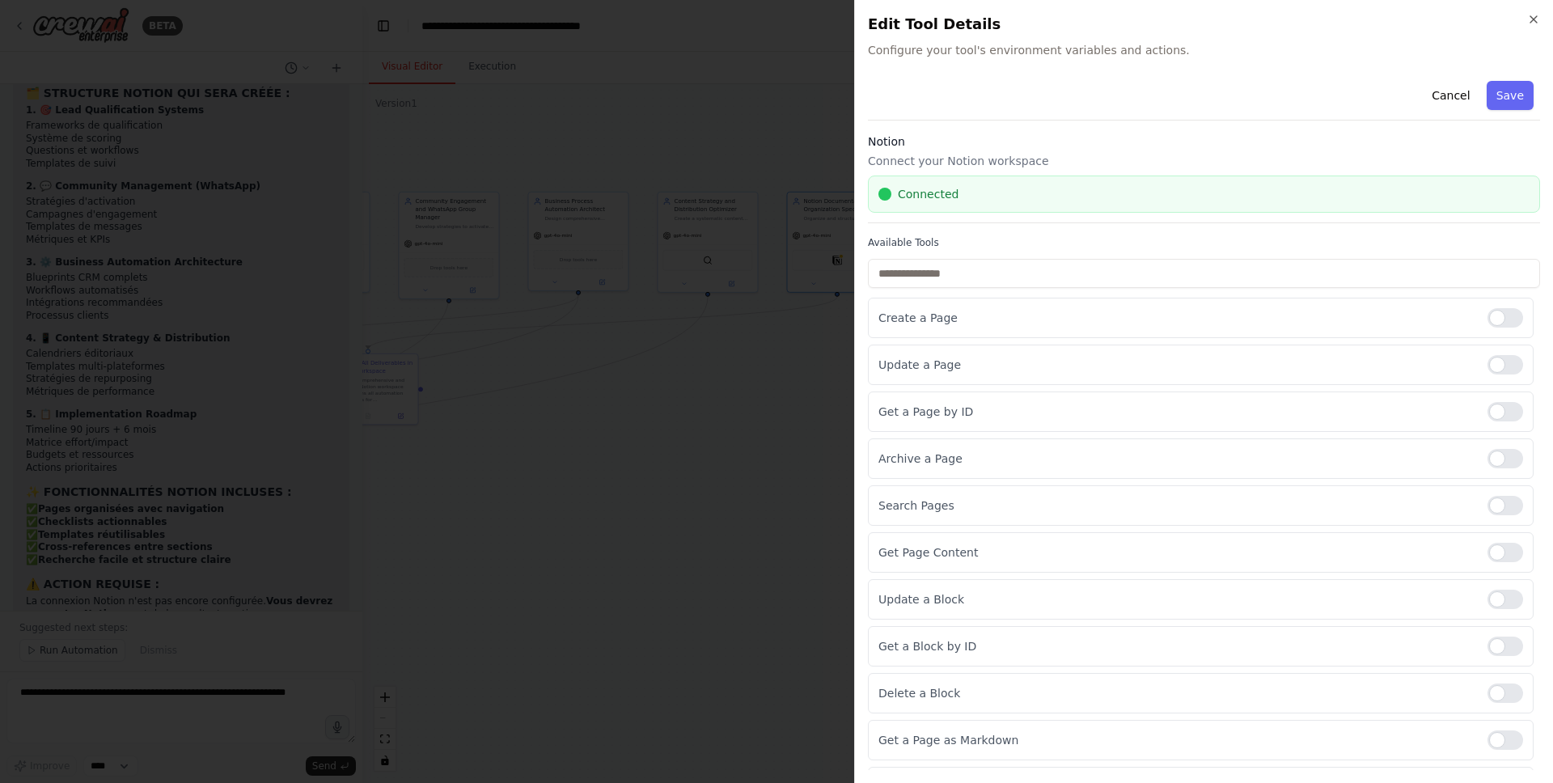
click at [827, 349] on div at bounding box center [776, 391] width 1553 height 783
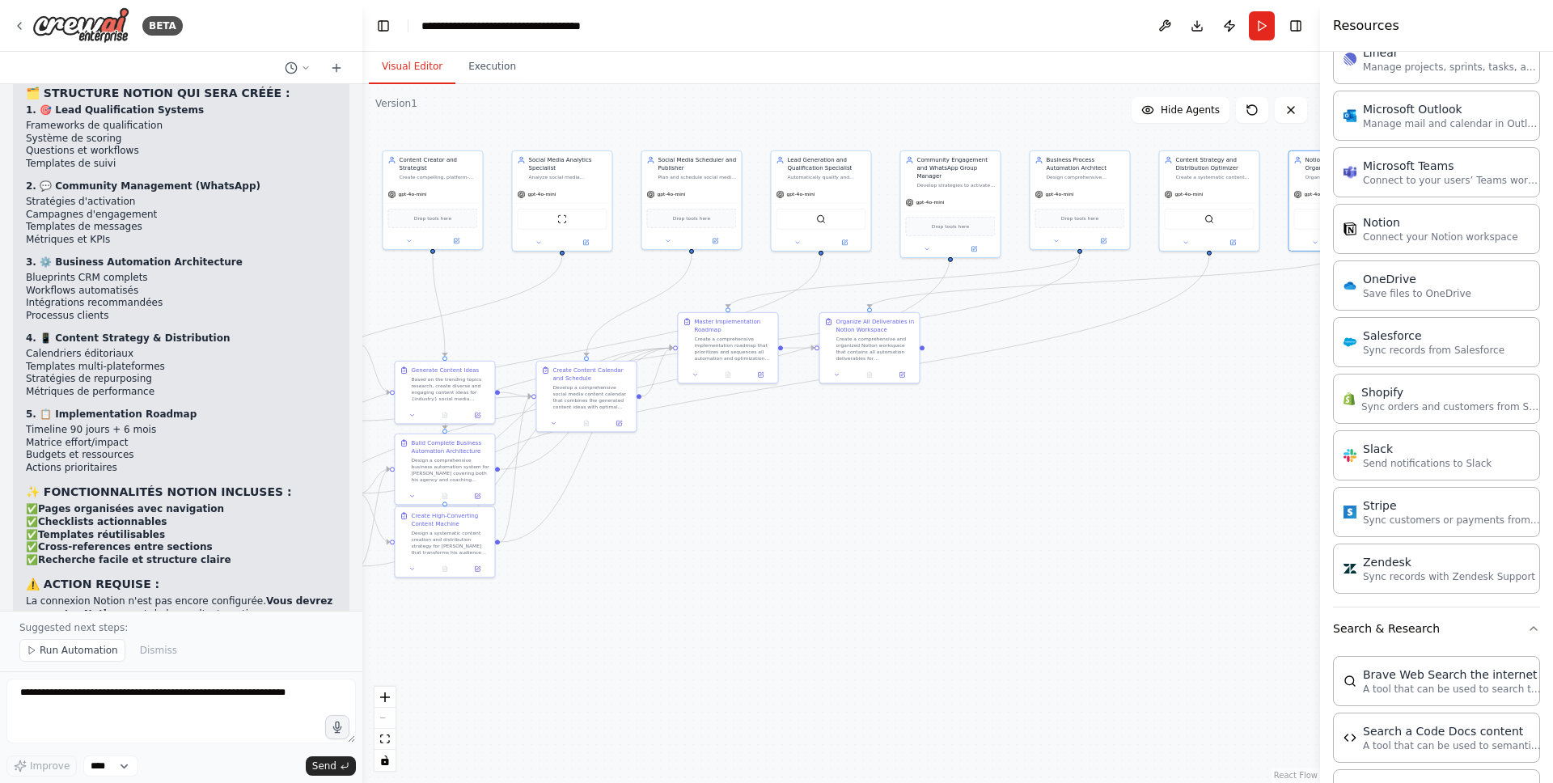
drag, startPoint x: 701, startPoint y: 439, endPoint x: 1202, endPoint y: 398, distance: 503.2
click at [1202, 398] on div ".deletable-edge-delete-btn { width: 20px; height: 20px; border: 0px solid #ffff…" at bounding box center [841, 433] width 958 height 699
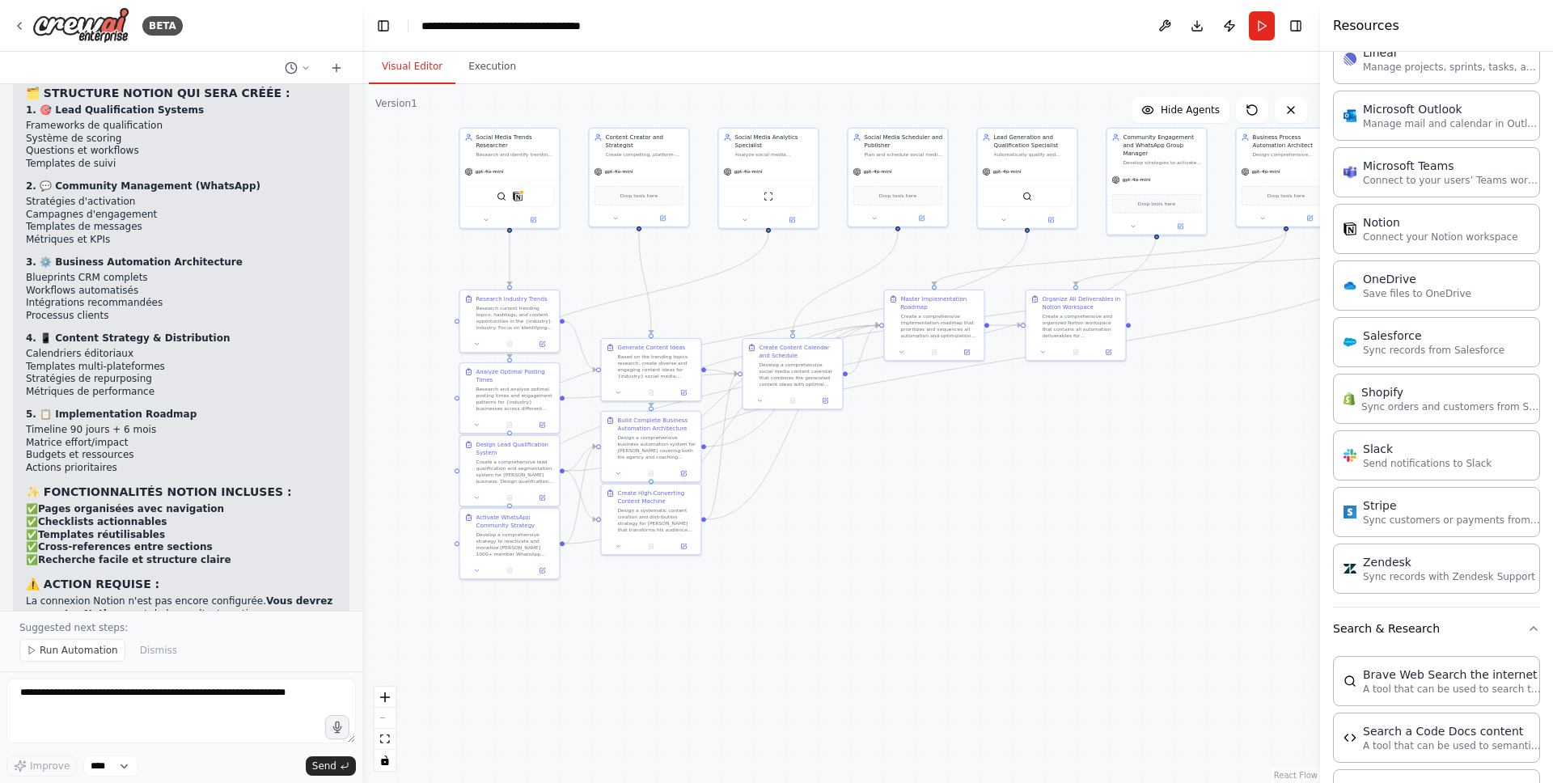
drag, startPoint x: 989, startPoint y: 438, endPoint x: 1126, endPoint y: 434, distance: 136.8
click at [1126, 434] on div ".deletable-edge-delete-btn { width: 20px; height: 20px; border: 0px solid #ffff…" at bounding box center [841, 433] width 958 height 699
click at [1260, 19] on button "Run" at bounding box center [1262, 25] width 26 height 29
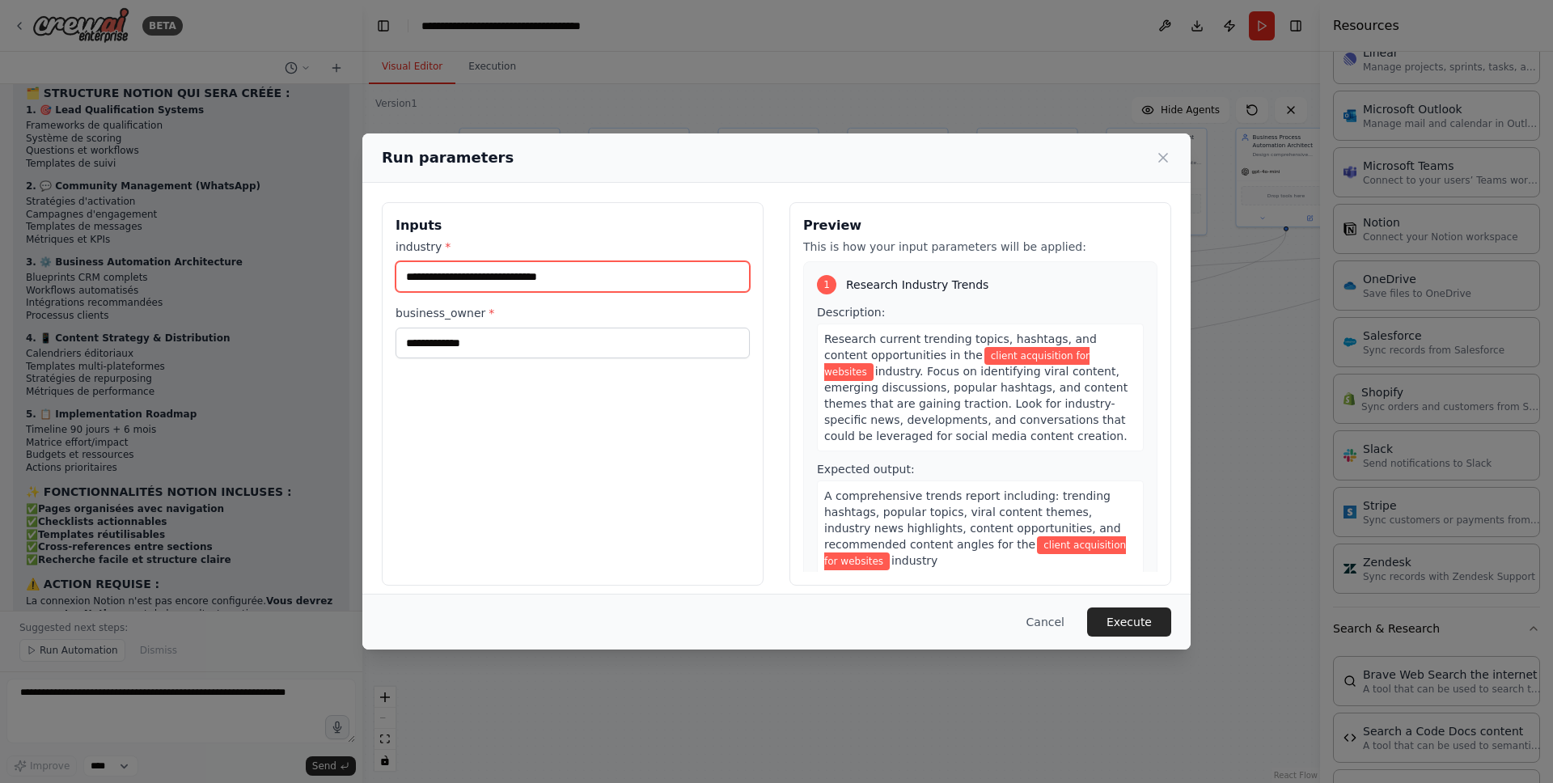
click at [616, 277] on input "**********" at bounding box center [573, 276] width 354 height 31
type input "**********"
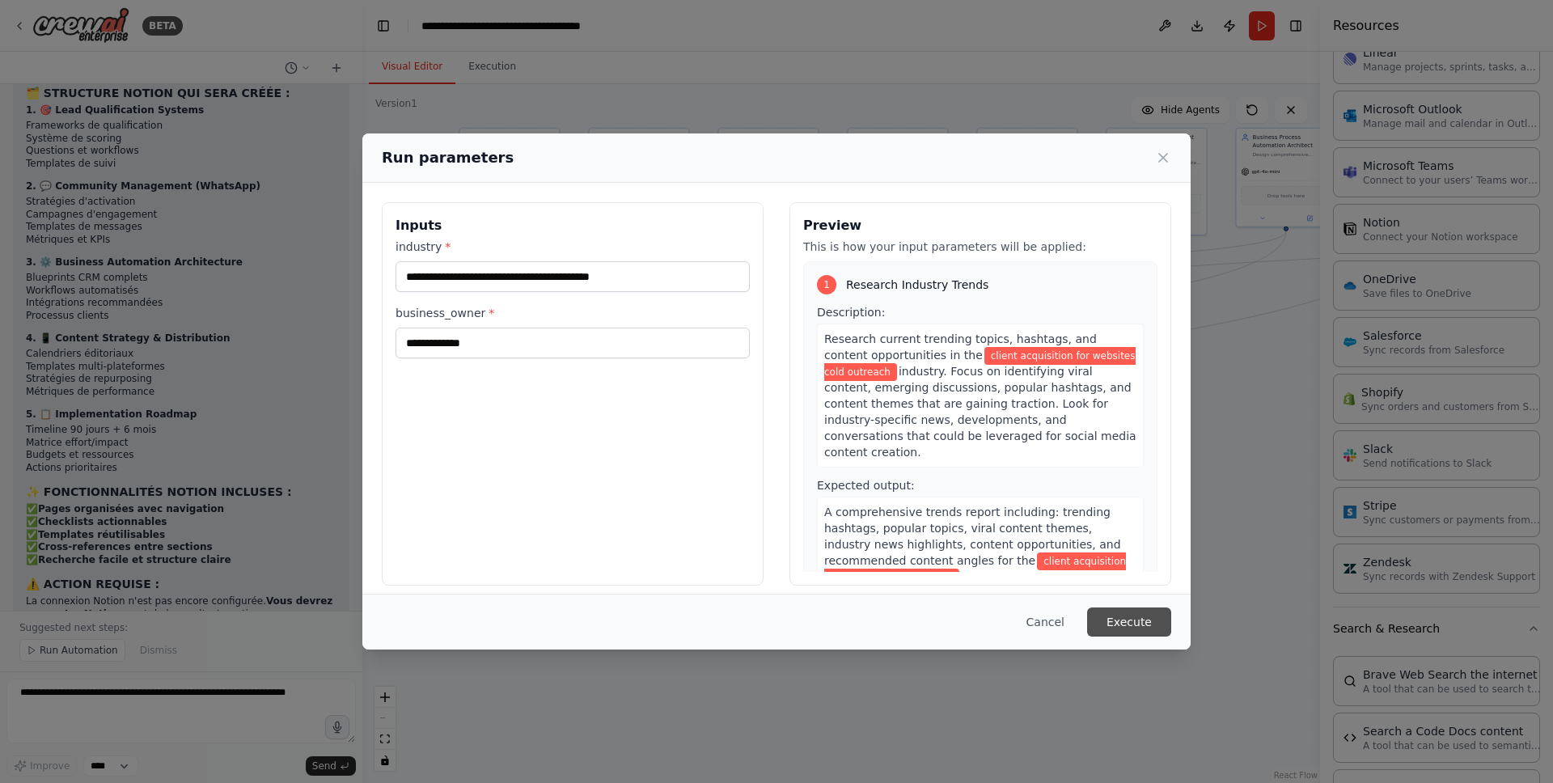
click at [1141, 624] on button "Execute" at bounding box center [1129, 622] width 84 height 29
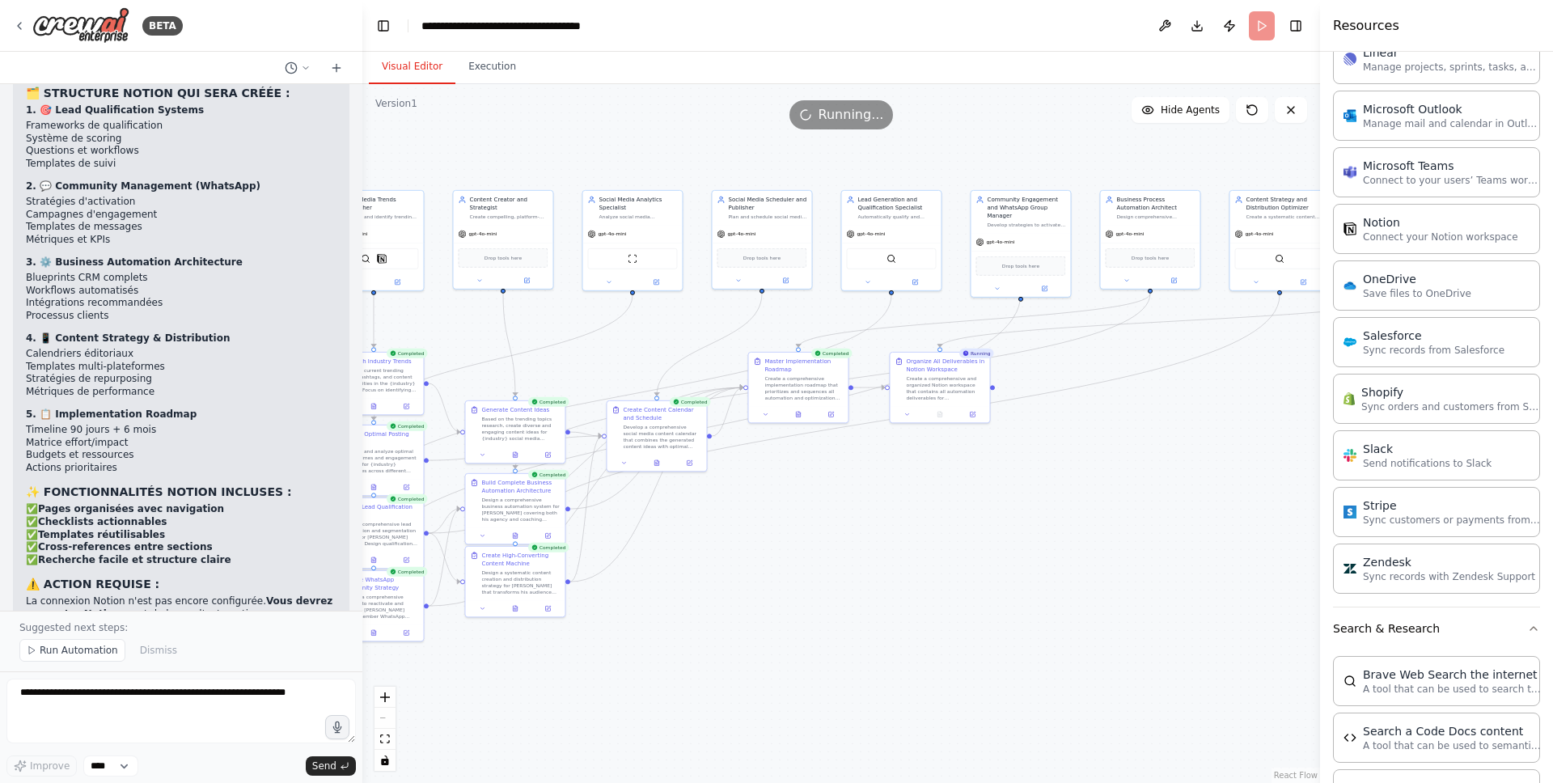
drag, startPoint x: 1220, startPoint y: 319, endPoint x: 1082, endPoint y: 382, distance: 151.3
click at [1082, 382] on div ".deletable-edge-delete-btn { width: 20px; height: 20px; border: 0px solid #ffff…" at bounding box center [841, 433] width 958 height 699
click at [510, 79] on button "Execution" at bounding box center [492, 67] width 74 height 34
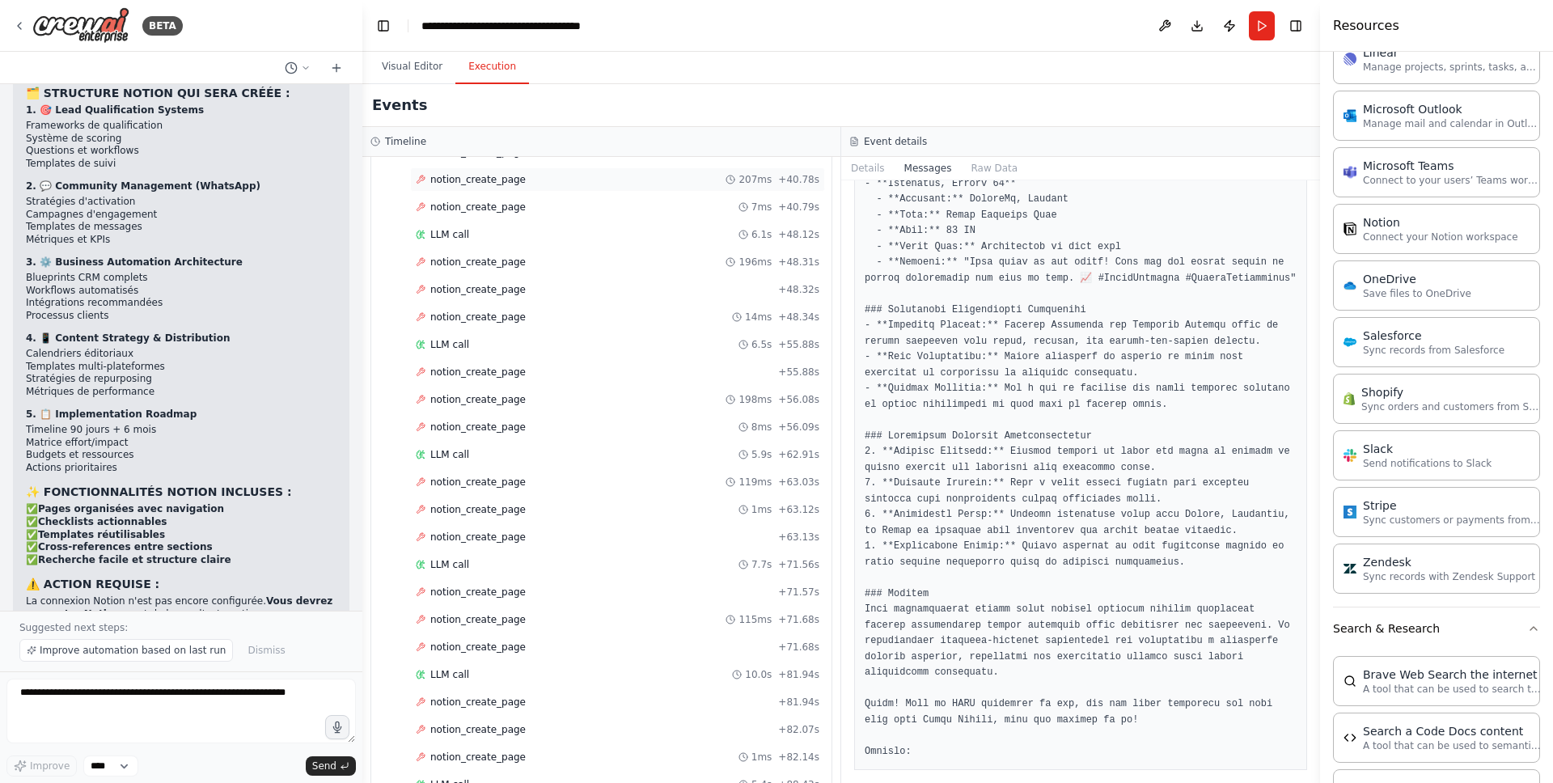
click at [536, 181] on div "notion_create_page 207ms + 40.78s" at bounding box center [618, 179] width 404 height 13
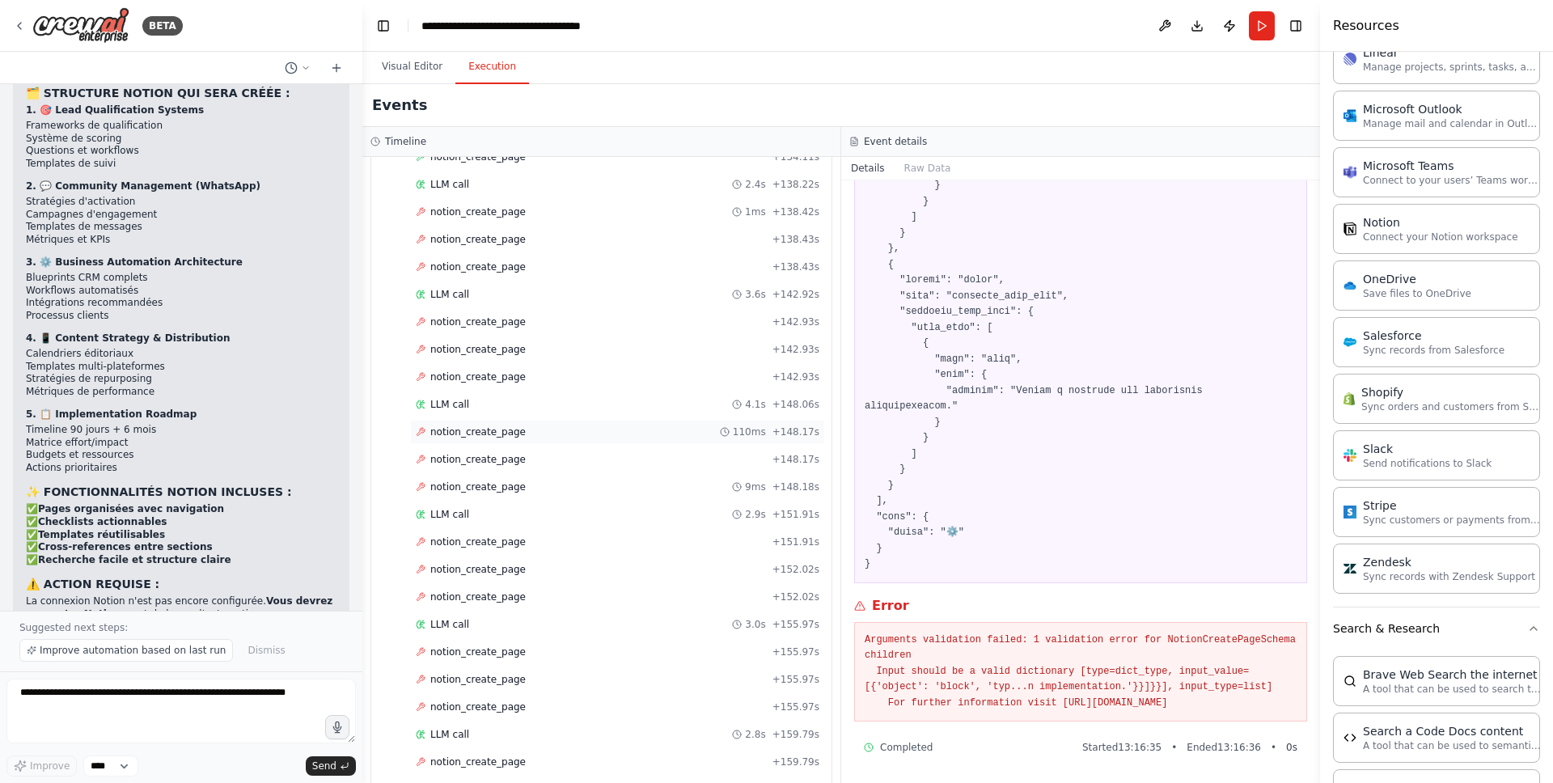
scroll to position [4045, 0]
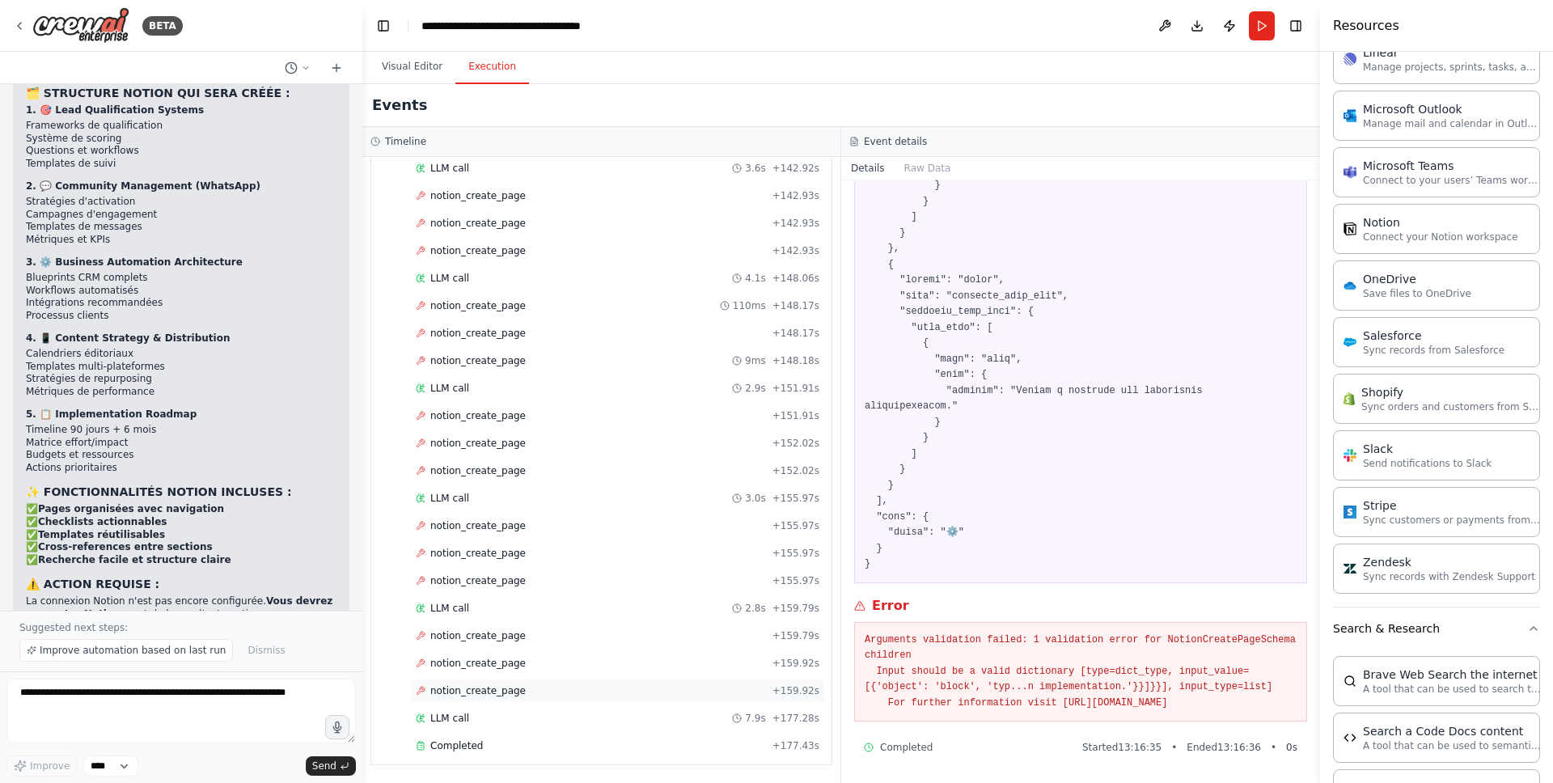
click at [468, 684] on span "notion_create_page" at bounding box center [477, 690] width 95 height 13
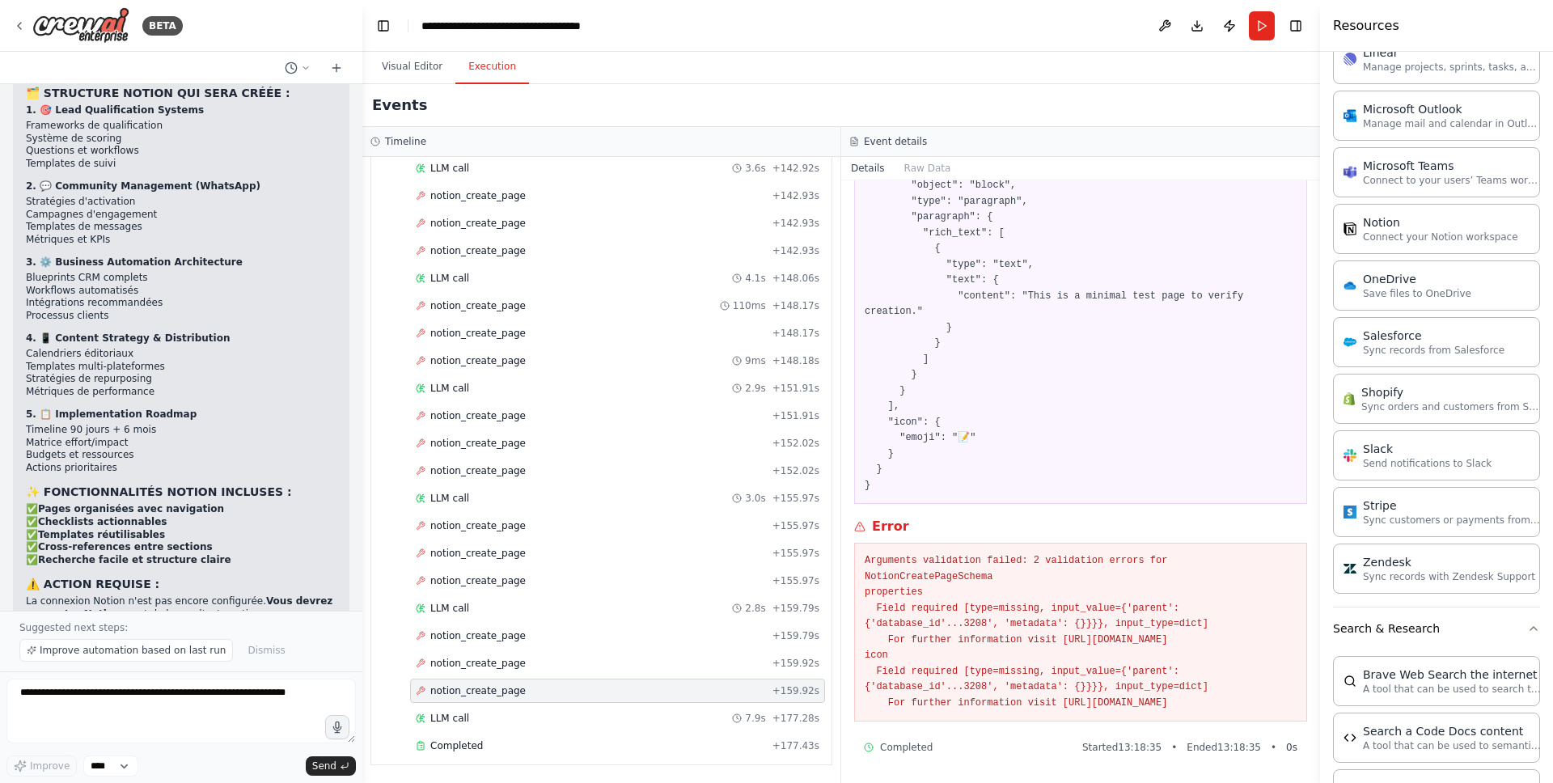
click at [659, 695] on div "notion_create_page + 159.92s" at bounding box center [618, 690] width 404 height 13
click at [512, 739] on div "Completed + 177.43s" at bounding box center [617, 746] width 415 height 24
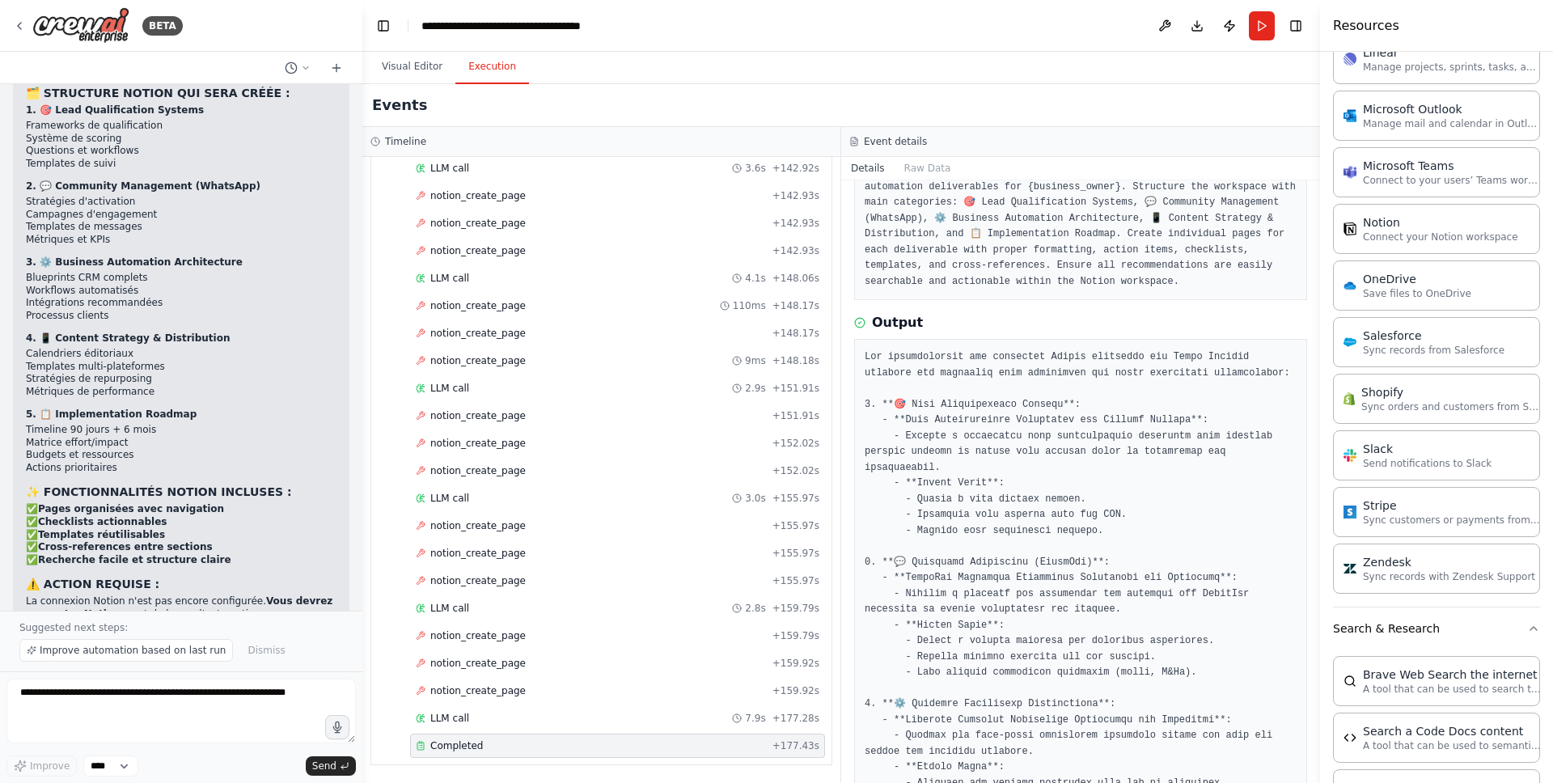
scroll to position [0, 0]
